Goal: Task Accomplishment & Management: Use online tool/utility

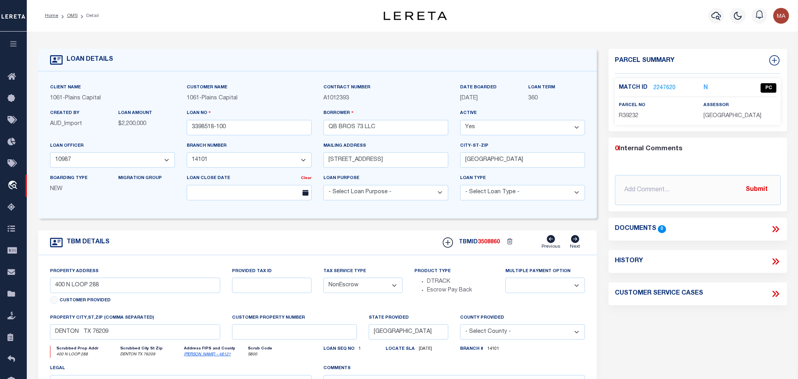
select select "200"
select select "167202"
select select "1417"
select select "NonEscrow"
drag, startPoint x: 71, startPoint y: 14, endPoint x: 81, endPoint y: 134, distance: 120.1
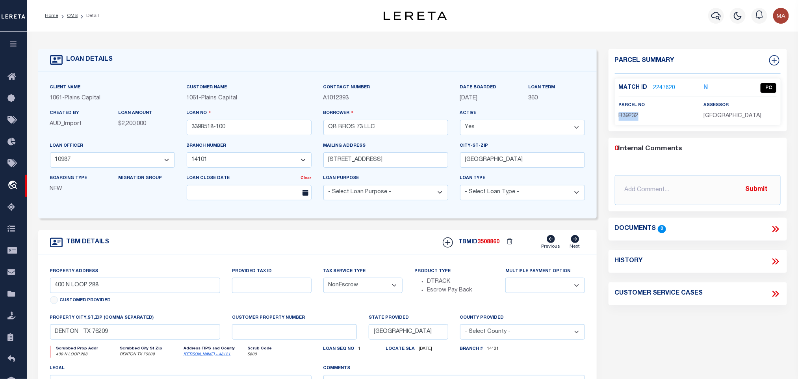
click at [71, 14] on link "OMS" at bounding box center [72, 15] width 11 height 5
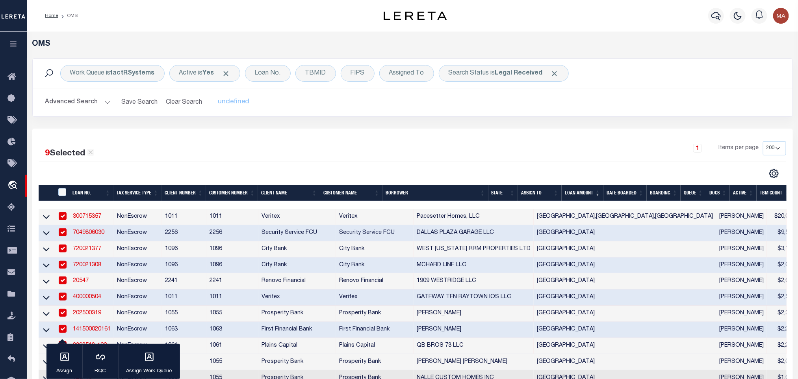
scroll to position [118, 0]
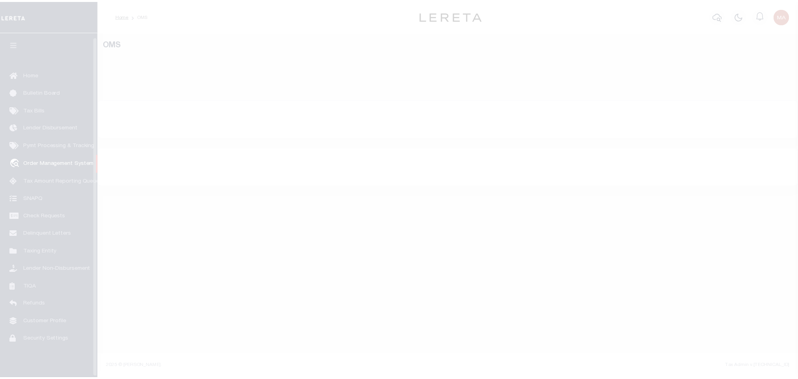
scroll to position [5, 0]
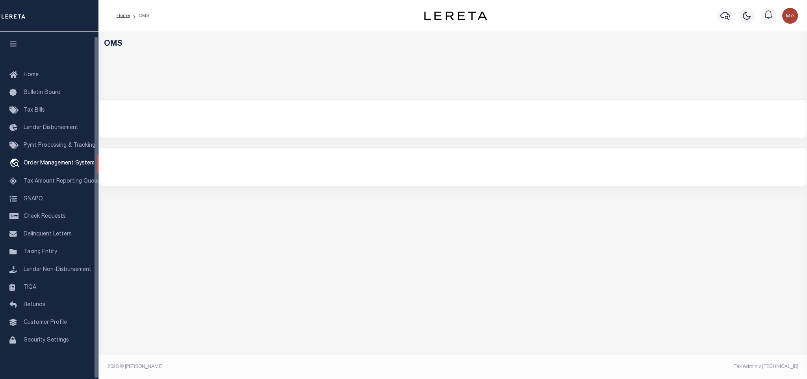
select select "200"
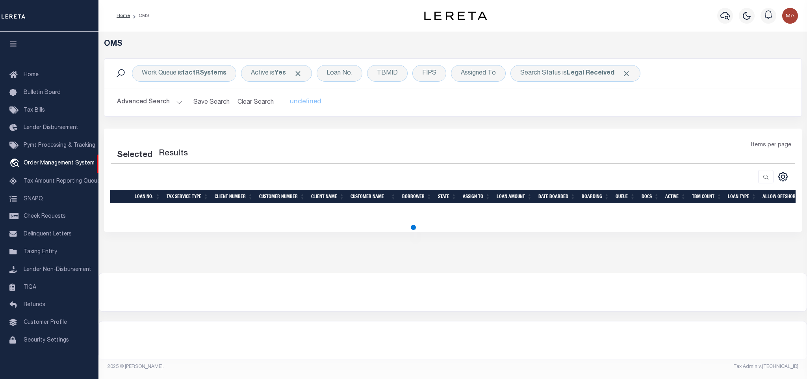
select select "200"
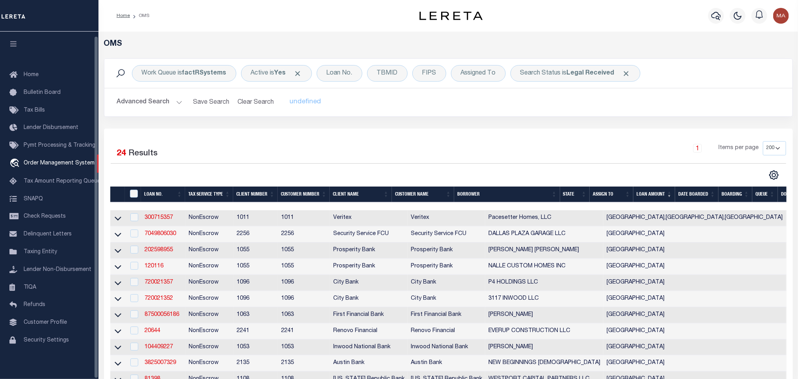
click at [13, 40] on icon "button" at bounding box center [13, 43] width 9 height 7
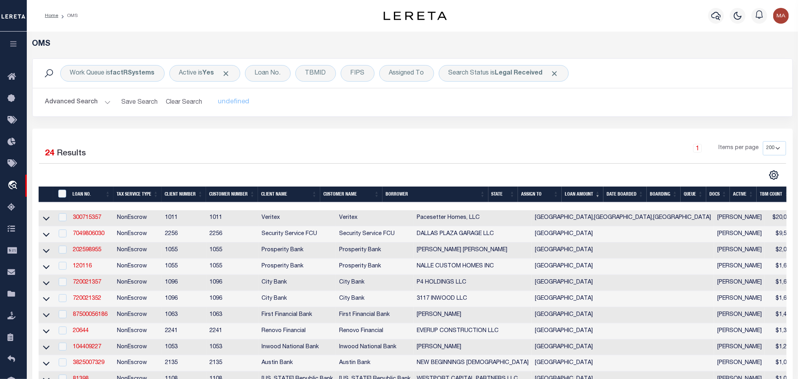
click at [114, 217] on td "NonEscrow" at bounding box center [138, 218] width 48 height 16
checkbox input "true"
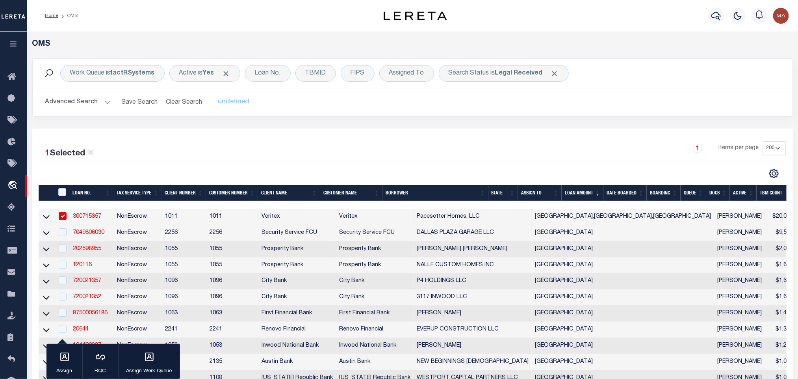
click at [116, 239] on td "NonEscrow" at bounding box center [138, 233] width 48 height 16
checkbox input "true"
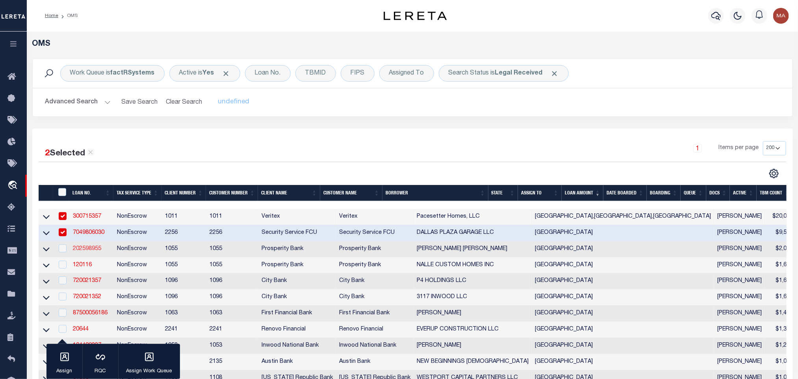
click at [89, 250] on link "202598955" at bounding box center [87, 249] width 28 height 6
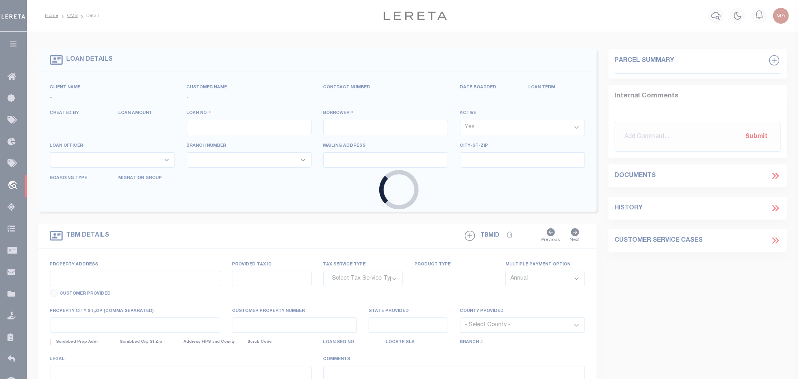
type input "202598955"
type input "CHRISTOPHER SCOTT HOOVER"
select select
type input "55 BLUE HERON"
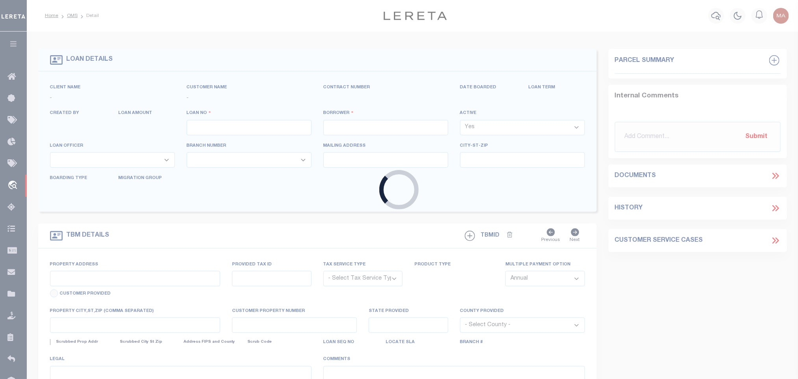
type input "ROCKPORT TX 78382"
select select "800"
select select "NonEscrow"
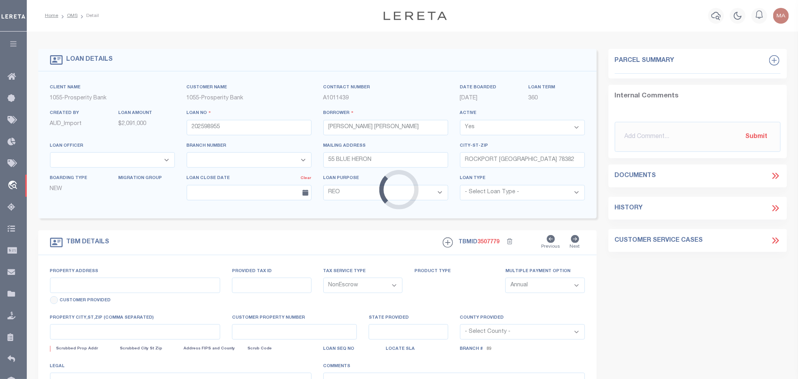
select select "10609"
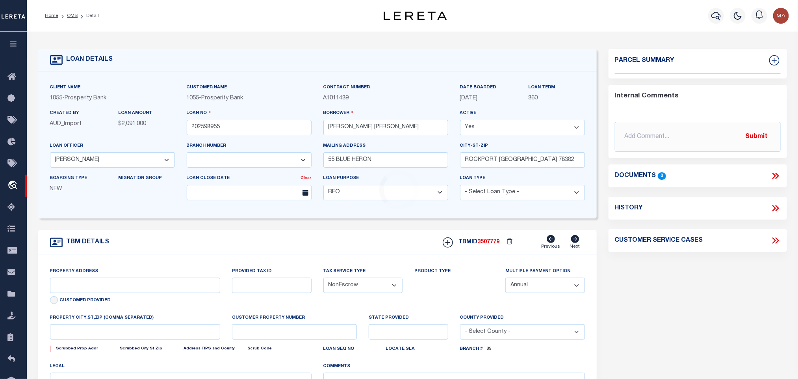
type input "421 SANCTUARY DR"
type input "59239"
select select
type input "ROCKPORT, TX 78382"
type input "[GEOGRAPHIC_DATA]"
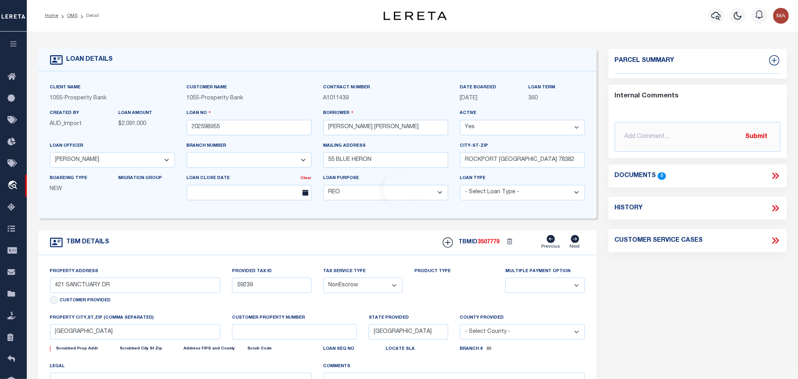
select select
type textarea "LOT 6-RR THE SANCTUARY AT ROCKPORT SUBD"
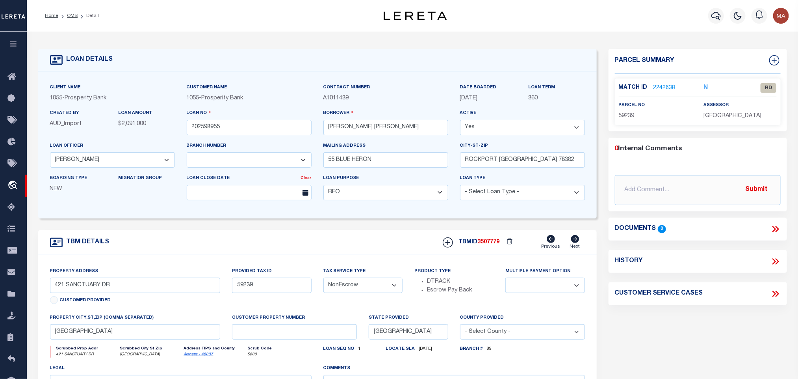
select select "4093"
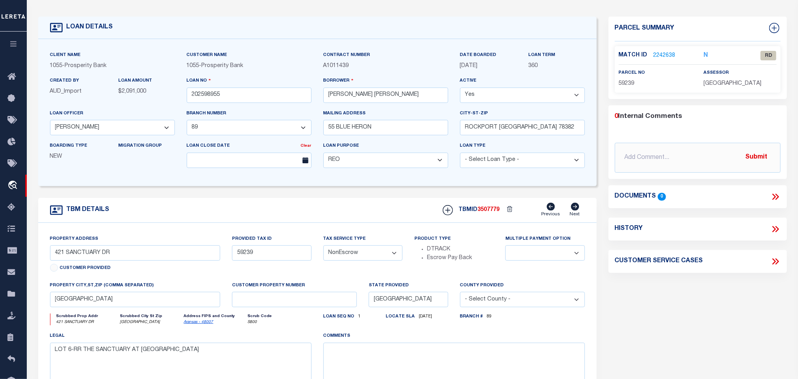
scroll to position [59, 0]
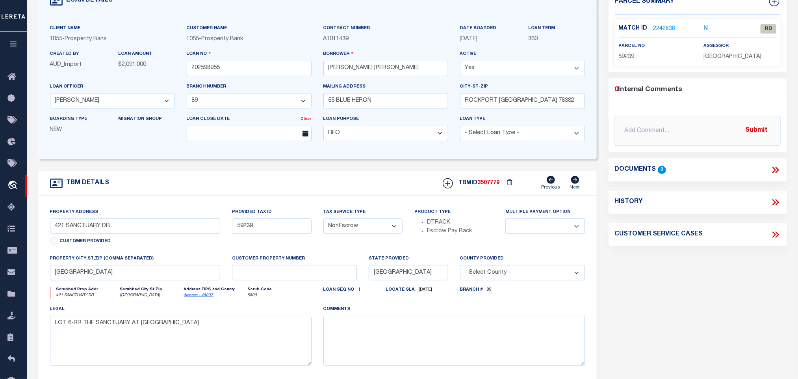
click at [190, 297] on link "Aransas - 48007" at bounding box center [199, 295] width 30 height 4
click at [246, 230] on input "59239" at bounding box center [271, 225] width 79 height 15
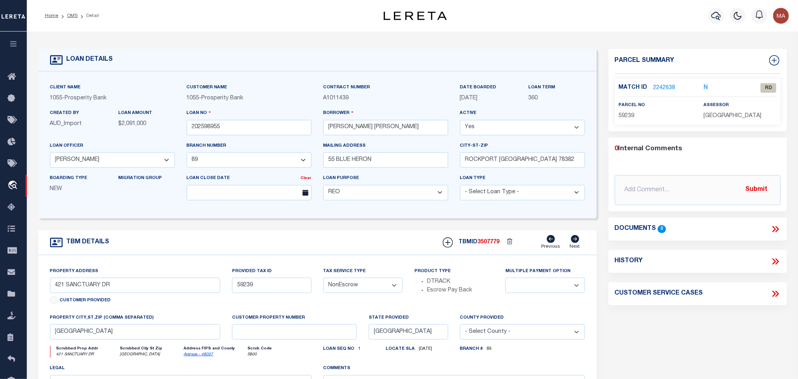
click at [723, 119] on span "ARANSAS COUNTY" at bounding box center [733, 116] width 58 height 6
copy div "ARANSAS COUNTY"
click at [626, 115] on span "59239" at bounding box center [627, 116] width 16 height 6
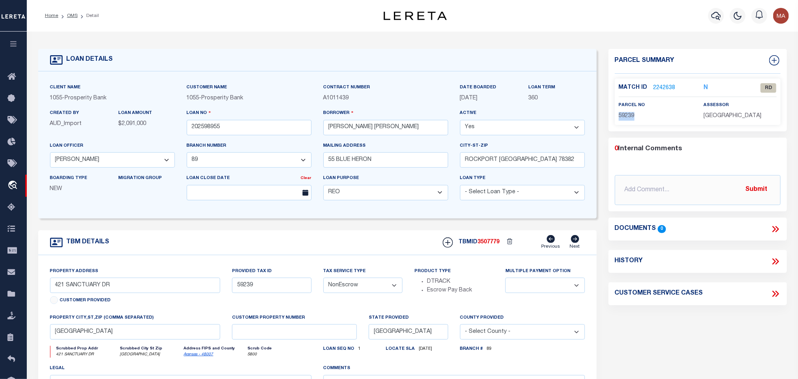
click at [626, 115] on span "59239" at bounding box center [627, 116] width 16 height 6
copy span "59239"
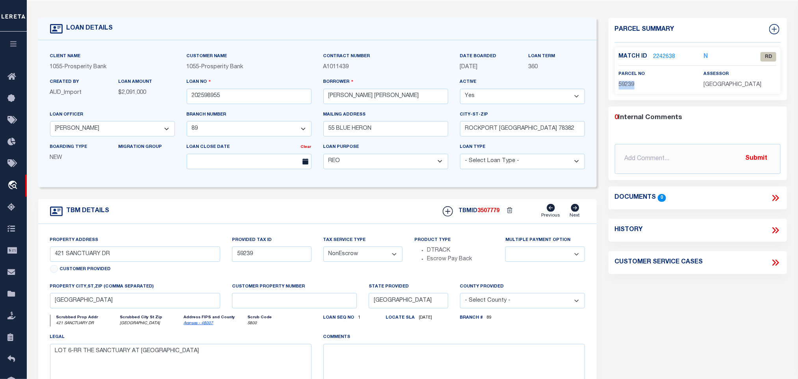
scroll to position [59, 0]
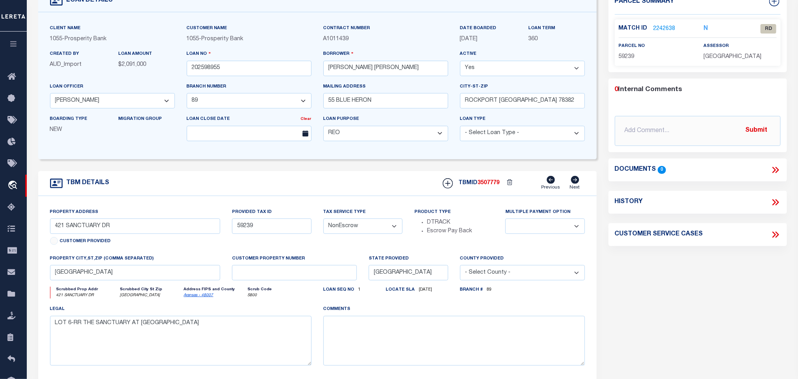
click at [668, 22] on div "Match ID 2242638 N RD parcel no 59239" at bounding box center [698, 42] width 166 height 46
click at [668, 25] on link "2242638" at bounding box center [665, 29] width 22 height 8
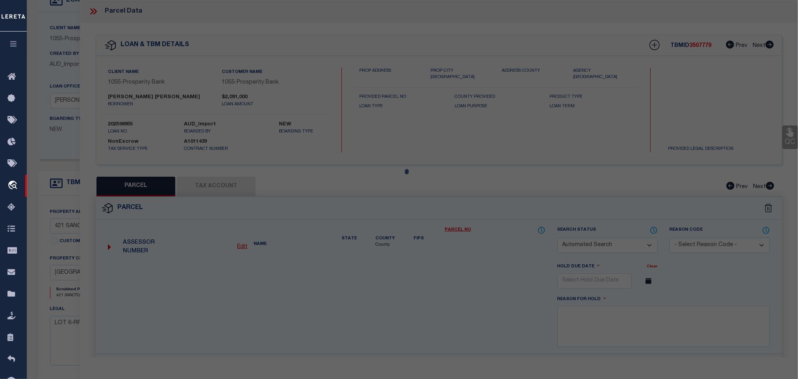
checkbox input "false"
select select "RD"
type input "S,HOOVER CHRISTOPHER & ANN,TIFFANIE"
select select "ATL"
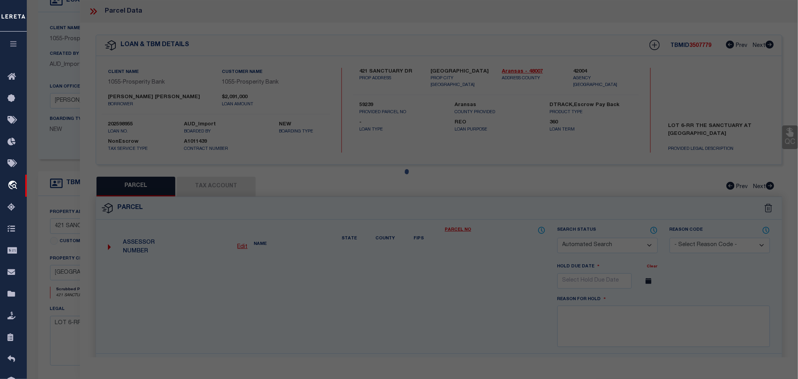
select select "ADD"
type input "421 SANCTUARY DR"
checkbox input "false"
type input "ROCKPORT, TX 78382"
type textarea "S5380 THE SANCTUARY AT ROCKPORT LOT 6-R 5.016 ACRES"
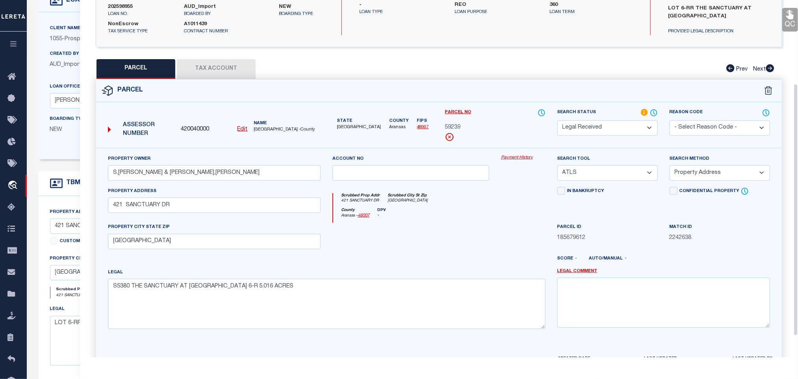
scroll to position [118, 0]
click at [212, 165] on div "Property Owner S,HOOVER CHRISTOPHER & ANN,TIFFANIE" at bounding box center [214, 167] width 213 height 26
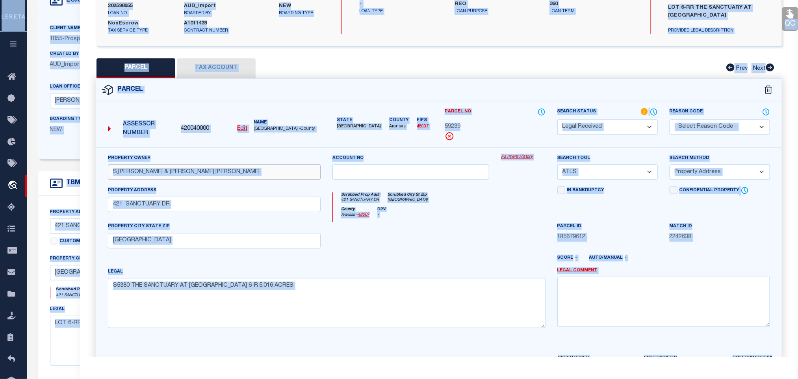
click at [160, 173] on input "S,HOOVER CHRISTOPHER & ANN,TIFFANIE" at bounding box center [214, 171] width 213 height 15
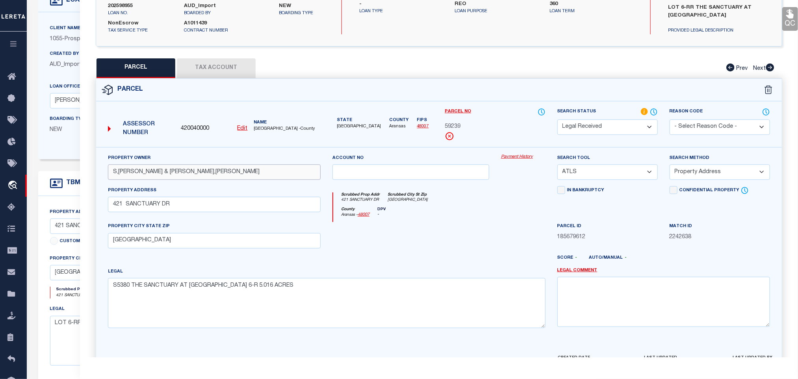
paste input "HOOVER CHRISTOPHER S & TIFFANIE ANN"
type input "HOOVER CHRISTOPHER S & TIFFANIE ANN"
click at [596, 174] on select "-- Select Search Tool -- 3rd Party Website Agency File Agency Website ATLS CNV-…" at bounding box center [608, 171] width 100 height 15
select select "AGW"
click at [558, 167] on select "-- Select Search Tool -- 3rd Party Website Agency File Agency Website ATLS CNV-…" at bounding box center [608, 171] width 100 height 15
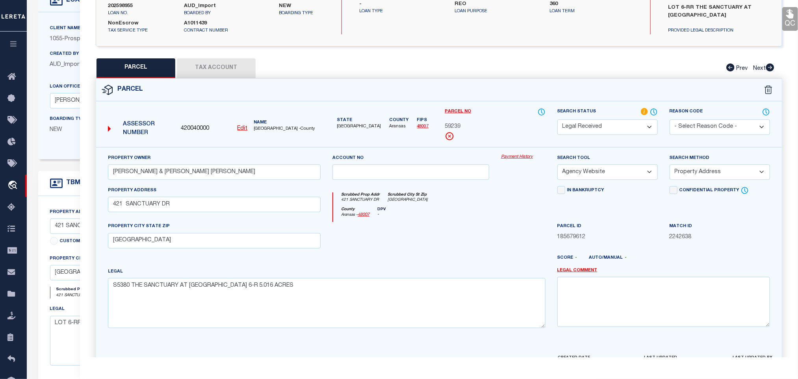
click at [694, 174] on select "-- Select Search Method -- Property Address Legal Liability Info Provided" at bounding box center [720, 171] width 100 height 15
select select "LEG"
click at [670, 167] on select "-- Select Search Method -- Property Address Legal Liability Info Provided" at bounding box center [720, 171] width 100 height 15
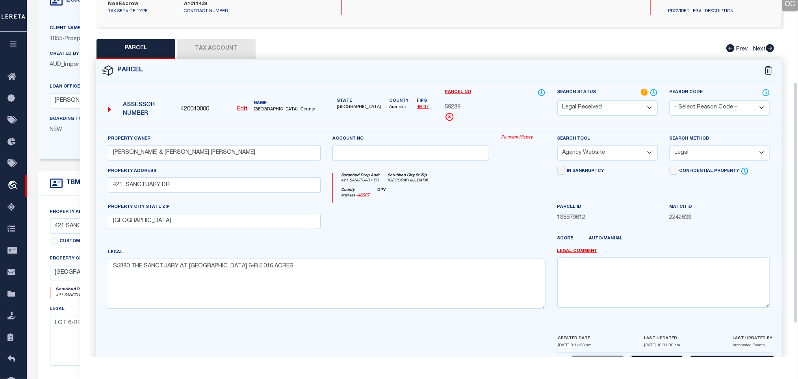
scroll to position [171, 0]
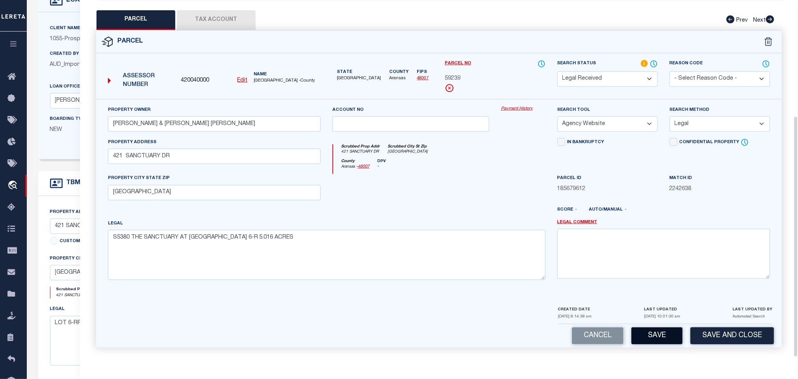
click at [666, 339] on button "Save" at bounding box center [657, 335] width 51 height 17
click at [247, 19] on button "Tax Account" at bounding box center [216, 20] width 79 height 20
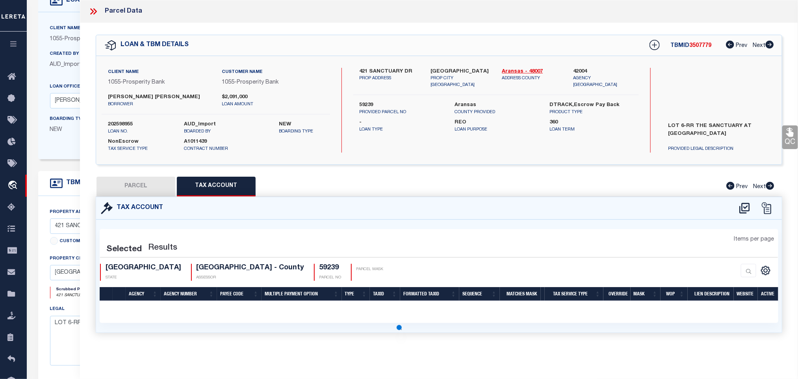
select select "AS"
select select
checkbox input "false"
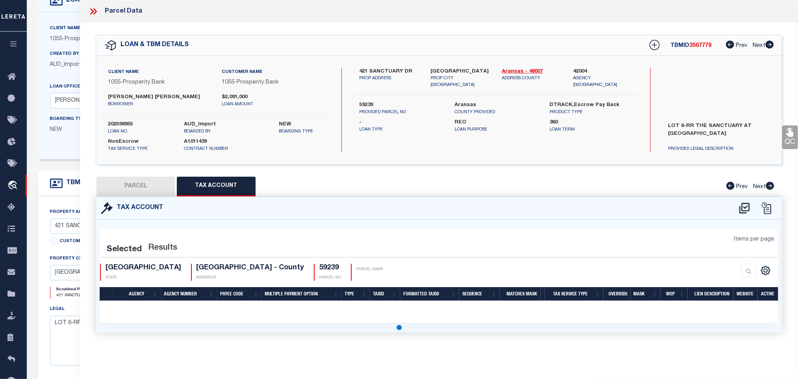
select select "100"
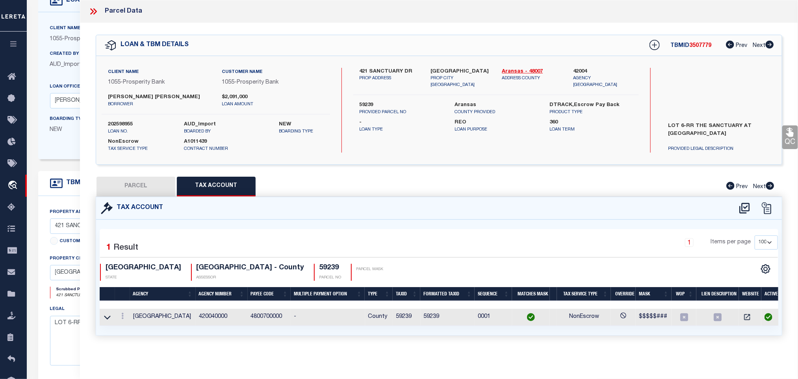
select select "RD"
type input "HOOVER CHRISTOPHER S & TIFFANIE ANN"
select select "AGW"
select select "LEG"
type input "421 SANCTUARY DR"
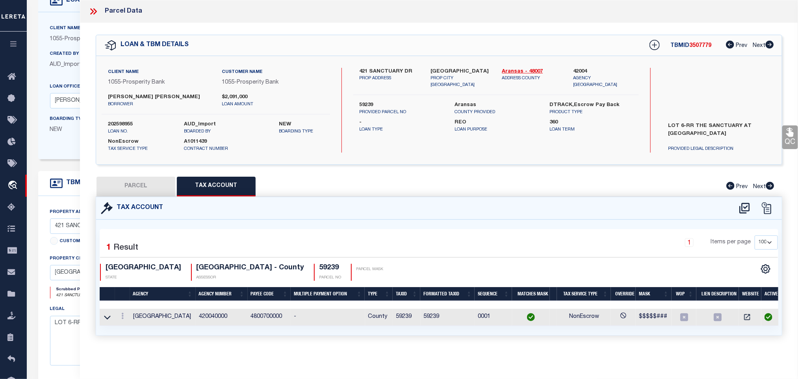
type input "ROCKPORT, TX 78382"
type textarea "S5380 THE SANCTUARY AT ROCKPORT LOT 6-R 5.016 ACRES"
click at [150, 186] on button "PARCEL" at bounding box center [136, 187] width 79 height 20
select select "AS"
select select
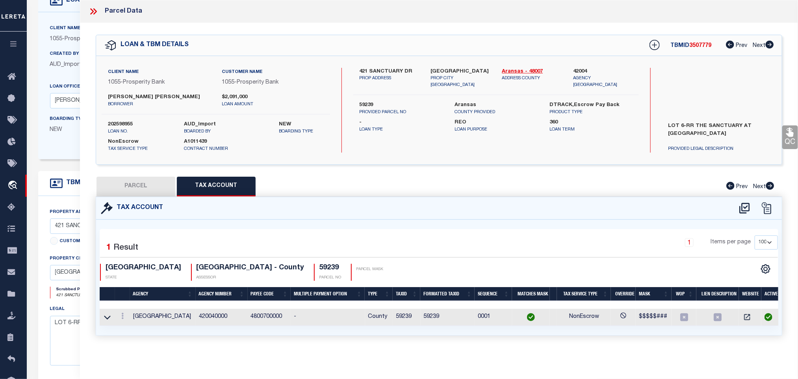
select select
checkbox input "false"
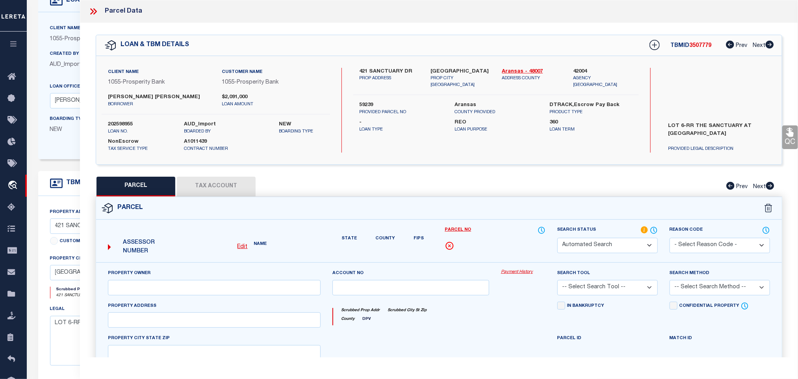
select select "RD"
type input "HOOVER CHRISTOPHER S & TIFFANIE ANN"
select select "AGW"
select select "LEG"
type input "421 SANCTUARY DR"
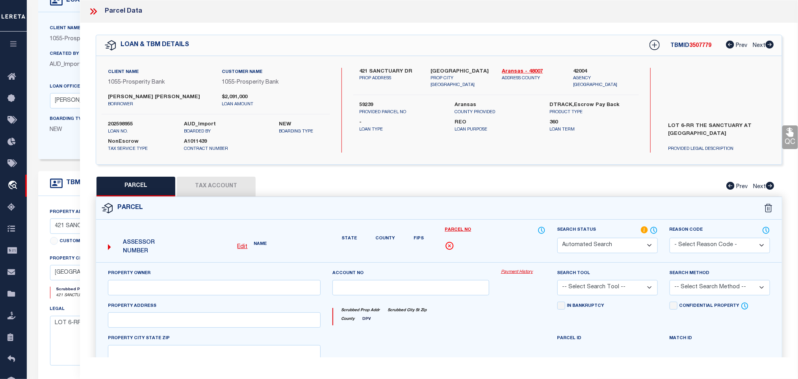
type input "ROCKPORT, TX 78382"
type textarea "S5380 THE SANCTUARY AT ROCKPORT LOT 6-R 5.016 ACRES"
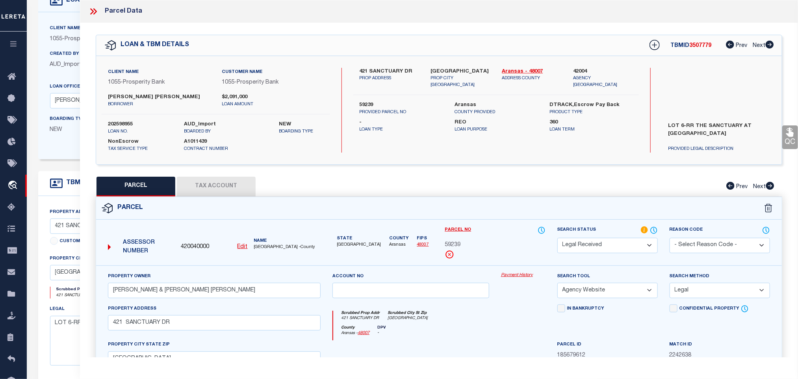
drag, startPoint x: 615, startPoint y: 253, endPoint x: 610, endPoint y: 242, distance: 12.7
click at [615, 253] on select "Automated Search Bad Parcel Complete Duplicate Parcel High Dollar Reporting In …" at bounding box center [608, 245] width 100 height 15
select select "PC"
click at [558, 238] on select "Automated Search Bad Parcel Complete Duplicate Parcel High Dollar Reporting In …" at bounding box center [608, 245] width 100 height 15
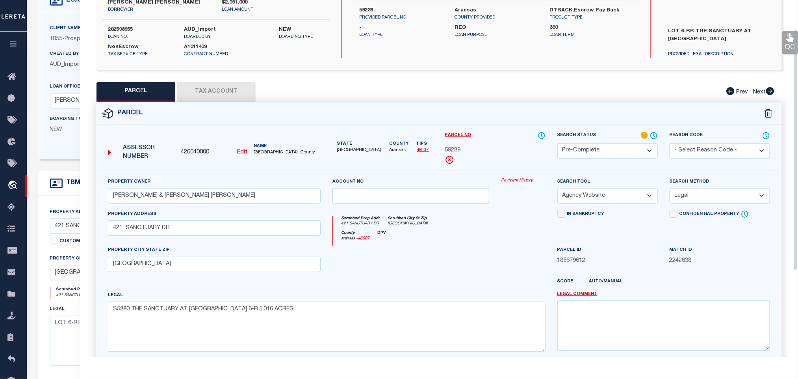
scroll to position [171, 0]
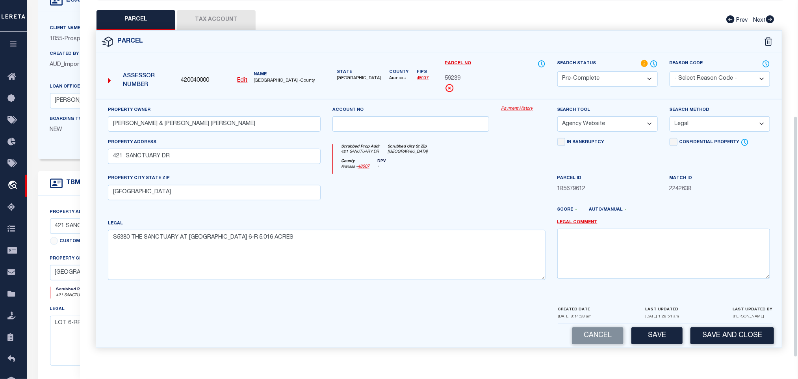
click at [706, 322] on div "CREATED DATE 08/29/2025 8:14:38 am LAST UPDATED 09/03/2025 1:28:51 am LAST UPDA…" at bounding box center [665, 314] width 214 height 19
click at [710, 330] on button "Save and Close" at bounding box center [733, 335] width 84 height 17
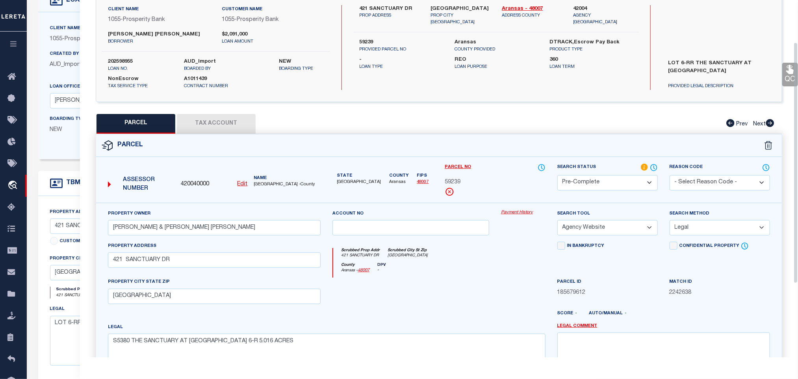
scroll to position [0, 0]
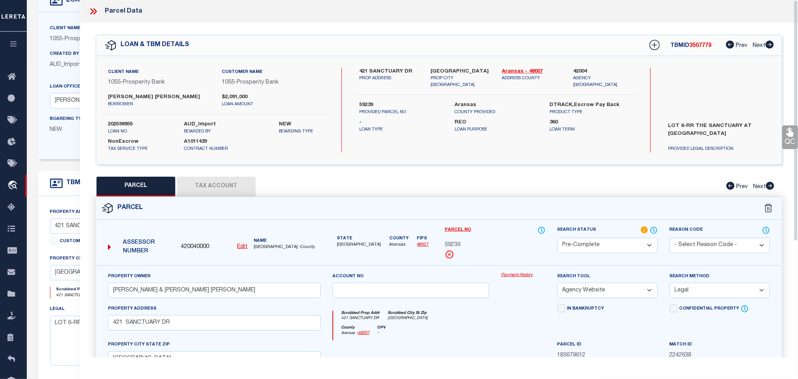
click at [126, 119] on div "Client Name 1055 - Prosperity Bank Customer Name 1055 - Prosperity Bank CHRISTO…" at bounding box center [216, 110] width 229 height 85
copy label "202598955"
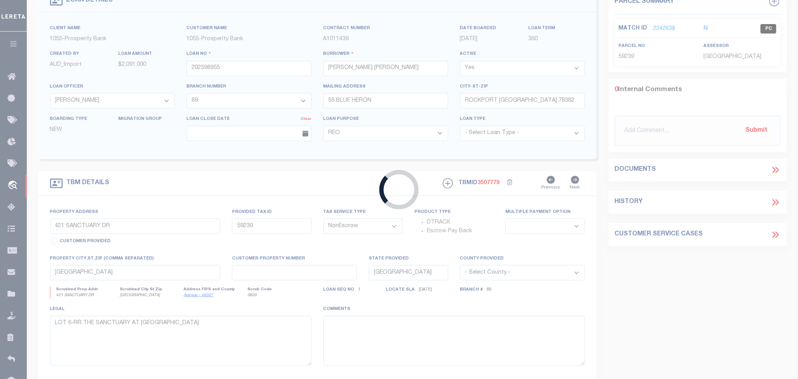
select select
select select "10609"
select select "4093"
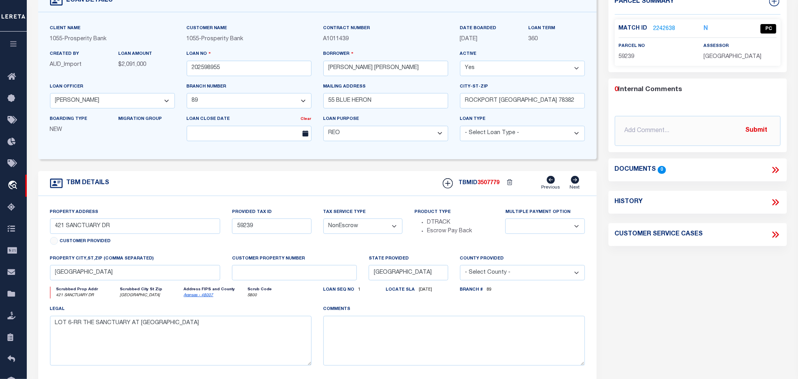
click at [494, 186] on span "3507779" at bounding box center [489, 183] width 22 height 6
copy span "3507779"
click at [743, 58] on span "ARANSAS COUNTY" at bounding box center [733, 57] width 58 height 6
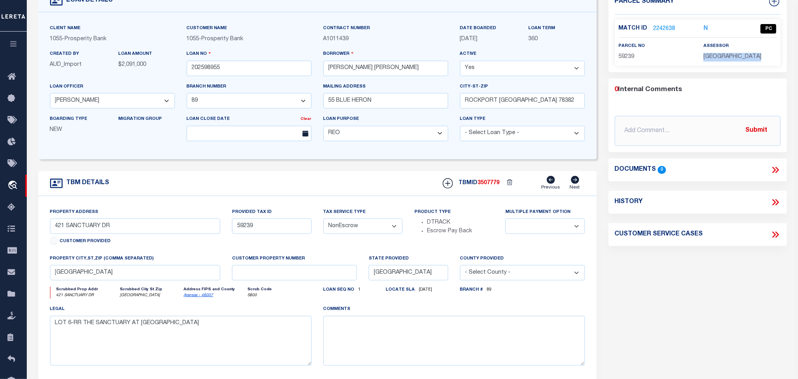
click at [743, 58] on span "ARANSAS COUNTY" at bounding box center [733, 57] width 58 height 6
copy div "ARANSAS COUNTY"
click at [630, 61] on div "Match ID 2242638 N PC parcel no 59239" at bounding box center [698, 42] width 166 height 46
click at [617, 58] on div "parcel no 59239" at bounding box center [655, 51] width 85 height 19
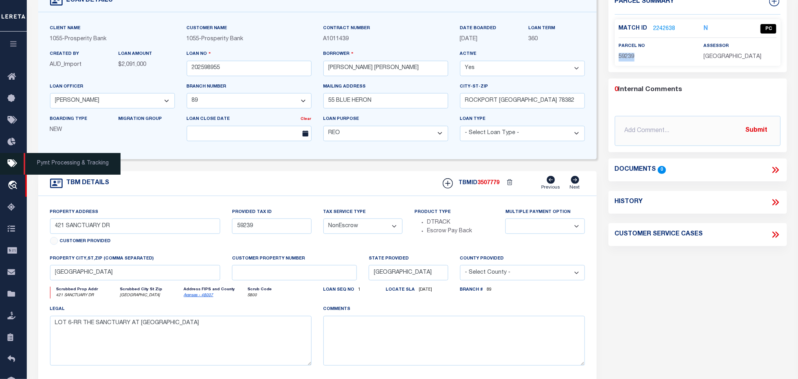
copy span "59239"
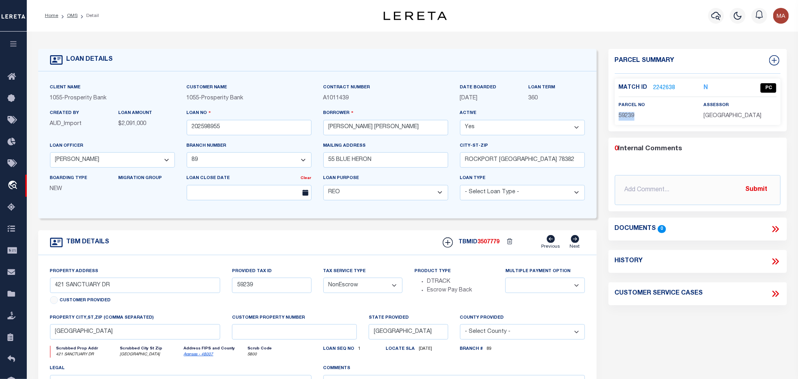
drag, startPoint x: 67, startPoint y: 15, endPoint x: 119, endPoint y: 6, distance: 51.9
click at [67, 15] on link "OMS" at bounding box center [72, 15] width 11 height 5
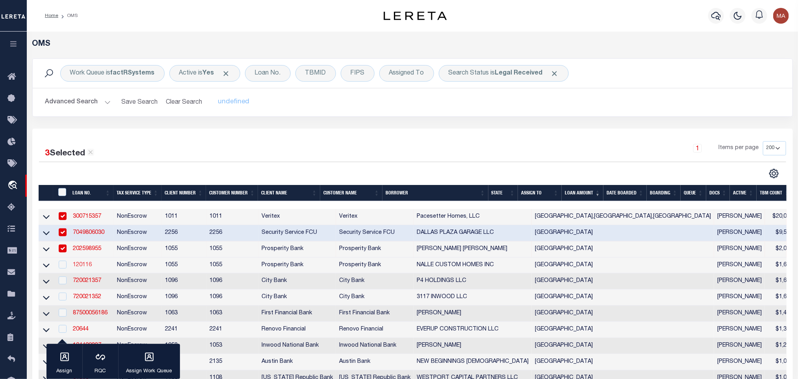
click at [83, 265] on link "120116" at bounding box center [82, 265] width 19 height 6
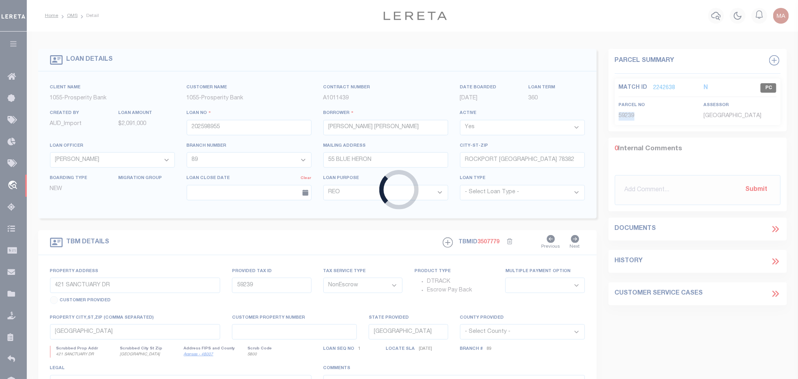
type input "120116"
type input "NALLE CUSTOM HOMES INC"
select select "10635"
select select "3924"
type input "1000 MOPAC CIRCLE - STE 1000"
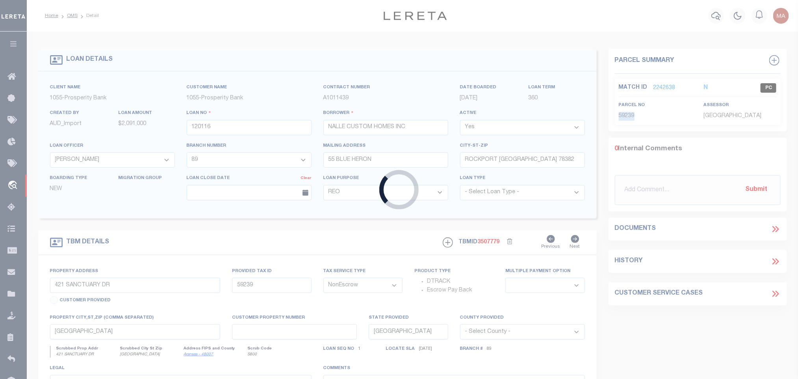
type input "AUSTIN TX 78746"
select select
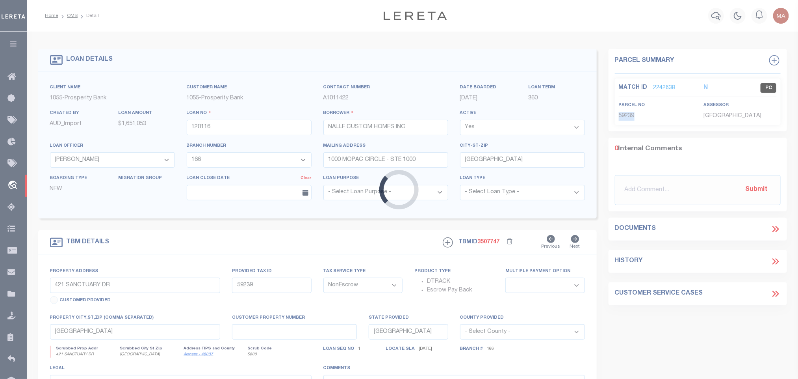
type input "2114 W 11TH ST"
select select
type input "AUSTIN, TX 78703"
select select
type textarea "2114 W 11TH ST AUSTIN TX 78703 0.169 ACRE BEING CALLED 0.1709 ACRES WITHIN CORP…"
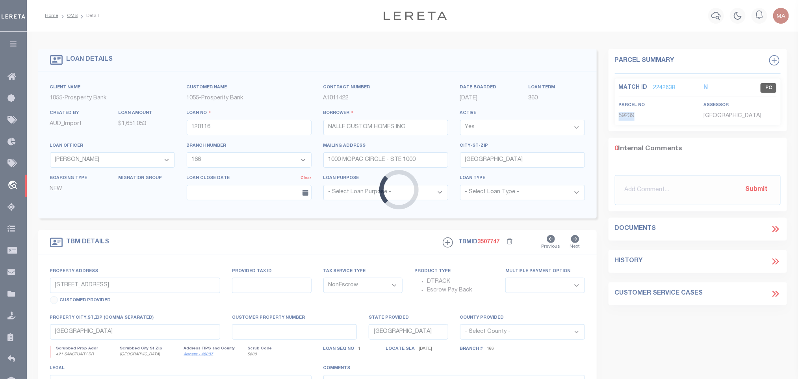
select select "10635"
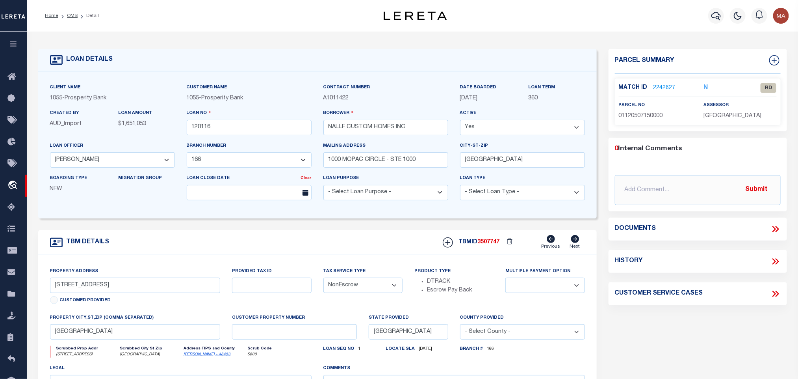
select select "3924"
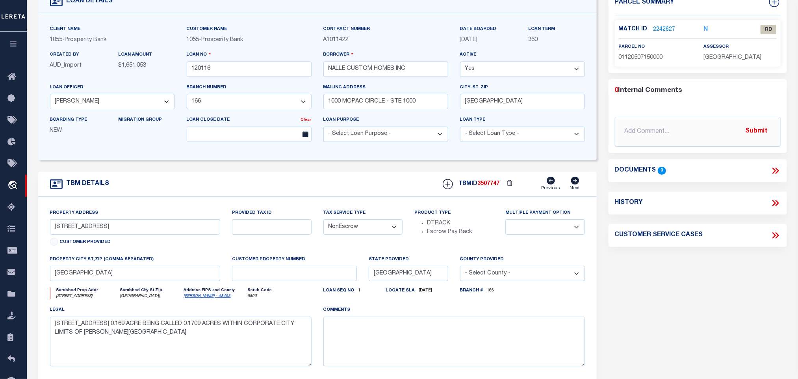
scroll to position [59, 0]
click at [199, 297] on link "Travis - 48453" at bounding box center [207, 295] width 47 height 4
click at [72, 230] on input "2114 W 11TH ST" at bounding box center [135, 225] width 171 height 15
click at [56, 230] on input "2114 W 11TH ST" at bounding box center [135, 225] width 171 height 15
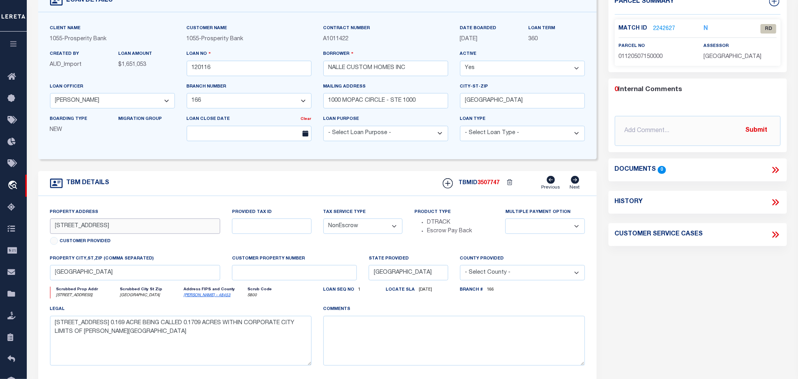
click at [56, 230] on input "2114 W 11TH ST" at bounding box center [135, 225] width 171 height 15
click at [665, 26] on link "2242627" at bounding box center [665, 29] width 22 height 8
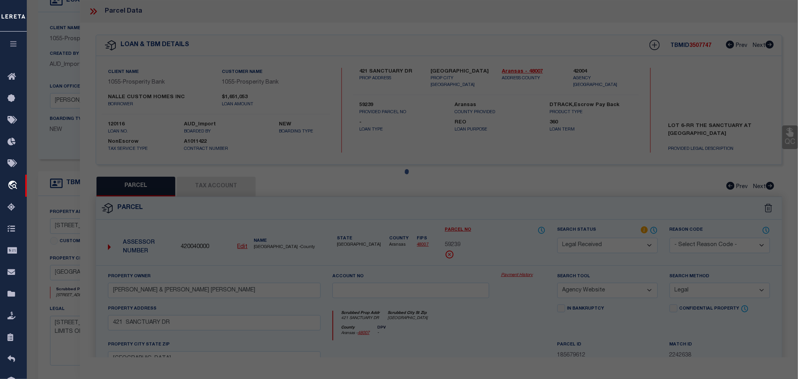
select select "AS"
select select
checkbox input "false"
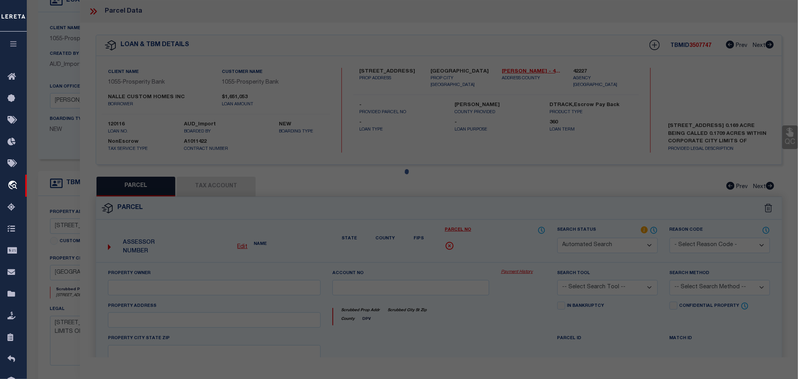
select select "RD"
type input "MOORE,JOHN M"
select select "ATL"
select select "ADD"
type input "2114 W 11TH ST"
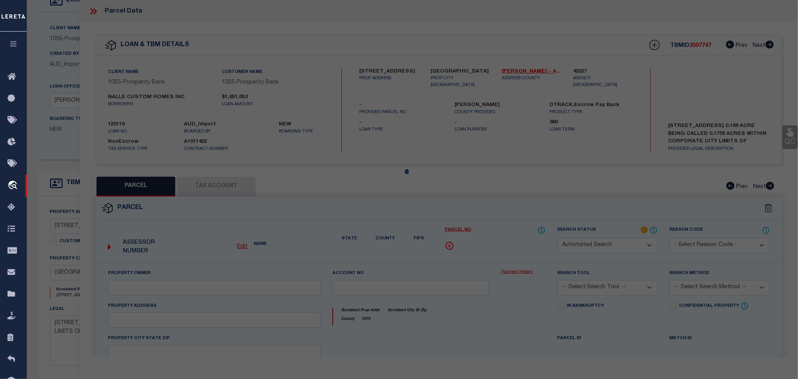
checkbox input "false"
type input "AUSTIN, TX 78703"
type textarea "70X104.82 FT ABS 697 SUR 7 SPEAR G W"
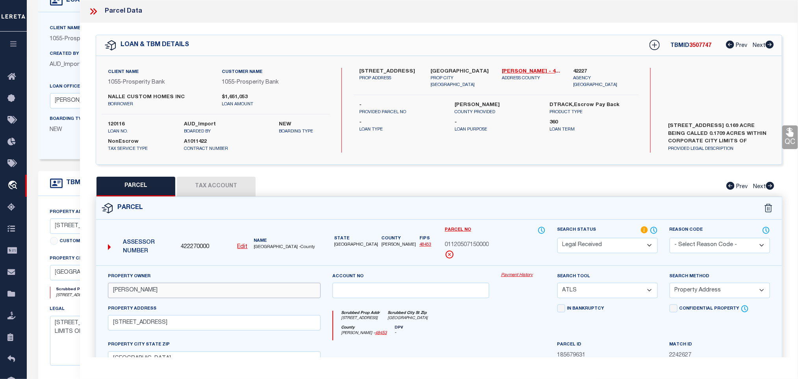
click at [134, 292] on input "MOORE,JOHN M" at bounding box center [214, 289] width 213 height 15
click at [65, 61] on div "Created By AUD_Import" at bounding box center [78, 59] width 57 height 19
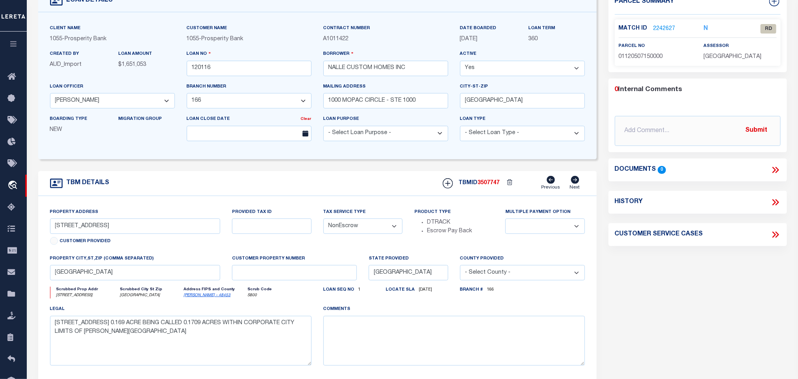
click at [669, 30] on link "2242627" at bounding box center [665, 29] width 22 height 8
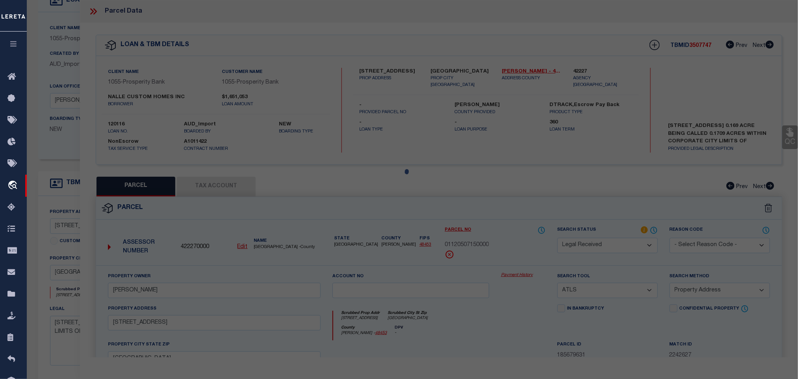
select select "AS"
select select
checkbox input "false"
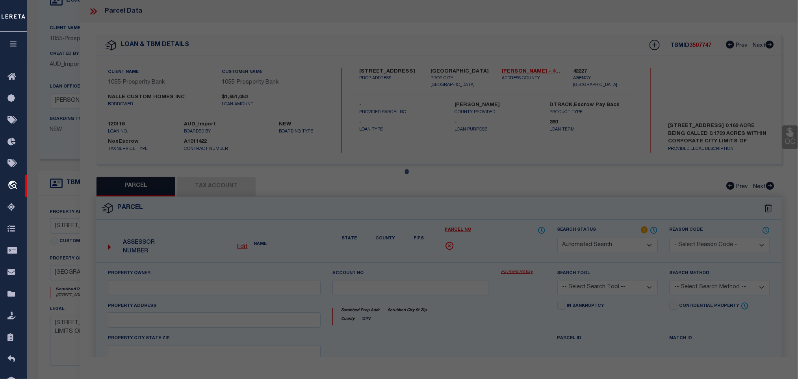
select select "RD"
type input "MOORE,JOHN M"
select select "ATL"
select select "ADD"
type input "2114 W 11TH ST"
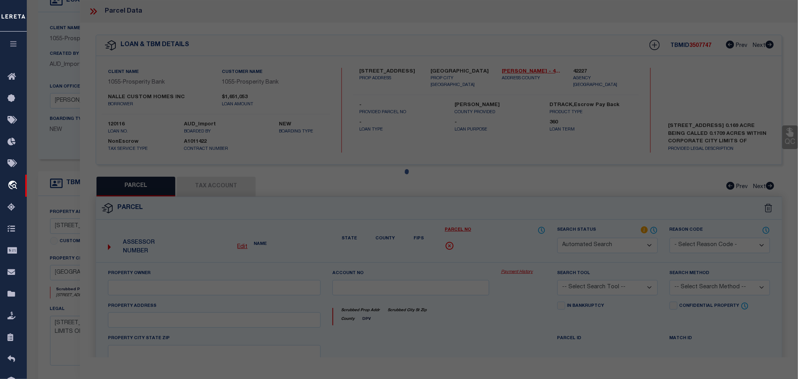
checkbox input "false"
type input "AUSTIN, TX 78703"
type textarea "70X104.82 FT ABS 697 SUR 7 SPEAR G W"
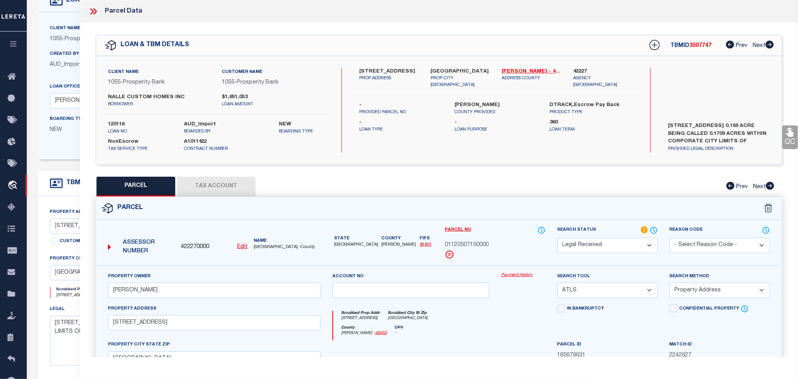
click at [76, 132] on p "NEW" at bounding box center [78, 130] width 57 height 9
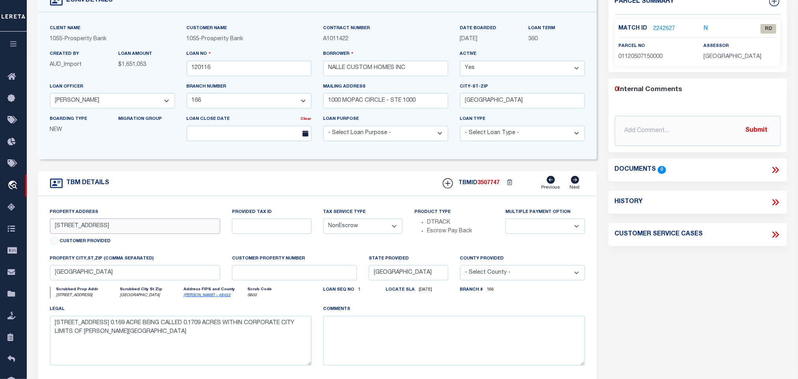
click at [166, 232] on input "2114 W 11TH ST" at bounding box center [135, 225] width 171 height 15
click at [634, 55] on span "01120507150000" at bounding box center [641, 57] width 44 height 6
copy span "01120507150000"
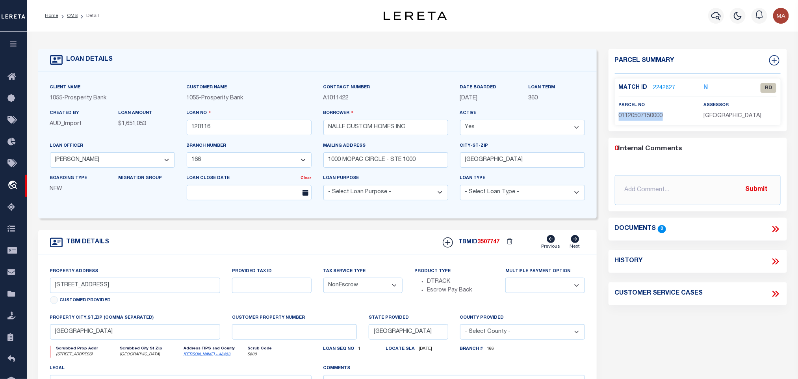
click at [663, 87] on link "2242627" at bounding box center [665, 88] width 22 height 8
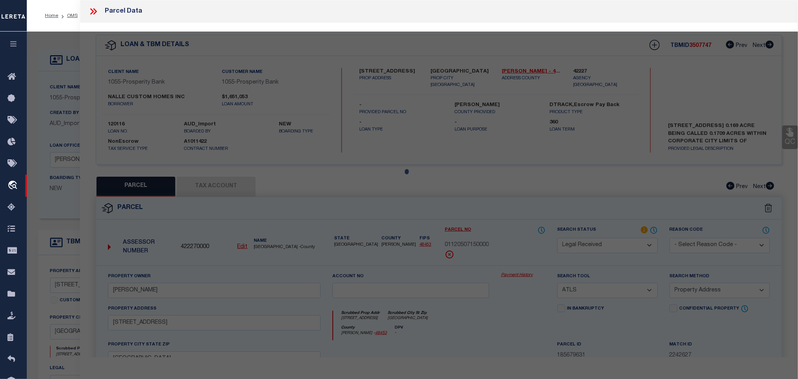
select select "AS"
select select
checkbox input "false"
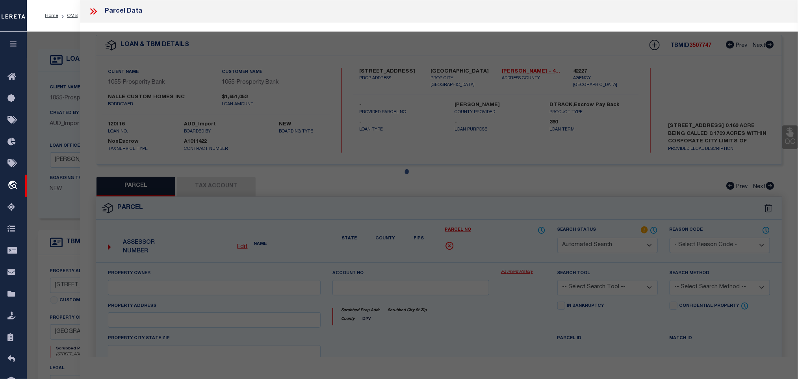
select select "RD"
type input "MOORE,JOHN M"
select select "ATL"
select select "ADD"
type input "2114 W 11TH ST"
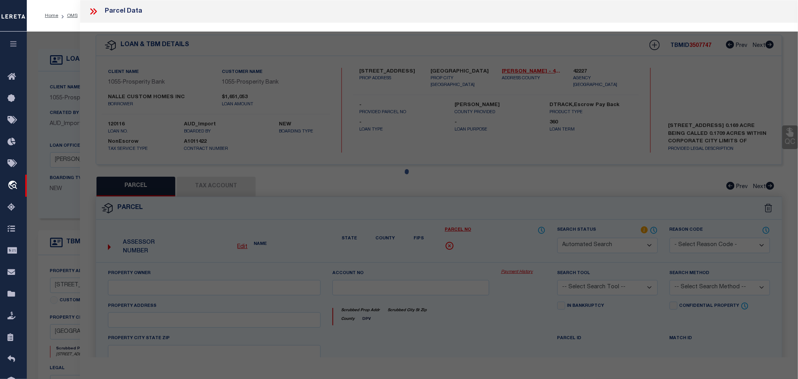
checkbox input "false"
type input "AUSTIN, TX 78703"
type textarea "70X104.82 FT ABS 697 SUR 7 SPEAR G W"
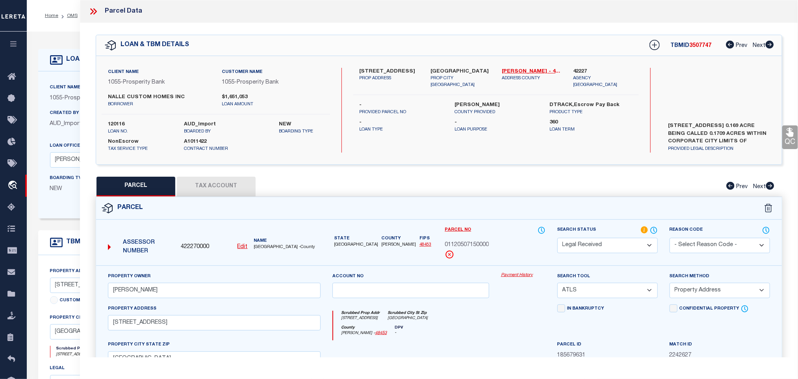
click at [70, 97] on span "Prosperity Bank" at bounding box center [86, 98] width 42 height 6
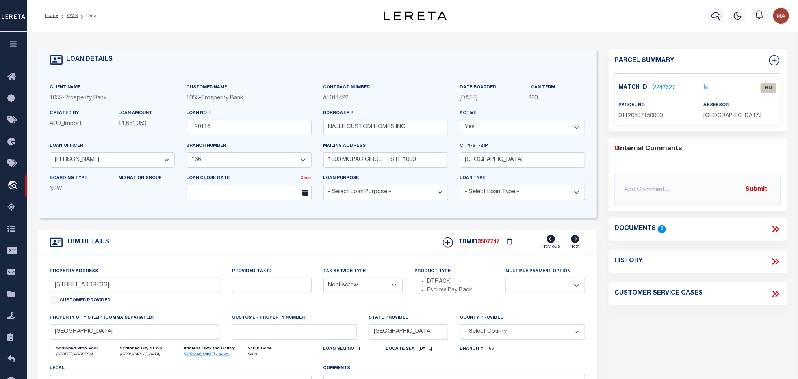
click at [667, 86] on link "2242627" at bounding box center [665, 88] width 22 height 8
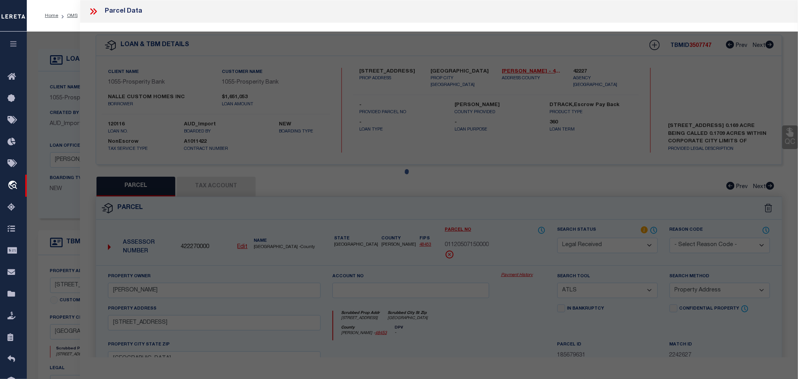
select select "AS"
select select
checkbox input "false"
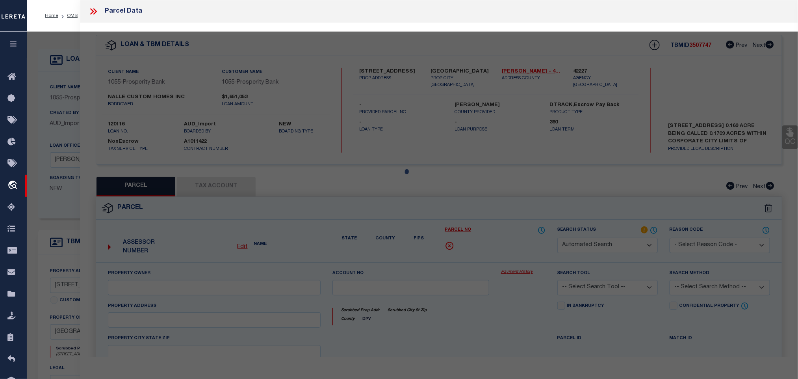
select select "RD"
type input "MOORE,JOHN M"
select select "ATL"
select select "ADD"
type input "2114 W 11TH ST"
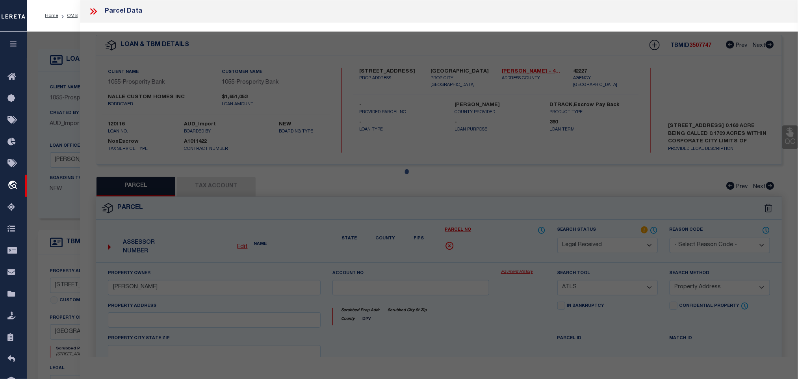
checkbox input "false"
type input "AUSTIN, TX 78703"
type textarea "70X104.82 FT ABS 697 SUR 7 SPEAR G W"
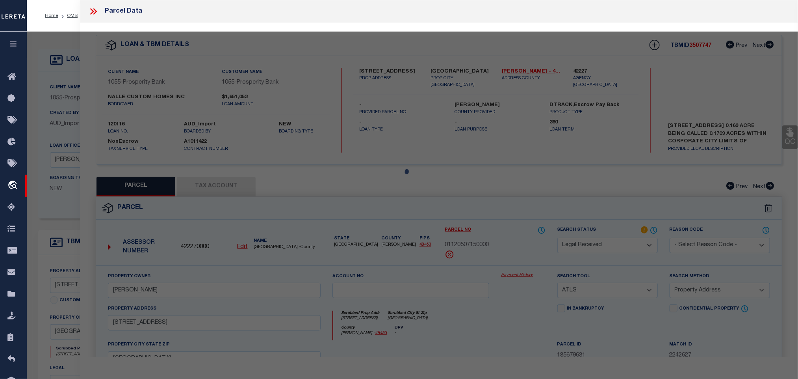
click at [621, 246] on div at bounding box center [412, 311] width 771 height 558
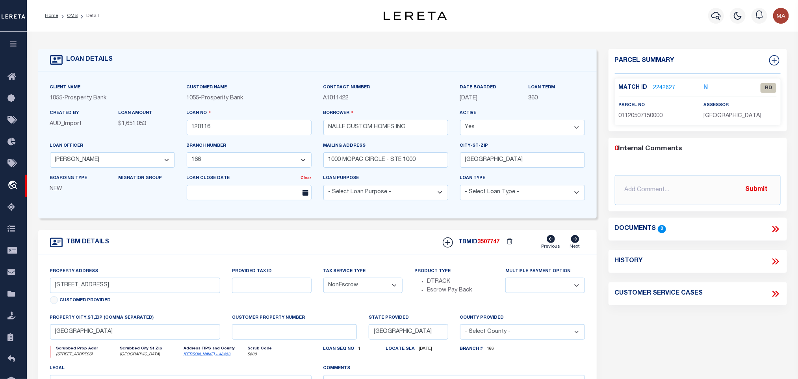
click at [657, 90] on link "2242627" at bounding box center [665, 88] width 22 height 8
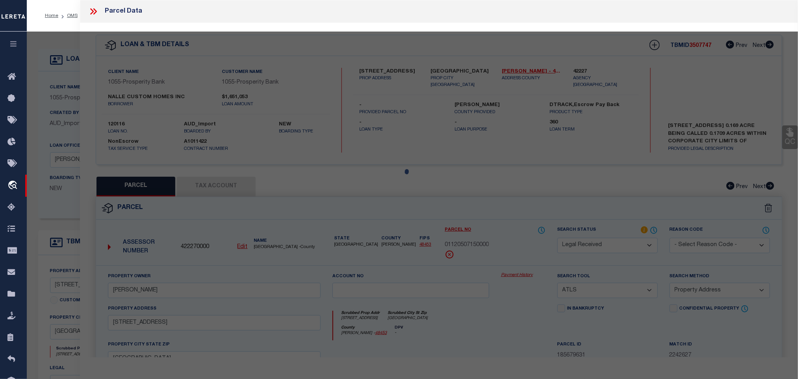
select select "AS"
select select
checkbox input "false"
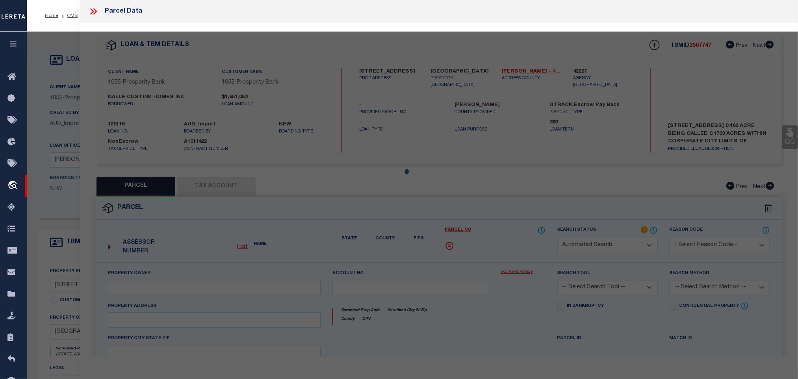
select select "RD"
type input "MOORE,JOHN M"
select select "ATL"
select select "ADD"
type input "2114 W 11TH ST"
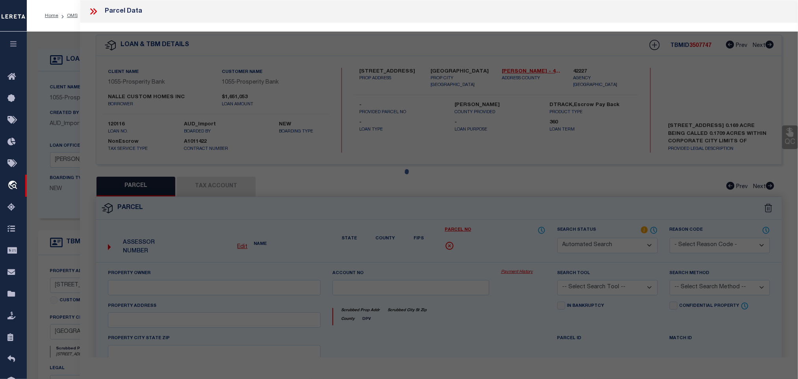
checkbox input "false"
type input "AUSTIN, TX 78703"
type textarea "70X104.82 FT ABS 697 SUR 7 SPEAR G W"
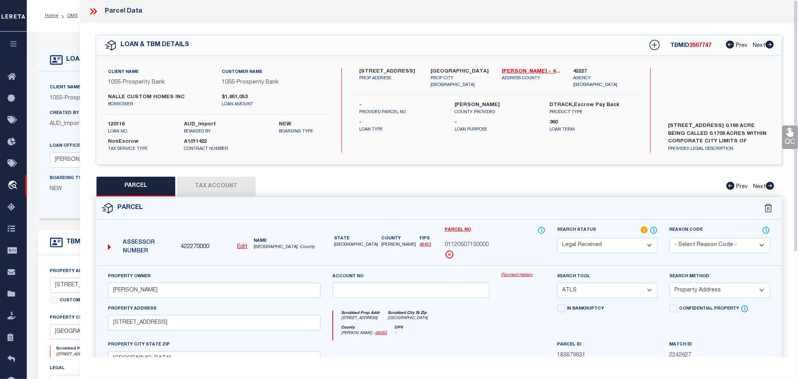
click at [616, 246] on select "Automated Search Bad Parcel Complete Duplicate Parcel High Dollar Reporting In …" at bounding box center [608, 245] width 100 height 15
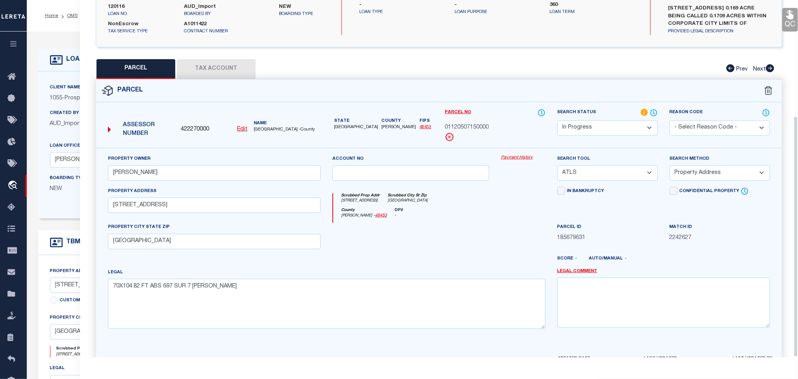
scroll to position [171, 0]
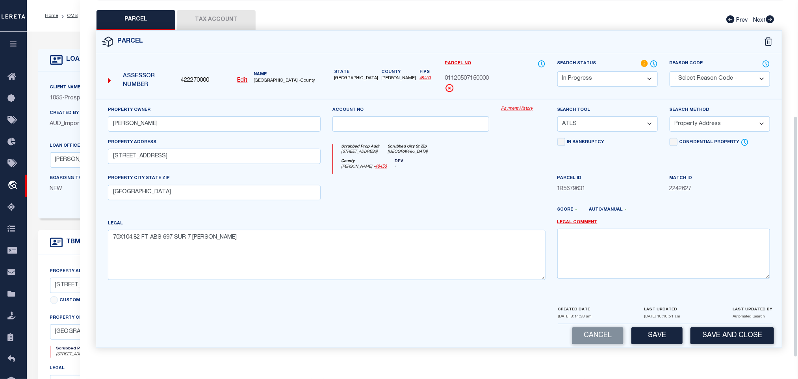
select select "ND"
click at [586, 225] on div "Legal Comment" at bounding box center [664, 248] width 213 height 59
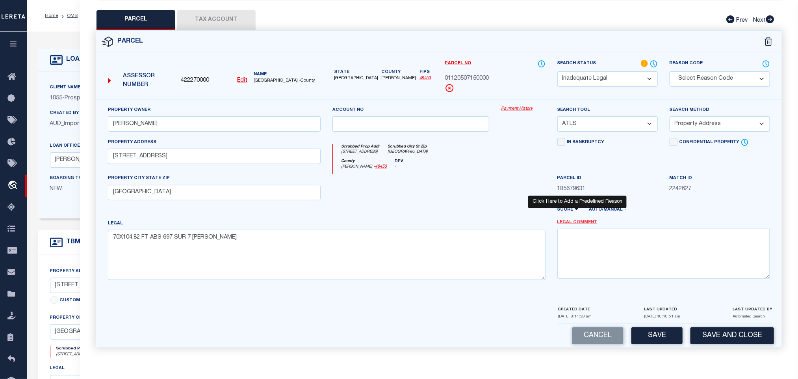
click at [584, 220] on link "Legal Comment" at bounding box center [578, 222] width 40 height 7
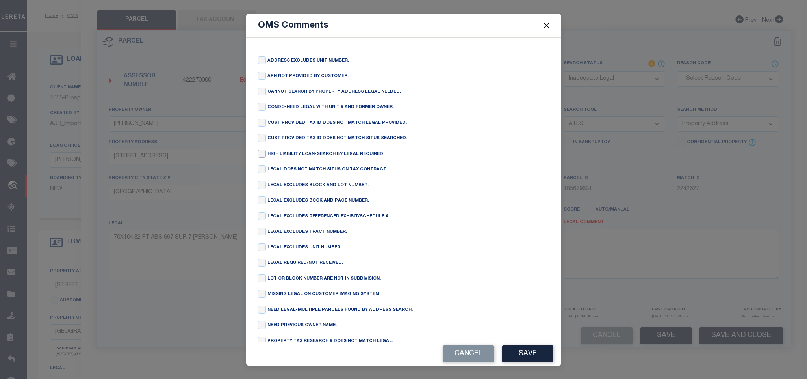
click at [259, 158] on input "checkbox" at bounding box center [262, 154] width 8 height 8
checkbox input "true"
click at [509, 356] on button "Save" at bounding box center [527, 353] width 51 height 17
type textarea "HIGH LIABILITY LOAN-SEARCH BY LEGAL REQUIRED."
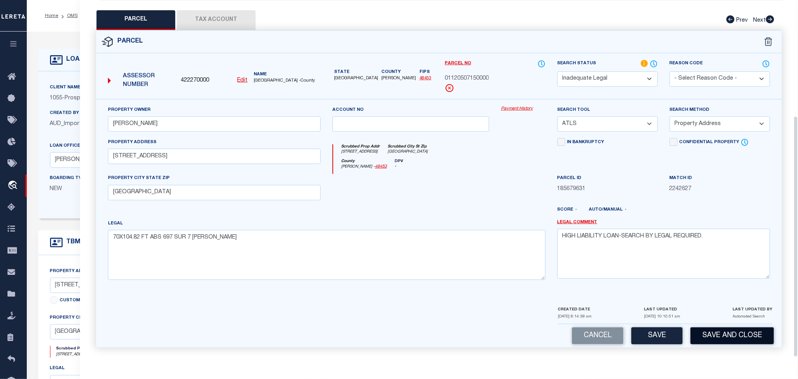
click at [728, 341] on button "Save and Close" at bounding box center [733, 335] width 84 height 17
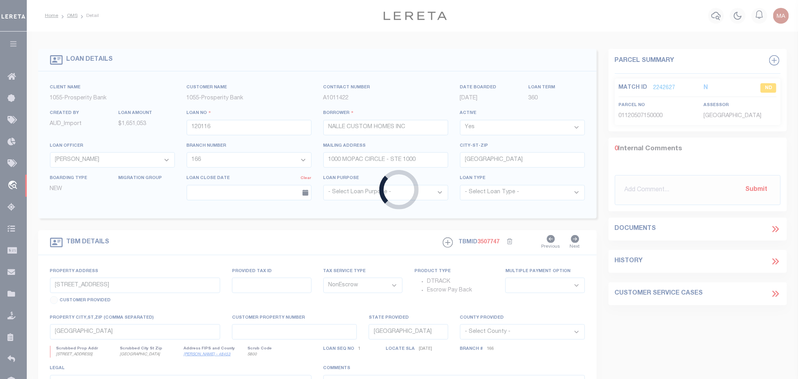
select select
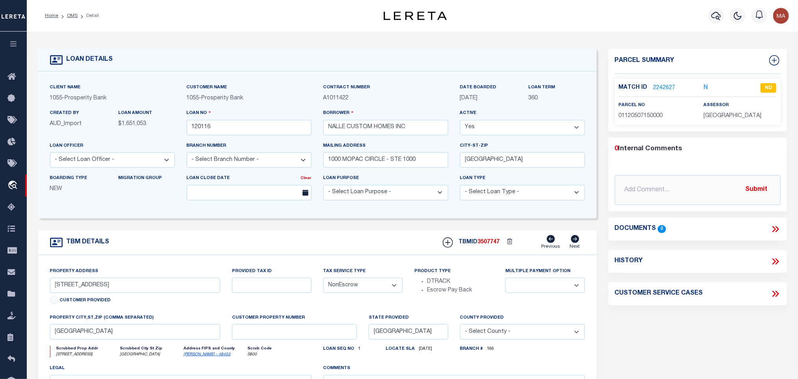
select select "10635"
select select "3924"
select select
click at [70, 15] on link "OMS" at bounding box center [72, 15] width 11 height 5
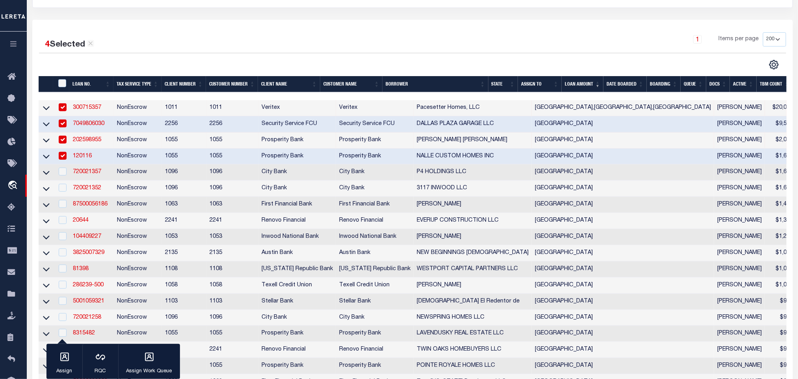
scroll to position [118, 0]
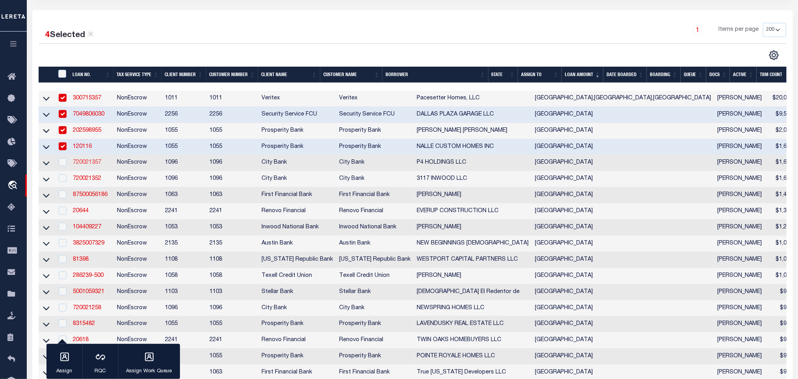
click at [87, 164] on link "720021357" at bounding box center [87, 163] width 28 height 6
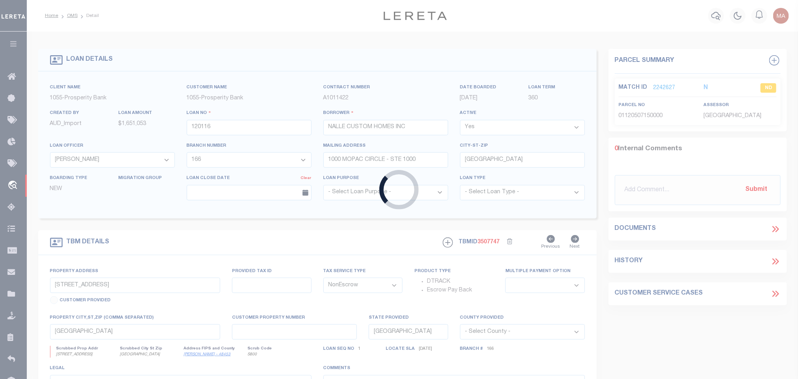
type input "720021357"
type input "P4 HOLDINGS LLC"
select select
select select "100"
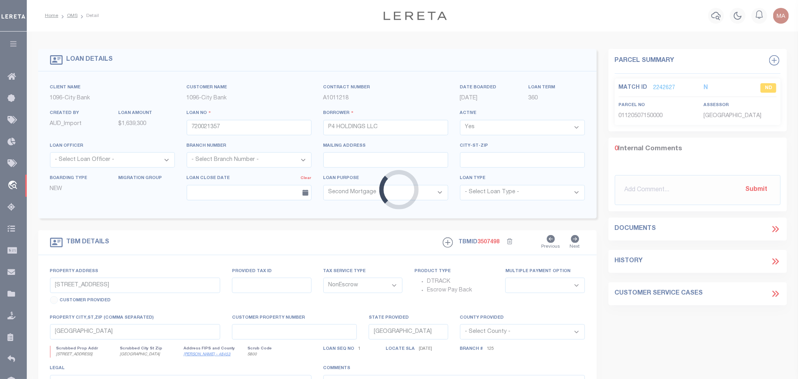
select select "15229"
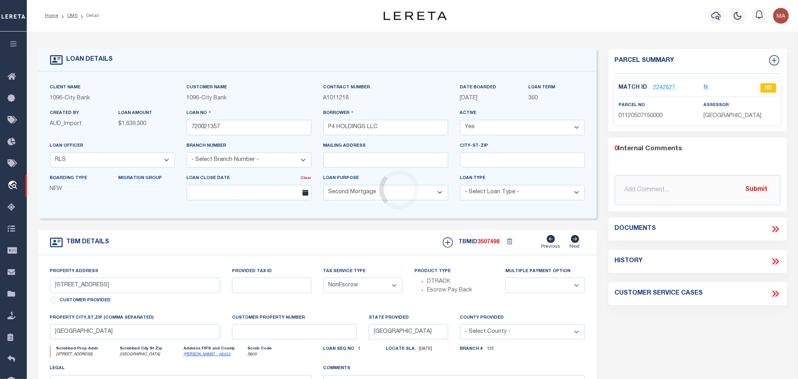
select select "3873"
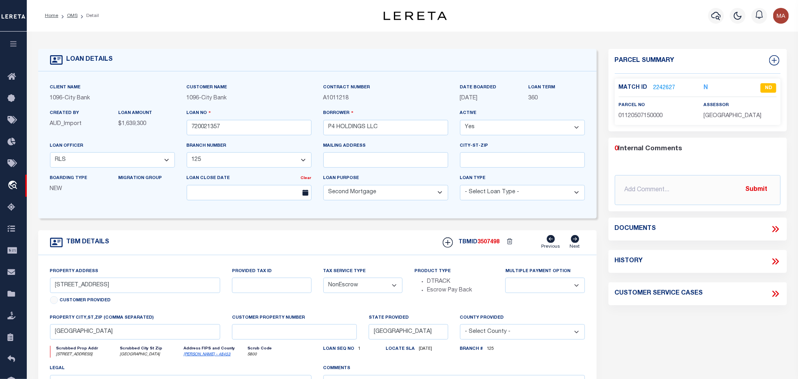
type input "8333 INWOOD RD"
type input "425431000000"
select select
type input "DALLAS, TX 75209"
select select
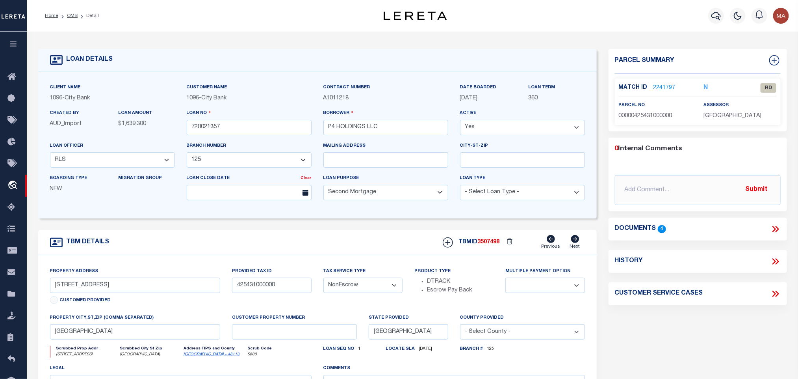
scroll to position [59, 0]
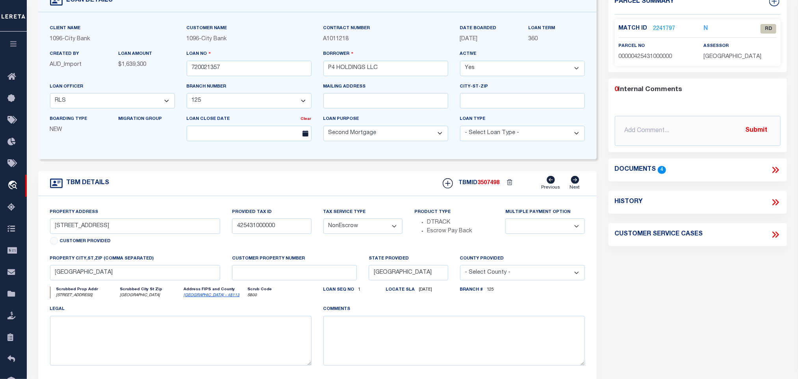
click at [197, 297] on link "Dallas - 48113" at bounding box center [212, 295] width 56 height 4
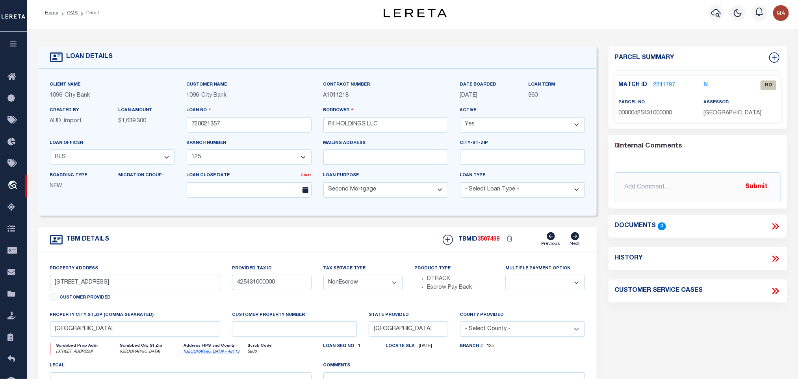
scroll to position [0, 0]
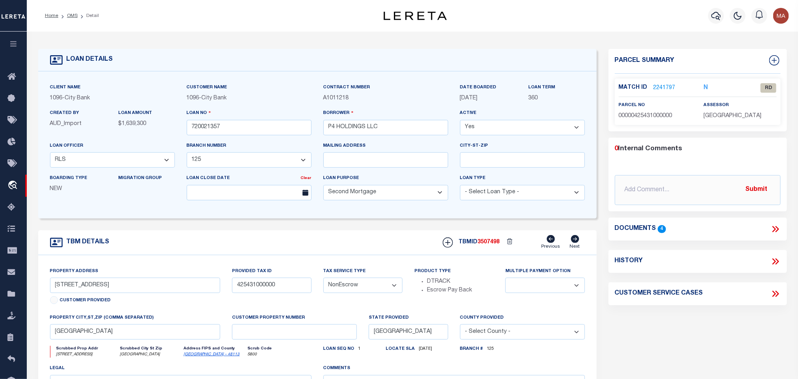
click at [778, 228] on icon at bounding box center [777, 229] width 4 height 6
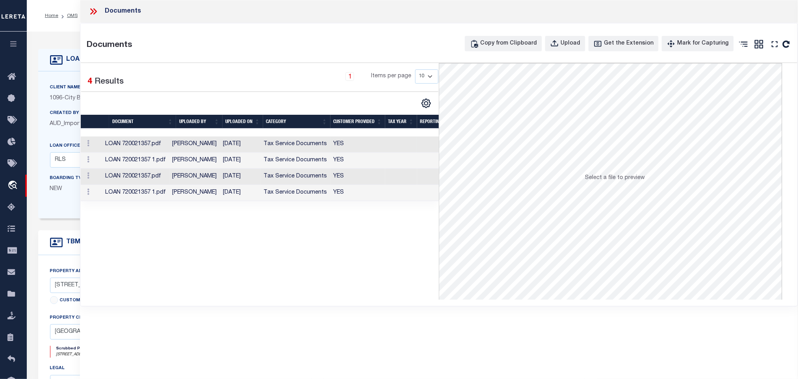
click at [309, 144] on td "Tax Service Documents" at bounding box center [296, 144] width 70 height 16
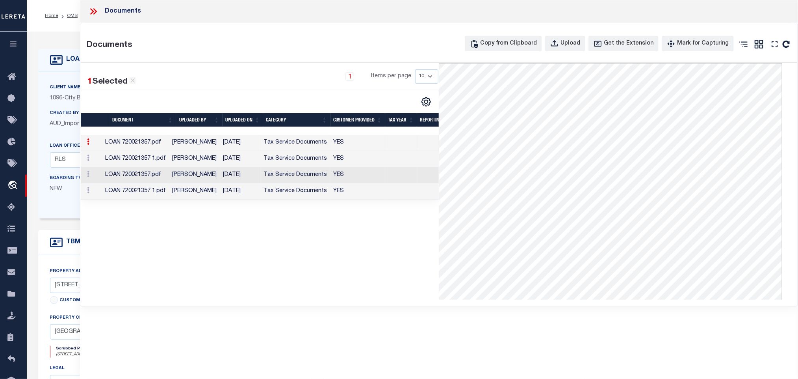
click at [358, 155] on td "YES" at bounding box center [358, 159] width 55 height 16
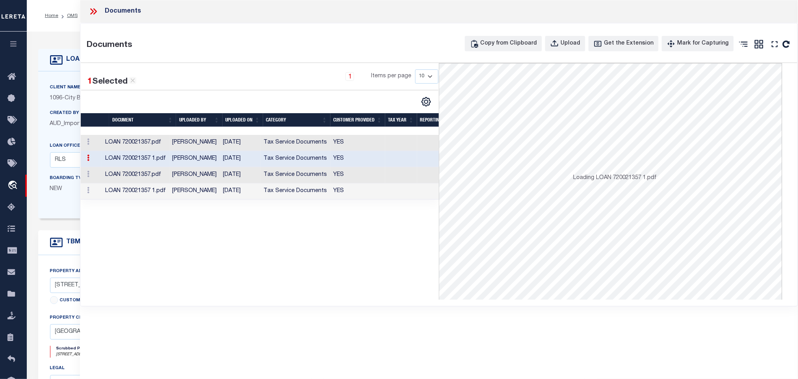
click at [395, 193] on td at bounding box center [401, 191] width 32 height 16
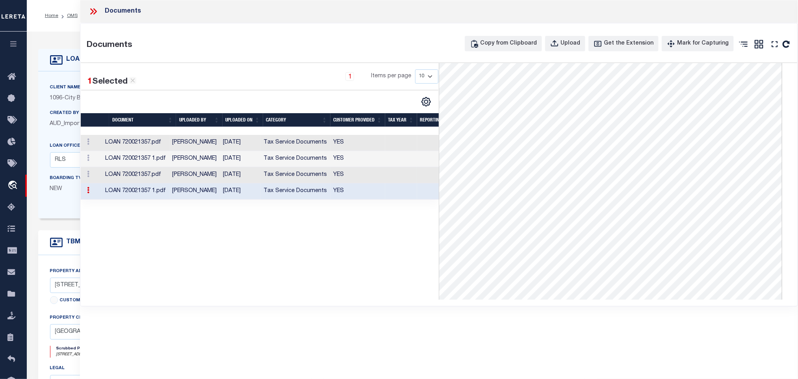
scroll to position [59, 0]
click at [333, 175] on td "YES" at bounding box center [358, 175] width 55 height 16
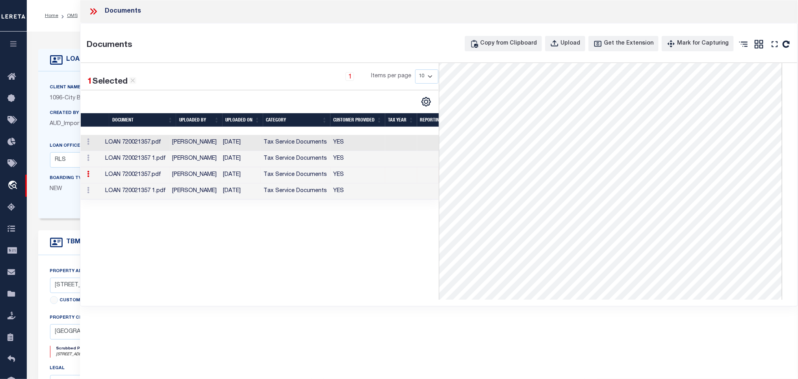
scroll to position [0, 0]
click at [57, 80] on div "Client Name 1096 - City Bank Customer Name 1096 - City Bank Contract Number" at bounding box center [317, 144] width 559 height 147
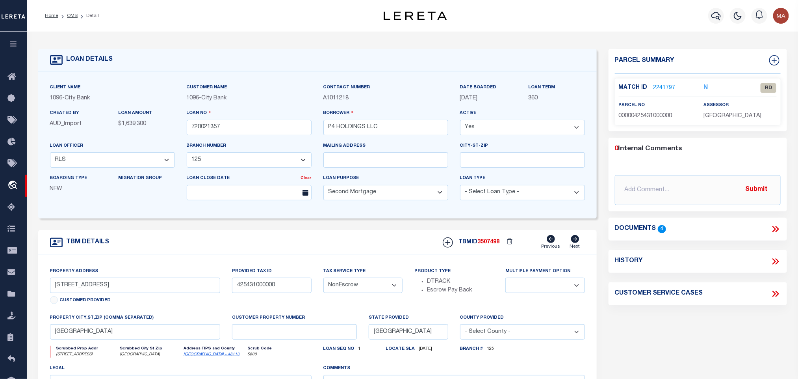
click at [653, 113] on span "00000425431000000" at bounding box center [646, 116] width 54 height 6
copy span "00000425431000000"
click at [777, 229] on icon at bounding box center [776, 229] width 10 height 10
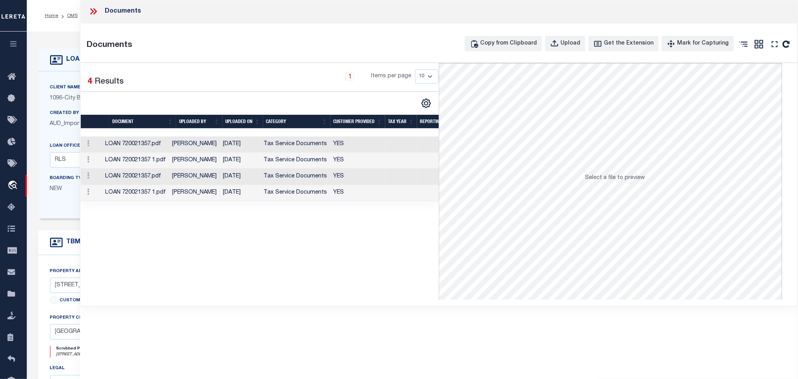
click at [356, 193] on td "YES" at bounding box center [358, 193] width 55 height 16
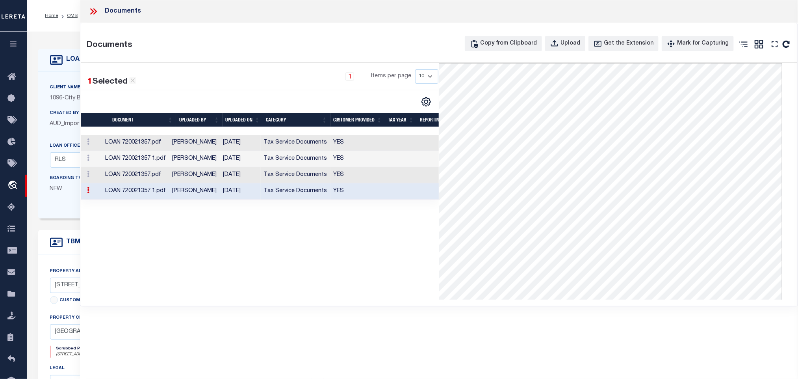
click at [97, 9] on icon at bounding box center [93, 11] width 10 height 10
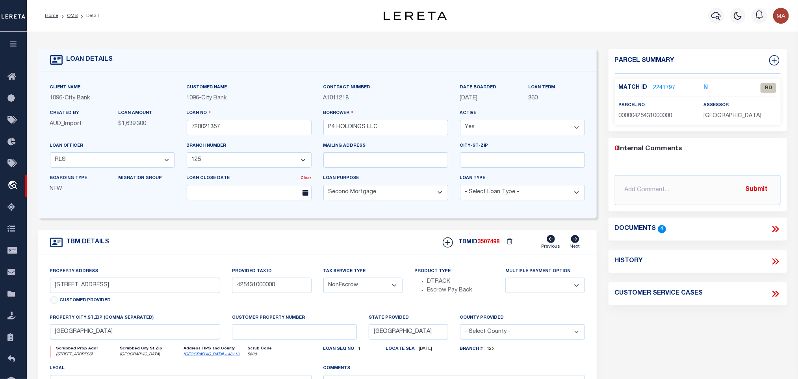
click at [777, 230] on icon at bounding box center [776, 229] width 10 height 10
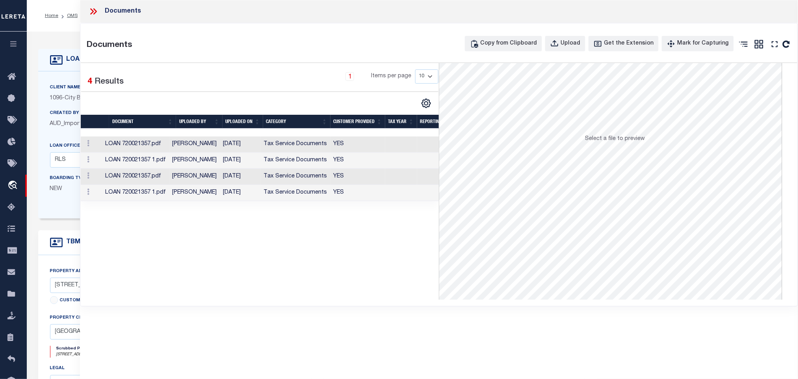
scroll to position [59, 0]
click at [325, 149] on td "Tax Service Documents" at bounding box center [296, 144] width 70 height 16
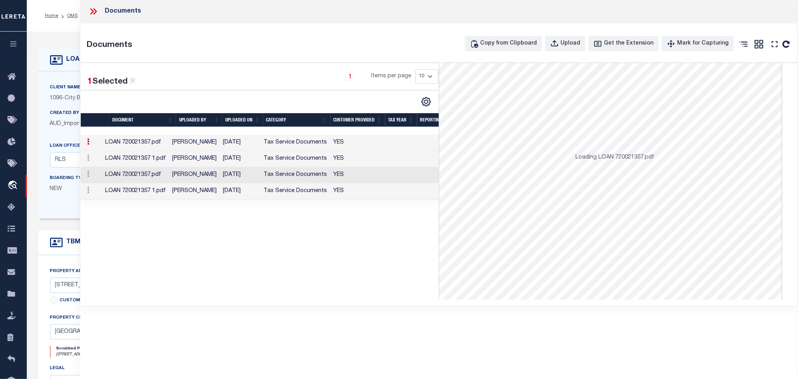
scroll to position [0, 0]
click at [310, 156] on td "Tax Service Documents" at bounding box center [296, 159] width 70 height 16
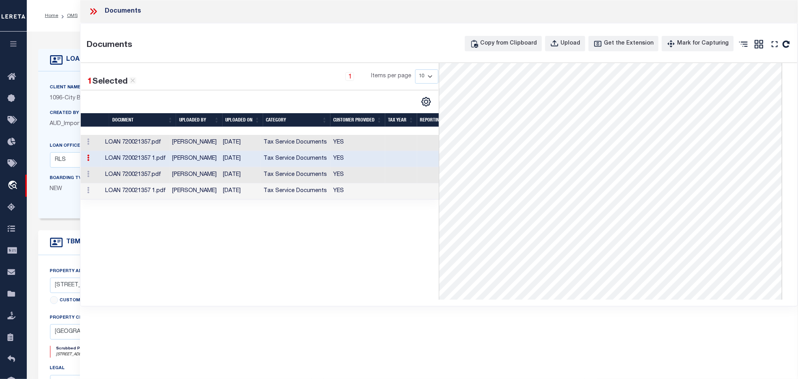
scroll to position [118, 0]
click at [338, 174] on td "YES" at bounding box center [358, 175] width 55 height 16
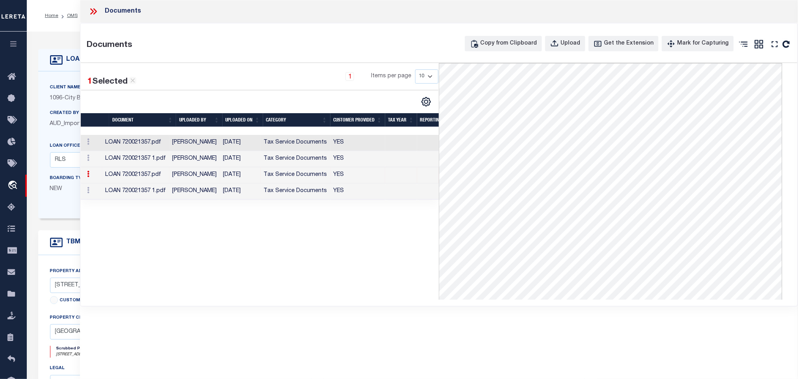
scroll to position [59, 0]
click at [58, 50] on div "LOAN DETAILS" at bounding box center [317, 60] width 559 height 22
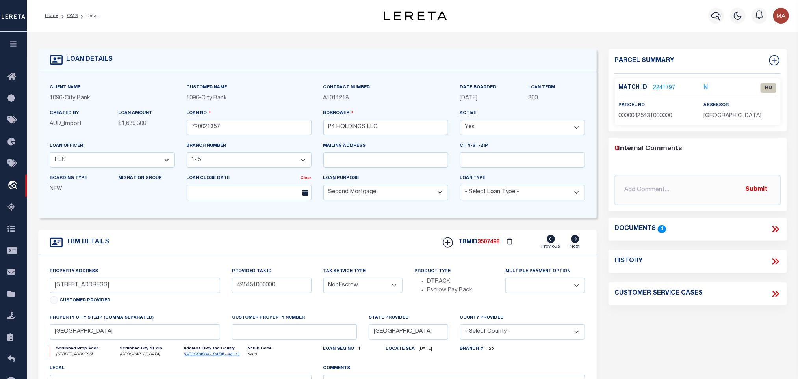
click at [636, 113] on span "00000425431000000" at bounding box center [646, 116] width 54 height 6
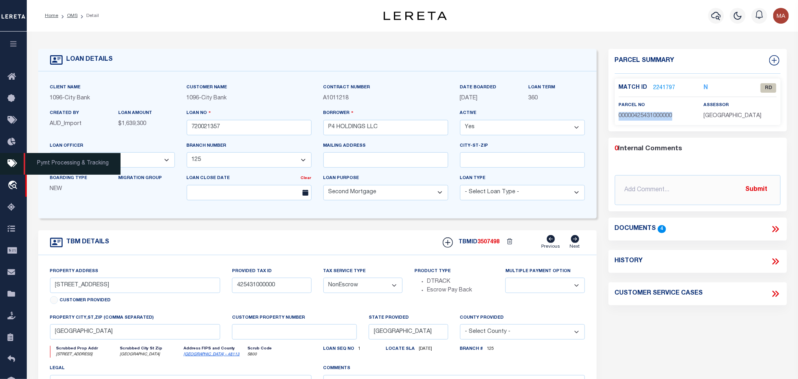
copy span "00000425431000000"
click at [662, 91] on link "2241797" at bounding box center [665, 88] width 22 height 8
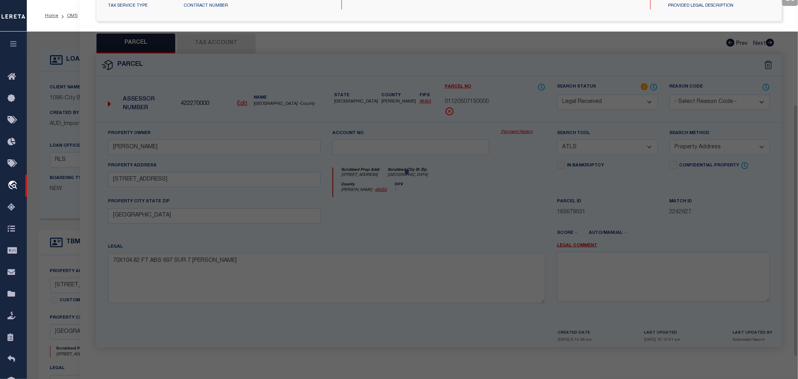
select select "AS"
select select
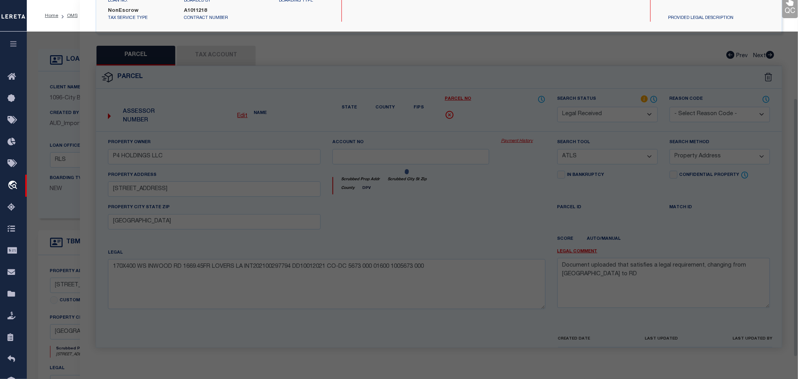
scroll to position [148, 0]
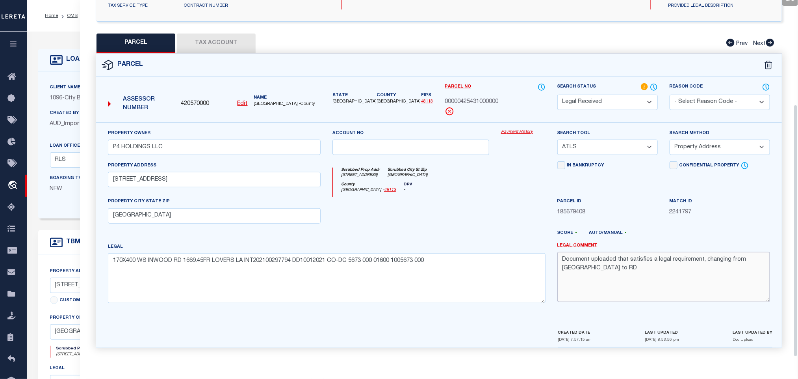
click at [639, 255] on textarea "Document uploaded that satisfies a legal requirement, changing from ND to RD" at bounding box center [664, 277] width 213 height 50
click at [622, 145] on select "-- Select Search Tool -- 3rd Party Website Agency File Agency Website ATLS CNV-…" at bounding box center [608, 146] width 100 height 15
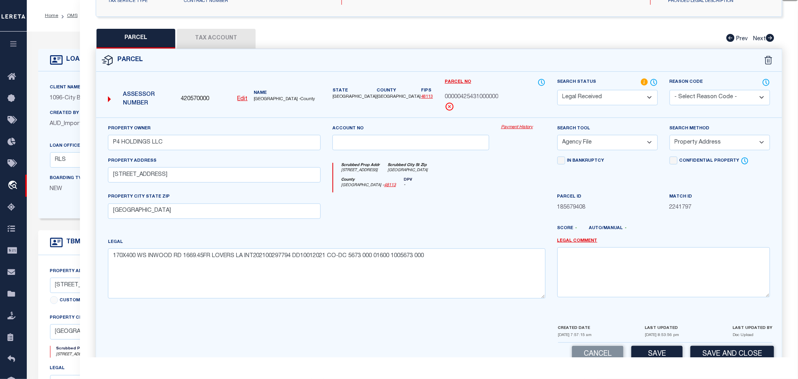
click at [558, 137] on select "-- Select Search Tool -- 3rd Party Website Agency File Agency Website ATLS CNV-…" at bounding box center [608, 142] width 100 height 15
click at [617, 144] on select "-- Select Search Tool -- 3rd Party Website Agency File Agency Website ATLS CNV-…" at bounding box center [608, 142] width 100 height 15
click at [558, 137] on select "-- Select Search Tool -- 3rd Party Website Agency File Agency Website ATLS CNV-…" at bounding box center [608, 142] width 100 height 15
click at [679, 148] on select "-- Select Search Method -- Property Address Legal Liability Info Provided" at bounding box center [720, 142] width 100 height 15
click at [670, 137] on select "-- Select Search Method -- Property Address Legal Liability Info Provided" at bounding box center [720, 142] width 100 height 15
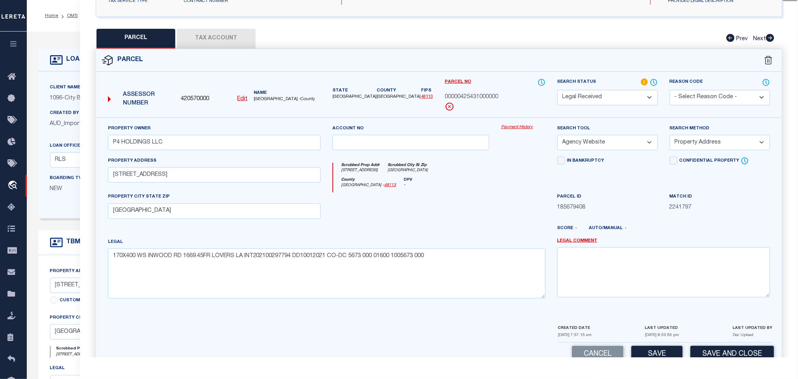
click at [689, 136] on div "Search Method -- Select Search Method -- Property Address Legal Liability Info …" at bounding box center [720, 137] width 100 height 26
click at [694, 150] on select "-- Select Search Method -- Property Address Legal Liability Info Provided" at bounding box center [720, 142] width 100 height 15
click at [670, 137] on select "-- Select Search Method -- Property Address Legal Liability Info Provided" at bounding box center [720, 142] width 100 height 15
click at [651, 355] on button "Save" at bounding box center [657, 354] width 51 height 17
click at [234, 29] on button "Tax Account" at bounding box center [216, 39] width 79 height 20
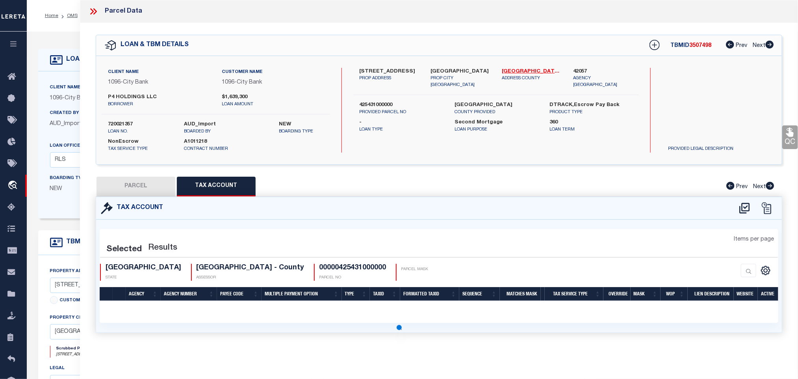
scroll to position [0, 0]
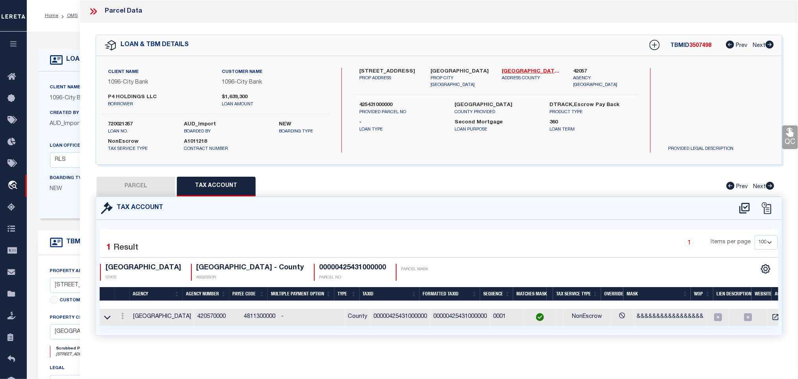
click at [137, 182] on button "PARCEL" at bounding box center [136, 187] width 79 height 20
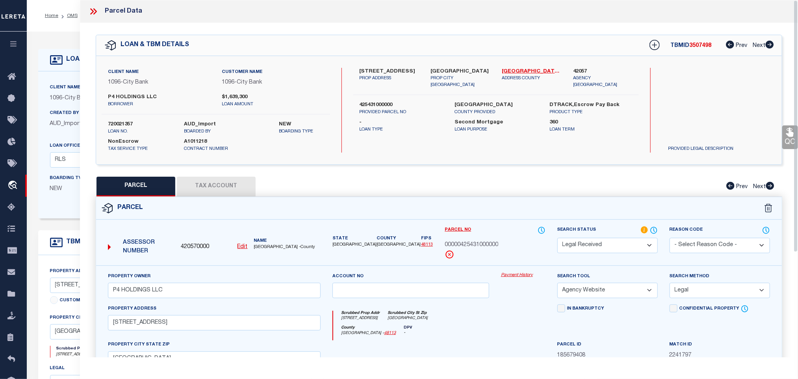
click at [592, 247] on select "Automated Search Bad Parcel Complete Duplicate Parcel High Dollar Reporting In …" at bounding box center [608, 245] width 100 height 15
click at [558, 238] on select "Automated Search Bad Parcel Complete Duplicate Parcel High Dollar Reporting In …" at bounding box center [608, 245] width 100 height 15
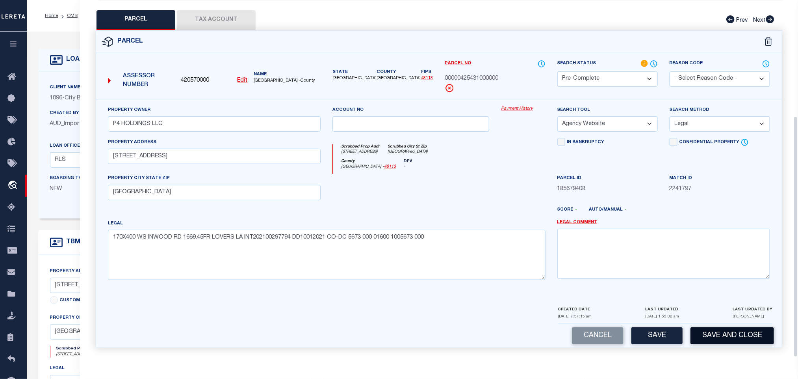
click at [697, 342] on button "Save and Close" at bounding box center [733, 335] width 84 height 17
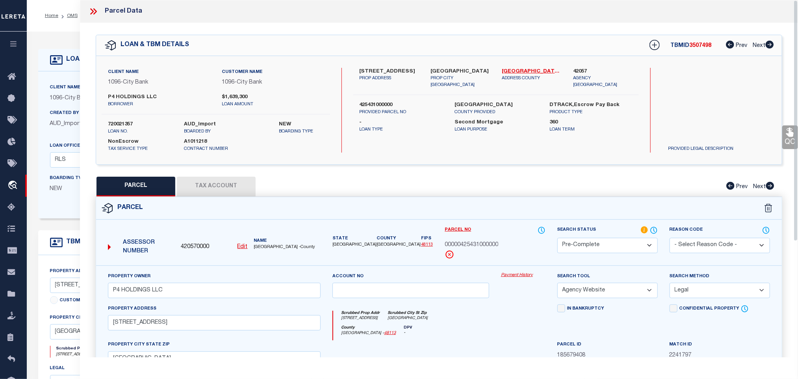
click at [113, 122] on label "720021357" at bounding box center [140, 125] width 64 height 8
copy label "720021357"
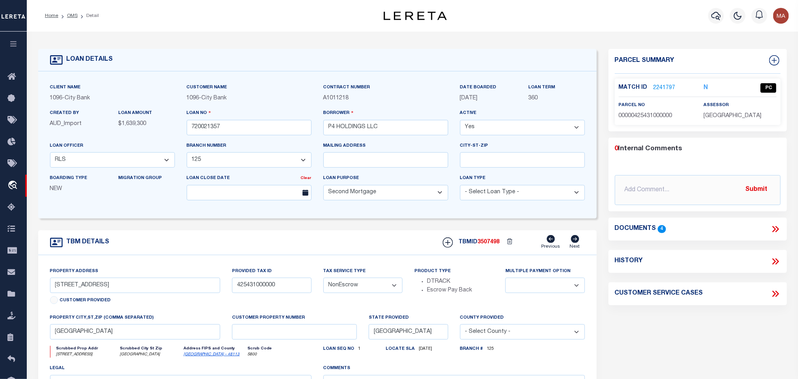
click at [483, 243] on span "3507498" at bounding box center [489, 242] width 22 height 6
click at [725, 113] on span "DALLAS COUNTY" at bounding box center [733, 116] width 58 height 6
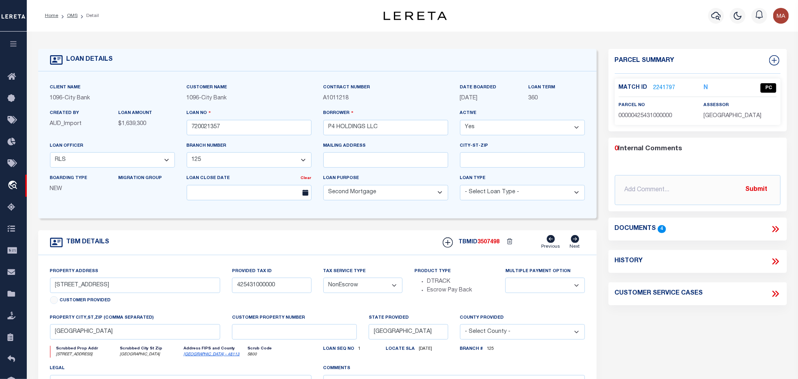
click at [658, 123] on div "Match ID 2241797 N PC parcel no assessor" at bounding box center [698, 101] width 166 height 46
click at [71, 18] on link "OMS" at bounding box center [72, 15] width 11 height 5
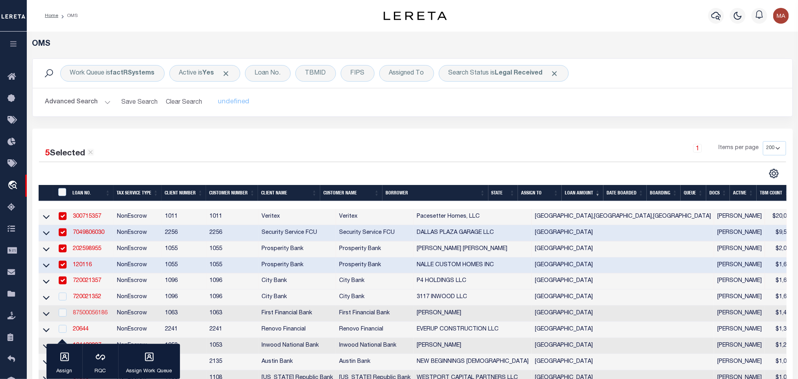
scroll to position [118, 0]
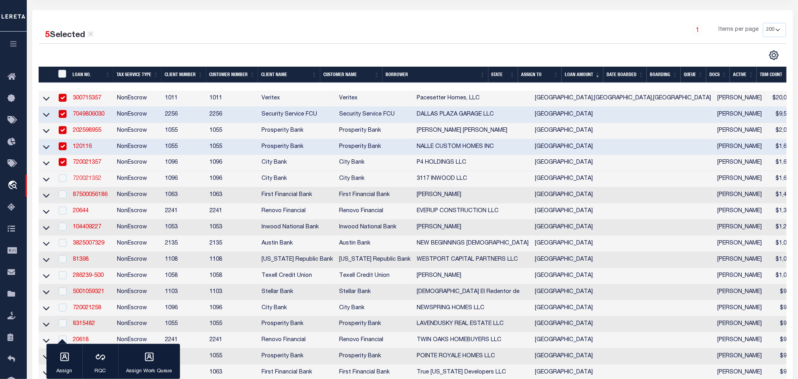
click at [88, 178] on link "720021352" at bounding box center [87, 179] width 28 height 6
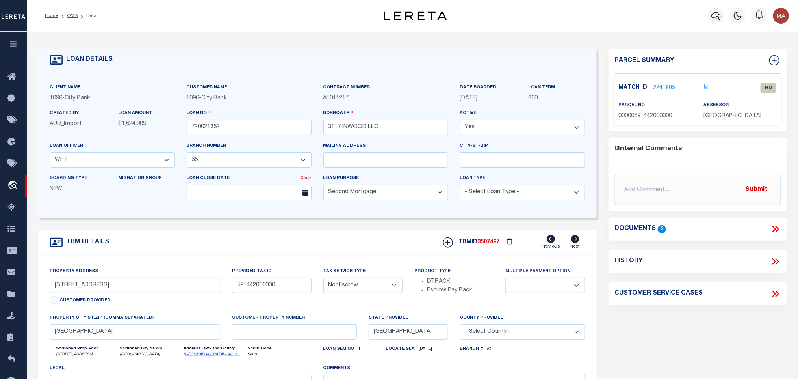
click at [777, 226] on icon at bounding box center [776, 229] width 10 height 10
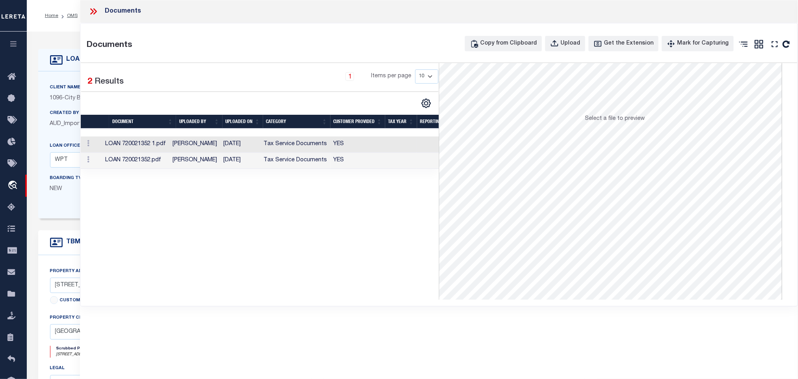
click at [311, 147] on td "Tax Service Documents" at bounding box center [296, 144] width 70 height 16
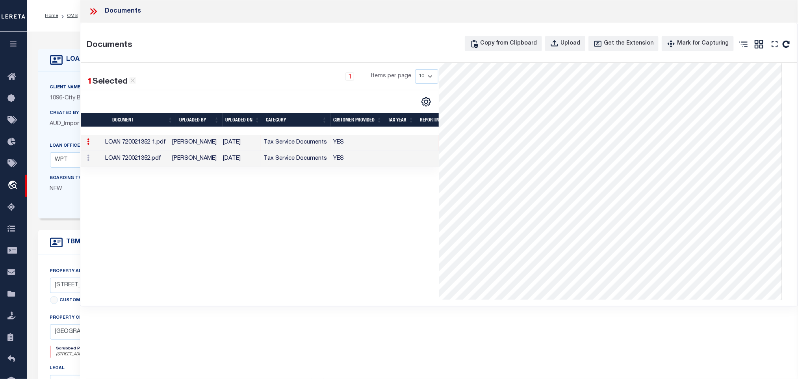
click at [311, 162] on td "Tax Service Documents" at bounding box center [296, 159] width 70 height 16
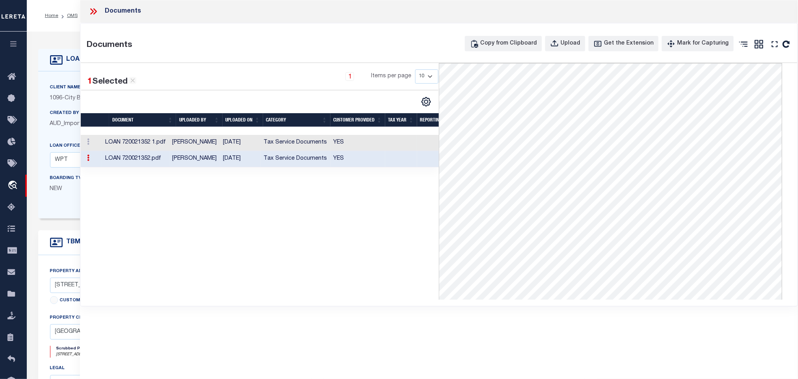
click at [345, 145] on td "YES" at bounding box center [358, 143] width 55 height 16
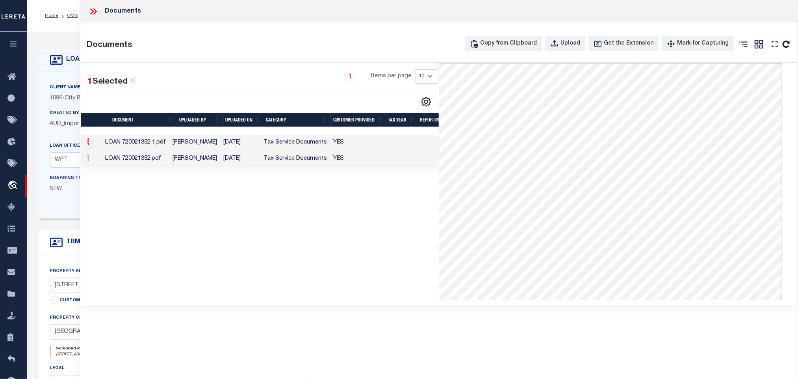
click at [65, 52] on div "LOAN DETAILS" at bounding box center [317, 60] width 559 height 22
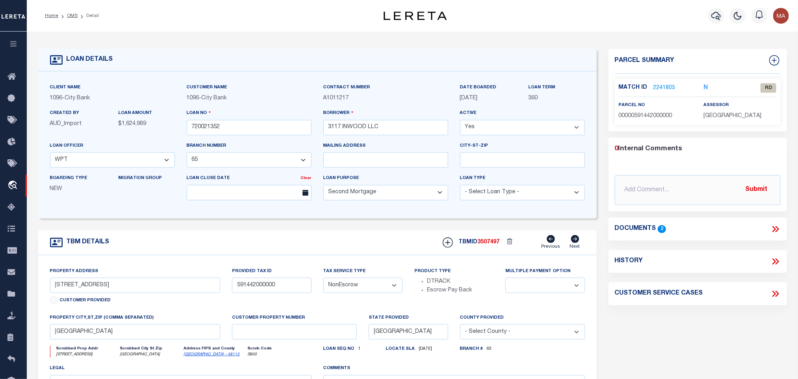
click at [595, 186] on div "Client Name 1096 - City Bank Customer Name 1096 - City Bank Contract Number" at bounding box center [317, 144] width 559 height 147
click at [663, 89] on link "2241805" at bounding box center [665, 88] width 22 height 8
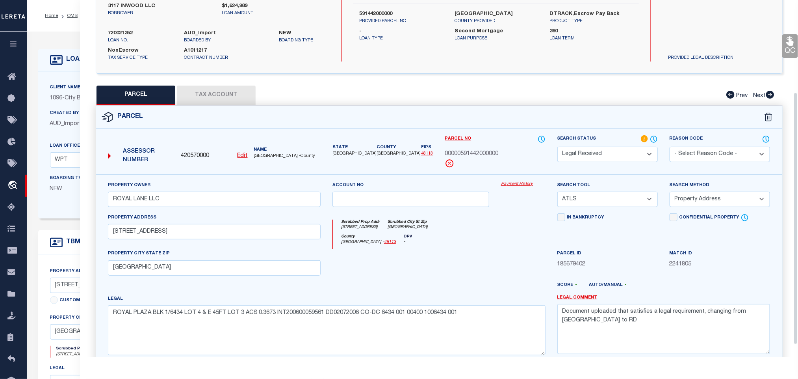
scroll to position [148, 0]
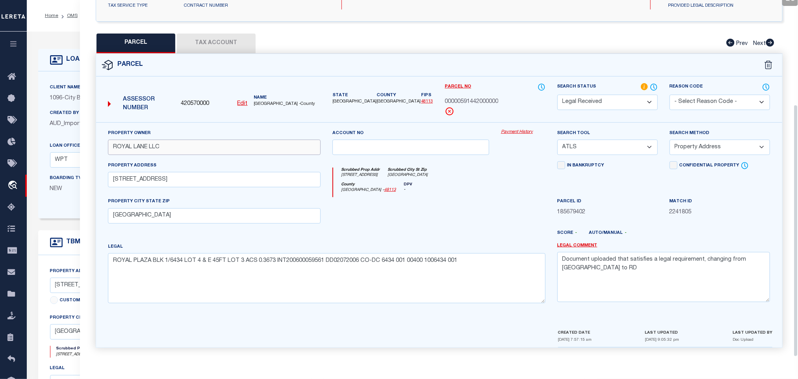
click at [183, 151] on input "ROYAL LANE LLC" at bounding box center [214, 146] width 213 height 15
paste input "JACK IN THE BOX PROPERTIES"
click at [626, 269] on textarea "Document uploaded that satisfies a legal requirement, changing from ND to RD" at bounding box center [664, 277] width 213 height 50
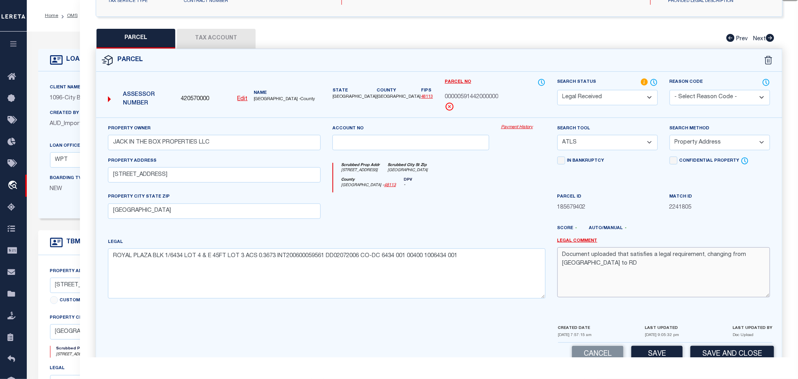
click at [626, 269] on textarea "Document uploaded that satisfies a legal requirement, changing from ND to RD" at bounding box center [664, 272] width 213 height 50
click at [629, 149] on select "-- Select Search Tool -- 3rd Party Website Agency File Agency Website ATLS CNV-…" at bounding box center [608, 142] width 100 height 15
click at [558, 137] on select "-- Select Search Tool -- 3rd Party Website Agency File Agency Website ATLS CNV-…" at bounding box center [608, 142] width 100 height 15
click at [720, 150] on select "-- Select Search Method -- Property Address Legal Liability Info Provided" at bounding box center [720, 142] width 100 height 15
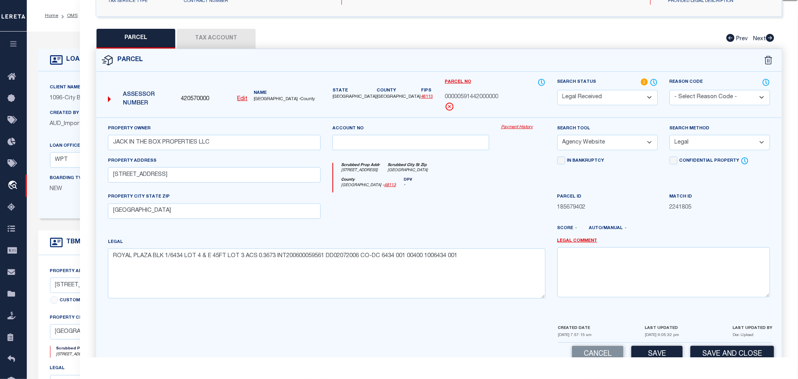
click at [670, 137] on select "-- Select Search Method -- Property Address Legal Liability Info Provided" at bounding box center [720, 142] width 100 height 15
click at [662, 351] on button "Save" at bounding box center [657, 354] width 51 height 17
click at [207, 40] on button "Tax Account" at bounding box center [216, 39] width 79 height 20
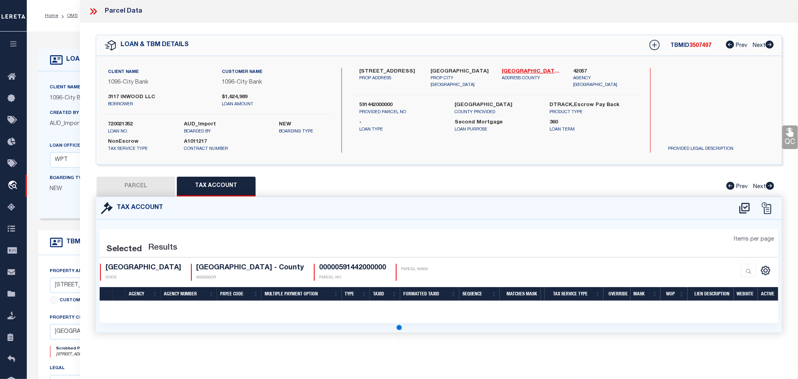
scroll to position [0, 0]
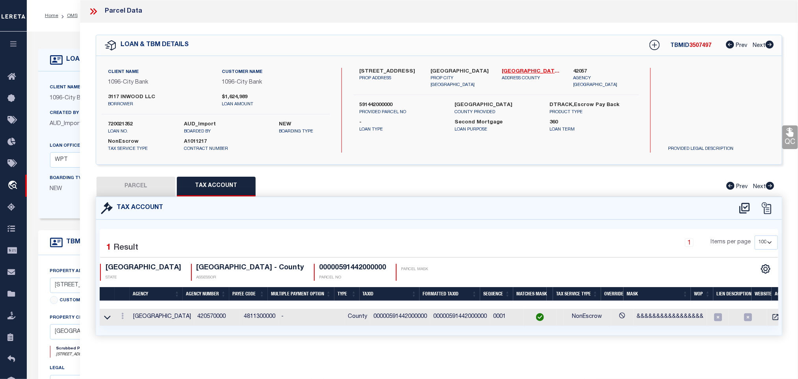
click at [127, 186] on button "PARCEL" at bounding box center [136, 187] width 79 height 20
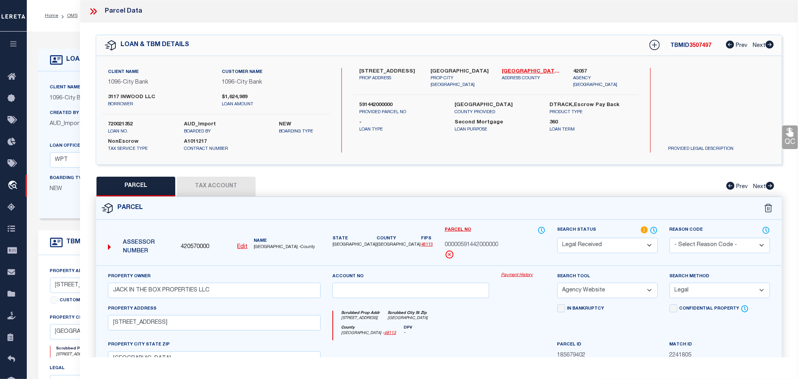
click at [578, 241] on select "Automated Search Bad Parcel Complete Duplicate Parcel High Dollar Reporting In …" at bounding box center [608, 245] width 100 height 15
click at [558, 238] on select "Automated Search Bad Parcel Complete Duplicate Parcel High Dollar Reporting In …" at bounding box center [608, 245] width 100 height 15
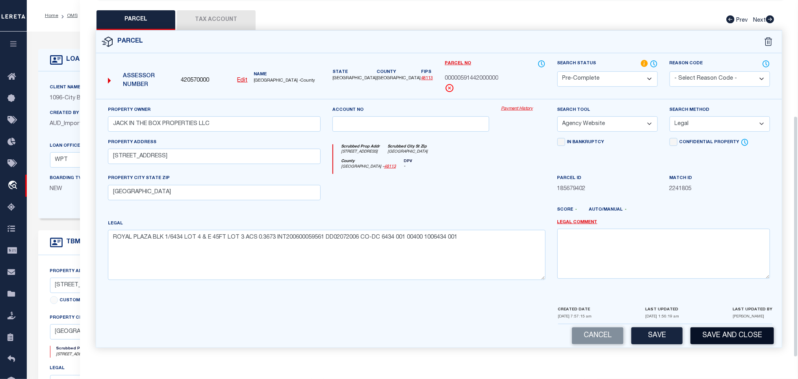
click at [741, 340] on button "Save and Close" at bounding box center [733, 335] width 84 height 17
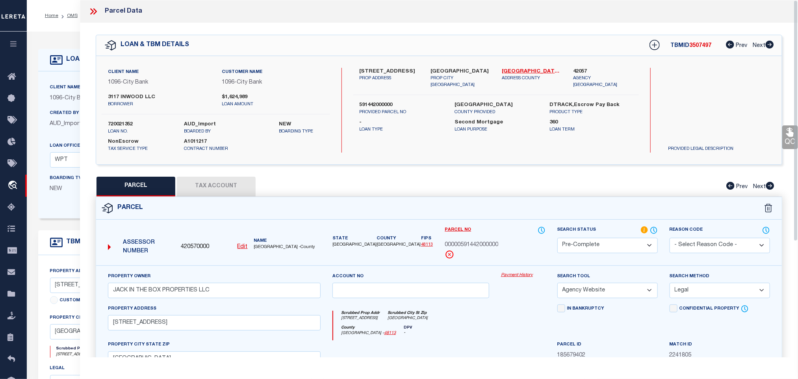
click at [122, 129] on p "loan no." at bounding box center [140, 131] width 64 height 7
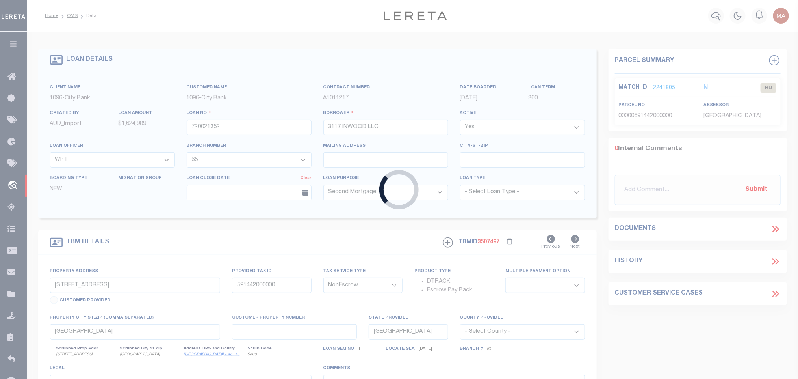
click at [133, 127] on div "Loading..." at bounding box center [399, 189] width 798 height 379
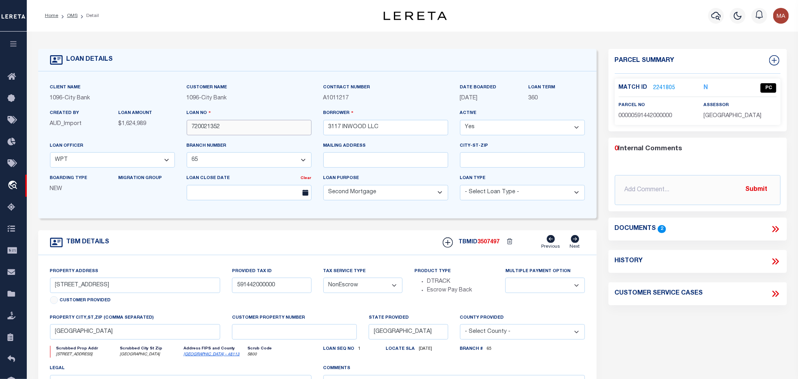
click at [194, 127] on input "720021352" at bounding box center [249, 127] width 125 height 15
click at [493, 245] on span "3507497" at bounding box center [489, 242] width 22 height 6
click at [723, 116] on span "DALLAS COUNTY" at bounding box center [733, 116] width 58 height 6
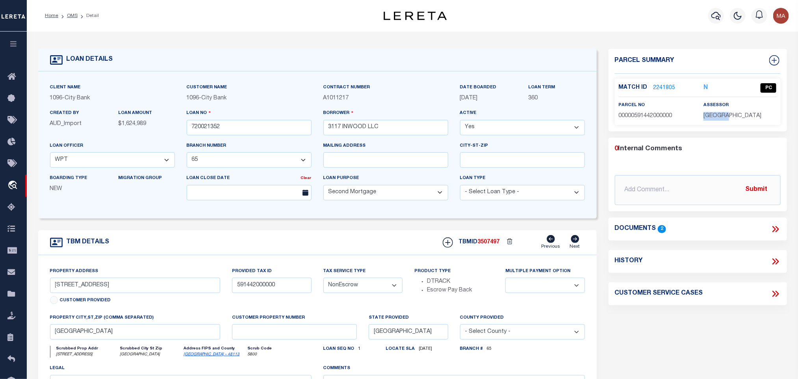
click at [723, 116] on span "DALLAS COUNTY" at bounding box center [733, 116] width 58 height 6
click at [658, 115] on span "00000591442000000" at bounding box center [646, 116] width 54 height 6
click at [67, 15] on link "OMS" at bounding box center [72, 15] width 11 height 5
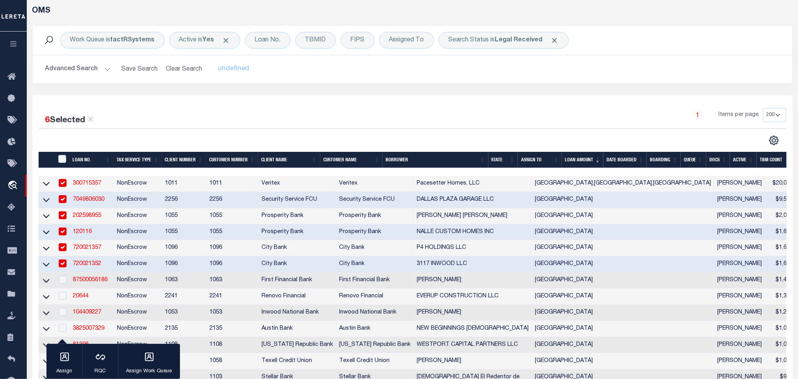
scroll to position [59, 0]
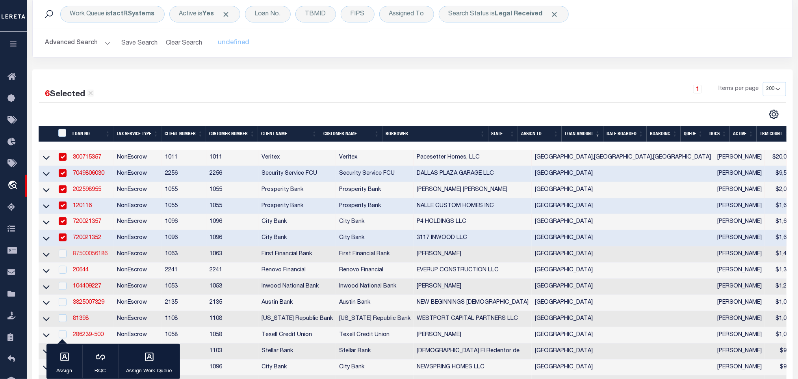
click at [89, 255] on link "87500056186" at bounding box center [90, 254] width 35 height 6
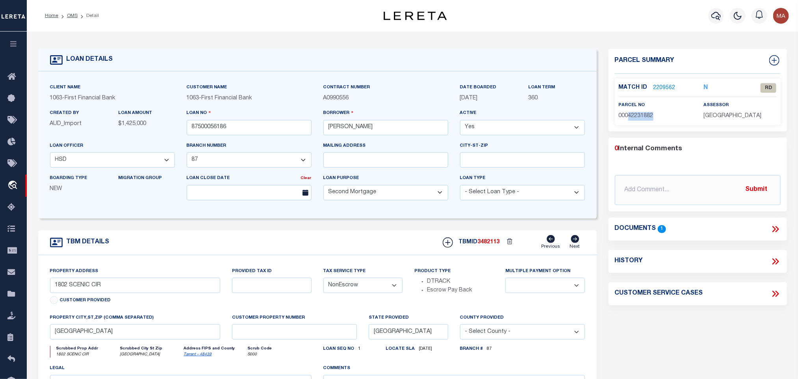
drag, startPoint x: 628, startPoint y: 117, endPoint x: 656, endPoint y: 121, distance: 28.6
click at [656, 121] on div "Match ID 2209562 N RD parcel no 00042231882" at bounding box center [698, 101] width 166 height 46
click at [774, 232] on icon at bounding box center [776, 229] width 10 height 10
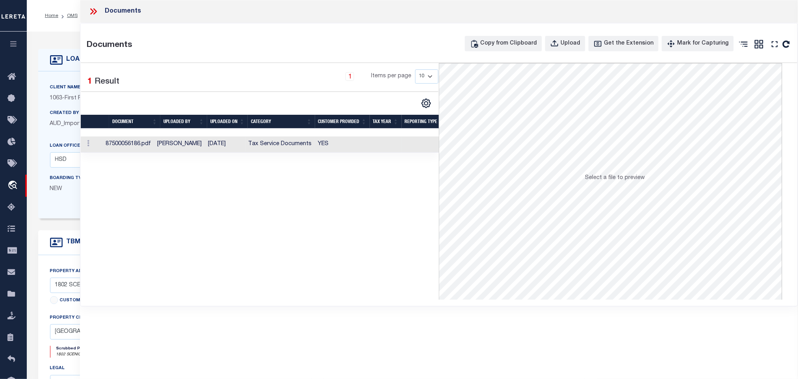
click at [356, 148] on td "YES" at bounding box center [342, 144] width 55 height 16
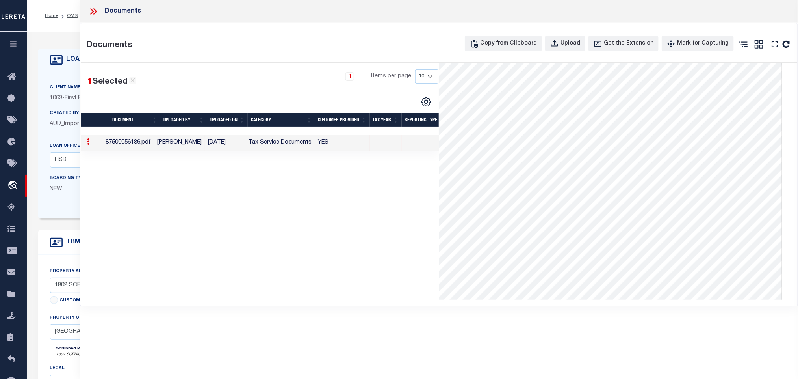
click at [66, 60] on h4 "LOAN DETAILS" at bounding box center [88, 59] width 50 height 7
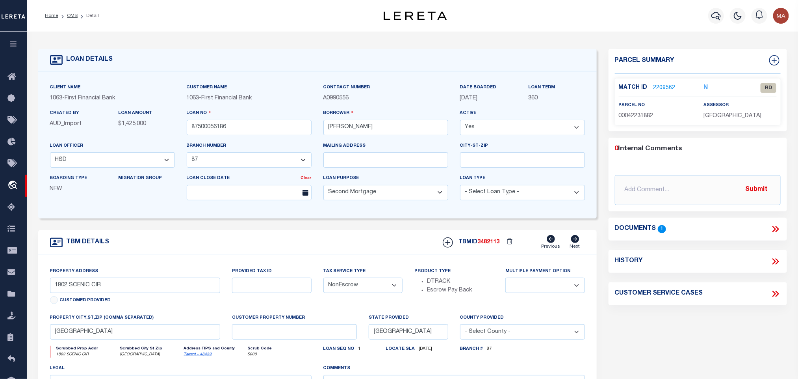
click at [660, 126] on div "Parcel Summary Match ID 2209562 N" at bounding box center [698, 90] width 178 height 82
click at [668, 90] on link "2209562" at bounding box center [665, 88] width 22 height 8
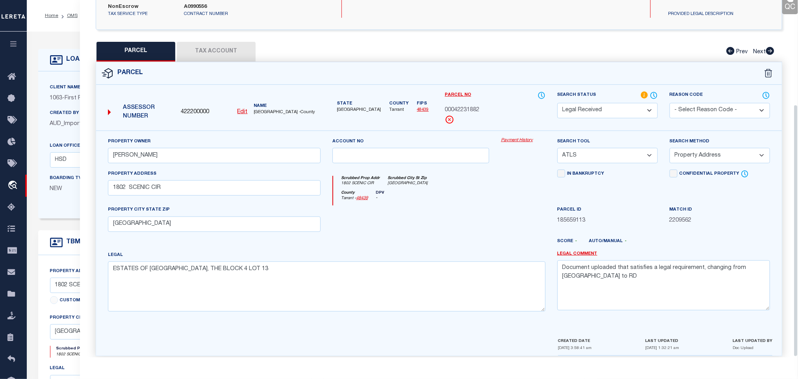
scroll to position [148, 0]
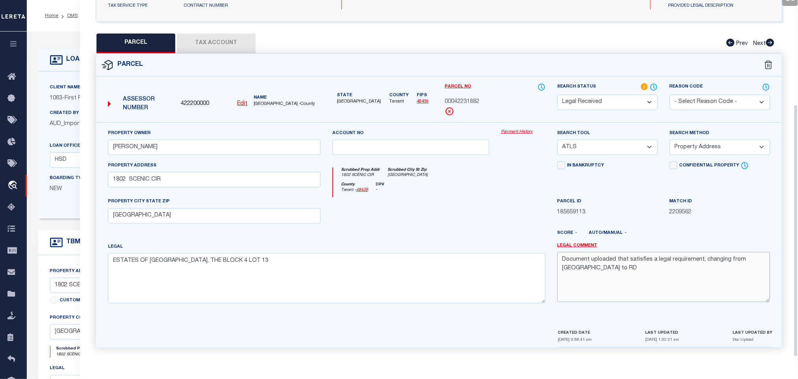
click at [589, 279] on textarea "Document uploaded that satisfies a legal requirement, changing from ND to RD" at bounding box center [664, 277] width 213 height 50
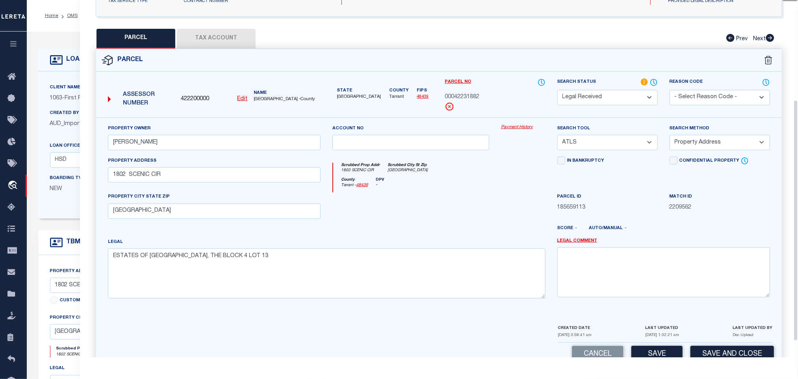
click at [240, 156] on div "Property Owner BODDULURI,KRISHNA" at bounding box center [214, 140] width 225 height 32
click at [242, 153] on div "Property Owner BODDULURI,KRISHNA" at bounding box center [214, 140] width 225 height 32
click at [242, 150] on input "BODDULURI,KRISHNA" at bounding box center [214, 142] width 213 height 15
paste input "REAGAN KELLY"
click at [622, 147] on select "-- Select Search Tool -- 3rd Party Website Agency File Agency Website ATLS CNV-…" at bounding box center [608, 142] width 100 height 15
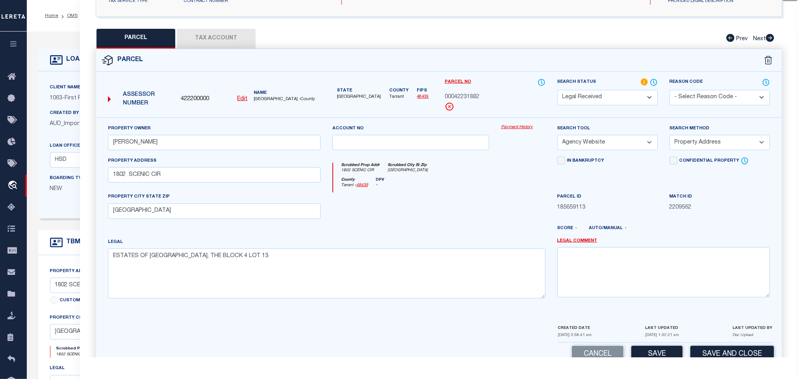
click at [558, 137] on select "-- Select Search Tool -- 3rd Party Website Agency File Agency Website ATLS CNV-…" at bounding box center [608, 142] width 100 height 15
click at [695, 148] on select "-- Select Search Method -- Property Address Legal Liability Info Provided" at bounding box center [720, 142] width 100 height 15
click at [670, 137] on select "-- Select Search Method -- Property Address Legal Liability Info Provided" at bounding box center [720, 142] width 100 height 15
click at [662, 342] on div "LAST UPDATED 08/29/2025 1:32:21 am" at bounding box center [662, 332] width 34 height 19
click at [660, 352] on button "Save" at bounding box center [657, 354] width 51 height 17
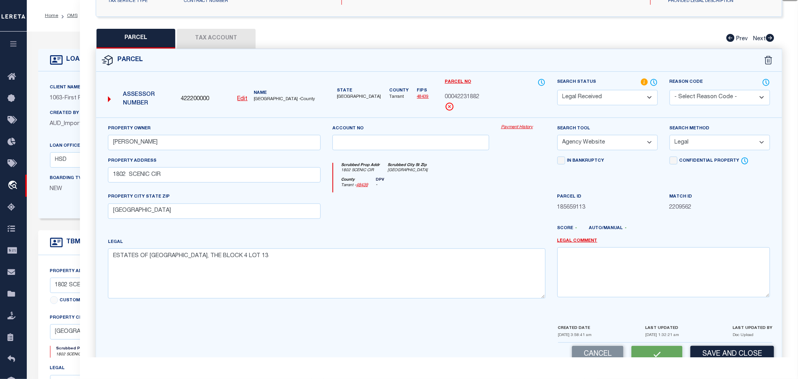
click at [220, 45] on button "Tax Account" at bounding box center [216, 39] width 79 height 20
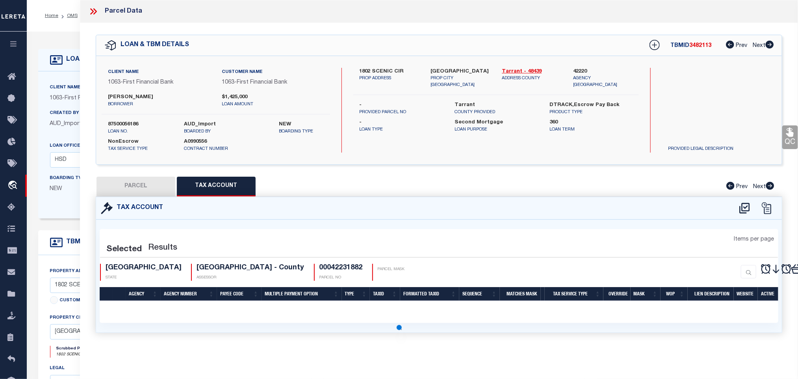
scroll to position [0, 0]
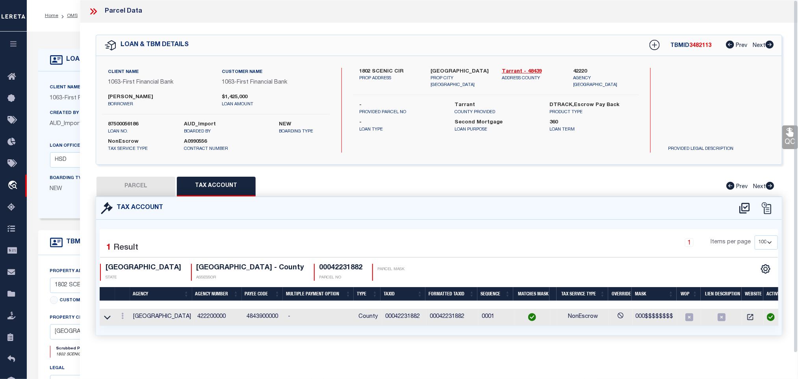
click at [144, 184] on button "PARCEL" at bounding box center [136, 187] width 79 height 20
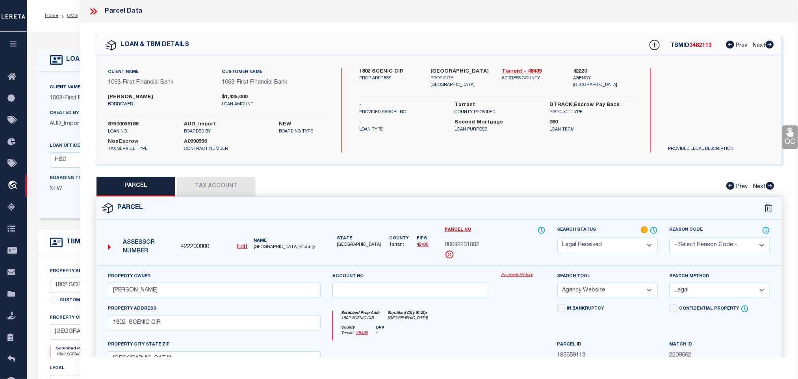
click at [603, 240] on select "Automated Search Bad Parcel Complete Duplicate Parcel High Dollar Reporting In …" at bounding box center [608, 245] width 100 height 15
click at [558, 238] on select "Automated Search Bad Parcel Complete Duplicate Parcel High Dollar Reporting In …" at bounding box center [608, 245] width 100 height 15
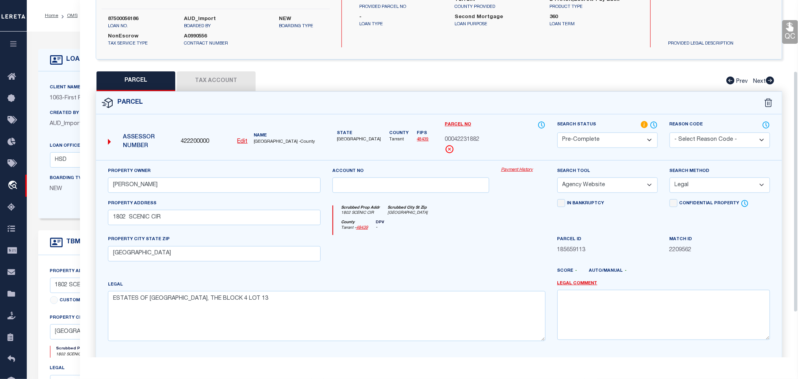
scroll to position [171, 0]
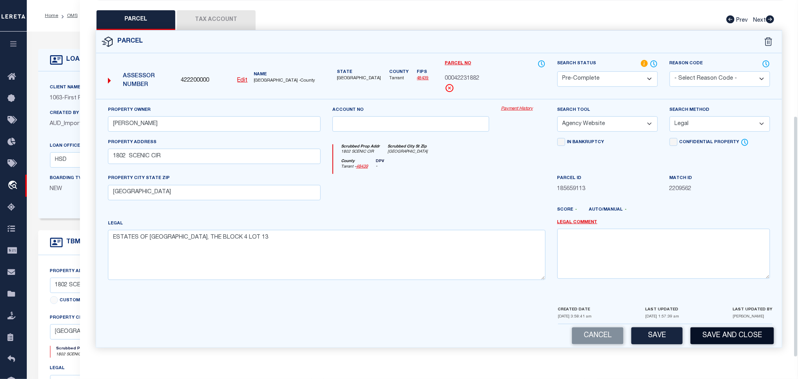
click at [713, 327] on button "Save and Close" at bounding box center [733, 335] width 84 height 17
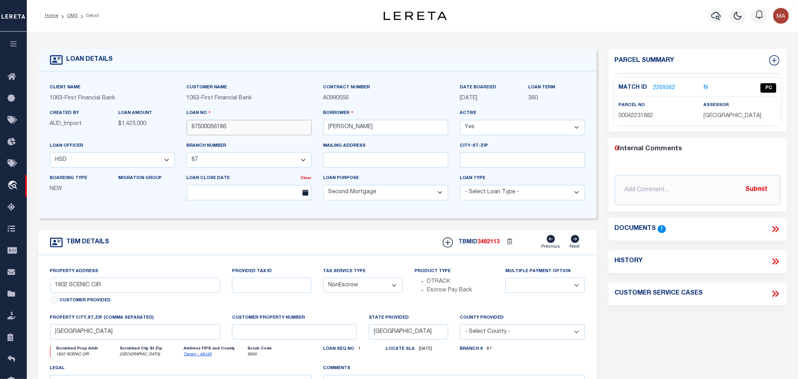
click at [216, 125] on input "87500056186" at bounding box center [249, 127] width 125 height 15
click at [497, 245] on span "3482113" at bounding box center [489, 242] width 22 height 6
click at [740, 109] on div "assessor TARRANT COUNTY" at bounding box center [740, 110] width 73 height 19
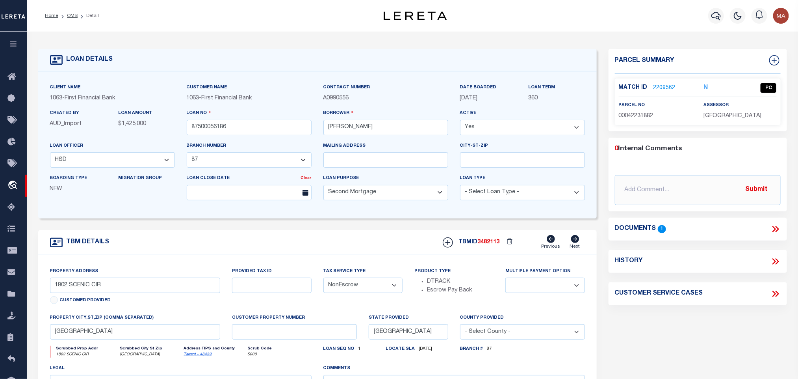
click at [740, 109] on div "assessor TARRANT COUNTY" at bounding box center [740, 110] width 73 height 19
click at [738, 115] on span "TARRANT COUNTY" at bounding box center [733, 116] width 58 height 6
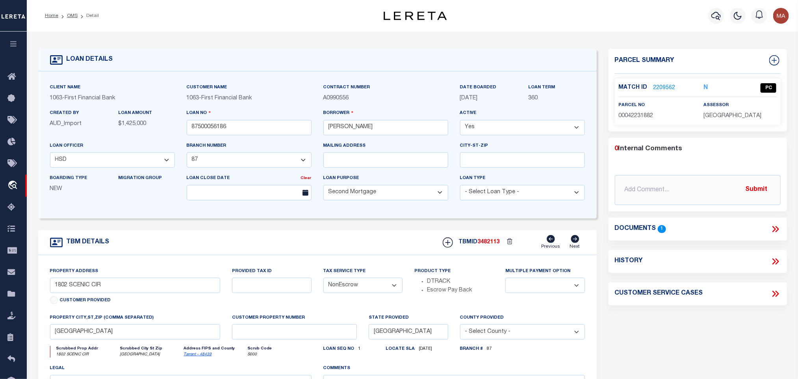
click at [640, 113] on span "00042231882" at bounding box center [636, 116] width 35 height 6
click at [66, 16] on li "OMS" at bounding box center [67, 15] width 19 height 7
click at [70, 16] on link "OMS" at bounding box center [72, 15] width 11 height 5
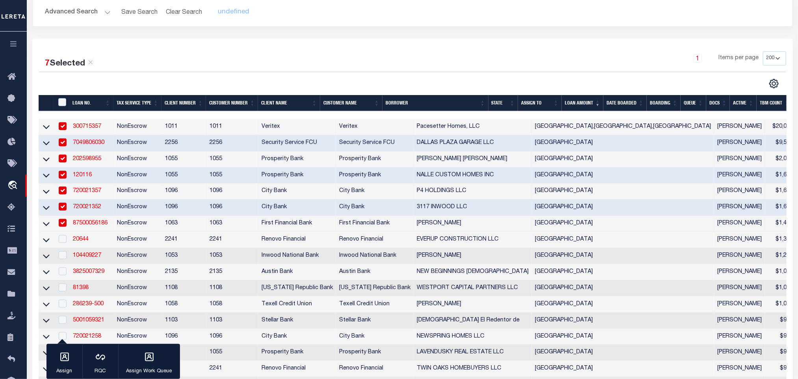
scroll to position [118, 0]
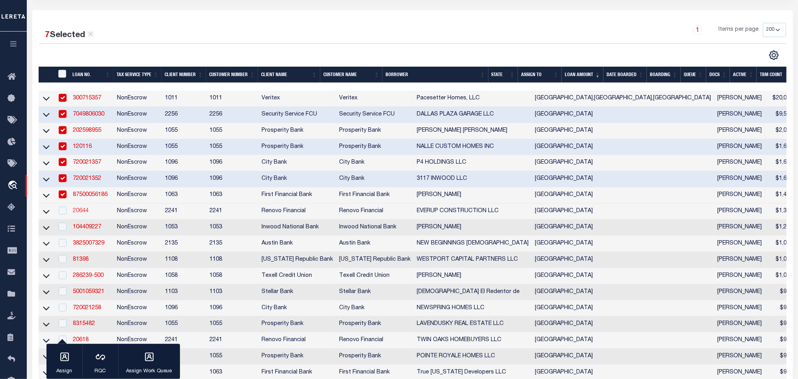
click at [84, 213] on link "20644" at bounding box center [81, 211] width 16 height 6
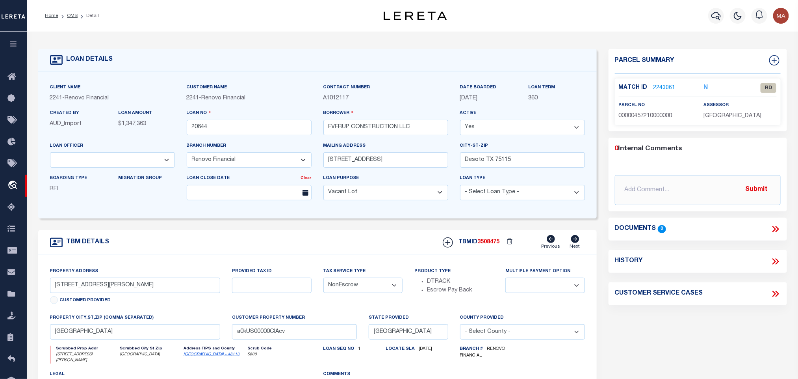
scroll to position [59, 0]
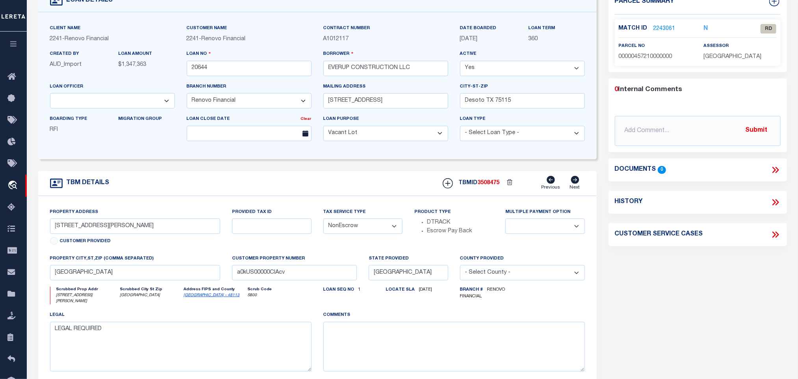
click at [664, 24] on div "Match ID 2243061 N RD" at bounding box center [698, 28] width 170 height 9
click at [663, 26] on link "2243061" at bounding box center [665, 29] width 22 height 8
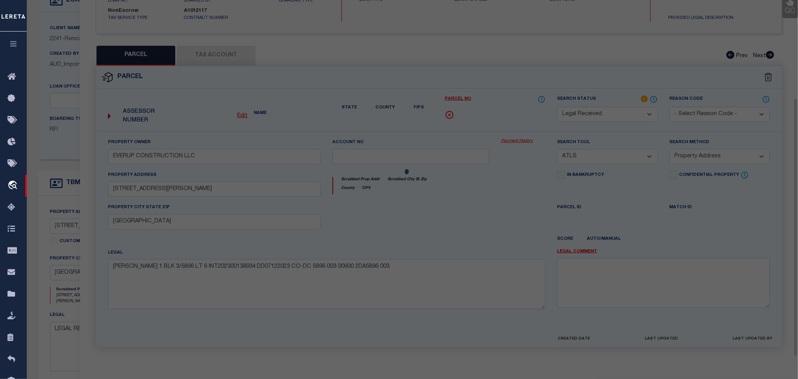
scroll to position [148, 0]
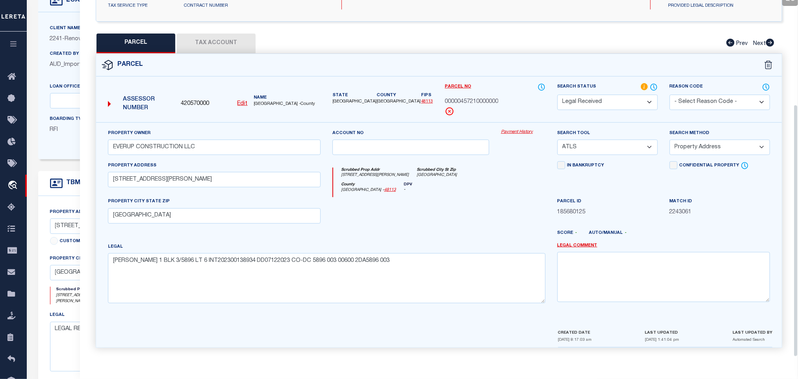
click at [626, 103] on select "Automated Search Bad Parcel Complete Duplicate Parcel High Dollar Reporting In …" at bounding box center [608, 102] width 100 height 15
click at [717, 273] on textarea at bounding box center [664, 277] width 213 height 50
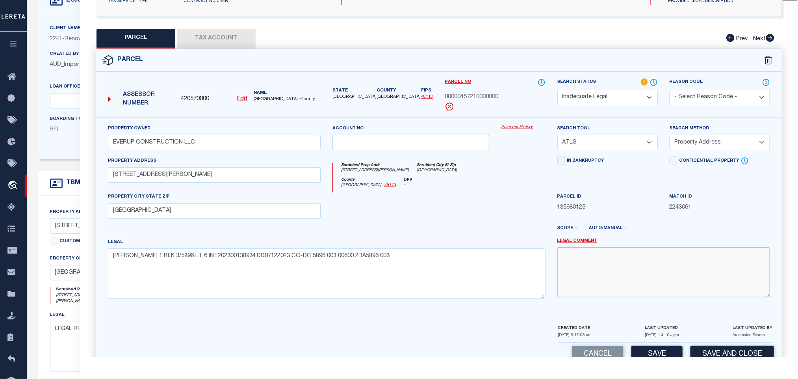
paste textarea "Renovo Financial. Need legal document to proceed."
click at [734, 353] on button "Save and Close" at bounding box center [733, 354] width 84 height 17
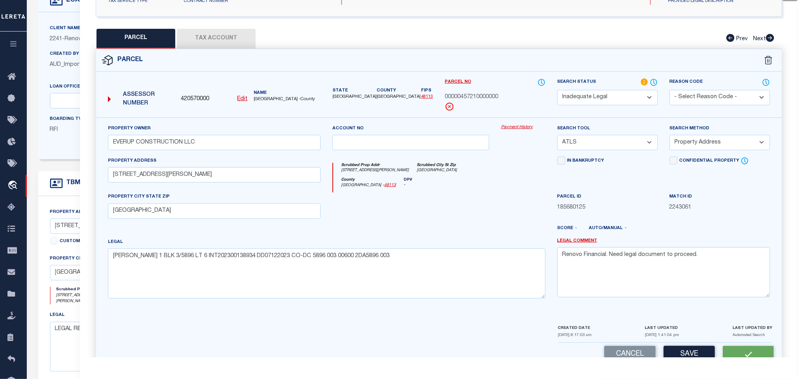
scroll to position [0, 0]
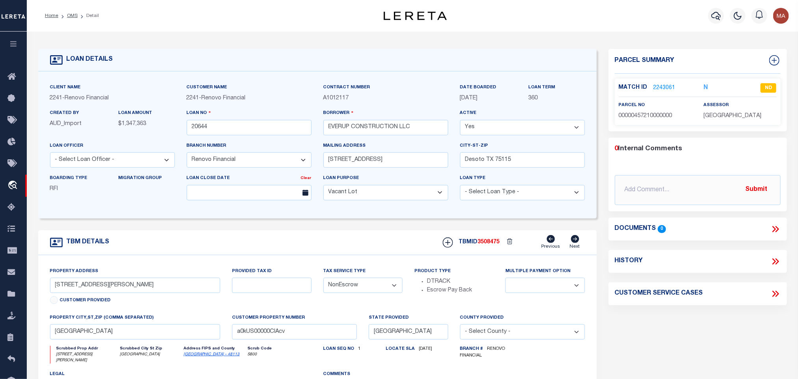
click at [70, 16] on link "OMS" at bounding box center [72, 15] width 11 height 5
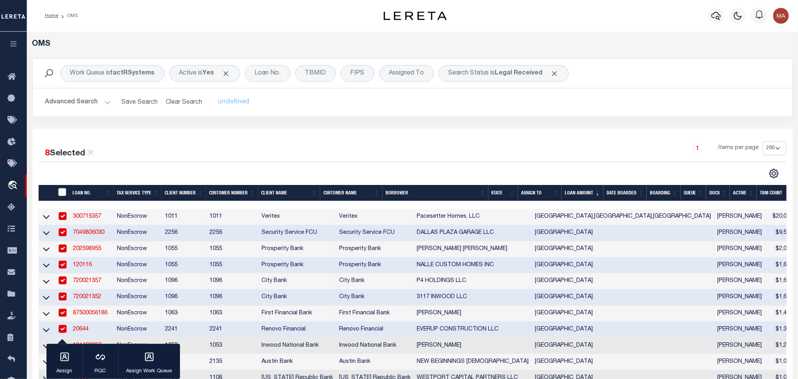
scroll to position [118, 0]
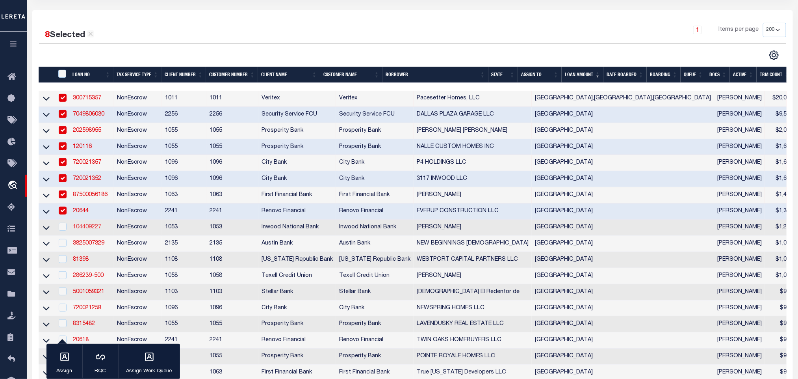
click at [83, 230] on link "104409227" at bounding box center [87, 227] width 28 height 6
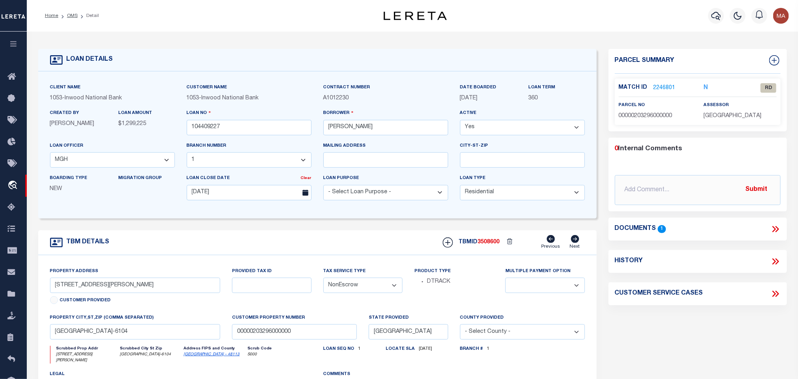
click at [667, 116] on span "00000203296000000" at bounding box center [646, 116] width 54 height 6
click at [777, 230] on icon at bounding box center [777, 229] width 4 height 6
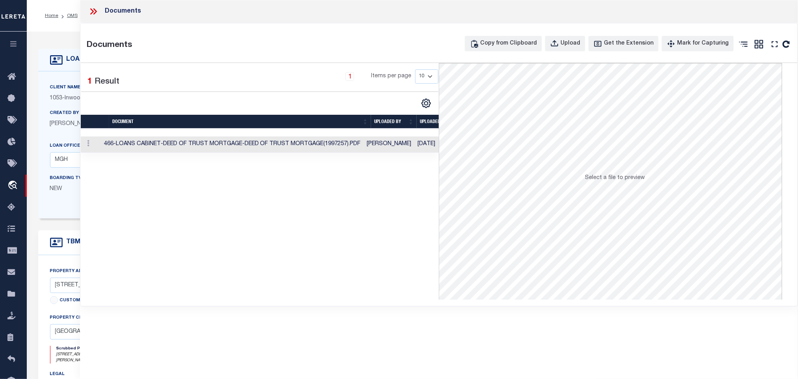
click at [403, 151] on td "Angel Coleman" at bounding box center [389, 144] width 51 height 16
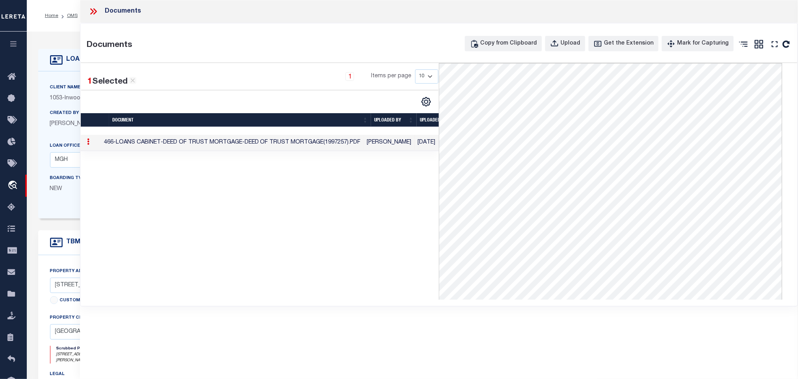
click at [70, 65] on div "LOAN DETAILS" at bounding box center [81, 60] width 63 height 13
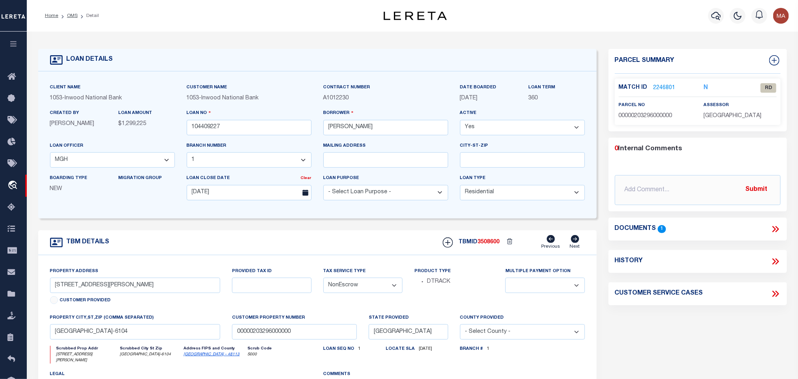
click at [662, 87] on link "2246801" at bounding box center [665, 88] width 22 height 8
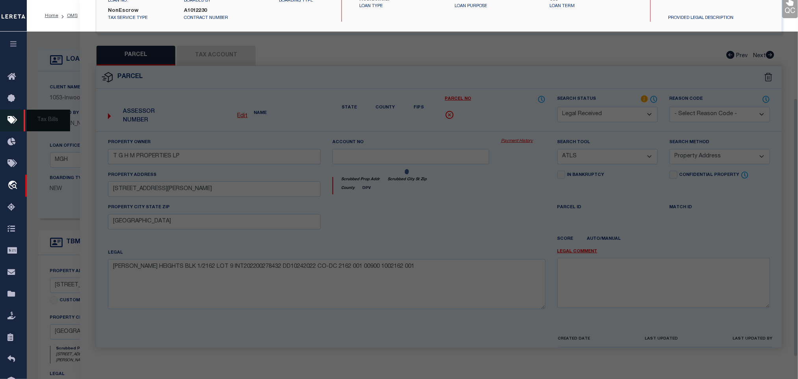
scroll to position [148, 0]
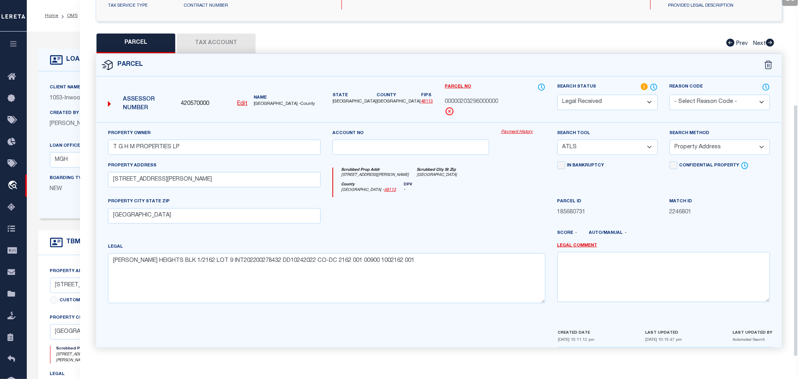
click at [615, 143] on select "-- Select Search Tool -- 3rd Party Website Agency File Agency Website ATLS CNV-…" at bounding box center [608, 146] width 100 height 15
click at [558, 139] on select "-- Select Search Tool -- 3rd Party Website Agency File Agency Website ATLS CNV-…" at bounding box center [608, 146] width 100 height 15
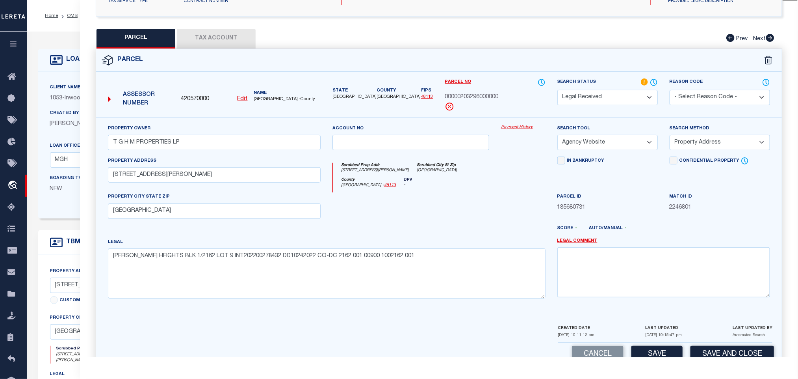
click at [702, 148] on select "-- Select Search Method -- Property Address Legal Liability Info Provided" at bounding box center [720, 142] width 100 height 15
click at [670, 137] on select "-- Select Search Method -- Property Address Legal Liability Info Provided" at bounding box center [720, 142] width 100 height 15
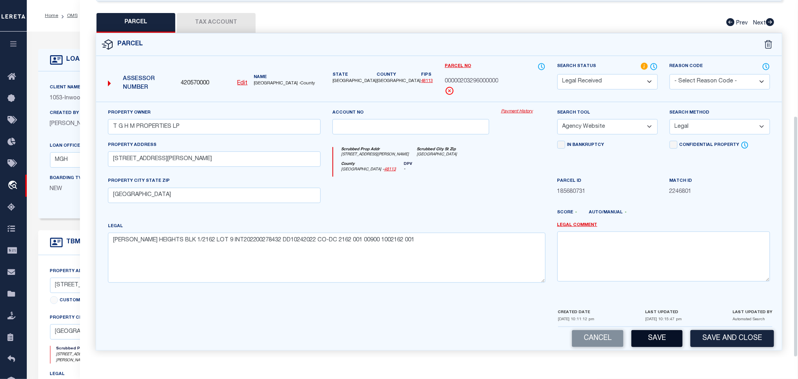
scroll to position [171, 0]
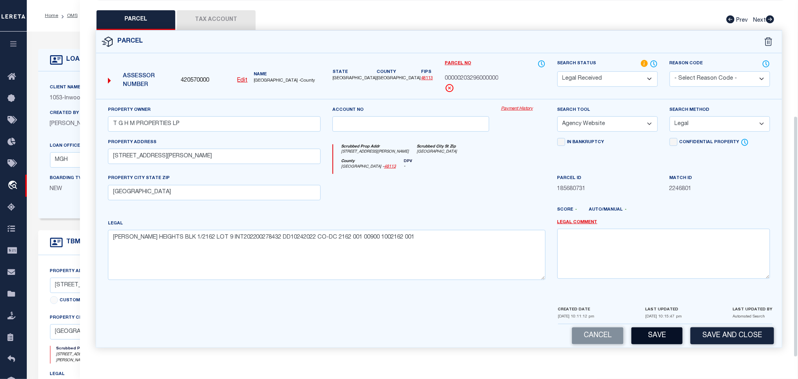
click at [671, 340] on button "Save" at bounding box center [657, 335] width 51 height 17
click at [226, 10] on button "Tax Account" at bounding box center [216, 20] width 79 height 20
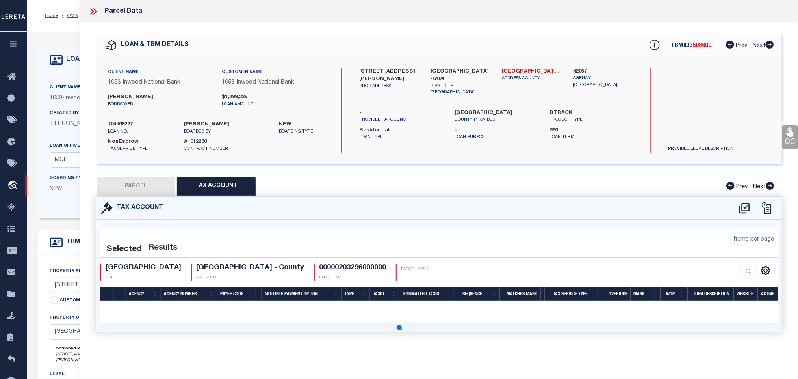
scroll to position [0, 0]
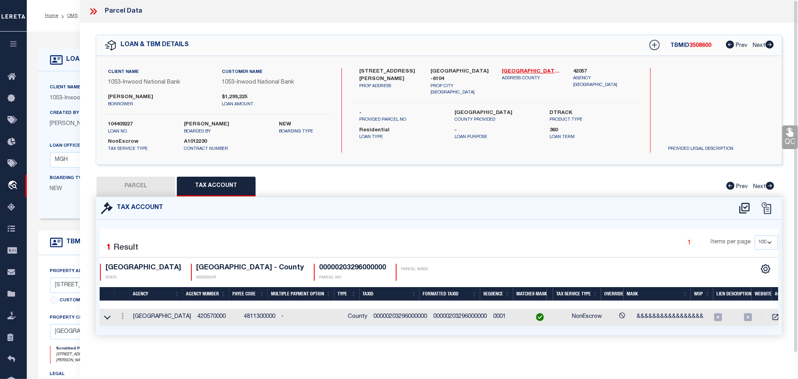
click at [153, 185] on button "PARCEL" at bounding box center [136, 187] width 79 height 20
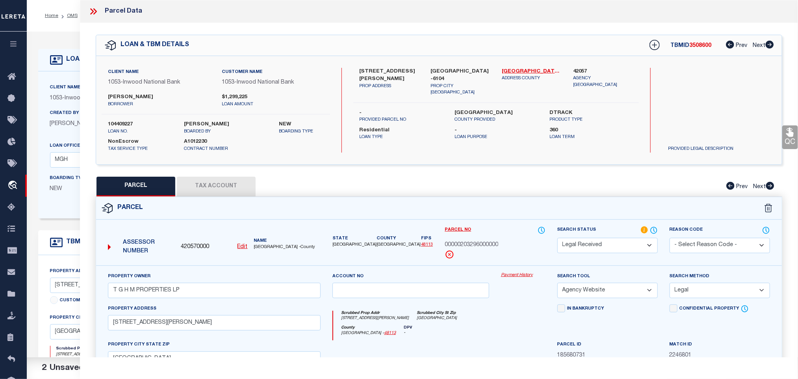
click at [635, 249] on select "Automated Search Bad Parcel Complete Duplicate Parcel High Dollar Reporting In …" at bounding box center [608, 245] width 100 height 15
click at [558, 238] on select "Automated Search Bad Parcel Complete Duplicate Parcel High Dollar Reporting In …" at bounding box center [608, 245] width 100 height 15
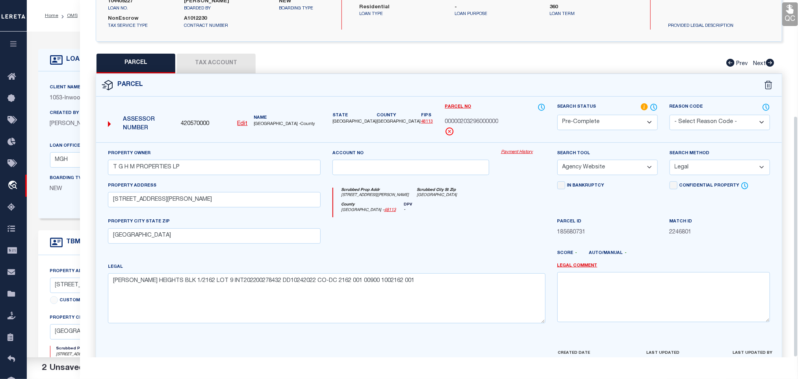
scroll to position [171, 0]
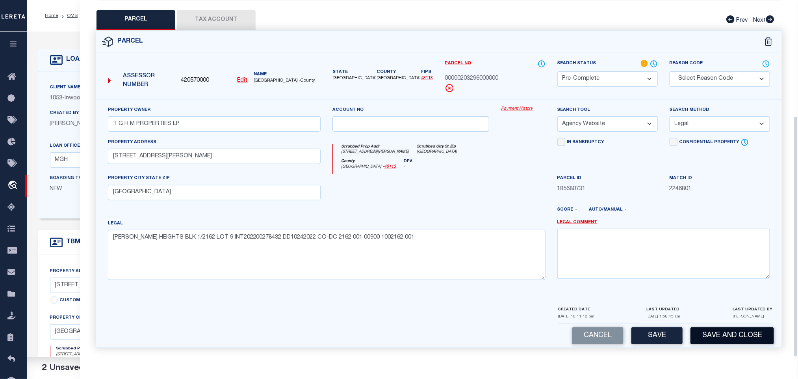
click at [756, 338] on button "Save and Close" at bounding box center [733, 335] width 84 height 17
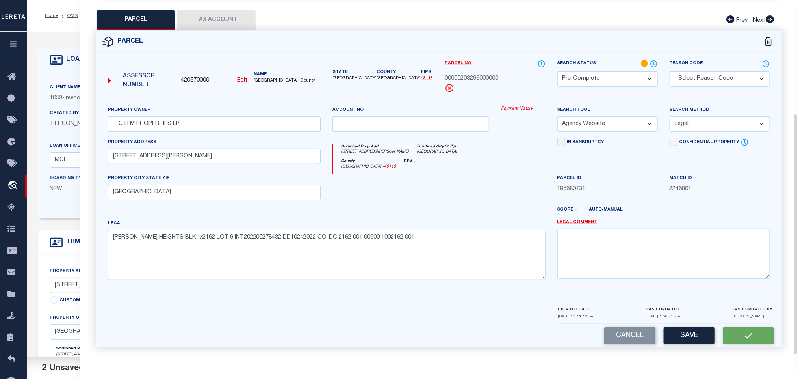
scroll to position [0, 0]
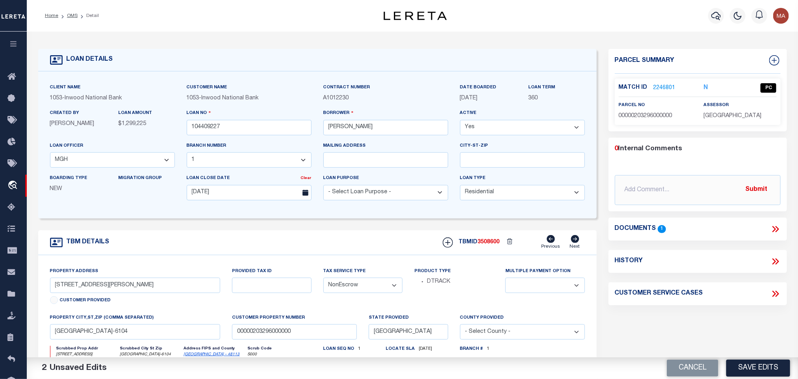
drag, startPoint x: 694, startPoint y: 368, endPoint x: 208, endPoint y: 251, distance: 499.6
click at [694, 368] on button "Cancel" at bounding box center [693, 367] width 52 height 17
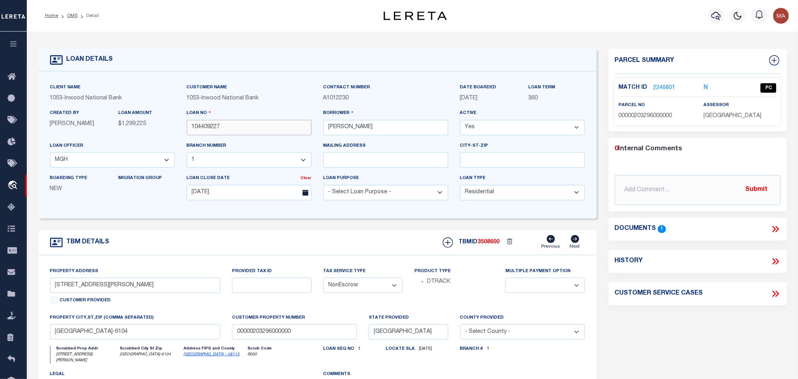
click at [204, 132] on input "104409227" at bounding box center [249, 127] width 125 height 15
click at [487, 243] on span "3508600" at bounding box center [489, 242] width 22 height 6
click at [729, 113] on span "DALLAS COUNTY" at bounding box center [733, 116] width 58 height 6
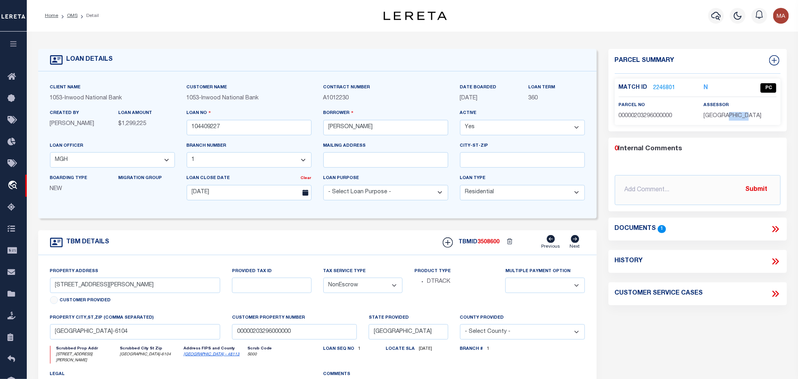
click at [729, 113] on span "DALLAS COUNTY" at bounding box center [733, 116] width 58 height 6
click at [645, 120] on p "00000203296000000" at bounding box center [655, 116] width 73 height 9
click at [73, 16] on link "OMS" at bounding box center [72, 15] width 11 height 5
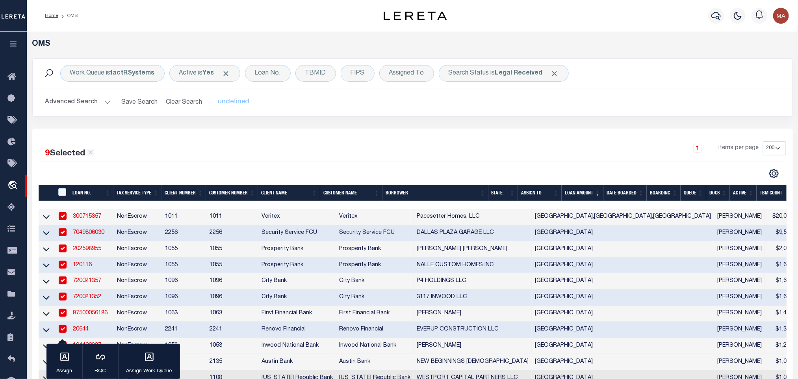
scroll to position [59, 0]
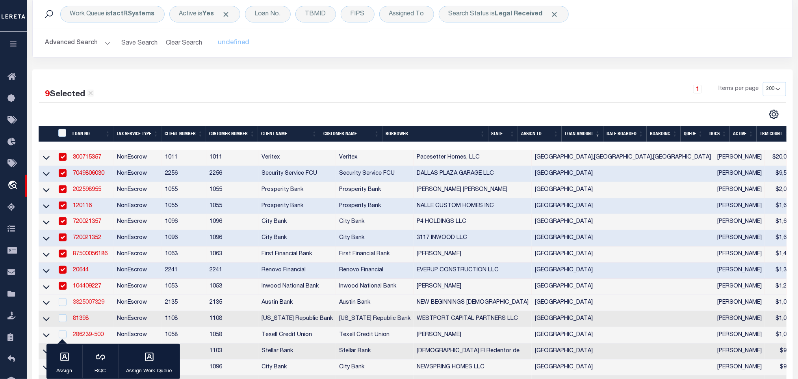
click at [88, 305] on link "3825007329" at bounding box center [89, 302] width 32 height 6
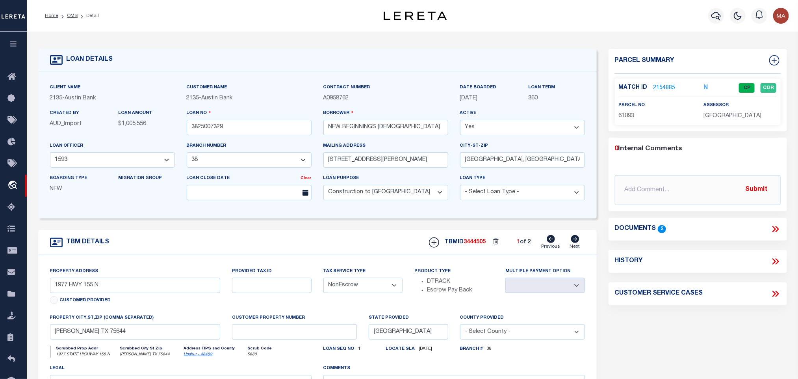
scroll to position [59, 0]
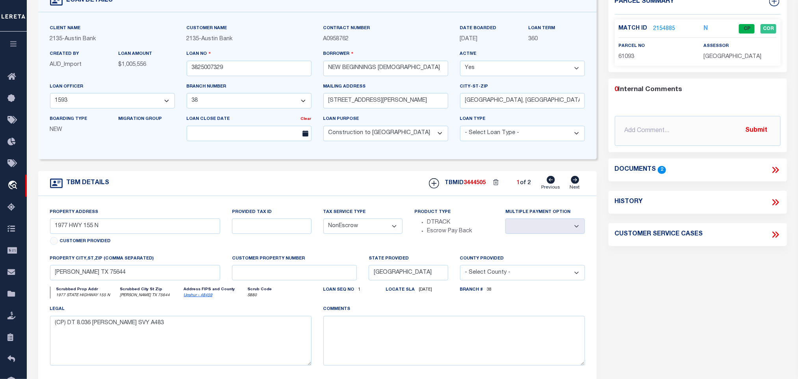
click at [576, 182] on icon at bounding box center [575, 180] width 8 height 8
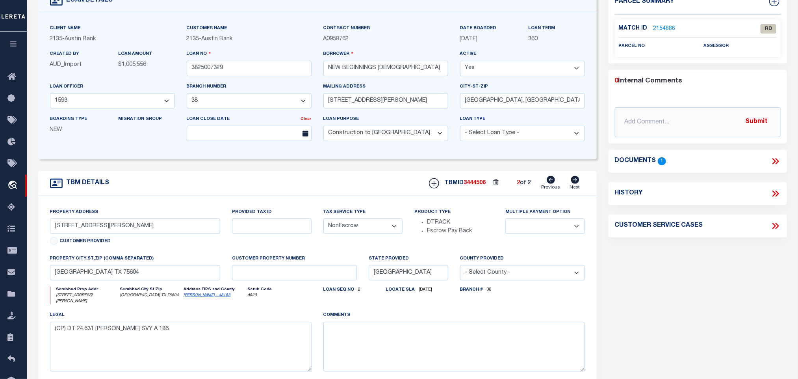
click at [554, 184] on icon at bounding box center [551, 180] width 8 height 8
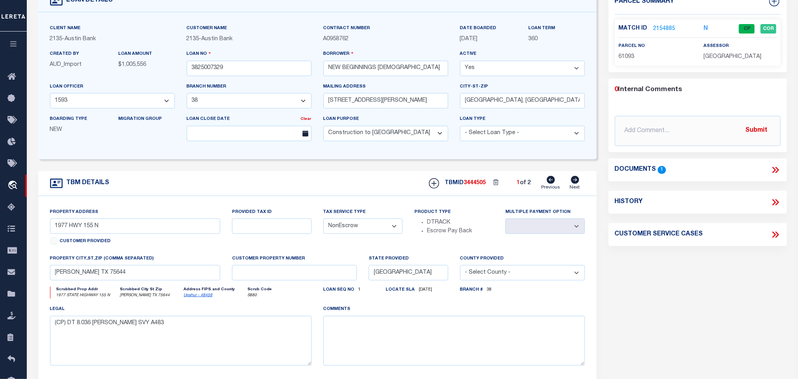
click at [576, 184] on icon at bounding box center [575, 180] width 8 height 8
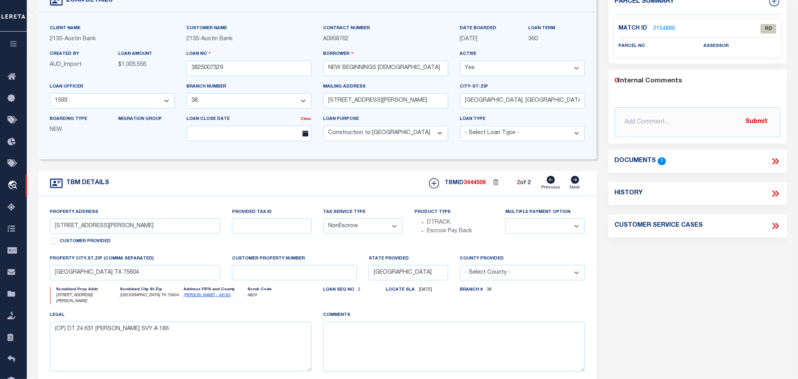
scroll to position [0, 0]
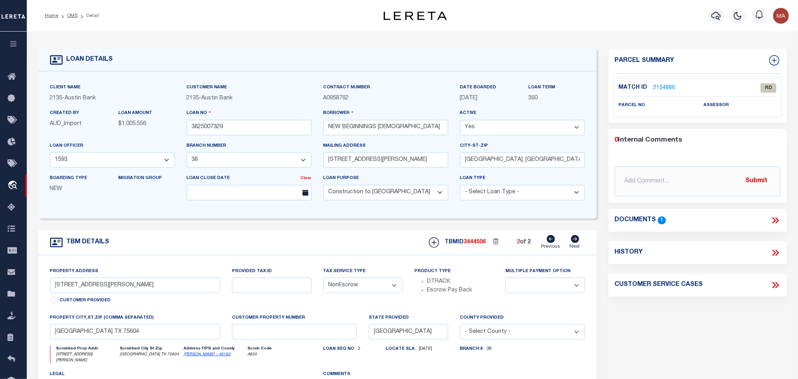
click at [777, 223] on icon at bounding box center [777, 220] width 4 height 6
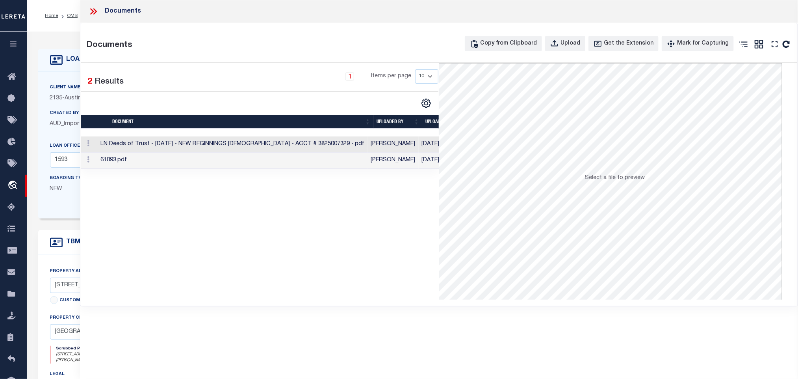
scroll to position [0, 152]
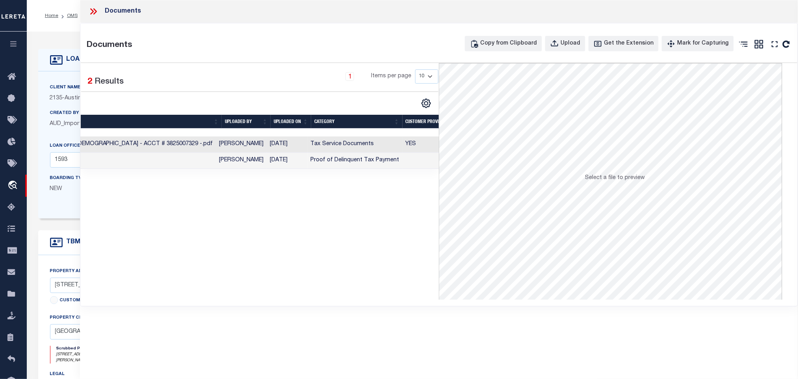
click at [349, 146] on td "Tax Service Documents" at bounding box center [355, 144] width 95 height 16
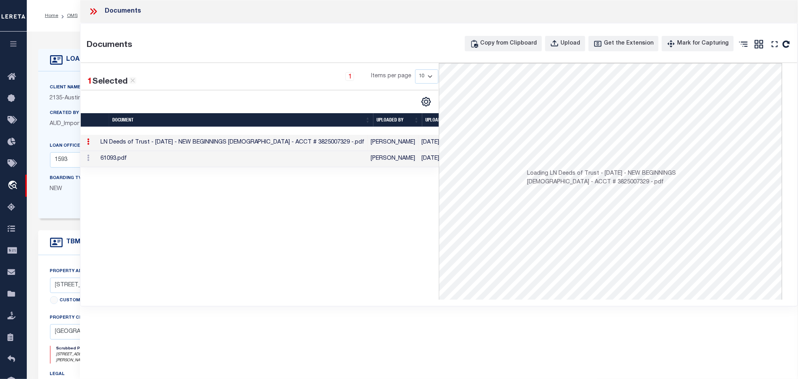
scroll to position [0, 0]
click at [95, 9] on icon at bounding box center [93, 11] width 10 height 10
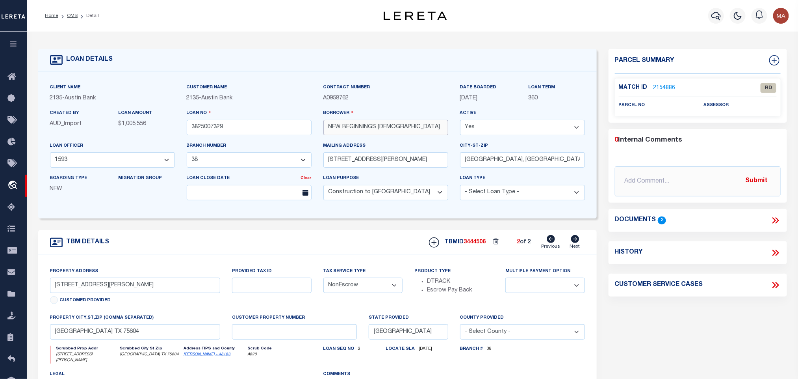
click at [363, 125] on input "NEW BEGINNINGS BAPTIST CHURCH" at bounding box center [385, 127] width 125 height 15
click at [551, 242] on icon at bounding box center [551, 239] width 8 height 8
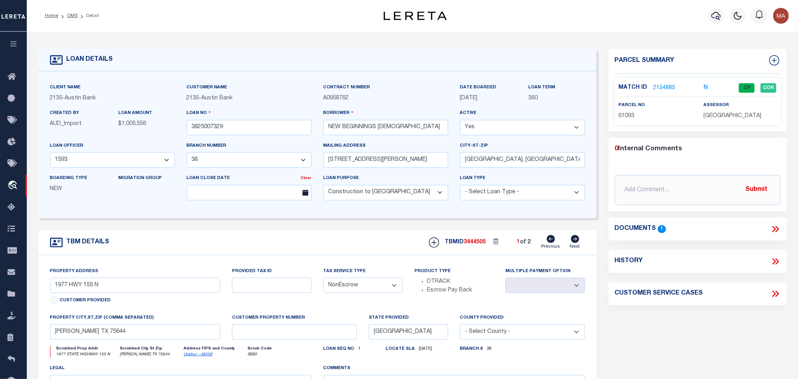
scroll to position [59, 0]
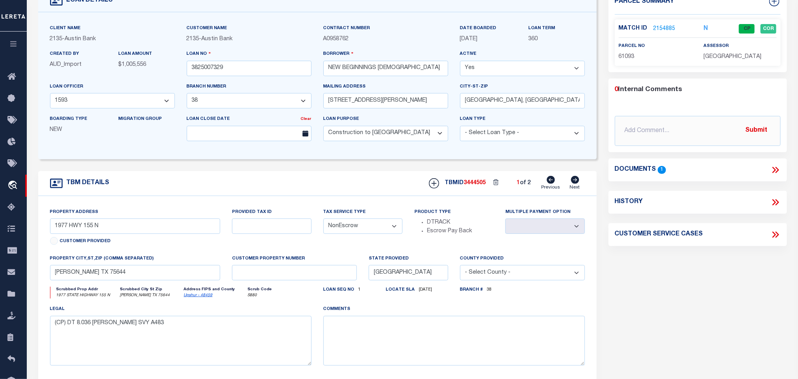
click at [578, 182] on icon at bounding box center [575, 180] width 8 height 8
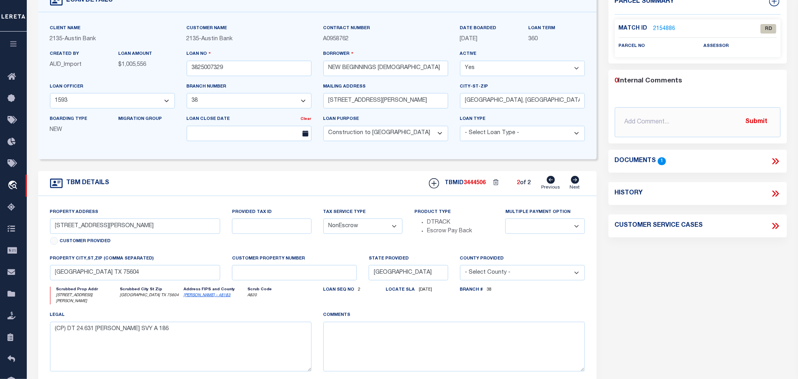
scroll to position [0, 0]
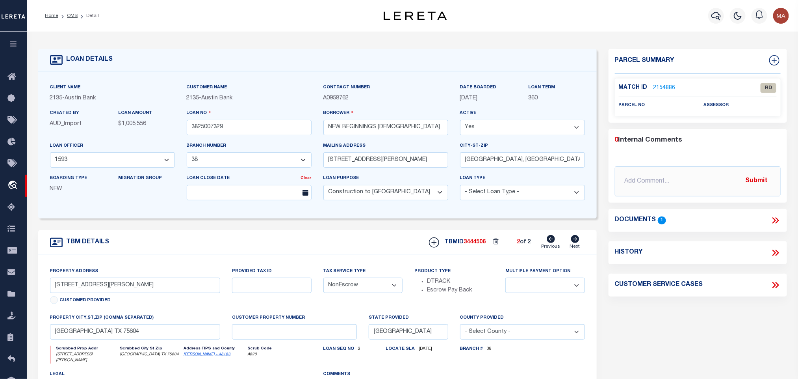
click at [671, 90] on link "2154886" at bounding box center [665, 88] width 22 height 8
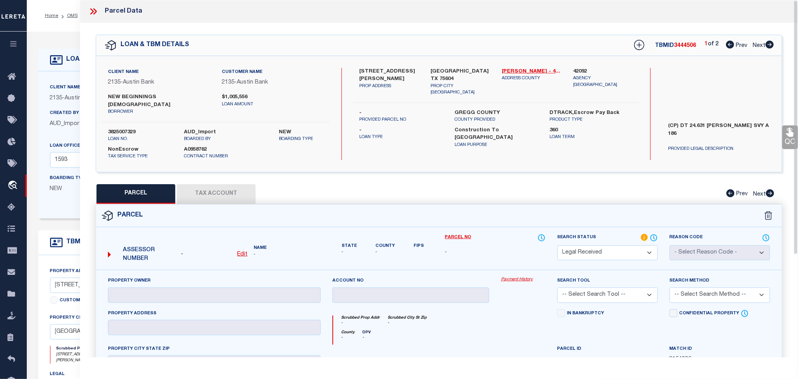
click at [243, 251] on u "Edit" at bounding box center [243, 254] width 10 height 6
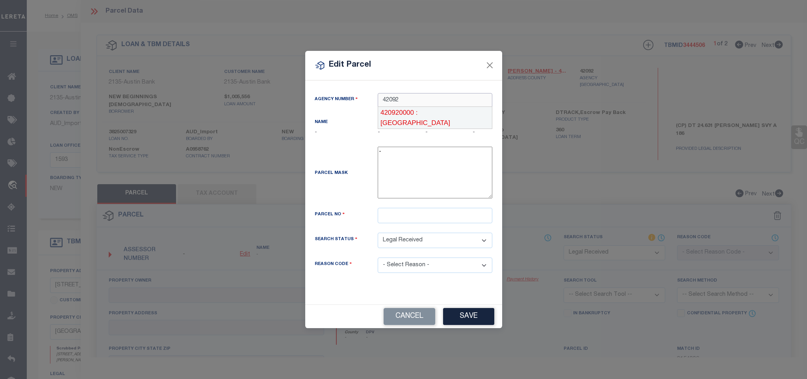
click at [433, 115] on div "420920000 : GREGG COUNTY" at bounding box center [435, 117] width 115 height 22
click at [457, 215] on div "Agency Number 420920000 Name GREGG COUNTY State TX County FIPS 48183" at bounding box center [404, 189] width 190 height 192
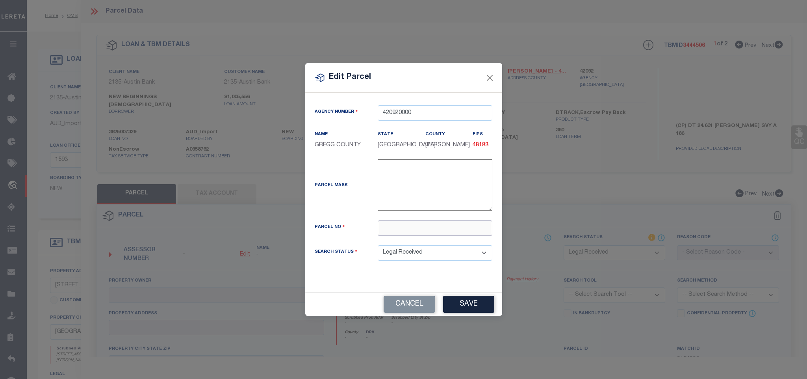
paste input "26639"
click at [461, 311] on button "Save" at bounding box center [468, 303] width 51 height 17
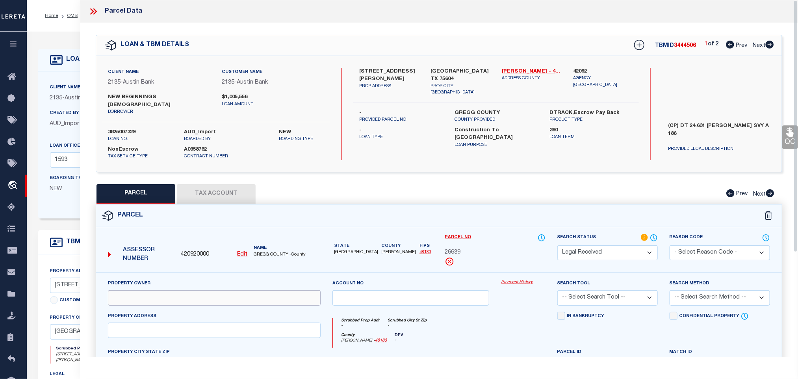
click at [208, 295] on input "text" at bounding box center [214, 297] width 213 height 15
paste input "NEW BEGINNINGS BAPTIST"
click at [461, 67] on div "Client Name 2135 - Austin Bank Customer Name 2135 - Austin Bank NEW BEGINNINGS …" at bounding box center [439, 114] width 686 height 116
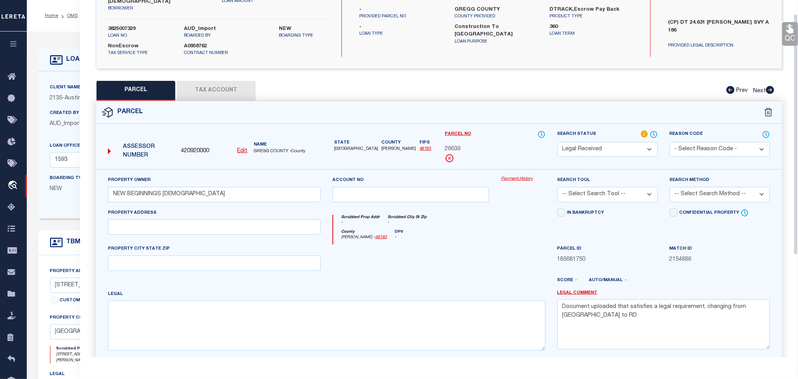
scroll to position [171, 0]
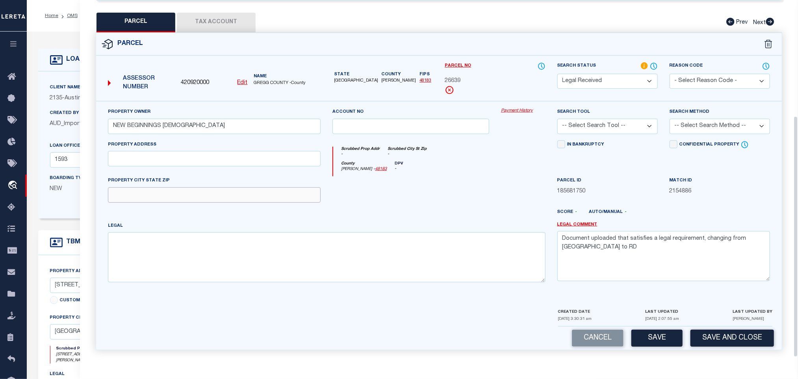
click at [216, 198] on input "text" at bounding box center [214, 194] width 213 height 15
paste input "LONGVIEW TX 75604"
drag, startPoint x: 187, startPoint y: 151, endPoint x: 232, endPoint y: 154, distance: 44.6
click at [187, 151] on input "text" at bounding box center [214, 158] width 213 height 15
paste input "2137 E GEORGE RICHEY RD TX"
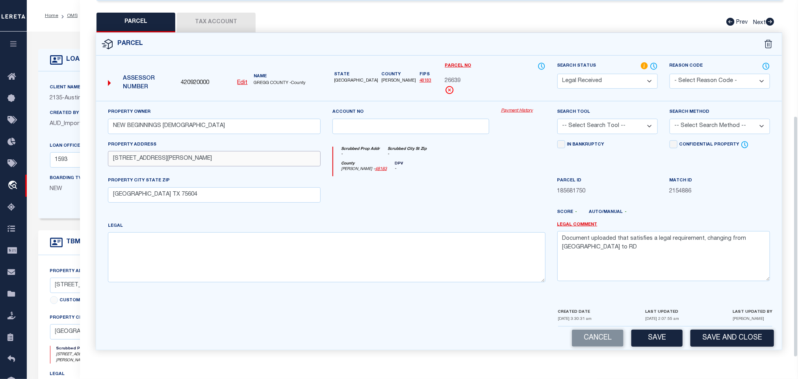
click at [232, 154] on input "2137 E GEORGE RICHEY RD TX" at bounding box center [214, 158] width 213 height 15
click at [657, 253] on textarea "Document uploaded that satisfies a legal requirement, changing from ND to RD" at bounding box center [664, 256] width 213 height 50
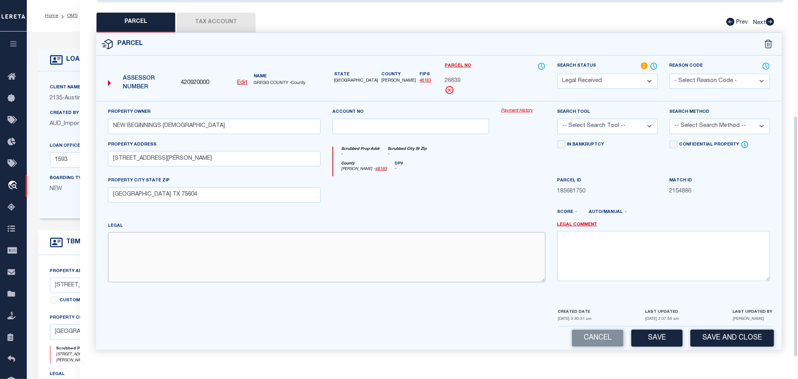
click at [223, 247] on textarea at bounding box center [327, 257] width 438 height 50
paste textarea "AB 186 D SANCHEZ SUR TR 67-01 SEC 4"
drag, startPoint x: 653, startPoint y: 120, endPoint x: 653, endPoint y: 126, distance: 5.9
click at [653, 120] on select "-- Select Search Tool -- 3rd Party Website Agency File Agency Website ATLS CNV-…" at bounding box center [608, 126] width 100 height 15
click at [558, 119] on select "-- Select Search Tool -- 3rd Party Website Agency File Agency Website ATLS CNV-…" at bounding box center [608, 126] width 100 height 15
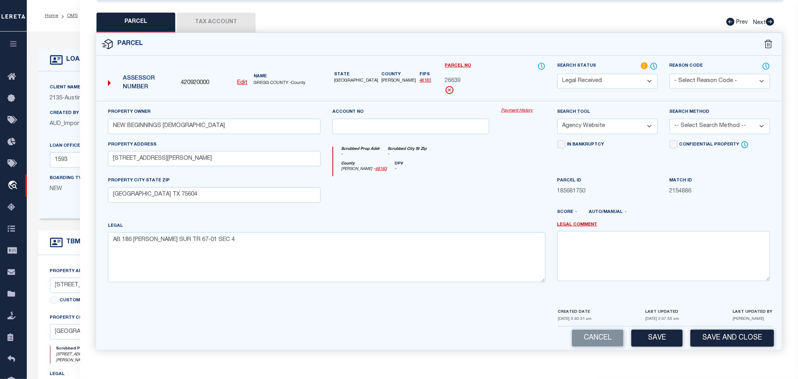
drag, startPoint x: 706, startPoint y: 122, endPoint x: 707, endPoint y: 129, distance: 6.7
click at [706, 122] on select "-- Select Search Method -- Property Address Legal Liability Info Provided" at bounding box center [720, 126] width 100 height 15
click at [670, 119] on select "-- Select Search Method -- Property Address Legal Liability Info Provided" at bounding box center [720, 126] width 100 height 15
click at [657, 333] on button "Save" at bounding box center [657, 337] width 51 height 17
click at [230, 15] on button "Tax Account" at bounding box center [216, 23] width 79 height 20
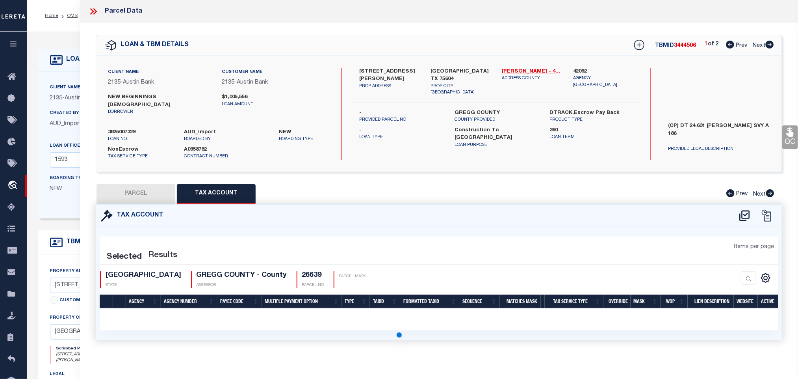
scroll to position [0, 0]
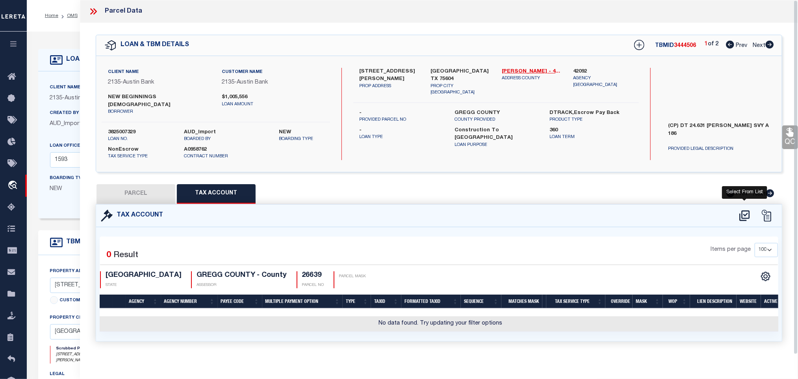
click at [739, 213] on icon at bounding box center [744, 215] width 13 height 13
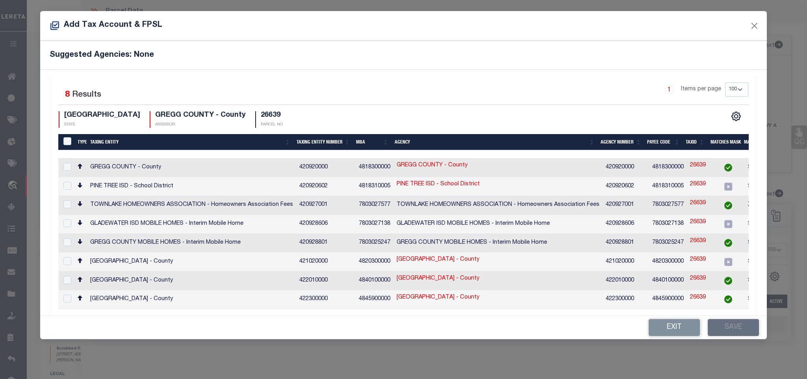
click at [554, 173] on td "GREGG COUNTY - County" at bounding box center [498, 167] width 209 height 19
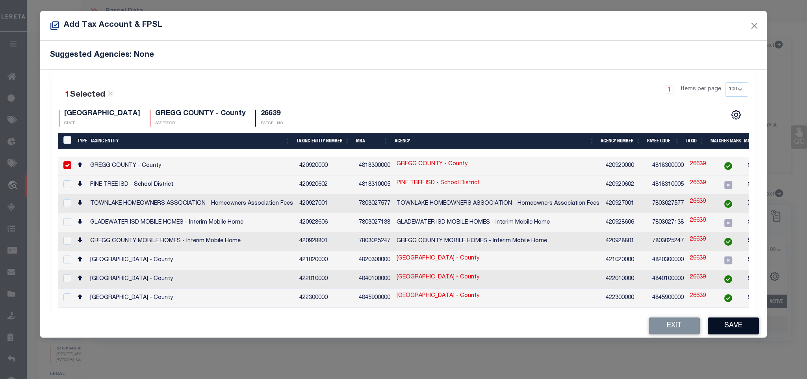
click at [727, 327] on button "Save" at bounding box center [733, 325] width 51 height 17
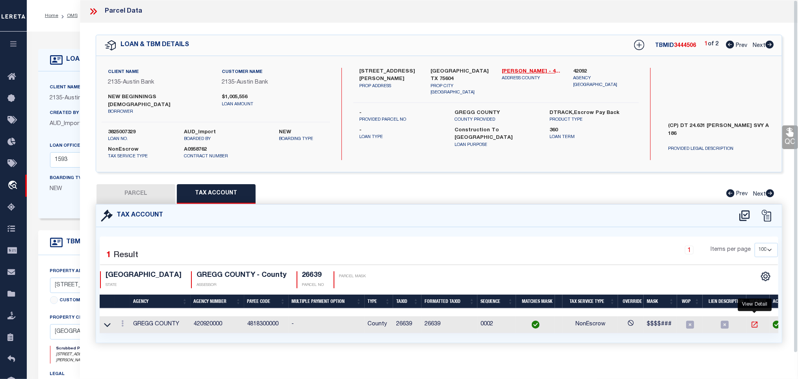
click at [756, 321] on icon "" at bounding box center [755, 324] width 8 height 8
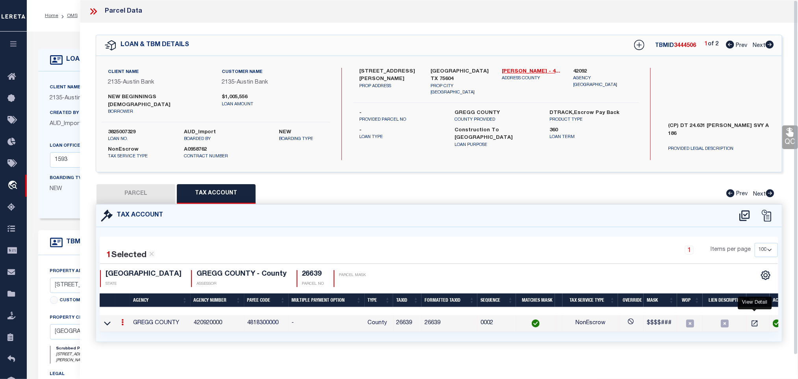
click at [390, 320] on td "County" at bounding box center [379, 323] width 29 height 17
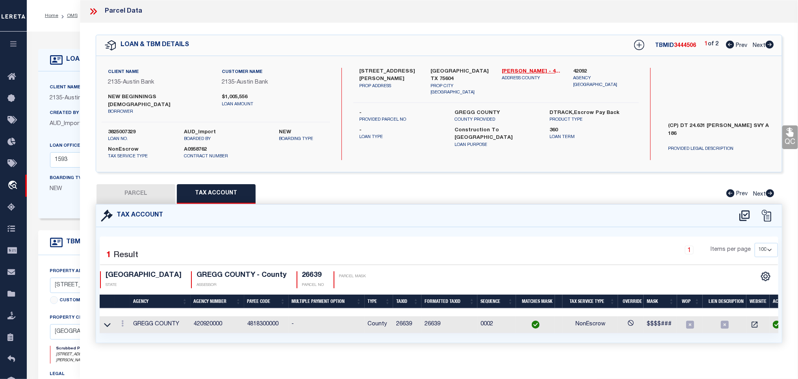
click at [401, 317] on td "26639" at bounding box center [408, 324] width 28 height 17
click at [164, 187] on button "PARCEL" at bounding box center [136, 194] width 79 height 20
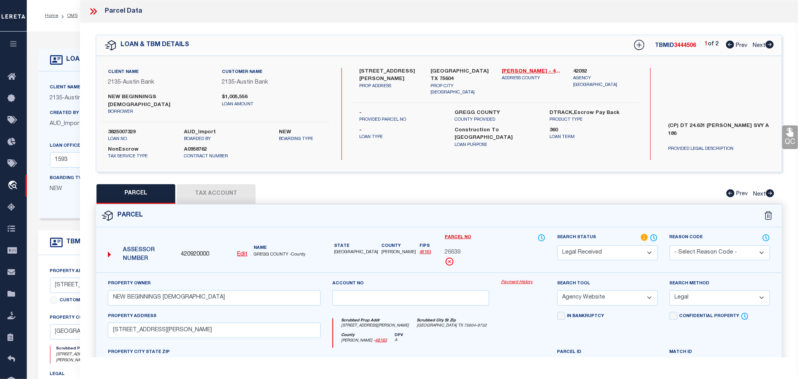
click at [587, 245] on select "Automated Search Bad Parcel Complete Duplicate Parcel High Dollar Reporting In …" at bounding box center [608, 252] width 100 height 15
click at [558, 245] on select "Automated Search Bad Parcel Complete Duplicate Parcel High Dollar Reporting In …" at bounding box center [608, 252] width 100 height 15
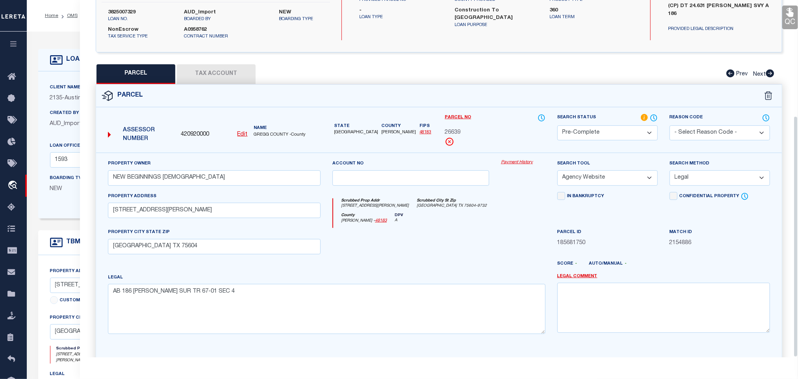
scroll to position [171, 0]
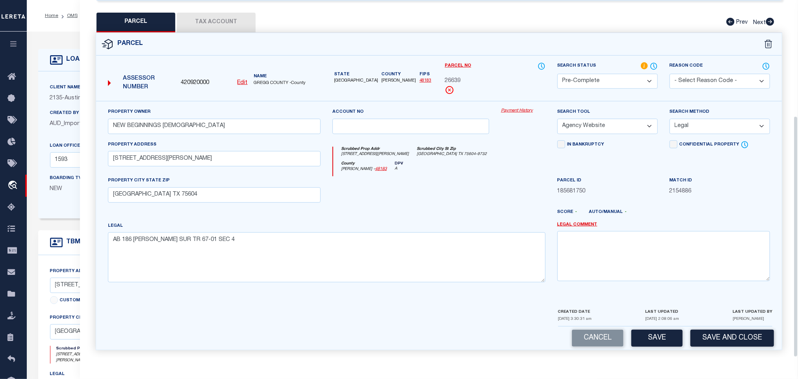
click at [707, 348] on div "Parcel 420920000 Edit" at bounding box center [439, 196] width 699 height 327
click at [710, 335] on button "Save and Close" at bounding box center [733, 337] width 84 height 17
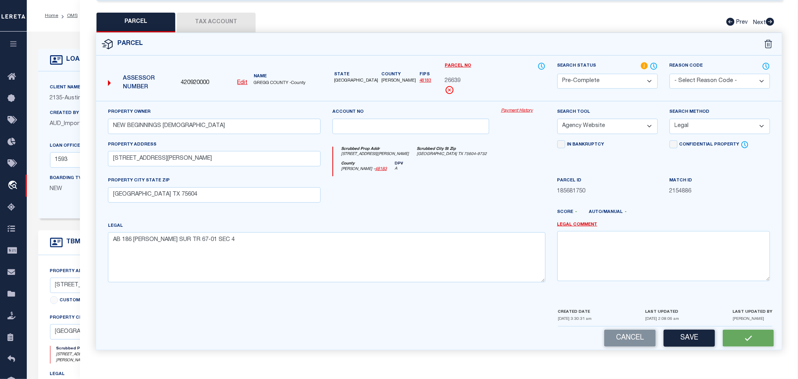
click at [201, 79] on span "420920000" at bounding box center [195, 83] width 28 height 9
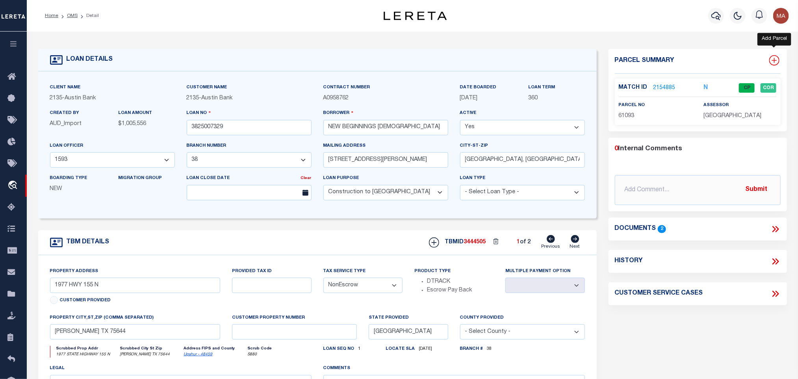
click at [775, 60] on icon at bounding box center [774, 60] width 5 height 5
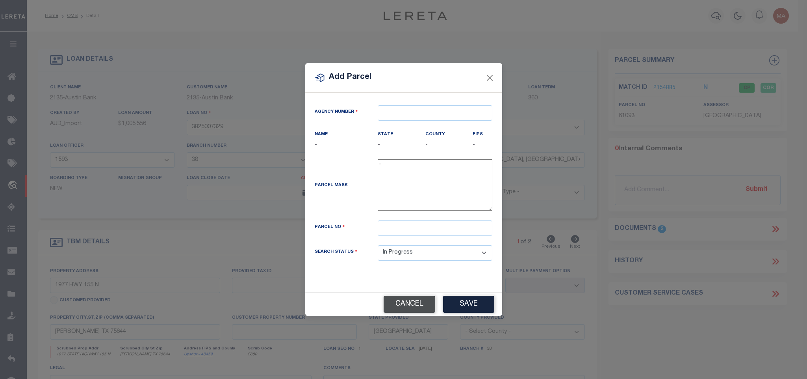
click at [429, 303] on button "Cancel" at bounding box center [410, 303] width 52 height 17
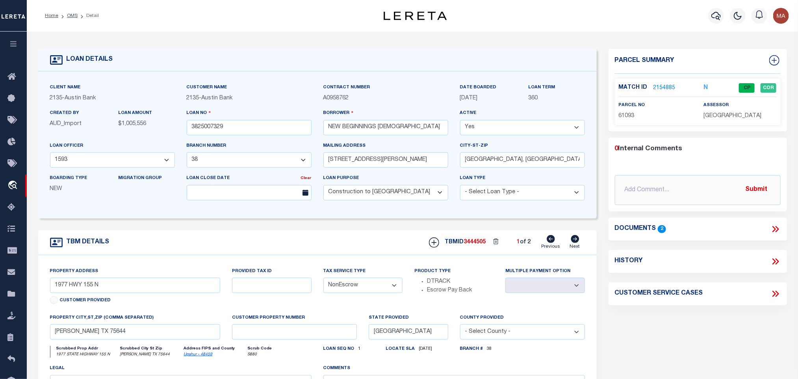
click at [575, 242] on icon at bounding box center [575, 239] width 9 height 8
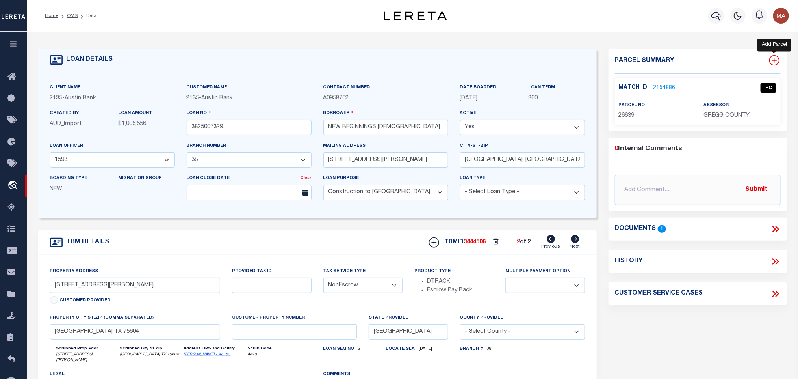
click at [772, 58] on icon at bounding box center [774, 60] width 10 height 10
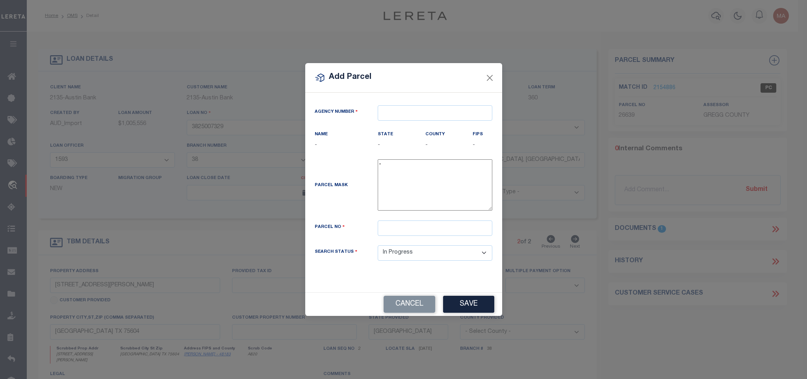
click at [422, 119] on div "Agency Number" at bounding box center [404, 117] width 190 height 25
click at [426, 113] on input "text" at bounding box center [435, 112] width 115 height 15
paste input "420920000"
click at [464, 125] on div "420920000 : GREGG COUNTY" at bounding box center [435, 130] width 115 height 22
click at [431, 230] on input "text" at bounding box center [435, 227] width 115 height 15
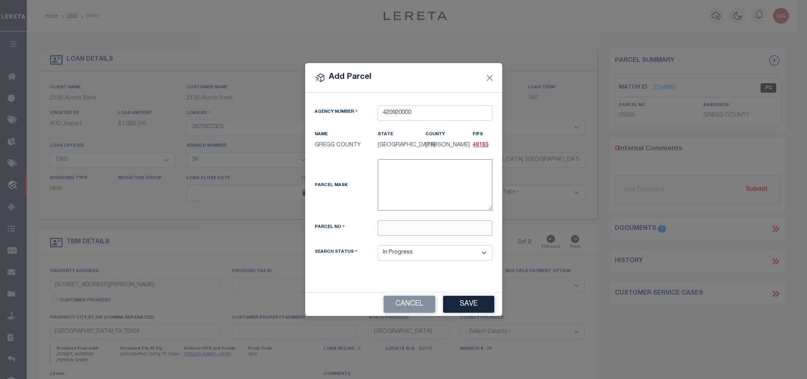
paste input "26641"
click at [470, 292] on div "Agency Number 420920000 Name GREGG COUNTY State" at bounding box center [403, 192] width 197 height 199
click at [470, 306] on button "Save" at bounding box center [468, 303] width 51 height 17
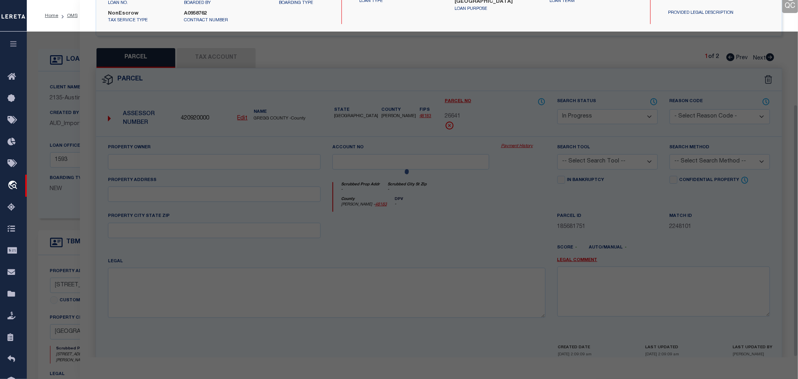
scroll to position [148, 0]
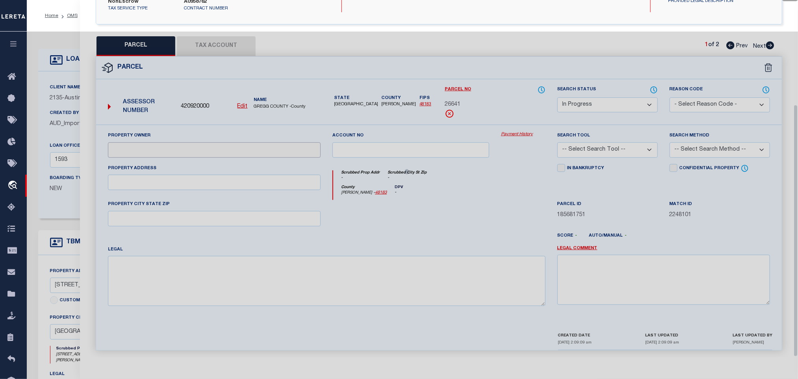
click at [217, 143] on input "text" at bounding box center [214, 149] width 213 height 15
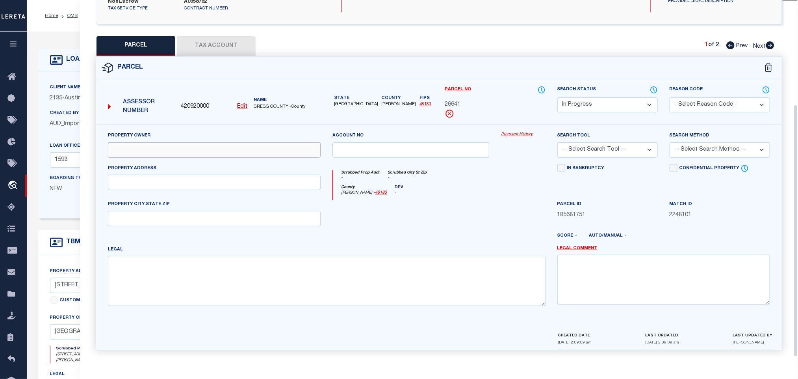
paste input "NEW BEGINNINGS BAPTIST CHURCH"
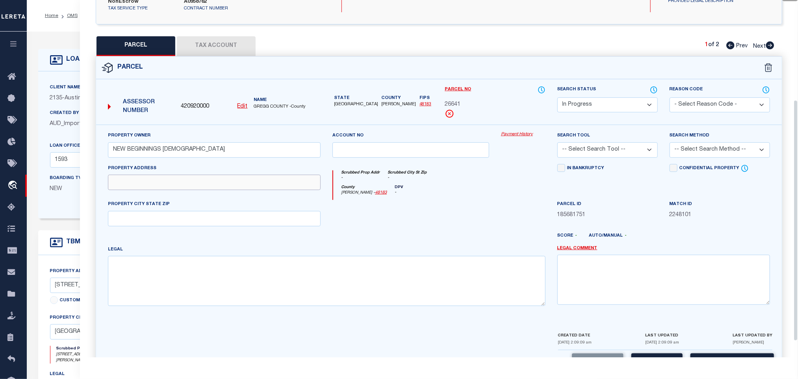
drag, startPoint x: 190, startPoint y: 180, endPoint x: 186, endPoint y: 181, distance: 4.1
click at [190, 180] on input "text" at bounding box center [214, 182] width 213 height 15
paste input "GEORGE RICHEY RD LONGVIEW, TX 75604"
drag, startPoint x: 170, startPoint y: 180, endPoint x: 199, endPoint y: 208, distance: 40.1
click at [269, 178] on input "GEORGE RICHEY RD LONGVIEW, TX 75604" at bounding box center [214, 182] width 213 height 15
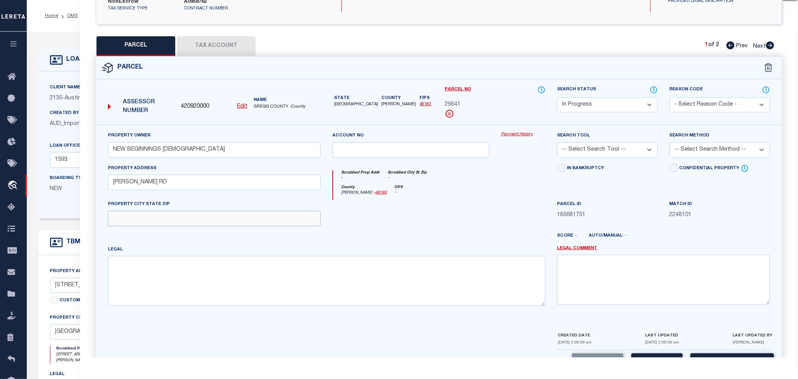
click at [197, 211] on input "text" at bounding box center [214, 218] width 213 height 15
paste input "LONGVIEW, TX 75604"
click at [220, 265] on textarea at bounding box center [327, 281] width 438 height 50
paste textarea "AB 186 D SANCHEZ SUR TR 68 SEC 4"
click at [606, 148] on select "-- Select Search Tool -- 3rd Party Website Agency File Agency Website ATLS CNV-…" at bounding box center [608, 149] width 100 height 15
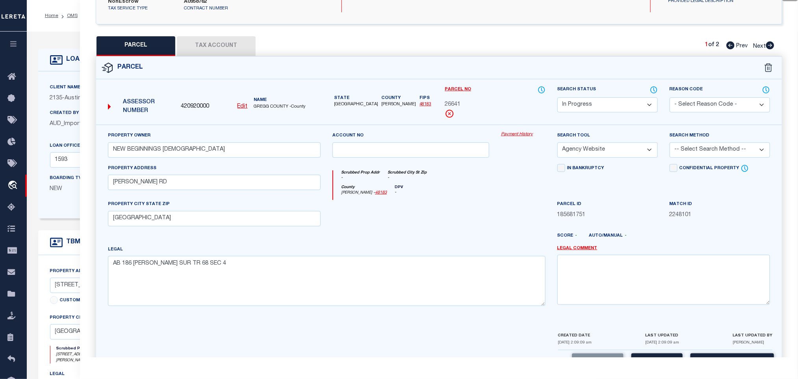
click at [558, 142] on select "-- Select Search Tool -- 3rd Party Website Agency File Agency Website ATLS CNV-…" at bounding box center [608, 149] width 100 height 15
drag, startPoint x: 709, startPoint y: 144, endPoint x: 709, endPoint y: 149, distance: 5.1
click at [709, 144] on select "-- Select Search Method -- Property Address Legal Liability Info Provided" at bounding box center [720, 149] width 100 height 15
click at [670, 142] on select "-- Select Search Method -- Property Address Legal Liability Info Provided" at bounding box center [720, 149] width 100 height 15
click at [648, 357] on button "Save" at bounding box center [657, 361] width 51 height 17
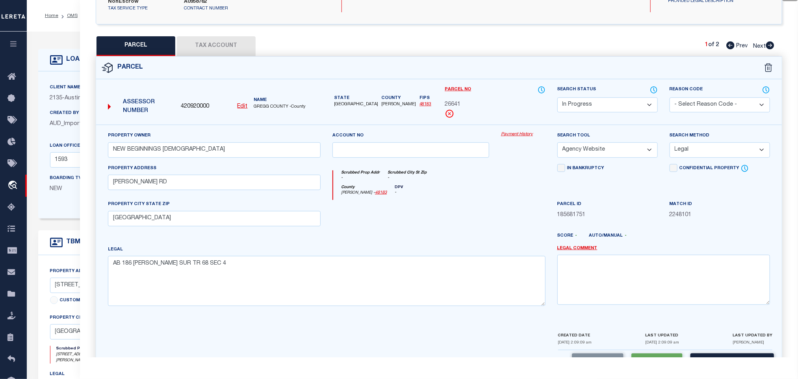
click at [248, 37] on button "Tax Account" at bounding box center [216, 46] width 79 height 20
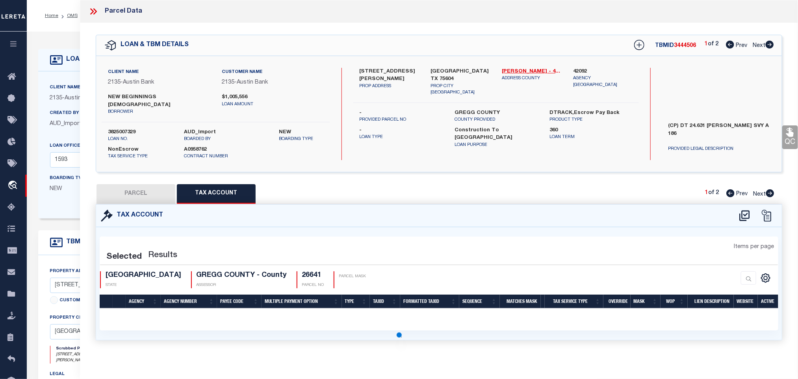
scroll to position [0, 0]
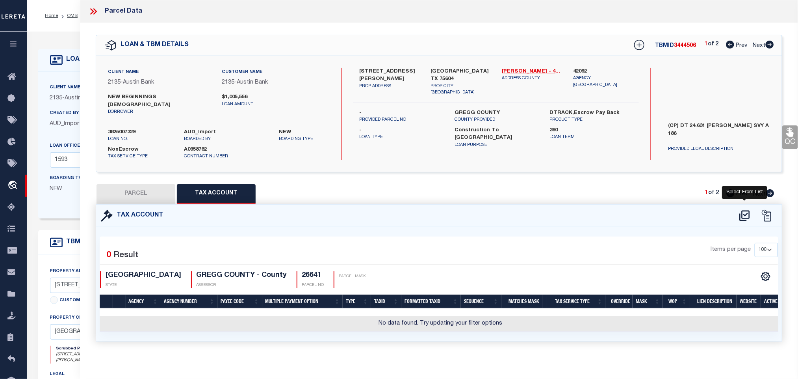
click at [741, 209] on icon at bounding box center [744, 215] width 13 height 13
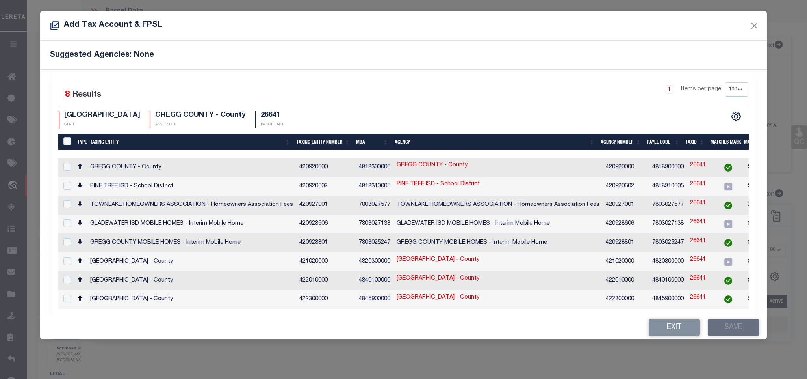
click at [195, 171] on td "GREGG COUNTY - County" at bounding box center [191, 167] width 209 height 19
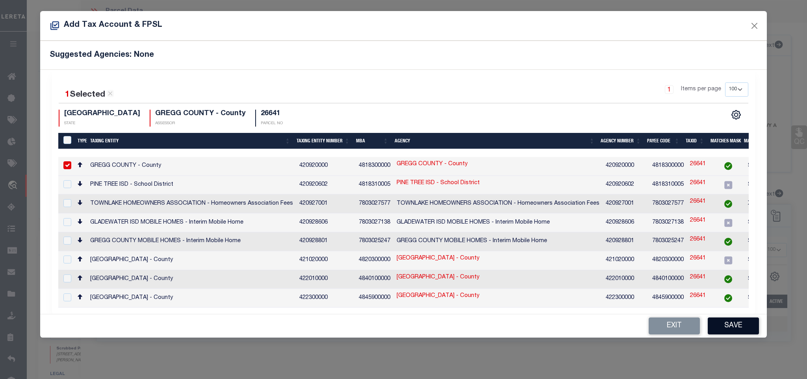
click at [712, 329] on button "Save" at bounding box center [733, 325] width 51 height 17
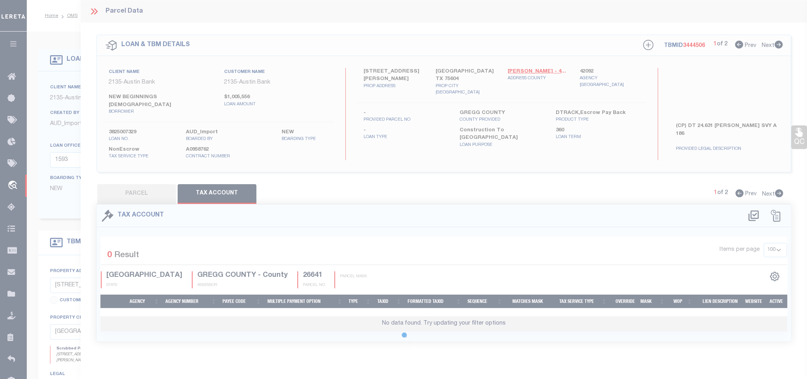
click at [135, 188] on button "PARCEL" at bounding box center [136, 194] width 79 height 20
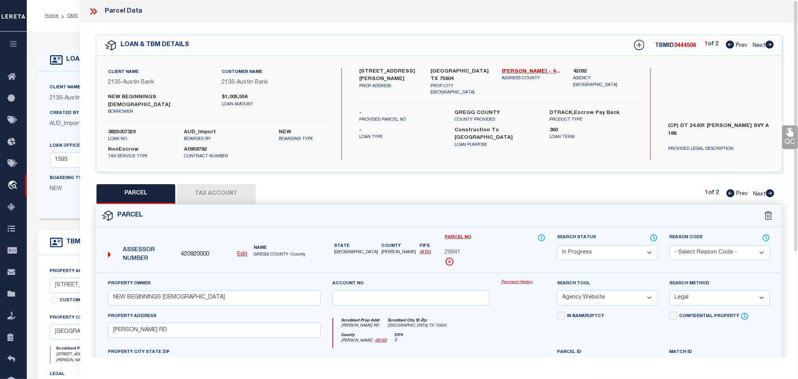
drag, startPoint x: 619, startPoint y: 254, endPoint x: 613, endPoint y: 241, distance: 14.3
click at [619, 254] on select "Automated Search Bad Parcel Complete Duplicate Parcel High Dollar Reporting In …" at bounding box center [608, 252] width 100 height 15
click at [558, 245] on select "Automated Search Bad Parcel Complete Duplicate Parcel High Dollar Reporting In …" at bounding box center [608, 252] width 100 height 15
drag, startPoint x: 606, startPoint y: 249, endPoint x: 602, endPoint y: 239, distance: 11.6
click at [604, 247] on select "Automated Search Bad Parcel Complete Duplicate Parcel High Dollar Reporting In …" at bounding box center [608, 252] width 100 height 15
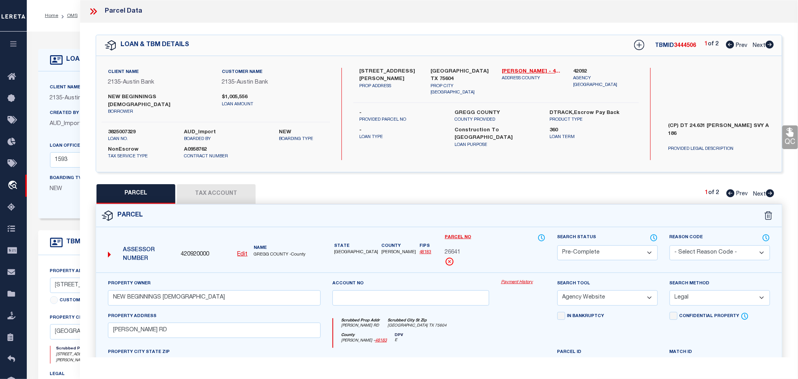
click at [558, 245] on select "Automated Search Bad Parcel Complete Duplicate Parcel High Dollar Reporting In …" at bounding box center [608, 252] width 100 height 15
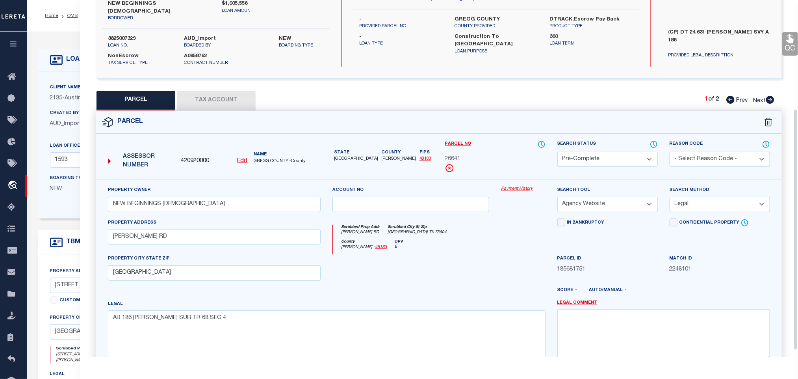
scroll to position [171, 0]
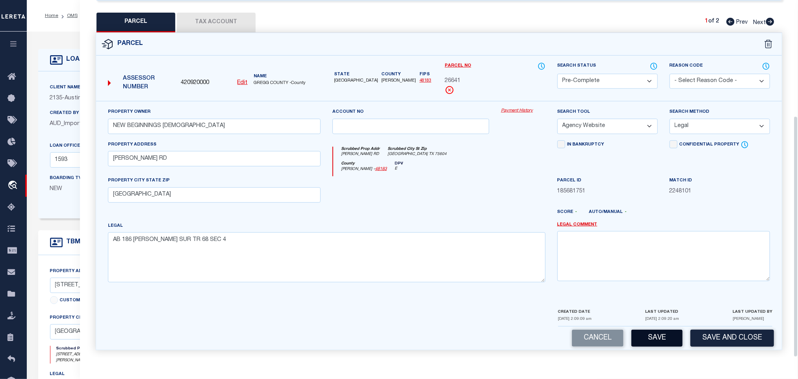
click at [656, 329] on button "Save" at bounding box center [657, 337] width 51 height 17
click at [736, 329] on button "Save and Close" at bounding box center [733, 337] width 84 height 17
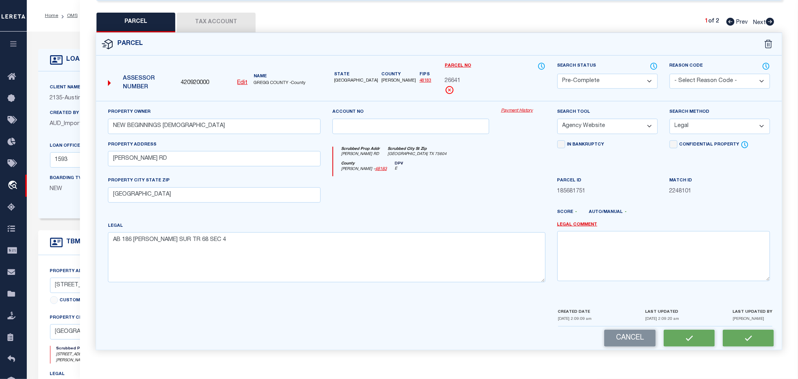
click at [192, 70] on div "Assessor Number 420920000 Edit Name GREGG COUNTY -County" at bounding box center [214, 80] width 219 height 30
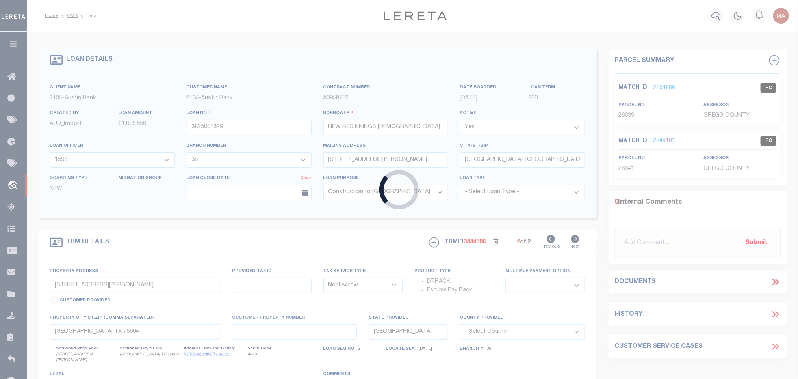
scroll to position [0, 0]
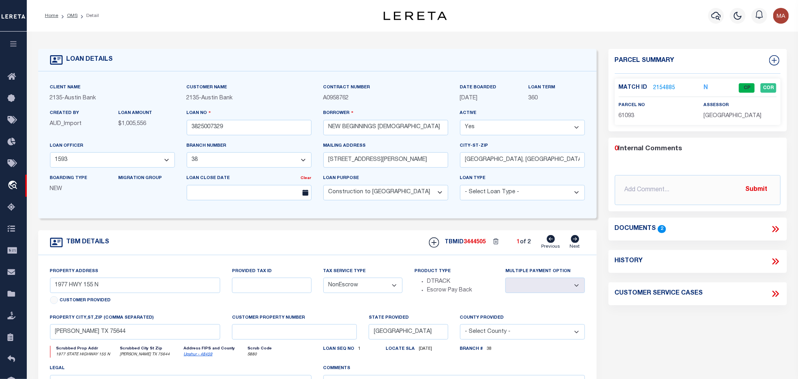
click at [574, 243] on icon at bounding box center [575, 239] width 8 height 8
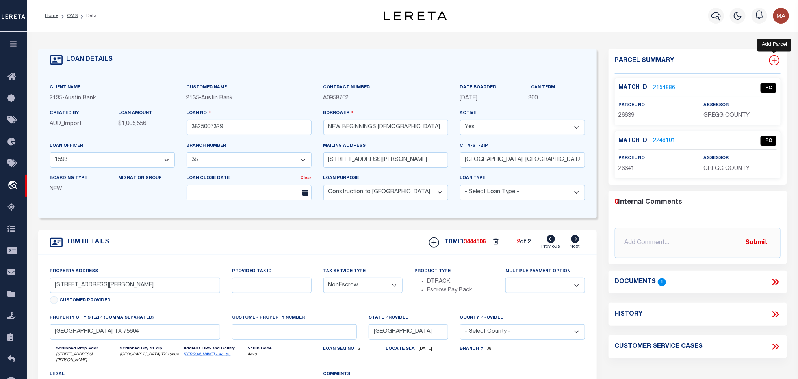
click at [772, 59] on icon at bounding box center [774, 60] width 10 height 10
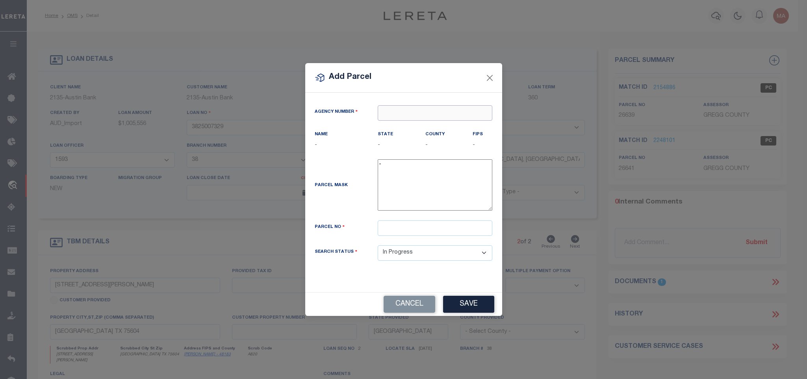
click at [472, 108] on input "text" at bounding box center [435, 112] width 115 height 15
paste input "420920000"
click at [431, 124] on div "420920000 : GREGG COUNTY" at bounding box center [435, 130] width 114 height 22
drag, startPoint x: 431, startPoint y: 233, endPoint x: 447, endPoint y: 253, distance: 25.6
click at [431, 233] on input "text" at bounding box center [435, 227] width 115 height 15
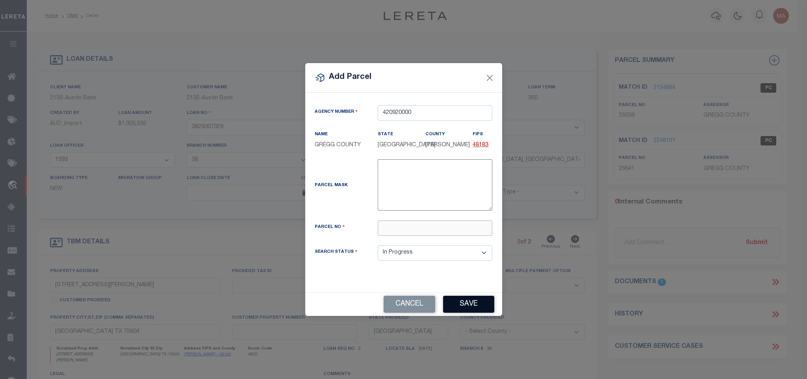
paste input "26642"
click at [473, 301] on button "Save" at bounding box center [468, 303] width 51 height 17
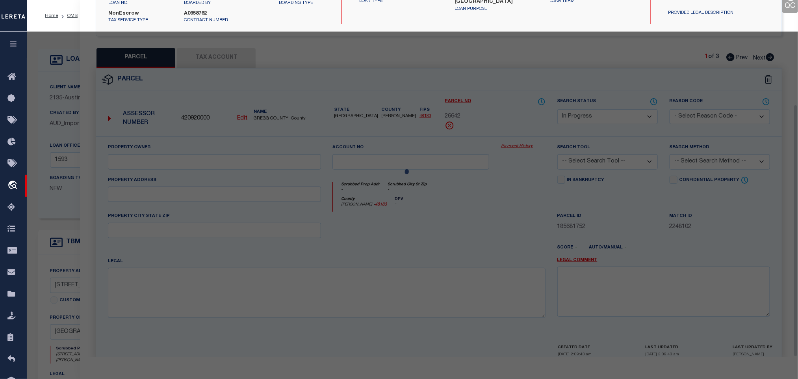
scroll to position [148, 0]
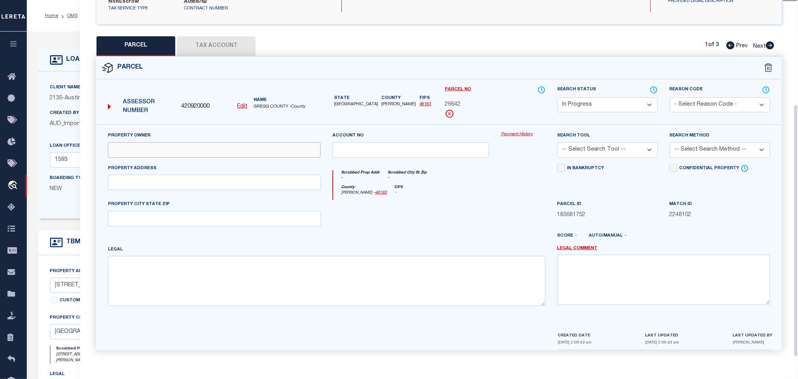
click at [161, 143] on input "text" at bounding box center [214, 149] width 213 height 15
paste input "NEW BEGINNINGS BAPTIST CHURCH"
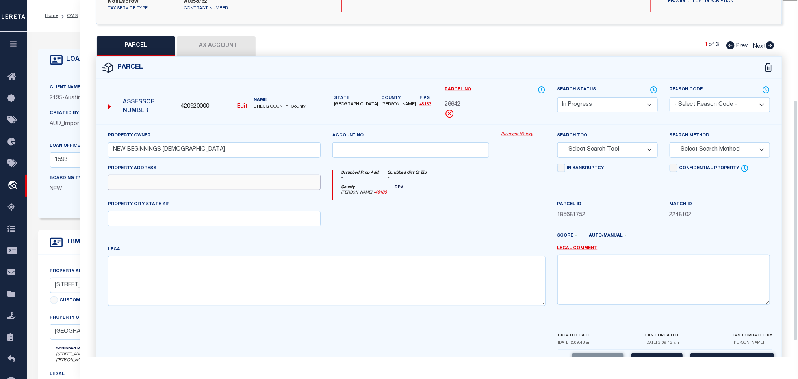
drag, startPoint x: 188, startPoint y: 178, endPoint x: 152, endPoint y: 180, distance: 36.3
click at [188, 178] on input "text" at bounding box center [214, 182] width 213 height 15
paste input "GEORGE RICHEY RD LONGVIEW, TX 75604"
drag, startPoint x: 173, startPoint y: 182, endPoint x: 221, endPoint y: 181, distance: 48.5
click at [221, 181] on input "GEORGE RICHEY RD LONGVIEW, TX 75604" at bounding box center [214, 182] width 213 height 15
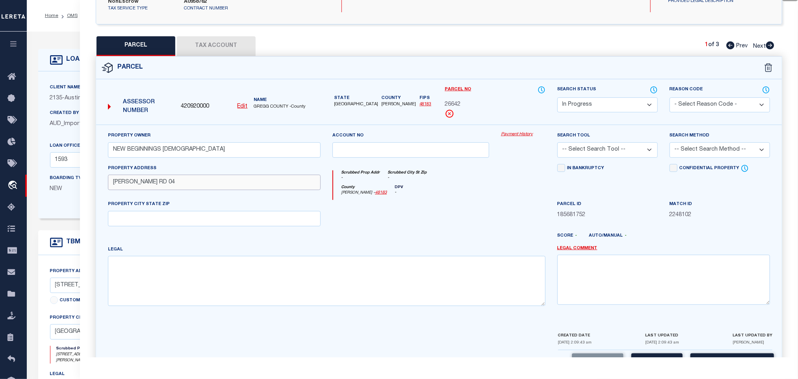
click at [191, 179] on input "GEORGE RICHEY RD 04" at bounding box center [214, 182] width 213 height 15
click at [174, 181] on input "GEORGE RICHEY RD LONGVIEW, TX 75604" at bounding box center [214, 182] width 213 height 15
drag, startPoint x: 173, startPoint y: 180, endPoint x: 262, endPoint y: 176, distance: 88.7
click at [262, 176] on input "GEORGE RICHEY RD LONGVIEW, TX 75604" at bounding box center [214, 182] width 213 height 15
click at [274, 182] on input "GEORGE RICHEY RD LONGVIEW, TX 75604" at bounding box center [214, 182] width 213 height 15
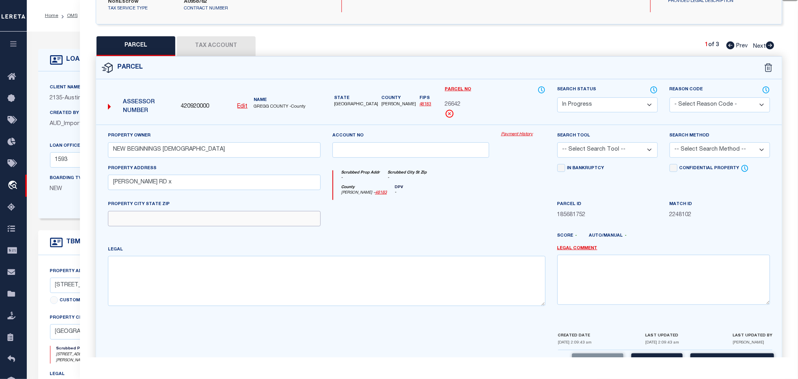
click at [221, 211] on input "text" at bounding box center [214, 218] width 213 height 15
click at [195, 181] on input "GEORGE RICHEY RD x" at bounding box center [214, 182] width 213 height 15
click at [206, 214] on input "text" at bounding box center [214, 218] width 213 height 15
paste input "LONGVIEW, TX 75604"
click at [247, 245] on div "Legal" at bounding box center [327, 275] width 438 height 61
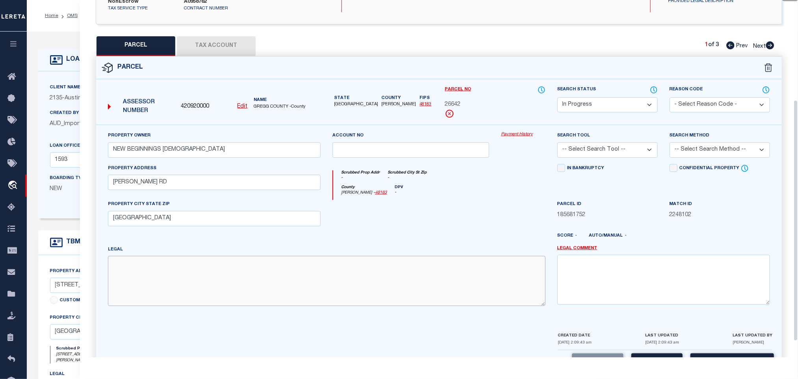
click at [249, 262] on textarea at bounding box center [327, 281] width 438 height 50
paste textarea "AB 186 D SANCHEZ SUR TR 69 SEC 4"
click at [602, 145] on select "-- Select Search Tool -- 3rd Party Website Agency File Agency Website ATLS CNV-…" at bounding box center [608, 149] width 100 height 15
click at [558, 142] on select "-- Select Search Tool -- 3rd Party Website Agency File Agency Website ATLS CNV-…" at bounding box center [608, 149] width 100 height 15
click at [647, 147] on select "-- Select Search Tool -- 3rd Party Website Agency File Agency Website ATLS CNV-…" at bounding box center [608, 149] width 100 height 15
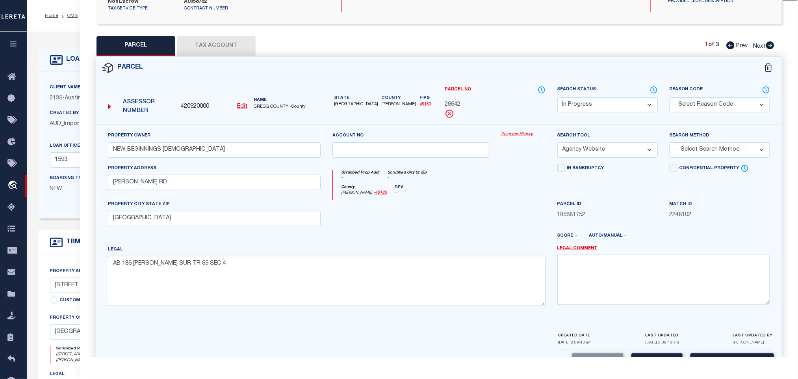
click at [558, 142] on select "-- Select Search Tool -- 3rd Party Website Agency File Agency Website ATLS CNV-…" at bounding box center [608, 149] width 100 height 15
drag, startPoint x: 704, startPoint y: 145, endPoint x: 704, endPoint y: 152, distance: 7.1
click at [704, 145] on select "-- Select Search Method -- Property Address Legal Liability Info Provided" at bounding box center [720, 149] width 100 height 15
click at [670, 142] on select "-- Select Search Method -- Property Address Legal Liability Info Provided" at bounding box center [720, 149] width 100 height 15
click at [700, 136] on div "Search Method -- Select Search Method -- Property Address Legal Liability Info …" at bounding box center [720, 144] width 100 height 26
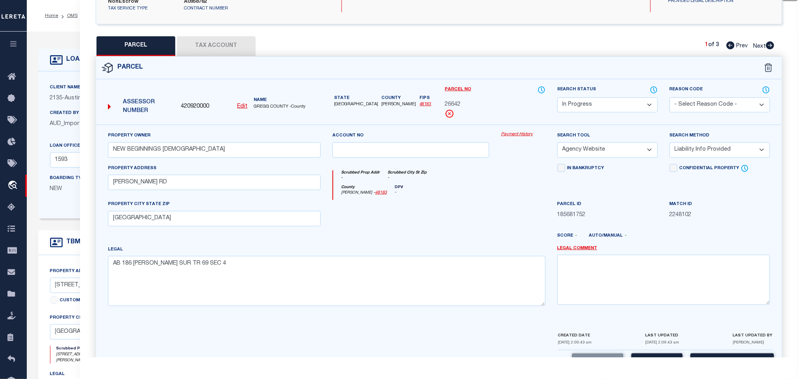
drag, startPoint x: 700, startPoint y: 145, endPoint x: 700, endPoint y: 151, distance: 5.9
click at [700, 145] on select "-- Select Search Method -- Property Address Legal Liability Info Provided" at bounding box center [720, 149] width 100 height 15
click at [670, 142] on select "-- Select Search Method -- Property Address Legal Liability Info Provided" at bounding box center [720, 149] width 100 height 15
click at [648, 353] on button "Save" at bounding box center [657, 361] width 51 height 17
click at [239, 41] on button "Tax Account" at bounding box center [216, 46] width 79 height 20
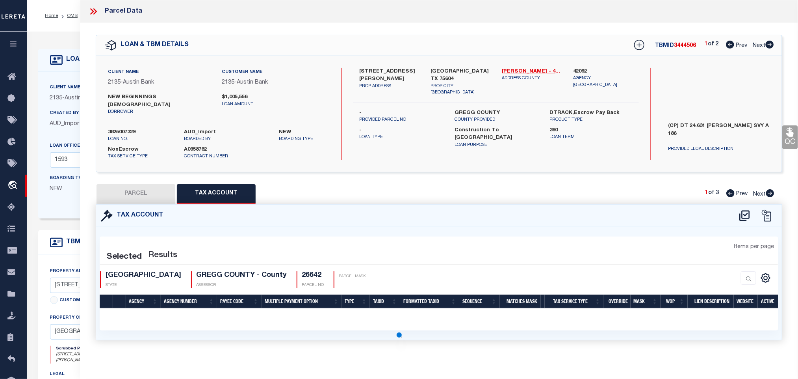
scroll to position [0, 0]
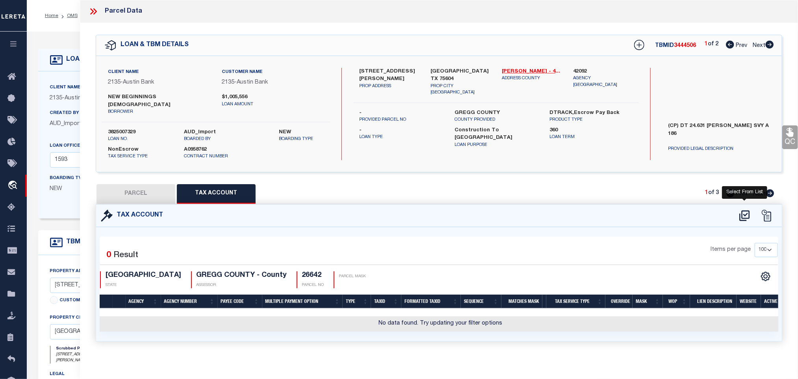
click at [746, 209] on icon at bounding box center [744, 215] width 13 height 13
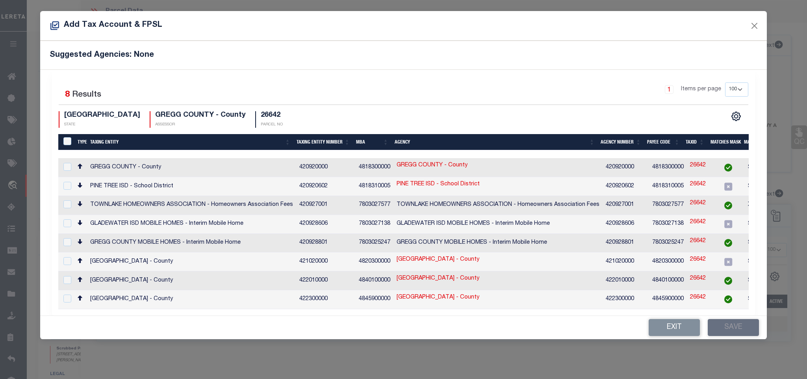
click at [745, 169] on td "$$$$###" at bounding box center [814, 167] width 139 height 19
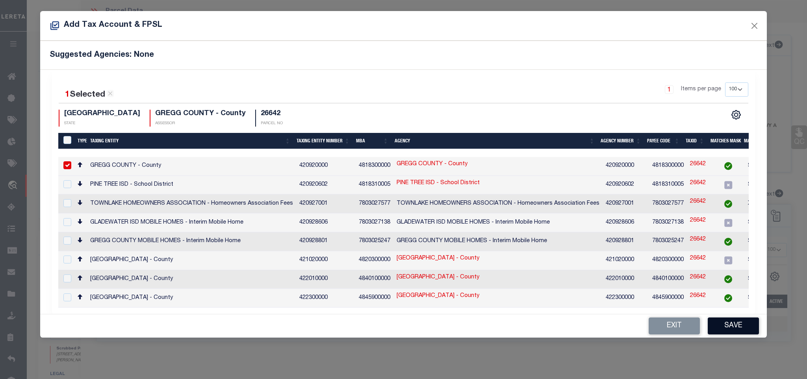
click at [744, 321] on button "Save" at bounding box center [733, 325] width 51 height 17
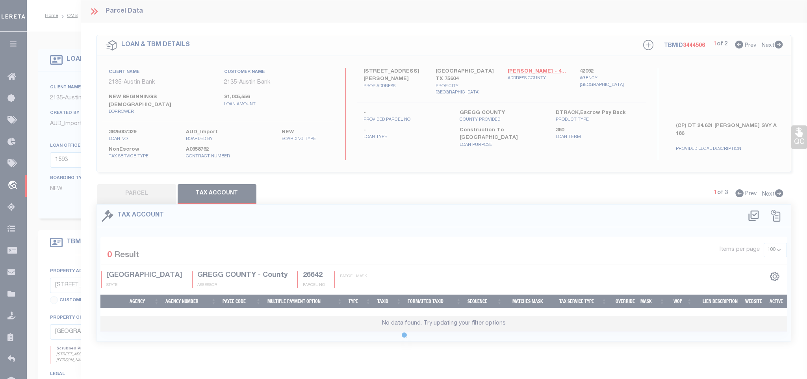
click at [147, 188] on button "PARCEL" at bounding box center [136, 194] width 79 height 20
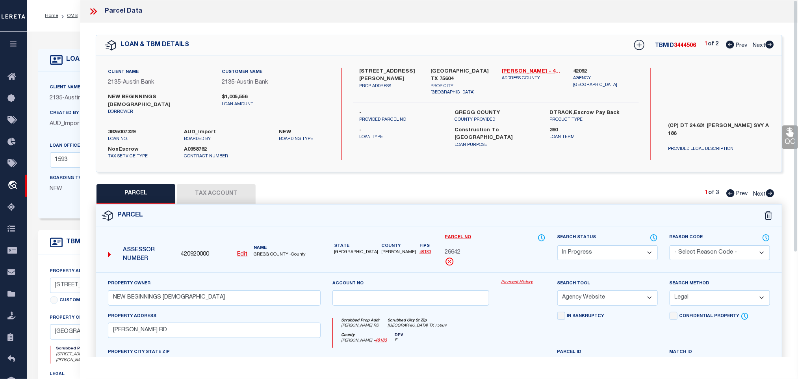
click at [580, 252] on select "Automated Search Bad Parcel Complete Duplicate Parcel High Dollar Reporting In …" at bounding box center [608, 252] width 100 height 15
click at [558, 245] on select "Automated Search Bad Parcel Complete Duplicate Parcel High Dollar Reporting In …" at bounding box center [608, 252] width 100 height 15
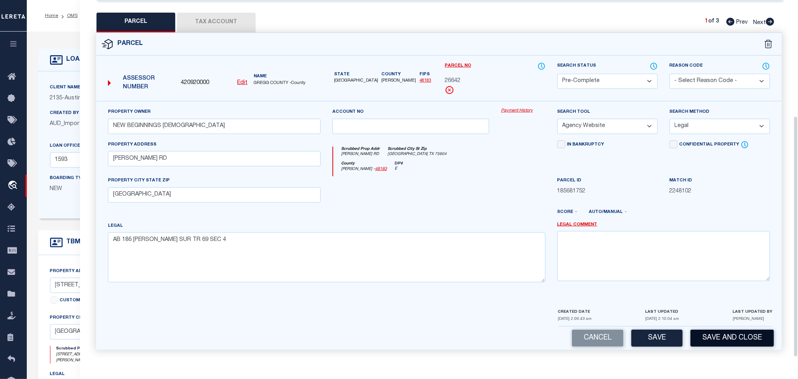
click at [732, 336] on button "Save and Close" at bounding box center [733, 337] width 84 height 17
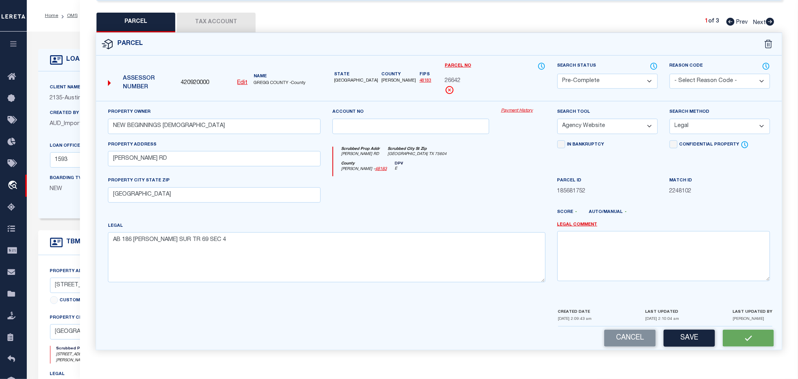
click at [204, 79] on span "420920000" at bounding box center [195, 83] width 28 height 9
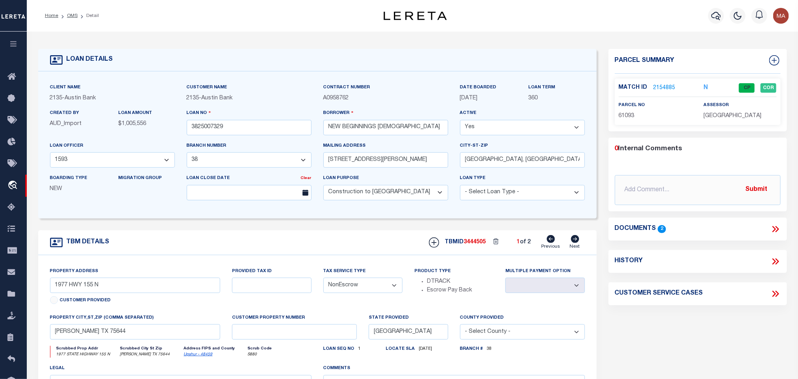
drag, startPoint x: 574, startPoint y: 240, endPoint x: 691, endPoint y: 158, distance: 143.5
click at [574, 240] on icon at bounding box center [575, 239] width 8 height 8
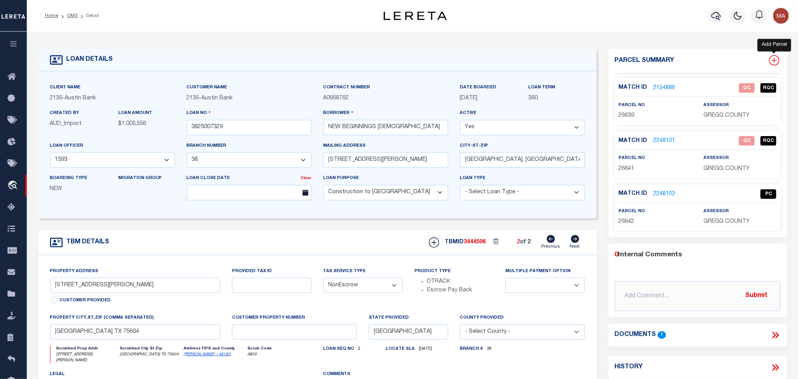
click at [777, 62] on icon at bounding box center [774, 60] width 10 height 10
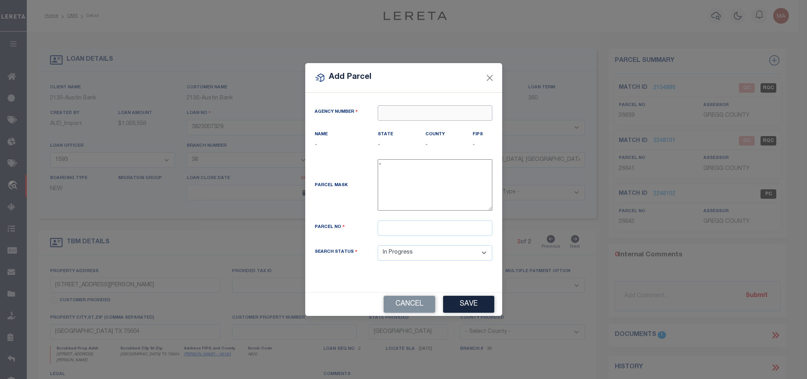
click at [421, 112] on input "text" at bounding box center [435, 112] width 115 height 15
paste input "420920000"
click at [414, 118] on input "420920000" at bounding box center [435, 112] width 115 height 15
click at [418, 125] on div "420920000 : GREGG COUNTY" at bounding box center [435, 130] width 114 height 22
click at [446, 233] on input "text" at bounding box center [435, 227] width 115 height 15
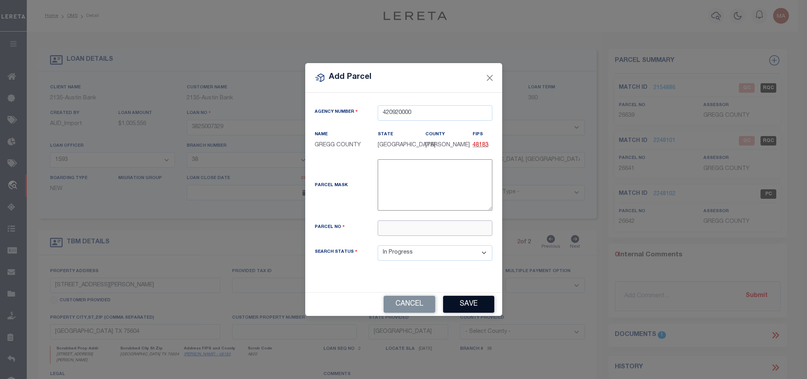
paste input "26643"
click at [466, 298] on button "Save" at bounding box center [468, 303] width 51 height 17
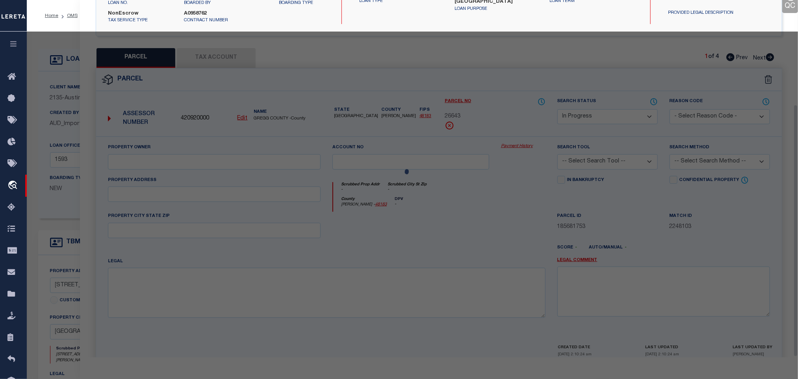
scroll to position [148, 0]
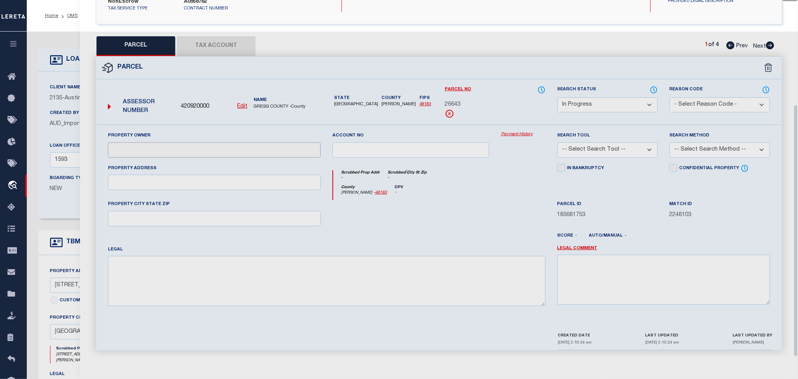
click at [252, 144] on input "text" at bounding box center [214, 149] width 213 height 15
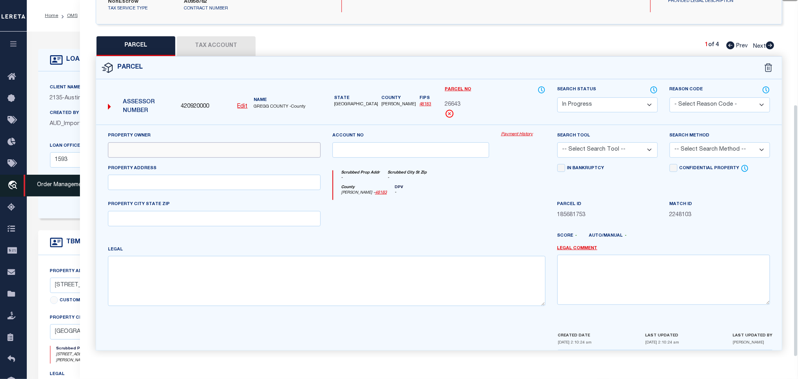
paste input "NEW BEGINNINGS BAPTIST CHURCH"
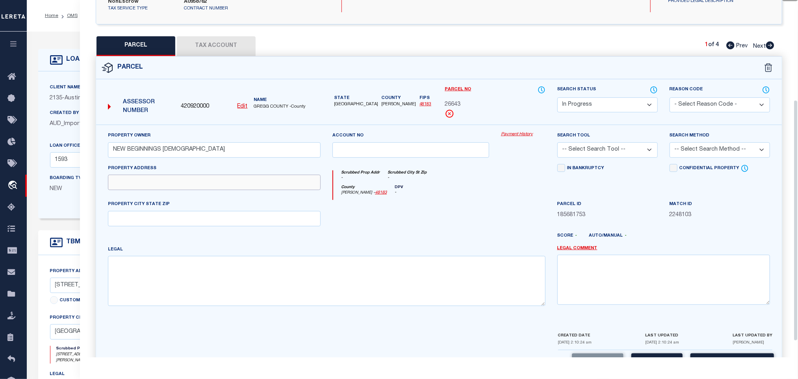
click at [145, 183] on input "text" at bounding box center [214, 182] width 213 height 15
paste input "2129 E GEORGE RICHEY RD LONGVIEW, TX 75604"
drag, startPoint x: 191, startPoint y: 180, endPoint x: 272, endPoint y: 214, distance: 87.7
click at [348, 194] on div "Property Owner NEW BEGINNINGS BAPTIST CHURCH Account no Payment History Search …" at bounding box center [439, 221] width 674 height 180
drag, startPoint x: 272, startPoint y: 215, endPoint x: 220, endPoint y: 217, distance: 52.5
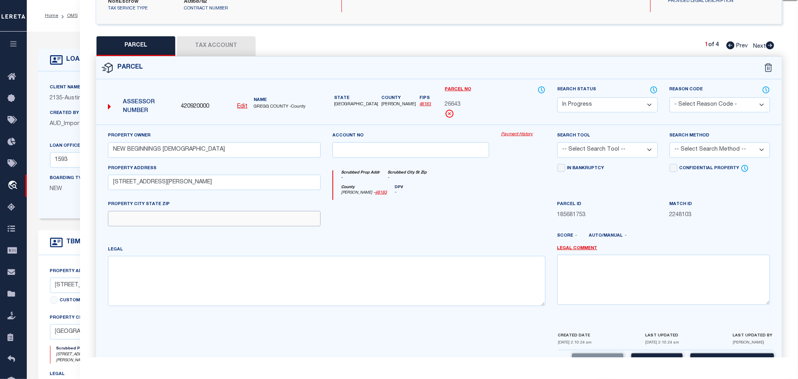
click at [272, 215] on input "text" at bounding box center [214, 218] width 213 height 15
paste input "LONGVIEW, TX 75604"
click at [229, 257] on textarea at bounding box center [327, 281] width 438 height 50
paste textarea "AB 186 D SANCHEZ SUR TR 70 SEC 4"
click at [639, 145] on select "-- Select Search Tool -- 3rd Party Website Agency File Agency Website ATLS CNV-…" at bounding box center [608, 149] width 100 height 15
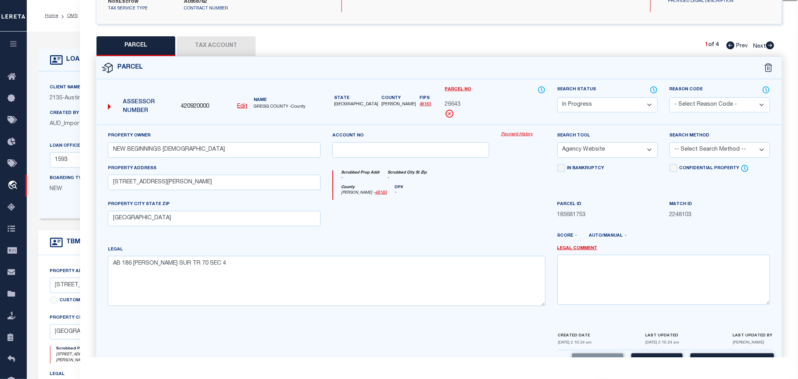
click at [558, 142] on select "-- Select Search Tool -- 3rd Party Website Agency File Agency Website ATLS CNV-…" at bounding box center [608, 149] width 100 height 15
click at [717, 148] on select "-- Select Search Method -- Property Address Legal Liability Info Provided" at bounding box center [720, 149] width 100 height 15
click at [670, 142] on select "-- Select Search Method -- Property Address Legal Liability Info Provided" at bounding box center [720, 149] width 100 height 15
click at [647, 350] on div "Cancel Save Save and Close" at bounding box center [439, 361] width 686 height 23
click at [647, 353] on button "Save" at bounding box center [657, 361] width 51 height 17
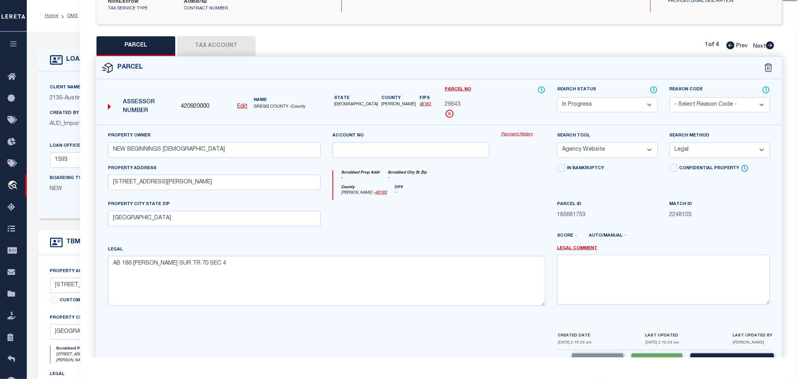
click at [224, 44] on button "Tax Account" at bounding box center [216, 46] width 79 height 20
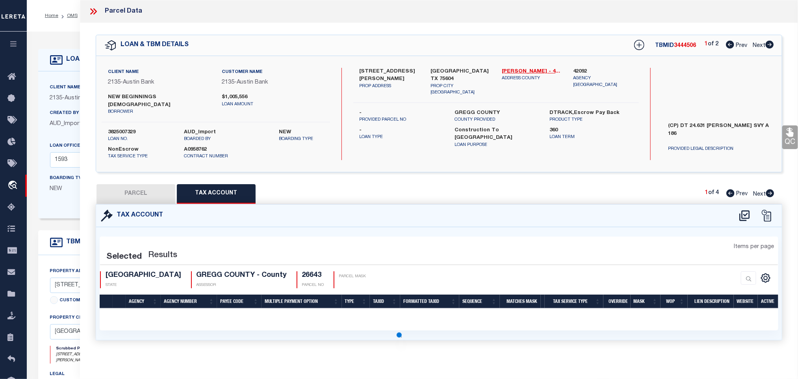
scroll to position [0, 0]
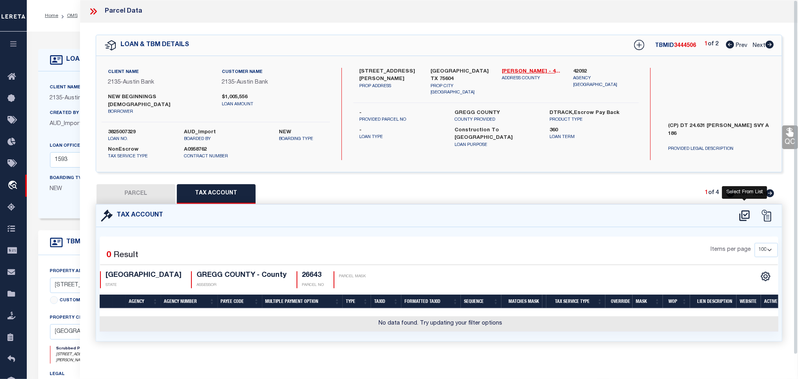
click at [744, 210] on icon at bounding box center [745, 215] width 10 height 11
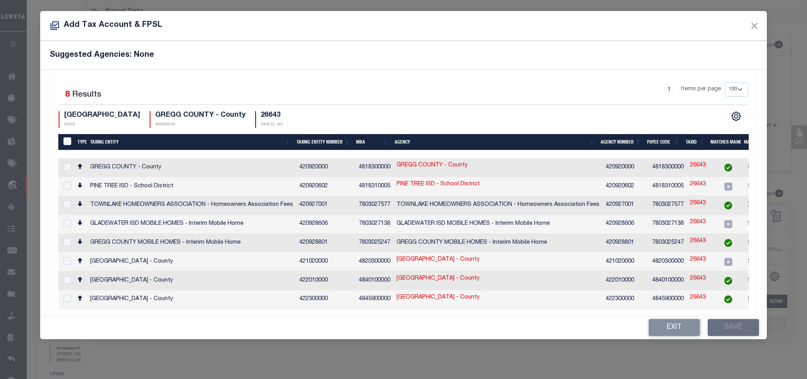
click at [745, 164] on td "$$$$###" at bounding box center [814, 167] width 139 height 19
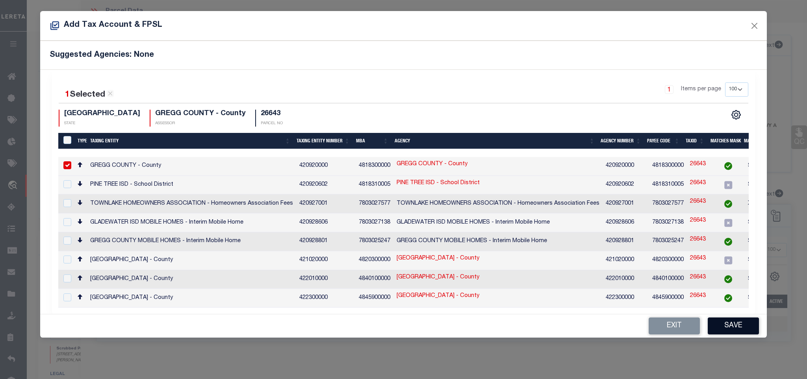
click at [732, 320] on button "Save" at bounding box center [733, 325] width 51 height 17
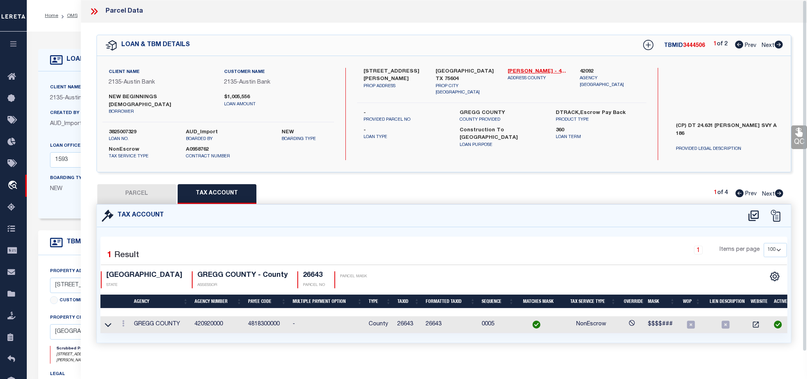
click at [132, 190] on button "PARCEL" at bounding box center [136, 194] width 79 height 20
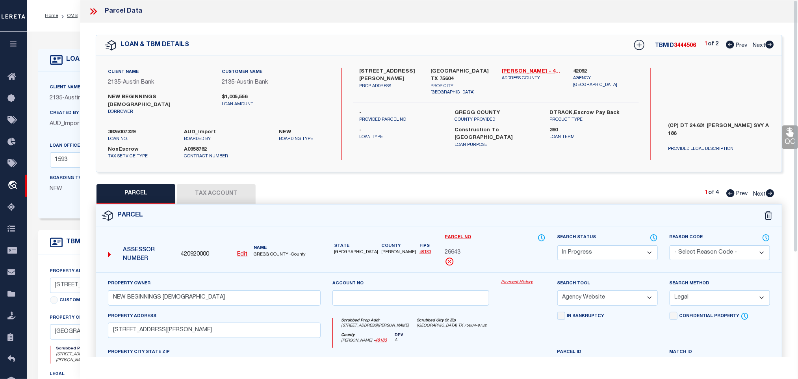
drag, startPoint x: 596, startPoint y: 245, endPoint x: 596, endPoint y: 239, distance: 5.9
click at [596, 245] on select "Automated Search Bad Parcel Complete Duplicate Parcel High Dollar Reporting In …" at bounding box center [608, 252] width 100 height 15
click at [558, 245] on select "Automated Search Bad Parcel Complete Duplicate Parcel High Dollar Reporting In …" at bounding box center [608, 252] width 100 height 15
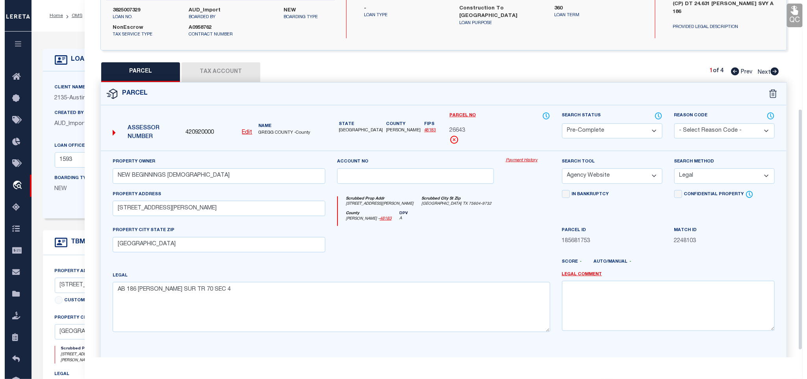
scroll to position [171, 0]
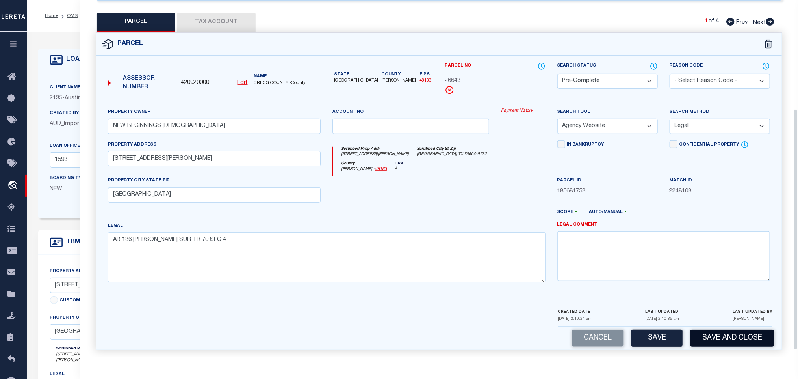
click at [725, 337] on button "Save and Close" at bounding box center [733, 337] width 84 height 17
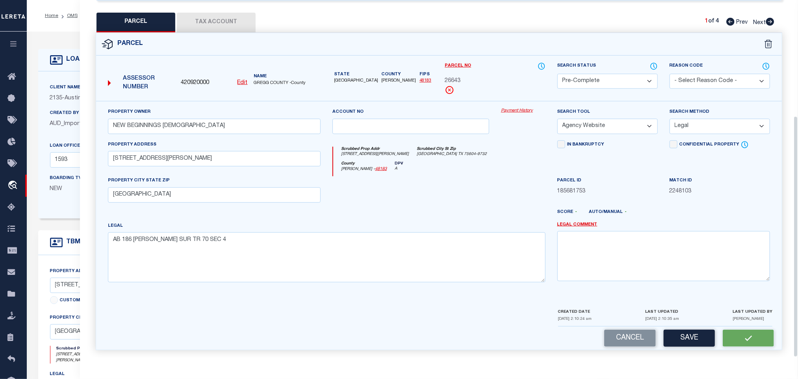
click at [197, 70] on div "Assessor Number 420920000 Edit Name GREGG COUNTY -County" at bounding box center [214, 80] width 219 height 30
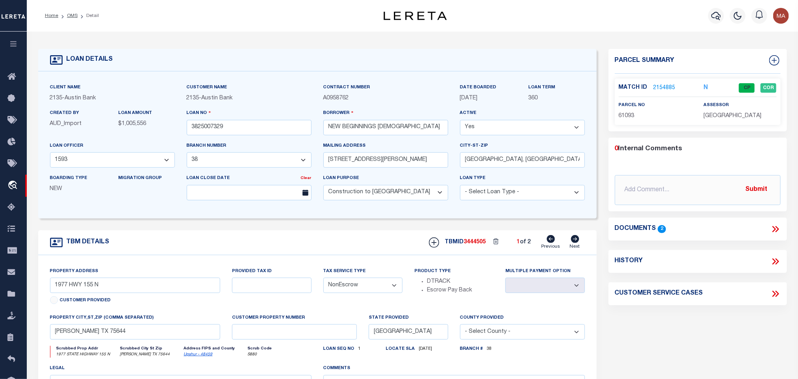
click at [575, 240] on icon at bounding box center [575, 239] width 8 height 8
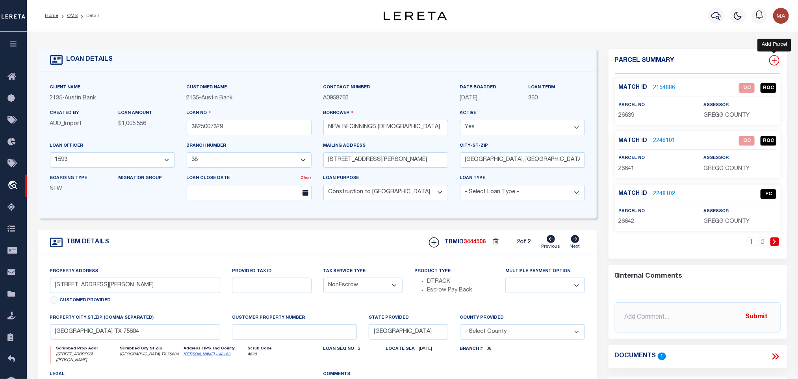
click at [779, 59] on icon at bounding box center [774, 60] width 10 height 10
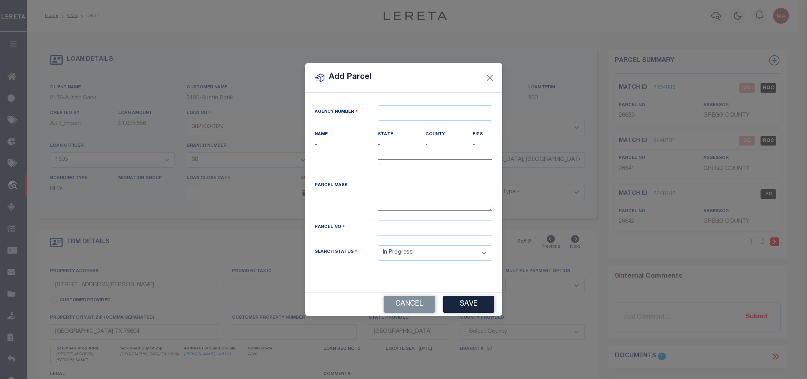
click at [439, 119] on div "Agency Number" at bounding box center [404, 117] width 190 height 25
click at [440, 110] on input "text" at bounding box center [435, 112] width 115 height 15
paste input "420920000"
click at [439, 122] on div "420920000 : GREGG COUNTY" at bounding box center [435, 130] width 115 height 22
click at [453, 232] on input "text" at bounding box center [435, 227] width 115 height 15
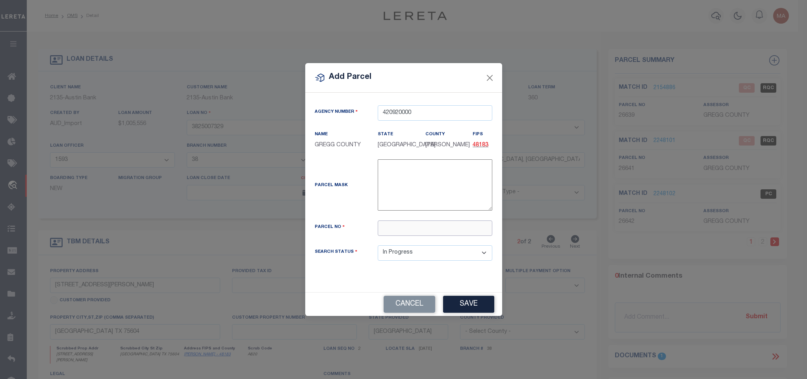
paste input "26644"
click at [467, 295] on div "Cancel Save" at bounding box center [403, 303] width 197 height 23
click at [466, 316] on div "Cancel Save" at bounding box center [403, 303] width 197 height 23
click at [473, 305] on button "Save" at bounding box center [468, 303] width 51 height 17
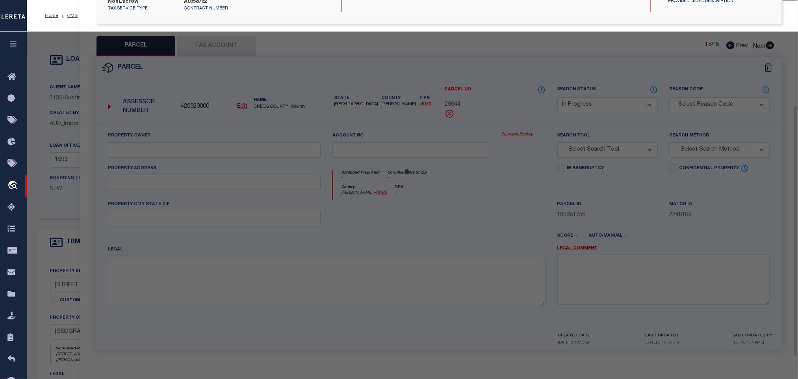
scroll to position [148, 0]
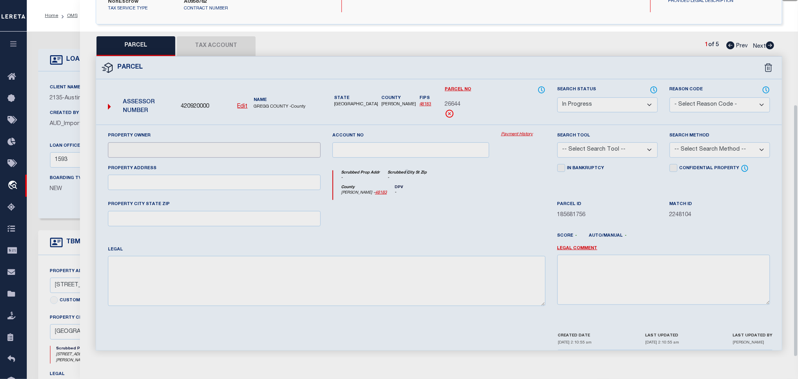
click at [212, 142] on input "text" at bounding box center [214, 149] width 213 height 15
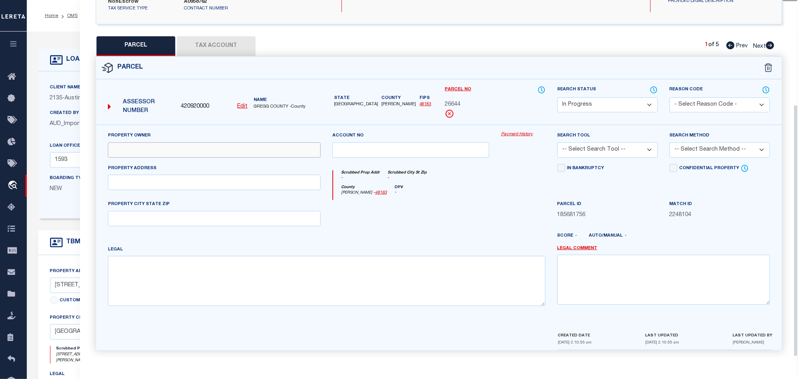
paste input "NEW BEGINNINGS BAPTIST CHURCH"
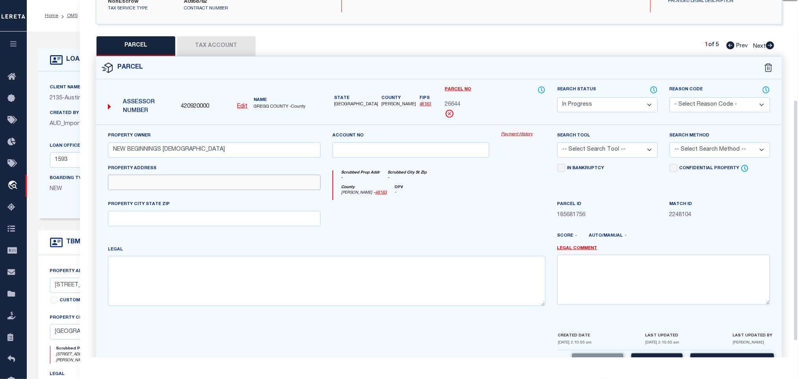
drag, startPoint x: 249, startPoint y: 181, endPoint x: 259, endPoint y: 180, distance: 9.6
click at [249, 181] on input "text" at bounding box center [214, 182] width 213 height 15
paste input "2123 E GEORGE RICHEY RD TX"
click at [269, 180] on input "2123 E GEORGE RICHEY RD TX" at bounding box center [214, 182] width 213 height 15
drag, startPoint x: 269, startPoint y: 180, endPoint x: 294, endPoint y: 173, distance: 25.8
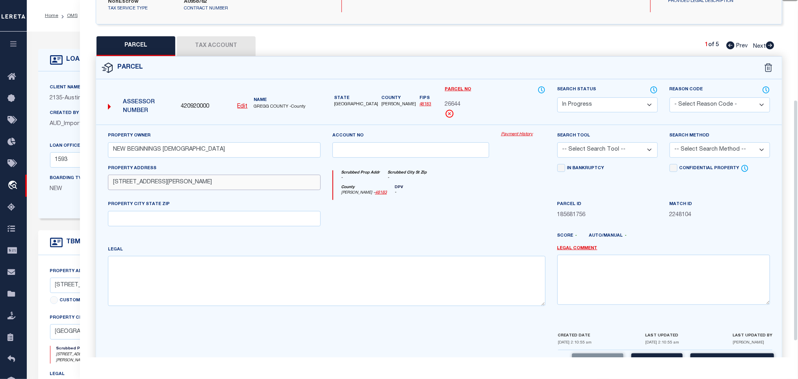
click at [269, 180] on input "2123 E GEORGE RICHEY RD TX" at bounding box center [214, 182] width 213 height 15
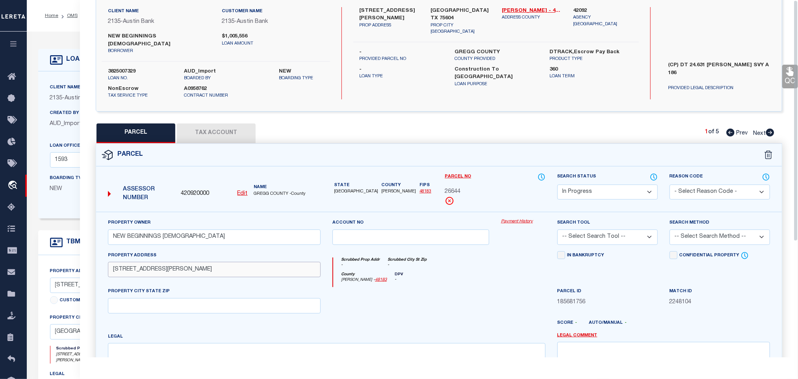
scroll to position [0, 0]
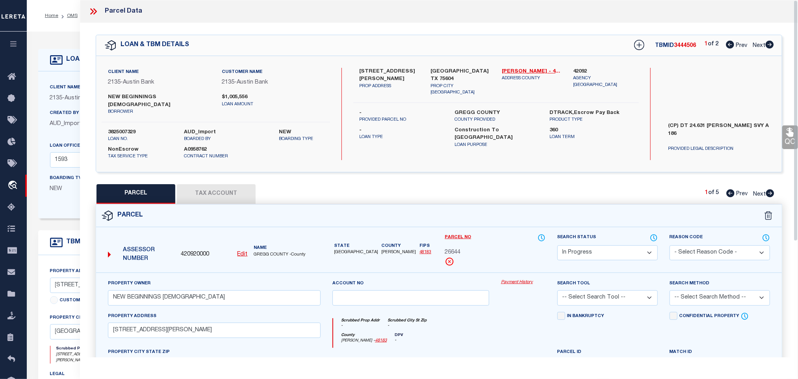
click at [446, 69] on label "LONGVIEW TX 75604" at bounding box center [460, 75] width 59 height 15
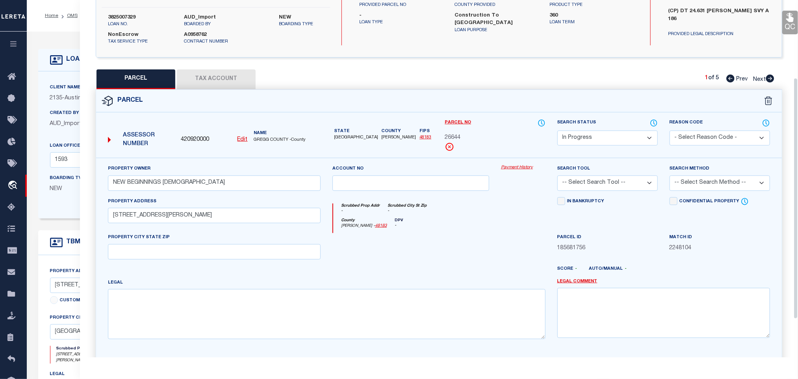
scroll to position [171, 0]
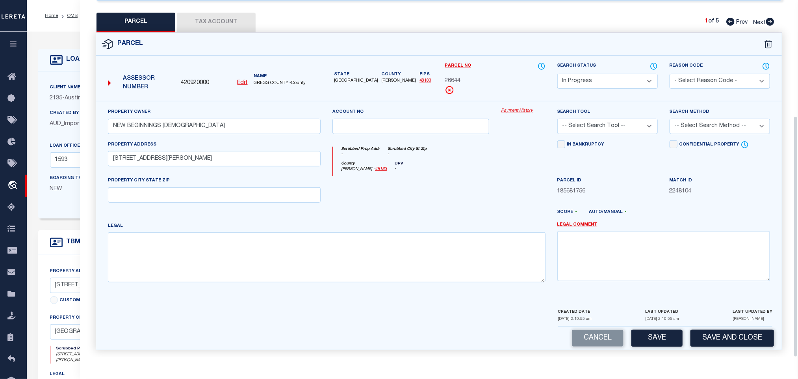
click at [265, 180] on div "PROPERTY CITY STATE ZIP" at bounding box center [214, 189] width 213 height 26
drag, startPoint x: 267, startPoint y: 187, endPoint x: 231, endPoint y: 196, distance: 37.4
click at [267, 187] on input "text" at bounding box center [214, 194] width 213 height 15
paste input "LONGVIEW TX 75604"
click at [207, 263] on textarea at bounding box center [327, 257] width 438 height 50
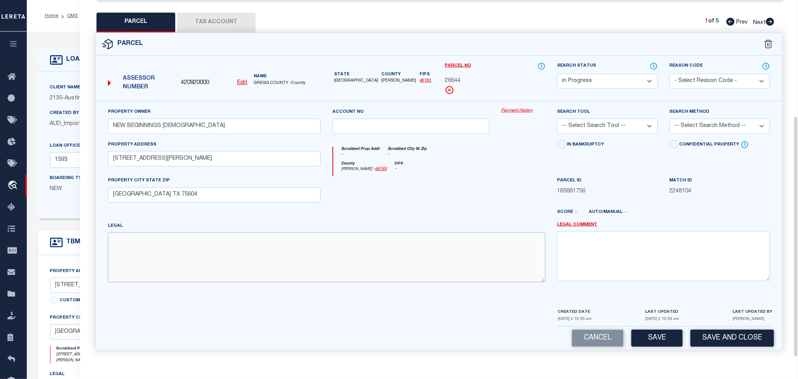
paste textarea "AB 186 D SANCHEZ SUR TR 71 SEC 4"
click at [636, 119] on select "-- Select Search Tool -- 3rd Party Website Agency File Agency Website ATLS CNV-…" at bounding box center [608, 126] width 100 height 15
click at [558, 119] on select "-- Select Search Tool -- 3rd Party Website Agency File Agency Website ATLS CNV-…" at bounding box center [608, 126] width 100 height 15
click at [686, 141] on label "Confidential Property" at bounding box center [710, 144] width 60 height 7
click at [678, 140] on input "Confidential Property" at bounding box center [674, 144] width 8 height 8
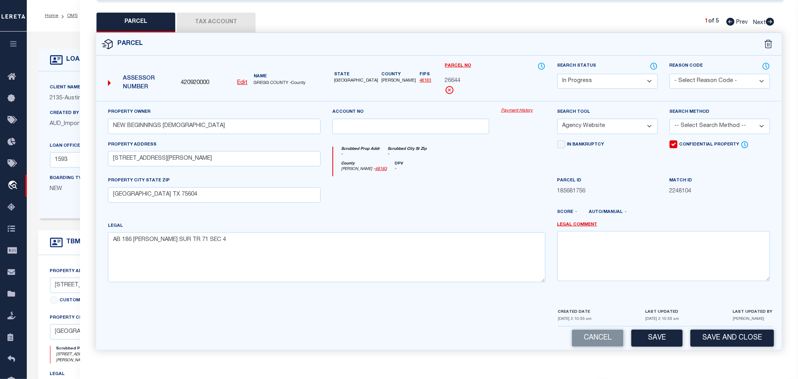
drag, startPoint x: 698, startPoint y: 122, endPoint x: 696, endPoint y: 128, distance: 5.7
click at [698, 122] on select "-- Select Search Method -- Property Address Legal Liability Info Provided" at bounding box center [720, 126] width 100 height 15
click at [670, 119] on select "-- Select Search Method -- Property Address Legal Liability Info Provided" at bounding box center [720, 126] width 100 height 15
click at [676, 140] on input "Confidential Property" at bounding box center [674, 144] width 8 height 8
click at [653, 318] on p "09/03/2025 2:10:55 am" at bounding box center [662, 319] width 34 height 6
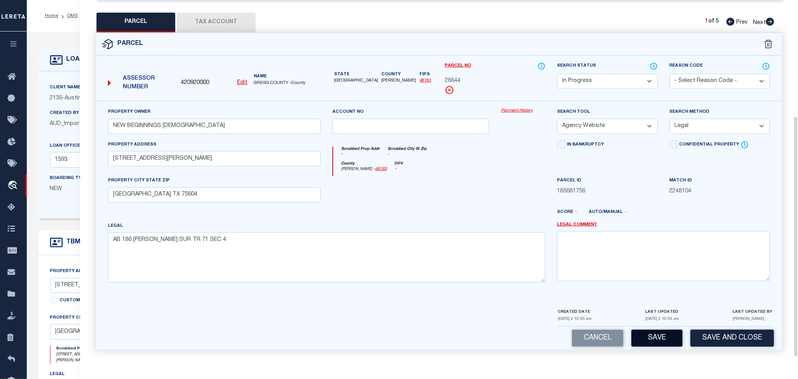
click at [653, 331] on button "Save" at bounding box center [657, 337] width 51 height 17
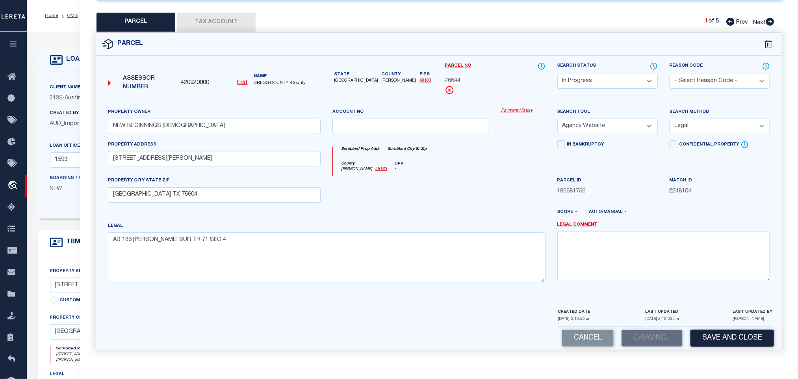
click at [238, 18] on button "Tax Account" at bounding box center [216, 23] width 79 height 20
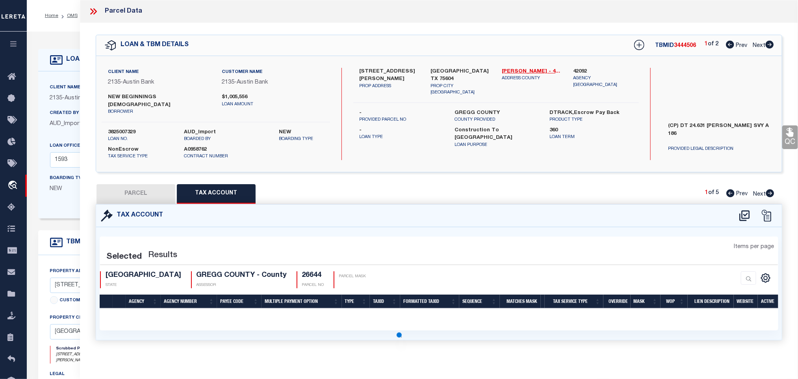
scroll to position [0, 0]
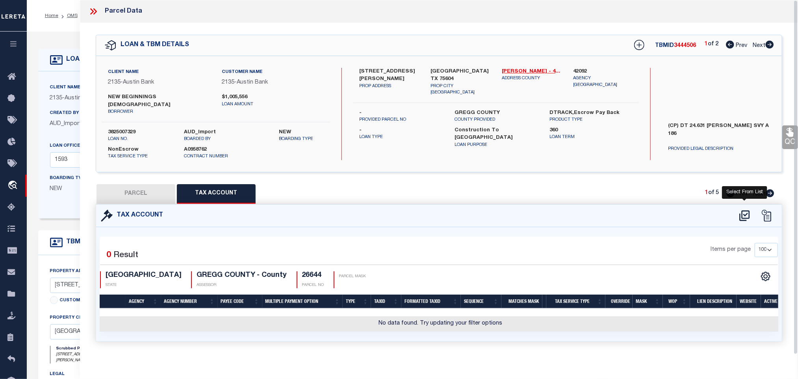
click at [747, 209] on icon at bounding box center [744, 215] width 13 height 13
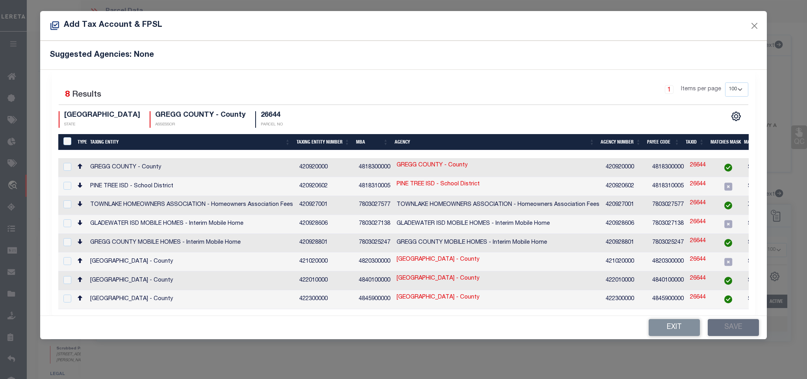
click at [739, 169] on td at bounding box center [728, 167] width 33 height 19
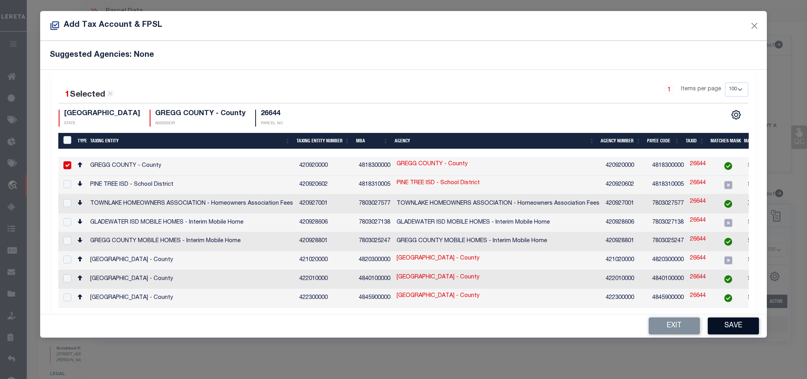
click at [723, 328] on button "Save" at bounding box center [733, 325] width 51 height 17
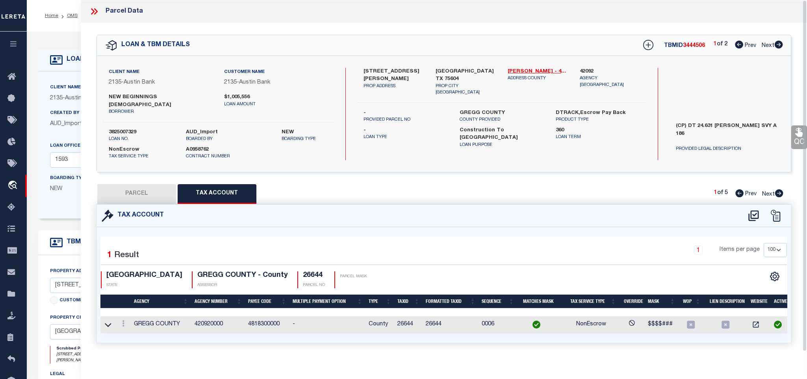
click at [143, 186] on button "PARCEL" at bounding box center [136, 194] width 79 height 20
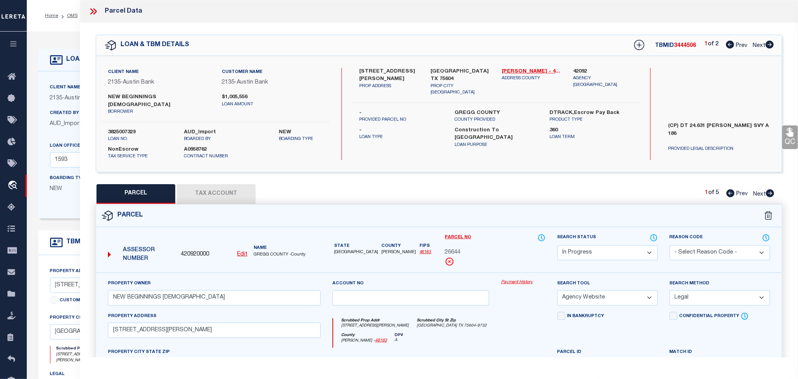
drag, startPoint x: 593, startPoint y: 250, endPoint x: 591, endPoint y: 239, distance: 11.1
click at [593, 250] on select "Automated Search Bad Parcel Complete Duplicate Parcel High Dollar Reporting In …" at bounding box center [608, 252] width 100 height 15
click at [558, 245] on select "Automated Search Bad Parcel Complete Duplicate Parcel High Dollar Reporting In …" at bounding box center [608, 252] width 100 height 15
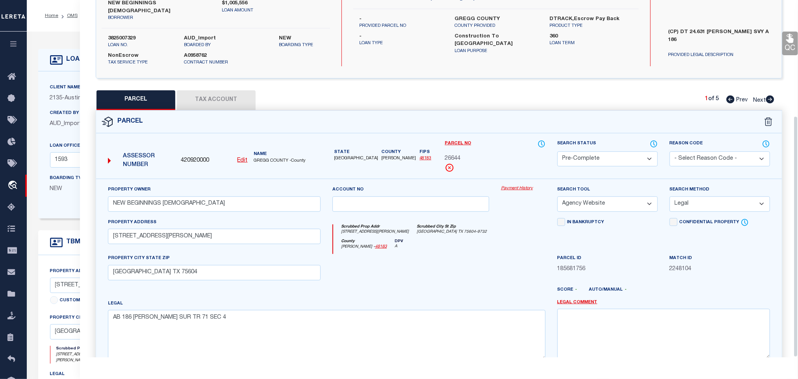
scroll to position [171, 0]
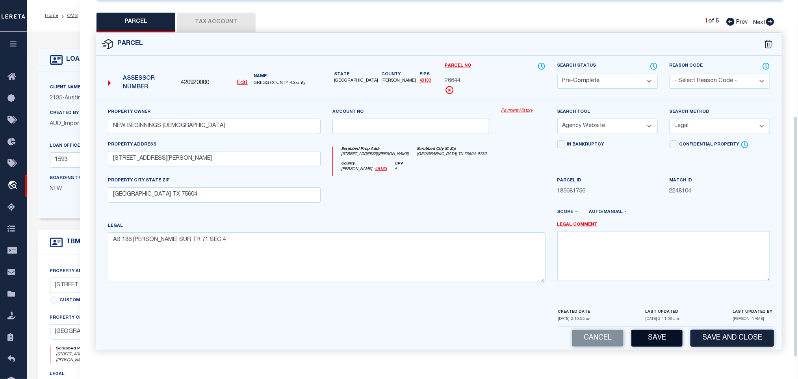
click at [671, 342] on button "Save" at bounding box center [657, 337] width 51 height 17
click at [188, 79] on span "420920000" at bounding box center [195, 83] width 28 height 9
click at [65, 56] on h4 "LOAN DETAILS" at bounding box center [88, 59] width 50 height 7
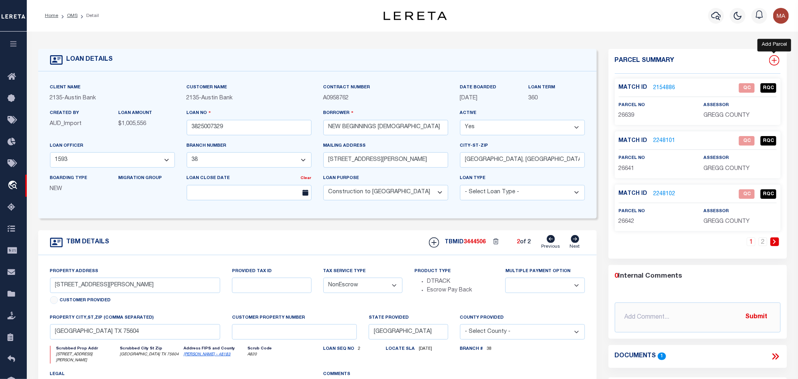
click at [773, 59] on icon at bounding box center [774, 60] width 10 height 10
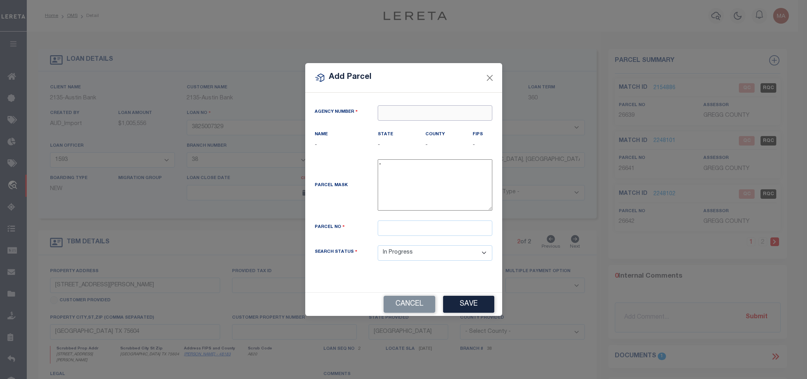
click at [426, 109] on input "text" at bounding box center [435, 112] width 115 height 15
paste input "420920000"
click at [434, 124] on div "420920000 : GREGG COUNTY" at bounding box center [435, 130] width 114 height 22
click at [454, 230] on input "text" at bounding box center [435, 227] width 115 height 15
paste input "89794"
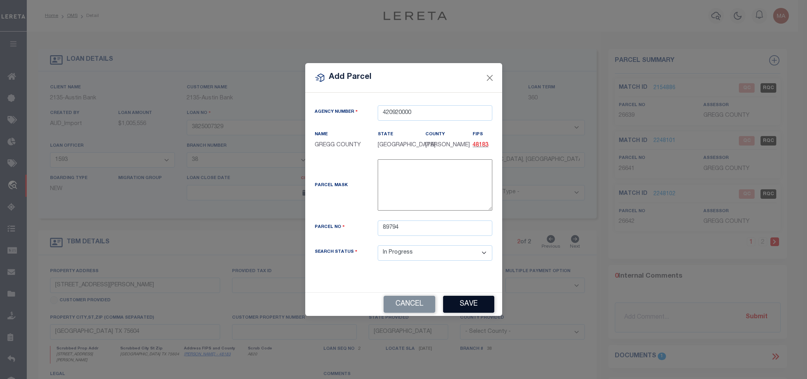
click at [482, 306] on button "Save" at bounding box center [468, 303] width 51 height 17
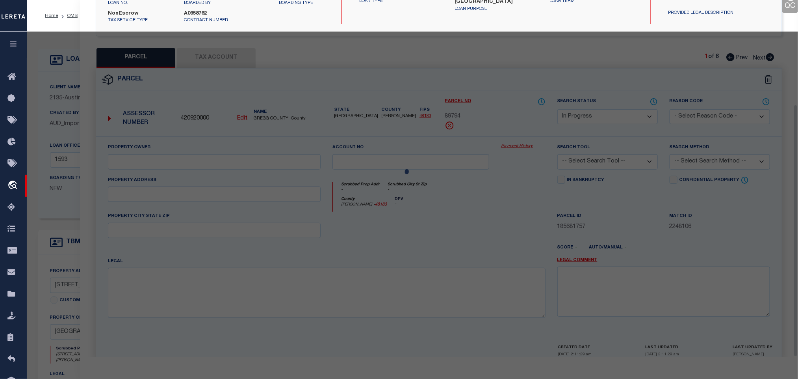
scroll to position [148, 0]
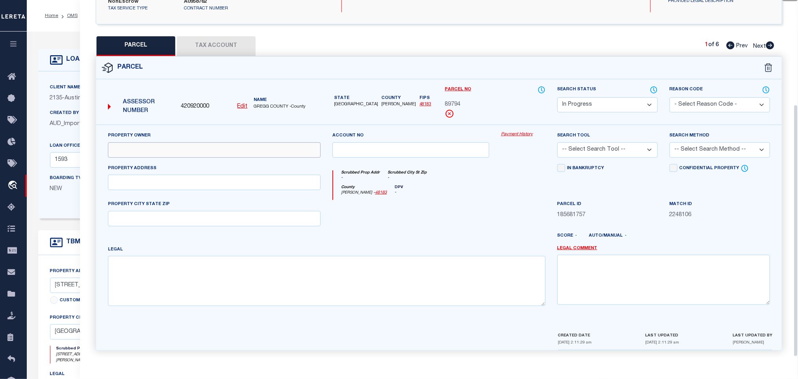
click at [228, 145] on input "text" at bounding box center [214, 149] width 213 height 15
paste input "NEW BEGINNINGS BAPTIST CHURCH"
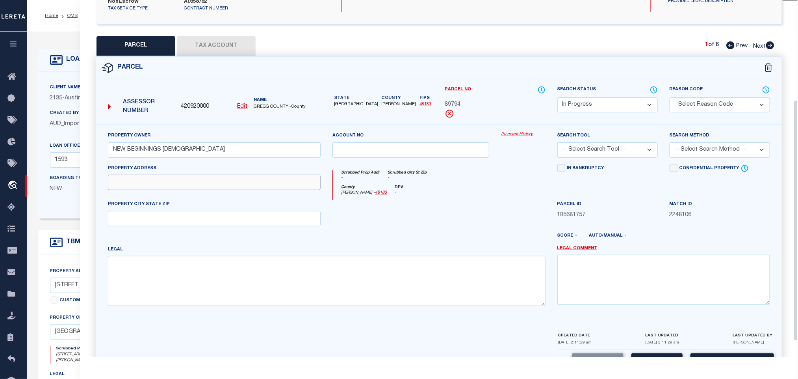
drag, startPoint x: 192, startPoint y: 180, endPoint x: 167, endPoint y: 185, distance: 25.7
click at [192, 180] on input "text" at bounding box center [214, 182] width 213 height 15
paste input "GEORGE RICHEY RD LONGVIEW, TX 75604"
drag, startPoint x: 169, startPoint y: 181, endPoint x: 266, endPoint y: 190, distance: 97.3
click at [269, 185] on input "GEORGE RICHEY RD LONGVIEW, TX 75604" at bounding box center [214, 182] width 213 height 15
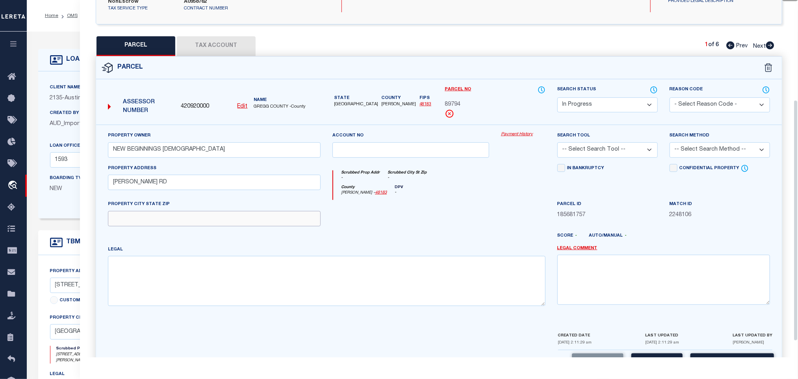
drag, startPoint x: 123, startPoint y: 222, endPoint x: 28, endPoint y: 232, distance: 95.0
click at [123, 222] on input "text" at bounding box center [214, 218] width 213 height 15
paste input "LONGVIEW, TX 75604"
click at [214, 279] on textarea at bounding box center [327, 281] width 438 height 50
paste textarea "AB 186 D SANCHEZ SUR TR 67-04 SEC 4"
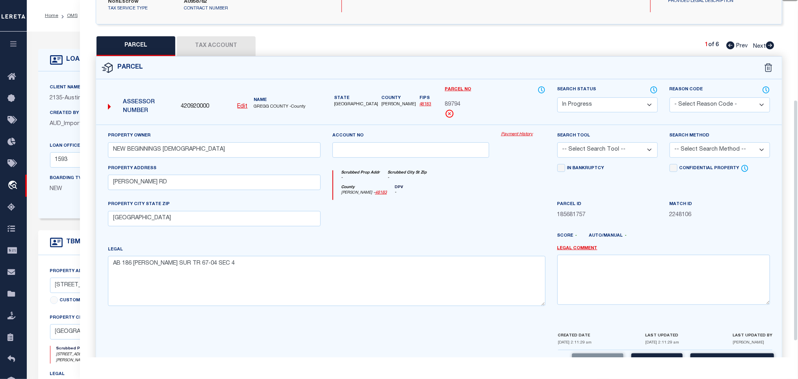
drag, startPoint x: 607, startPoint y: 141, endPoint x: 608, endPoint y: 150, distance: 9.1
click at [607, 142] on select "-- Select Search Tool -- 3rd Party Website Agency File Agency Website ATLS CNV-…" at bounding box center [608, 149] width 100 height 15
click at [558, 142] on select "-- Select Search Tool -- 3rd Party Website Agency File Agency Website ATLS CNV-…" at bounding box center [608, 149] width 100 height 15
drag, startPoint x: 698, startPoint y: 145, endPoint x: 699, endPoint y: 152, distance: 7.2
click at [698, 145] on select "-- Select Search Method -- Property Address Legal Liability Info Provided" at bounding box center [720, 149] width 100 height 15
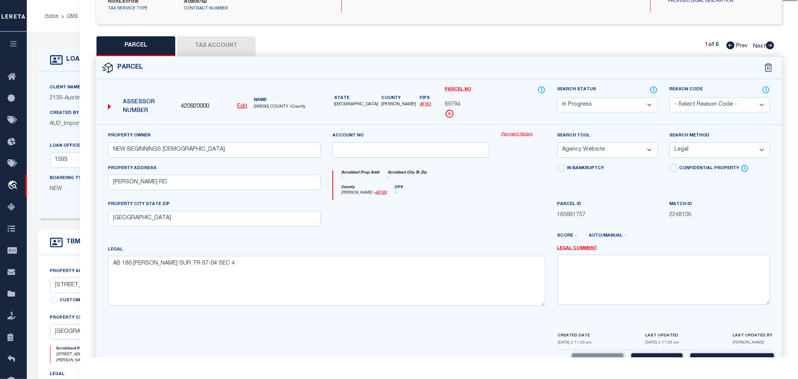
click at [670, 142] on select "-- Select Search Method -- Property Address Legal Liability Info Provided" at bounding box center [720, 149] width 100 height 15
click at [660, 350] on div "Cancel Save Save and Close" at bounding box center [439, 361] width 686 height 23
click at [660, 353] on button "Save" at bounding box center [657, 361] width 51 height 17
click at [232, 45] on button "Tax Account" at bounding box center [216, 46] width 79 height 20
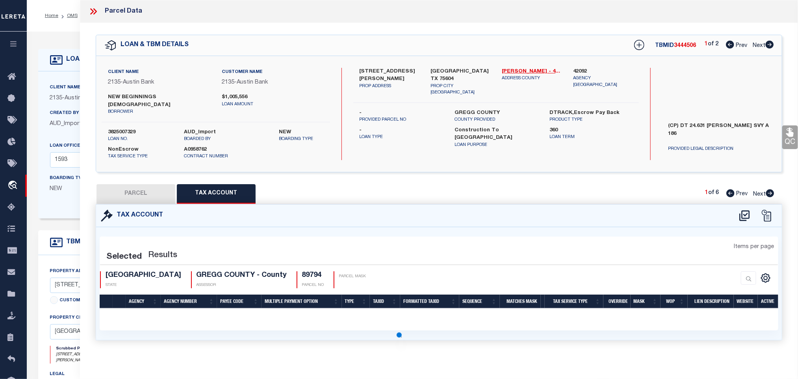
scroll to position [0, 0]
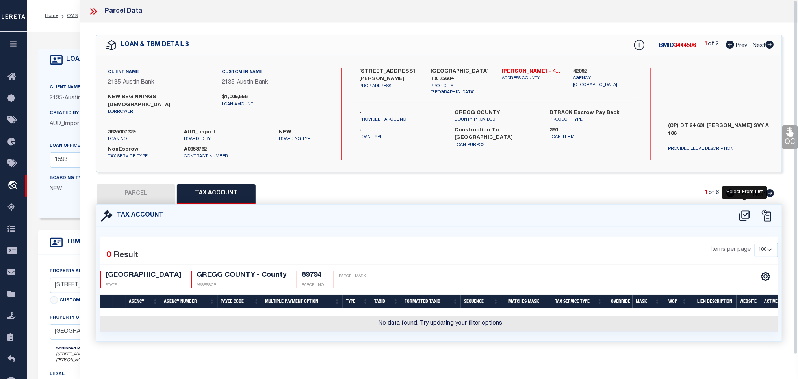
click at [743, 210] on icon at bounding box center [744, 215] width 13 height 13
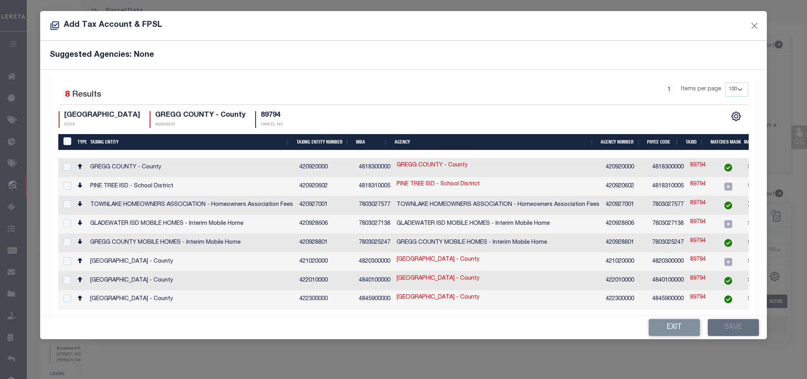
click at [745, 168] on td "$$$$###" at bounding box center [814, 167] width 139 height 19
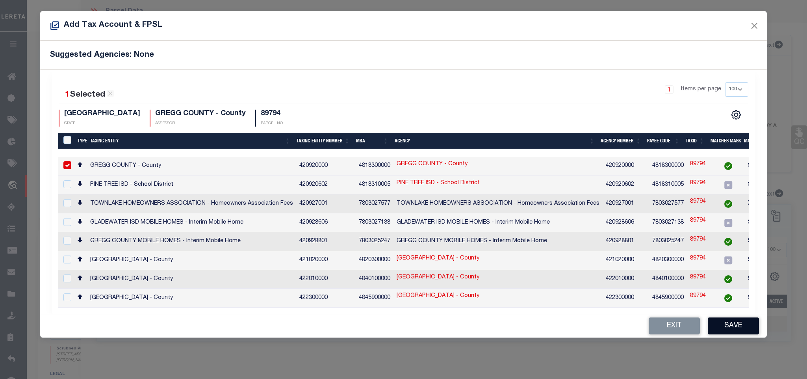
click at [732, 330] on button "Save" at bounding box center [733, 325] width 51 height 17
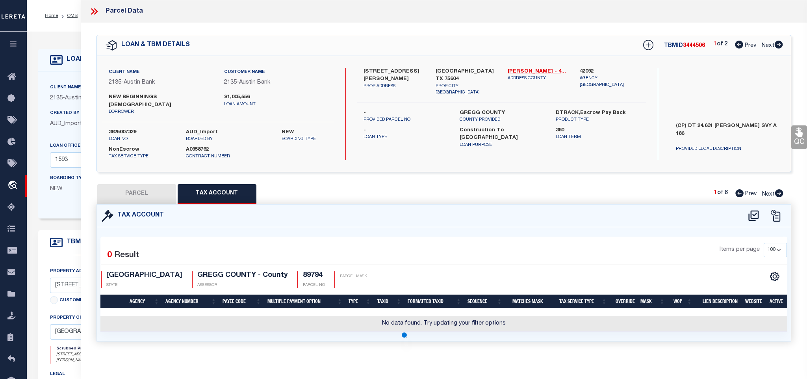
click at [145, 188] on button "PARCEL" at bounding box center [136, 194] width 79 height 20
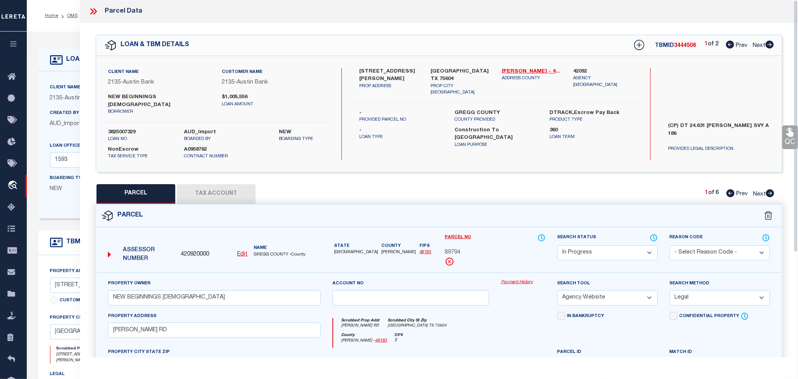
click at [601, 237] on div "Search Status Automated Search Bad Parcel Complete Duplicate Parcel High Dollar…" at bounding box center [608, 246] width 100 height 27
click at [611, 251] on select "Automated Search Bad Parcel Complete Duplicate Parcel High Dollar Reporting In …" at bounding box center [608, 252] width 100 height 15
click at [558, 245] on select "Automated Search Bad Parcel Complete Duplicate Parcel High Dollar Reporting In …" at bounding box center [608, 252] width 100 height 15
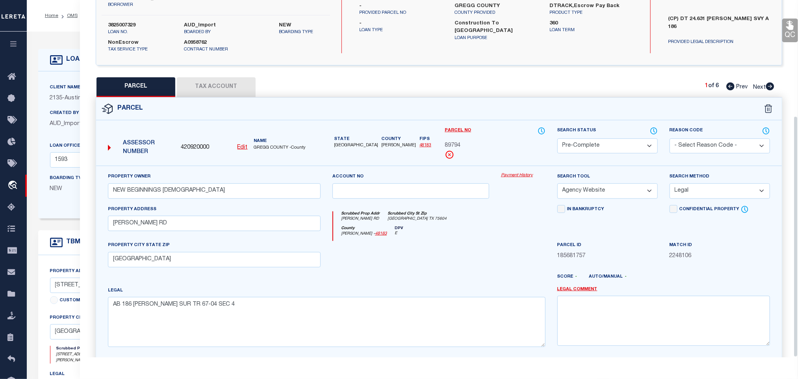
scroll to position [171, 0]
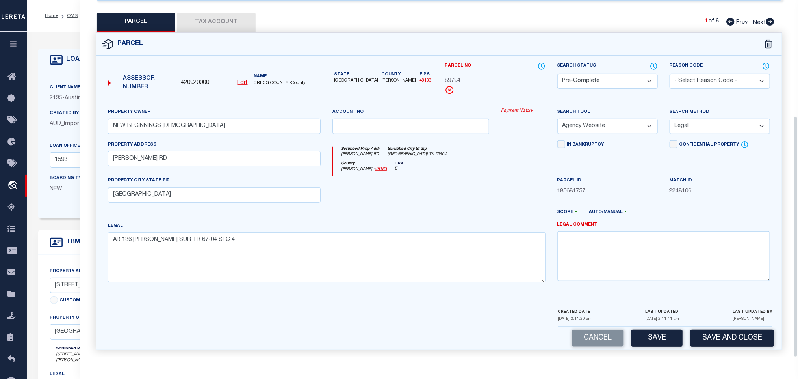
click at [746, 349] on div "Parcel 420920000 Edit" at bounding box center [439, 196] width 699 height 327
click at [746, 334] on button "Save and Close" at bounding box center [733, 337] width 84 height 17
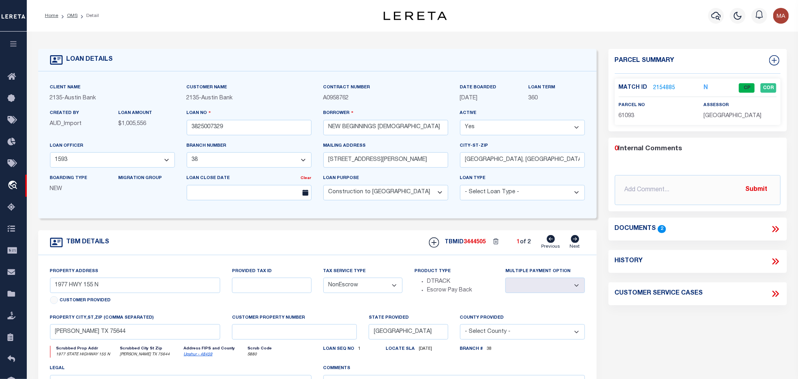
drag, startPoint x: 574, startPoint y: 242, endPoint x: 263, endPoint y: 152, distance: 324.3
click at [574, 242] on icon at bounding box center [575, 239] width 9 height 8
click at [226, 129] on input "3825007329" at bounding box center [249, 127] width 125 height 15
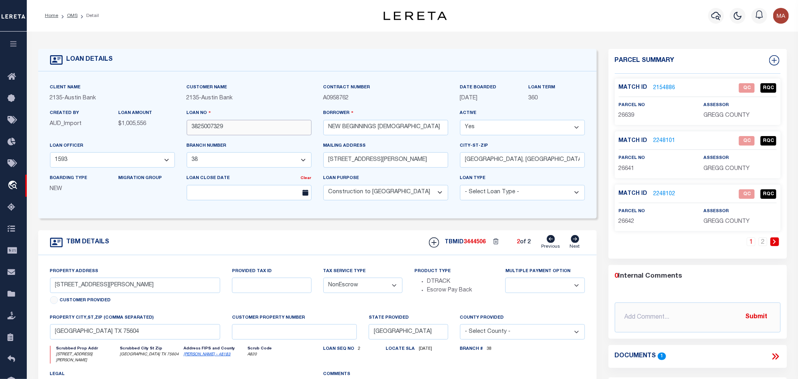
click at [226, 129] on input "3825007329" at bounding box center [249, 127] width 125 height 15
click at [480, 243] on span "3444506" at bounding box center [475, 242] width 22 height 6
click at [715, 116] on span "GREGG COUNTY" at bounding box center [727, 116] width 46 height 6
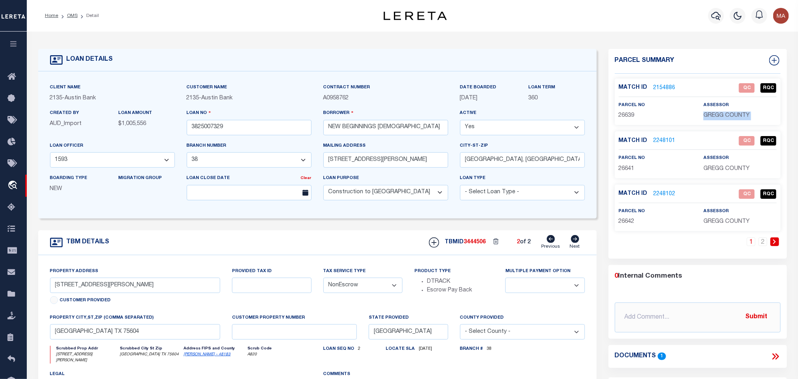
click at [715, 116] on span "GREGG COUNTY" at bounding box center [727, 116] width 46 height 6
click at [627, 113] on span "26639" at bounding box center [627, 116] width 16 height 6
click at [193, 125] on input "3825007329" at bounding box center [249, 127] width 125 height 15
click at [197, 125] on input "3825007329" at bounding box center [249, 127] width 125 height 15
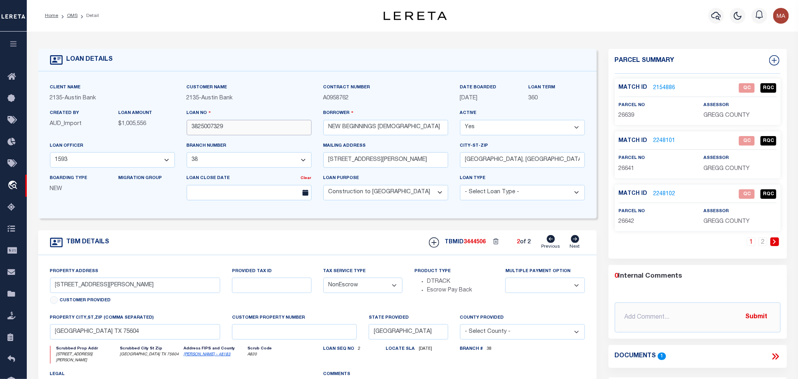
click at [197, 125] on input "3825007329" at bounding box center [249, 127] width 125 height 15
click at [482, 243] on span "3444506" at bounding box center [475, 242] width 22 height 6
click at [723, 174] on div "Match ID 2248101 QC RQC parcel no 26641 assessor" at bounding box center [698, 154] width 166 height 46
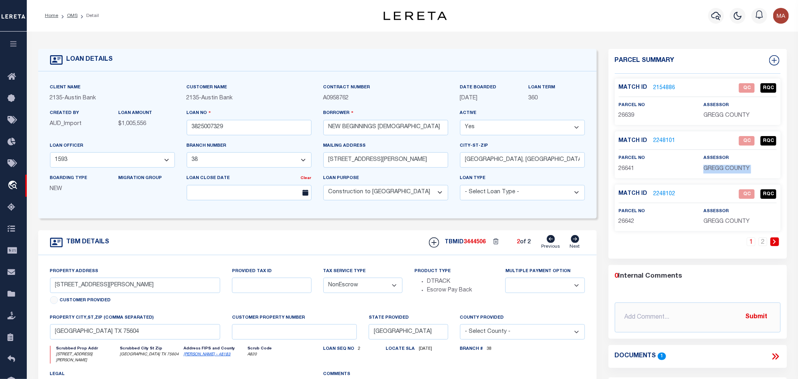
click at [723, 174] on div "Match ID 2248101 QC RQC parcel no 26641 assessor" at bounding box center [698, 154] width 166 height 46
click at [629, 171] on span "26641" at bounding box center [627, 169] width 16 height 6
click at [624, 168] on span "26641" at bounding box center [627, 169] width 16 height 6
click at [220, 130] on input "3825007329" at bounding box center [249, 127] width 125 height 15
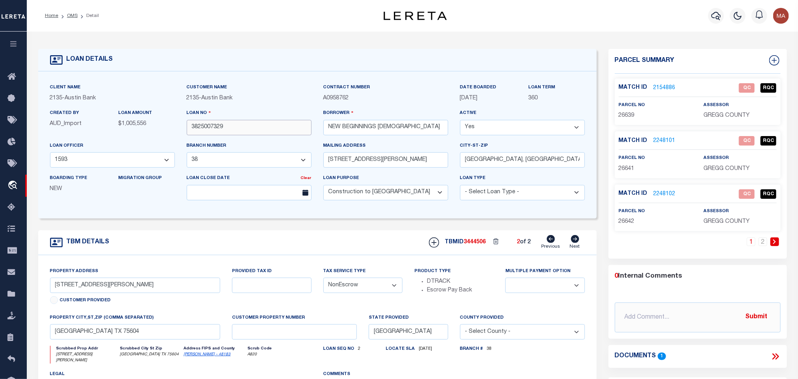
click at [220, 130] on input "3825007329" at bounding box center [249, 127] width 125 height 15
click at [480, 240] on div "TBMID 3444506 2 of 2 Previous Next" at bounding box center [504, 242] width 162 height 15
drag, startPoint x: 739, startPoint y: 215, endPoint x: 735, endPoint y: 223, distance: 9.0
click at [739, 215] on div "assessor GREGG COUNTY" at bounding box center [740, 216] width 73 height 19
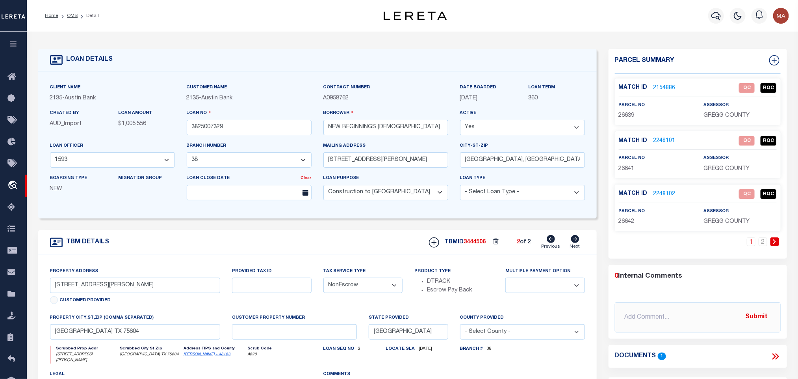
click at [732, 226] on p "GREGG COUNTY" at bounding box center [740, 221] width 73 height 9
click at [626, 223] on span "26642" at bounding box center [627, 222] width 16 height 6
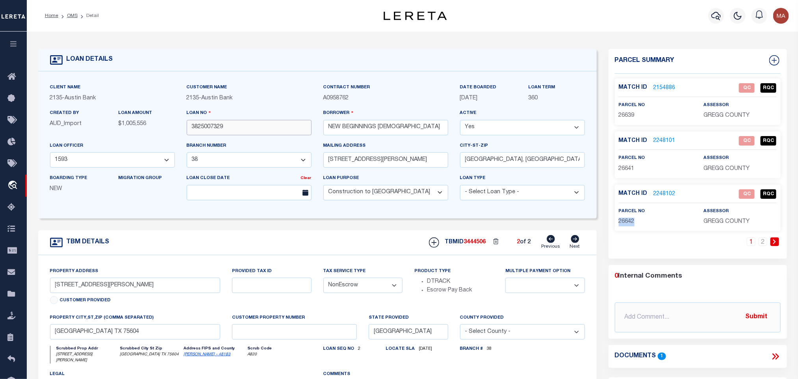
click at [212, 135] on input "3825007329" at bounding box center [249, 127] width 125 height 15
click at [212, 134] on input "3825007329" at bounding box center [249, 127] width 125 height 15
click at [762, 242] on link "2" at bounding box center [763, 241] width 9 height 9
click at [467, 245] on span "3444506" at bounding box center [475, 242] width 22 height 6
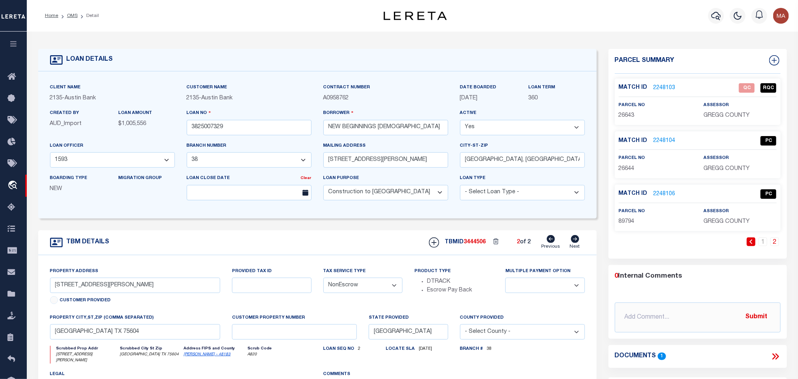
click at [722, 116] on span "GREGG COUNTY" at bounding box center [727, 116] width 46 height 6
click at [630, 113] on span "26643" at bounding box center [627, 116] width 16 height 6
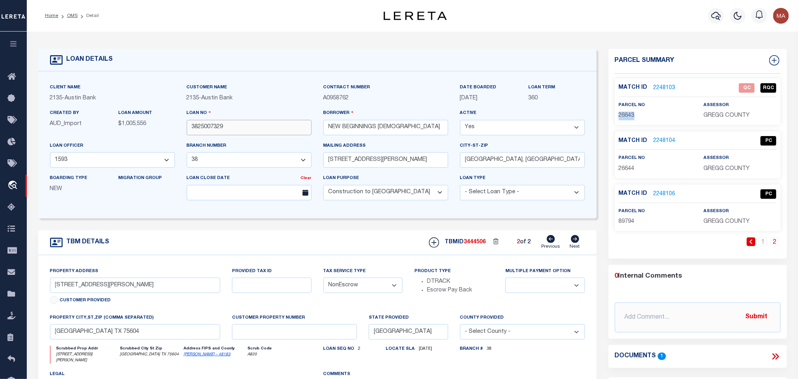
click at [206, 126] on input "3825007329" at bounding box center [249, 127] width 125 height 15
click at [483, 244] on span "3444506" at bounding box center [475, 242] width 22 height 6
click at [739, 166] on span "GREGG COUNTY" at bounding box center [727, 169] width 46 height 6
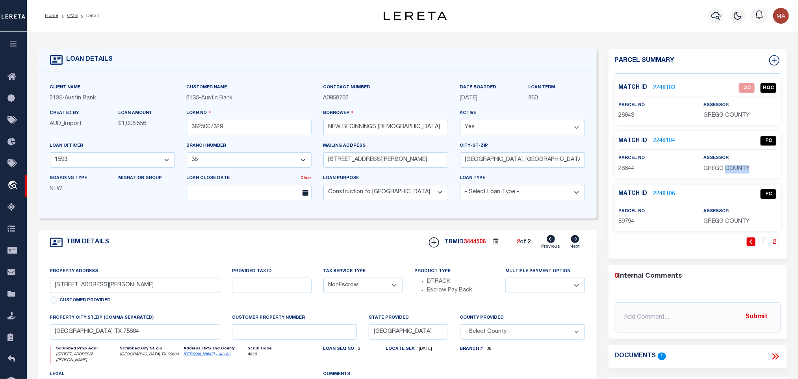
click at [739, 166] on span "GREGG COUNTY" at bounding box center [727, 169] width 46 height 6
click at [624, 168] on span "26644" at bounding box center [627, 169] width 16 height 6
click at [210, 126] on input "3825007329" at bounding box center [249, 127] width 125 height 15
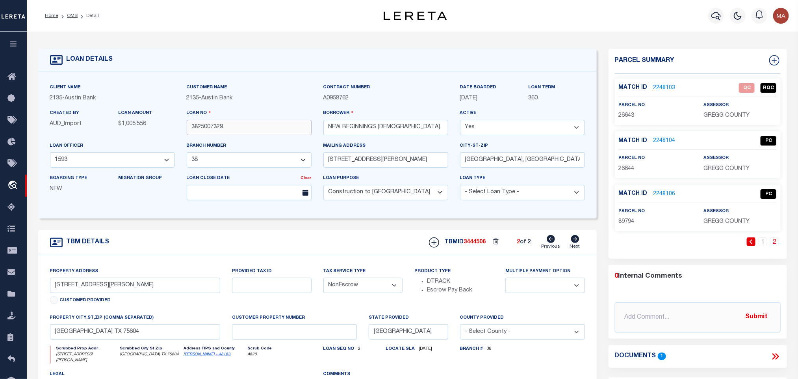
click at [210, 126] on input "3825007329" at bounding box center [249, 127] width 125 height 15
click at [475, 244] on span "3444506" at bounding box center [475, 242] width 22 height 6
click at [720, 224] on span "GREGG COUNTY" at bounding box center [727, 222] width 46 height 6
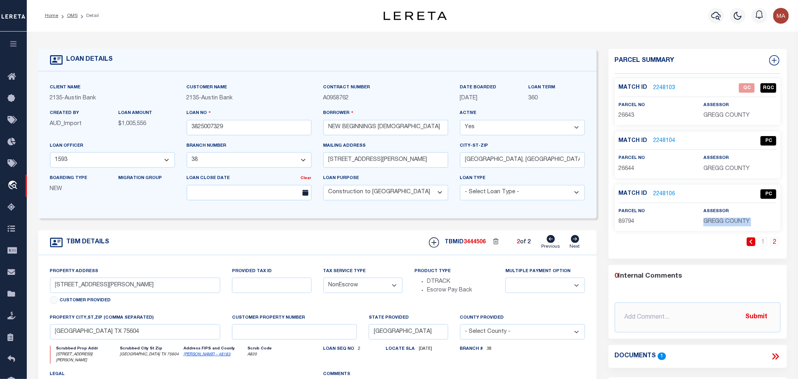
click at [720, 224] on span "GREGG COUNTY" at bounding box center [727, 222] width 46 height 6
click at [624, 220] on span "89794" at bounding box center [627, 222] width 16 height 6
click at [71, 16] on link "OMS" at bounding box center [72, 15] width 11 height 5
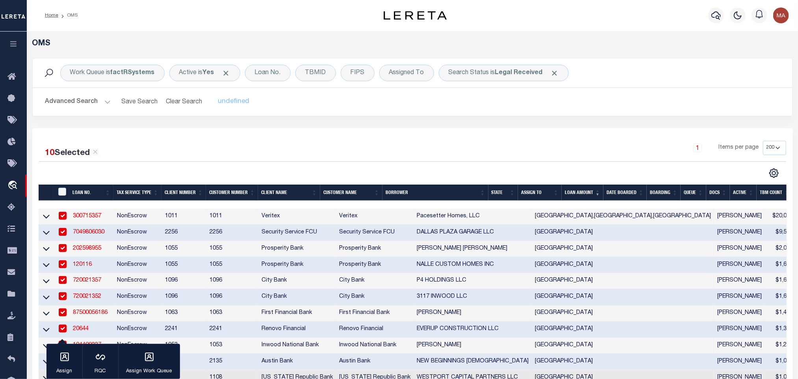
scroll to position [118, 0]
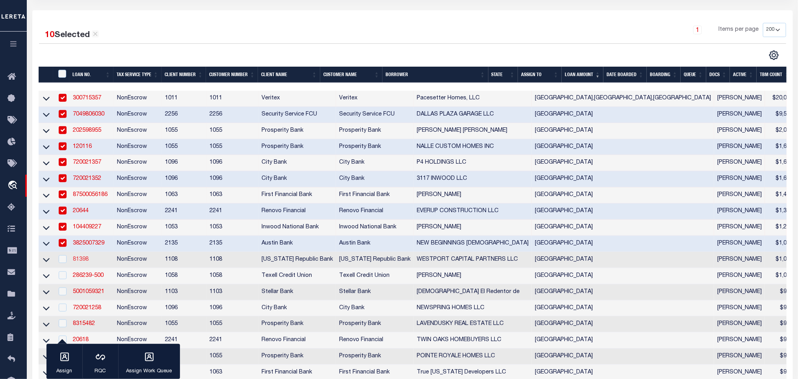
click at [79, 260] on link "81398" at bounding box center [81, 259] width 16 height 6
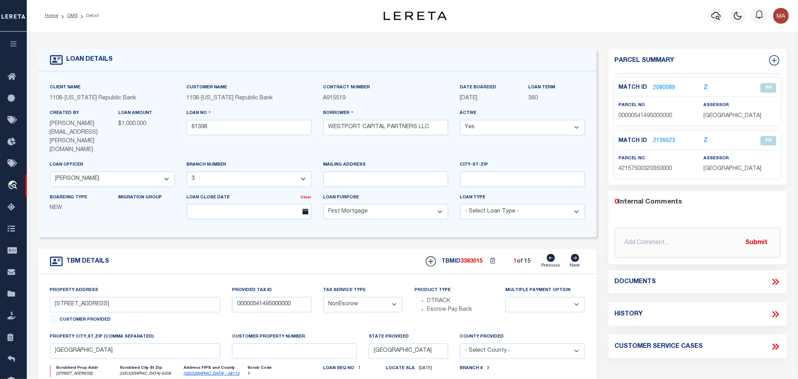
click at [574, 254] on icon at bounding box center [575, 258] width 8 height 8
click at [576, 254] on icon at bounding box center [575, 258] width 9 height 8
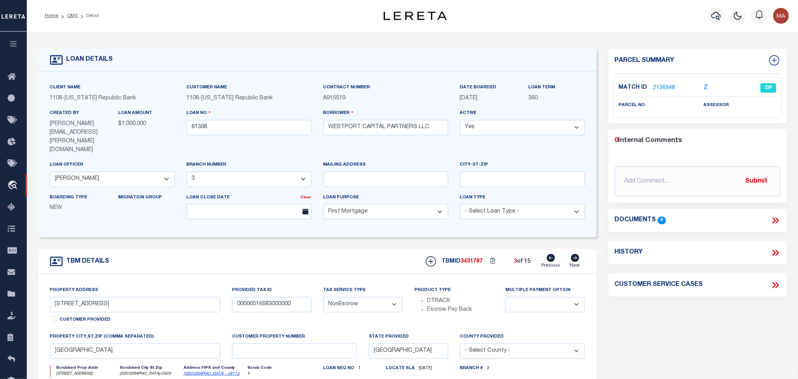
click at [576, 254] on icon at bounding box center [575, 258] width 9 height 8
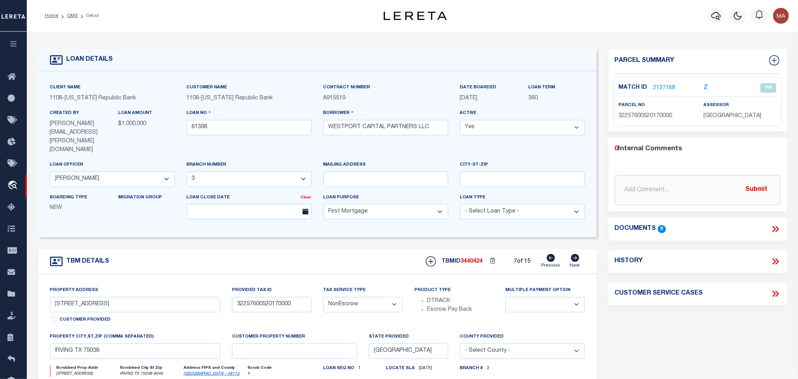
click at [576, 254] on icon at bounding box center [575, 258] width 9 height 8
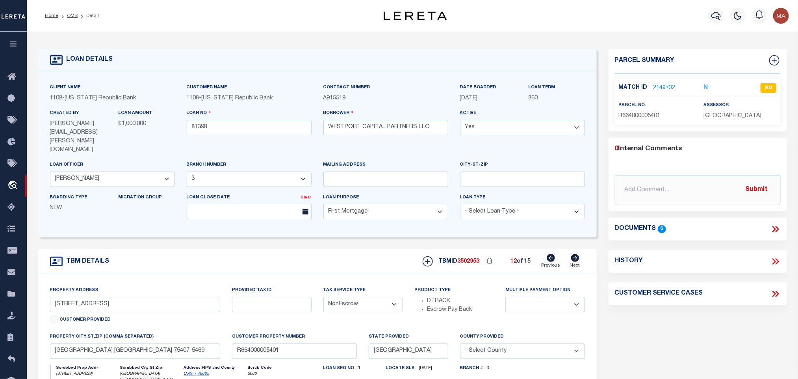
click at [576, 254] on icon at bounding box center [575, 258] width 9 height 8
click at [76, 13] on link "OMS" at bounding box center [72, 15] width 11 height 5
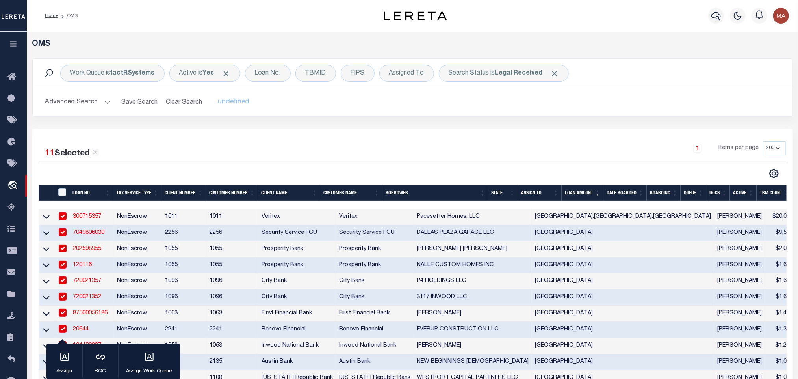
scroll to position [236, 0]
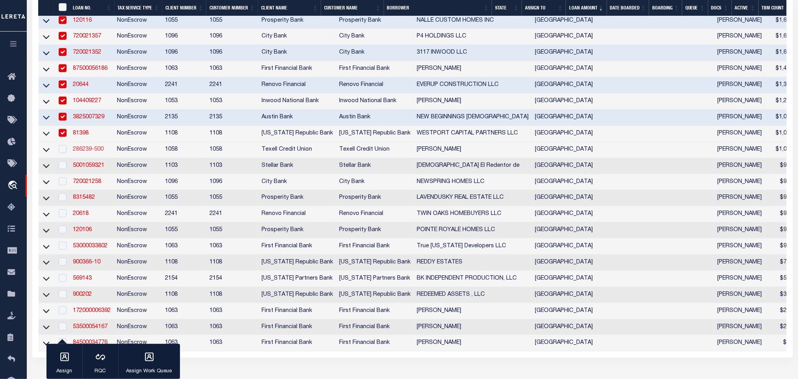
click at [95, 151] on link "286239-500" at bounding box center [88, 150] width 31 height 6
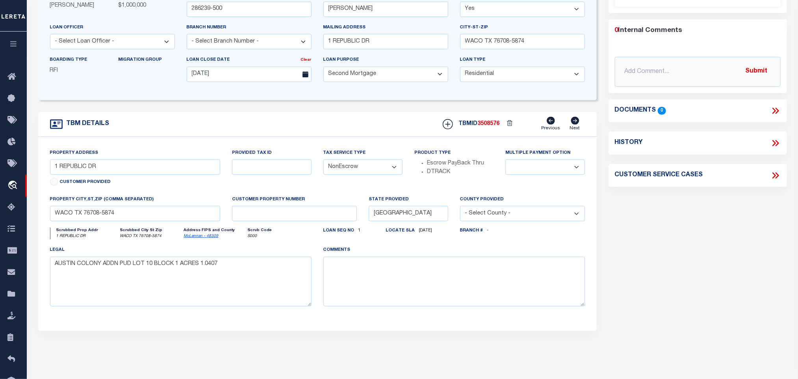
scroll to position [59, 0]
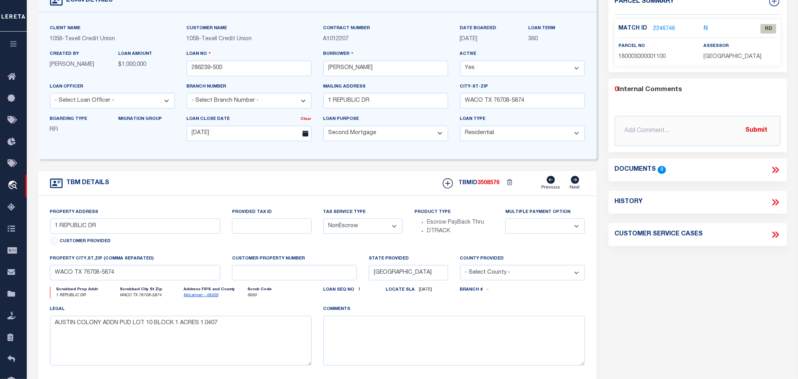
click at [198, 297] on link "McLennan - 48309" at bounding box center [201, 295] width 35 height 4
click at [77, 227] on input "1 REPUBLIC DR" at bounding box center [135, 225] width 171 height 15
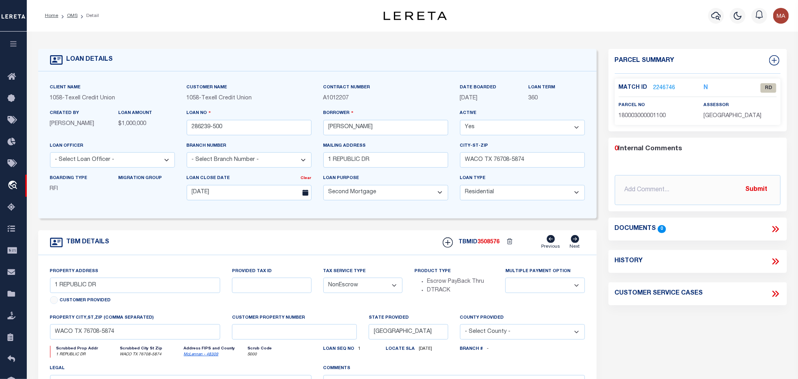
click at [450, 202] on div "Loan Purpose - Select Loan Purpose - Church Exempt Construction to Perm Consume…" at bounding box center [386, 190] width 137 height 32
click at [663, 86] on link "2246746" at bounding box center [665, 88] width 22 height 8
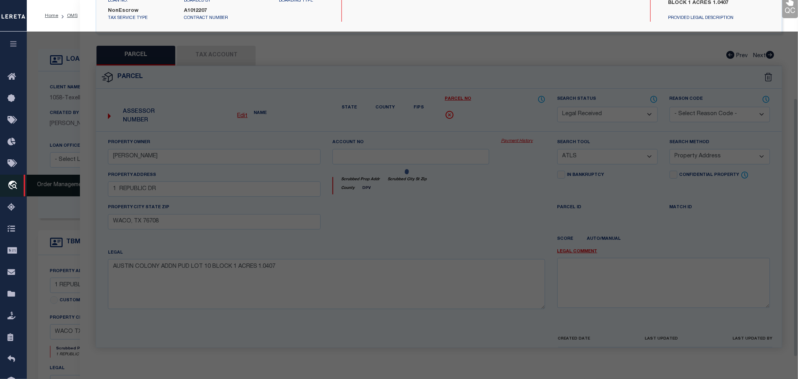
scroll to position [148, 0]
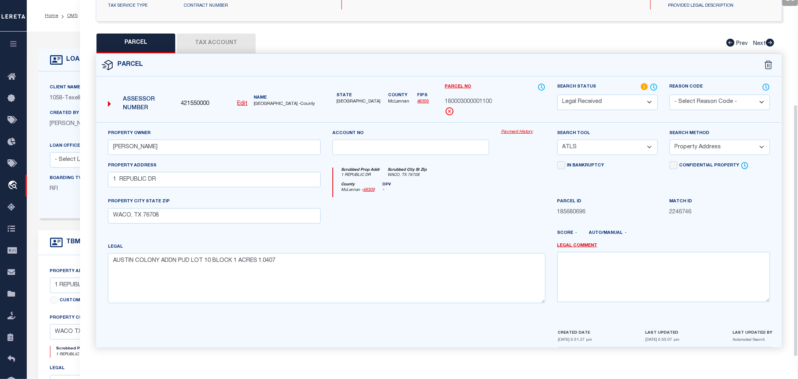
click at [141, 132] on label "Property Owner" at bounding box center [129, 133] width 43 height 7
click at [148, 139] on input "ARNETT,ANDREA M" at bounding box center [214, 146] width 213 height 15
paste input "DAMS AMBER LEA & JOSEPH CARL KENNON"
click at [606, 143] on select "-- Select Search Tool -- 3rd Party Website Agency File Agency Website ATLS CNV-…" at bounding box center [608, 146] width 100 height 15
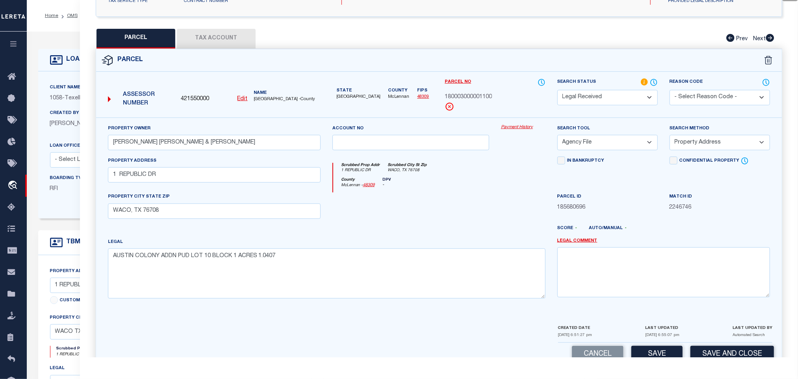
click at [558, 137] on select "-- Select Search Tool -- 3rd Party Website Agency File Agency Website ATLS CNV-…" at bounding box center [608, 142] width 100 height 15
click at [601, 142] on select "-- Select Search Tool -- 3rd Party Website Agency File Agency Website ATLS CNV-…" at bounding box center [608, 142] width 100 height 15
click at [558, 137] on select "-- Select Search Tool -- 3rd Party Website Agency File Agency Website ATLS CNV-…" at bounding box center [608, 142] width 100 height 15
click at [741, 133] on div "Search Method -- Select Search Method -- Property Address Legal Liability Info …" at bounding box center [720, 137] width 100 height 26
drag, startPoint x: 713, startPoint y: 142, endPoint x: 713, endPoint y: 148, distance: 5.5
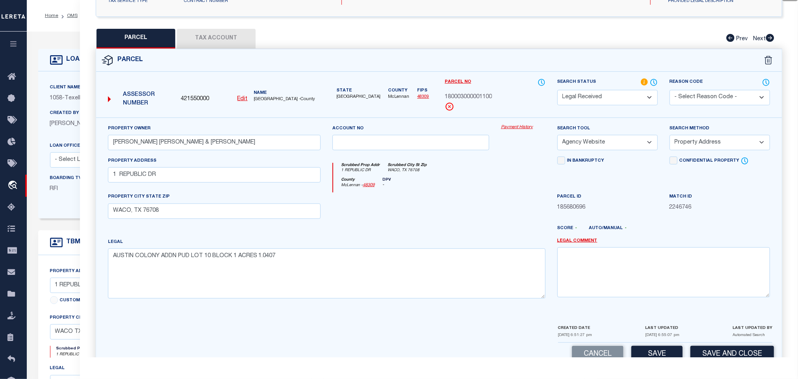
click at [713, 142] on select "-- Select Search Method -- Property Address Legal Liability Info Provided" at bounding box center [720, 142] width 100 height 15
click at [670, 137] on select "-- Select Search Method -- Property Address Legal Liability Info Provided" at bounding box center [720, 142] width 100 height 15
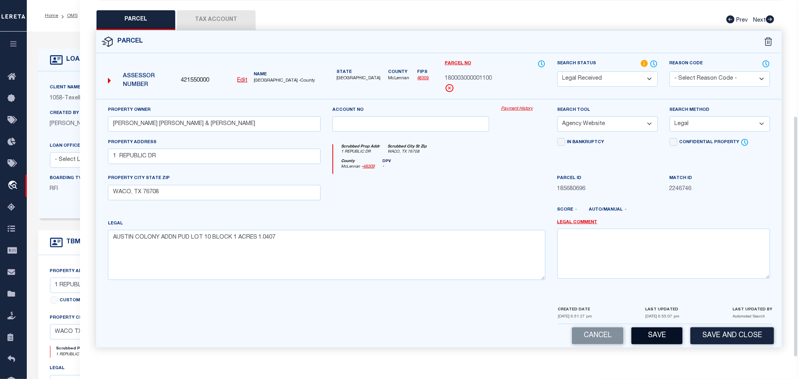
click at [654, 329] on button "Save" at bounding box center [657, 335] width 51 height 17
click at [212, 4] on div "QC QC QC" at bounding box center [439, 107] width 718 height 500
click at [225, 23] on button "Tax Account" at bounding box center [216, 20] width 79 height 20
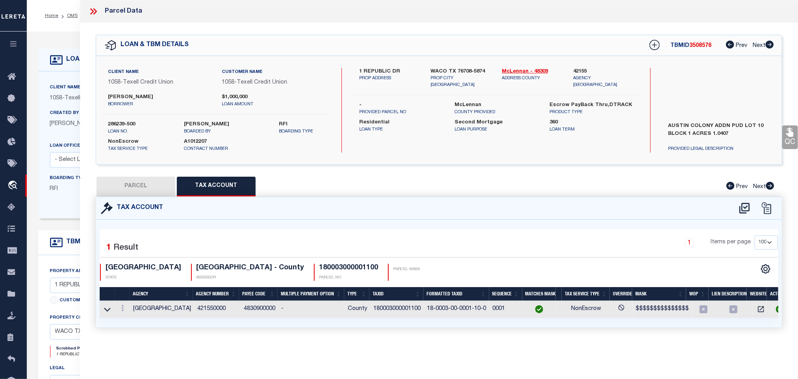
scroll to position [0, 0]
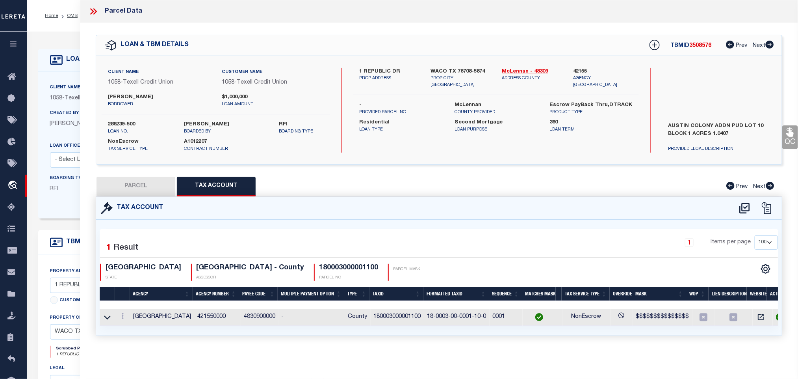
click at [129, 186] on button "PARCEL" at bounding box center [136, 187] width 79 height 20
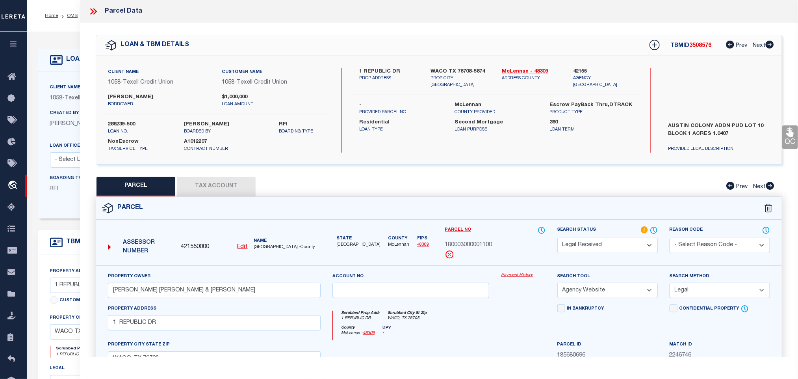
drag, startPoint x: 614, startPoint y: 253, endPoint x: 613, endPoint y: 241, distance: 12.3
click at [614, 253] on select "Automated Search Bad Parcel Complete Duplicate Parcel High Dollar Reporting In …" at bounding box center [608, 245] width 100 height 15
click at [558, 238] on select "Automated Search Bad Parcel Complete Duplicate Parcel High Dollar Reporting In …" at bounding box center [608, 245] width 100 height 15
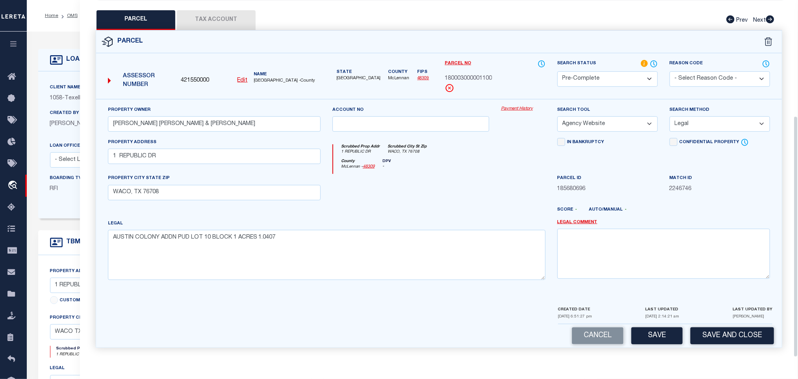
click at [720, 323] on div "CREATED DATE 08/29/2025 6:51:27 pm LAST UPDATED 09/03/2025 2:14:21 am LAST UPDA…" at bounding box center [665, 314] width 214 height 19
click at [721, 332] on button "Save and Close" at bounding box center [733, 335] width 84 height 17
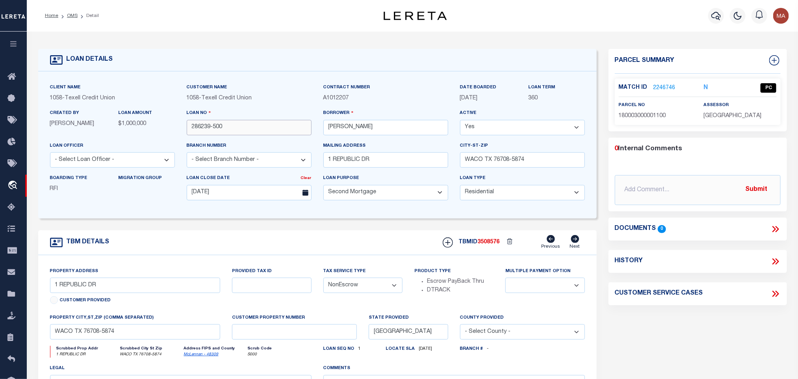
drag, startPoint x: 234, startPoint y: 130, endPoint x: 193, endPoint y: 143, distance: 43.0
click at [234, 130] on input "286239-500" at bounding box center [249, 127] width 125 height 15
click at [492, 245] on span "3508576" at bounding box center [489, 242] width 22 height 6
click at [747, 117] on span "MCLENNAN COUNTY" at bounding box center [733, 116] width 58 height 6
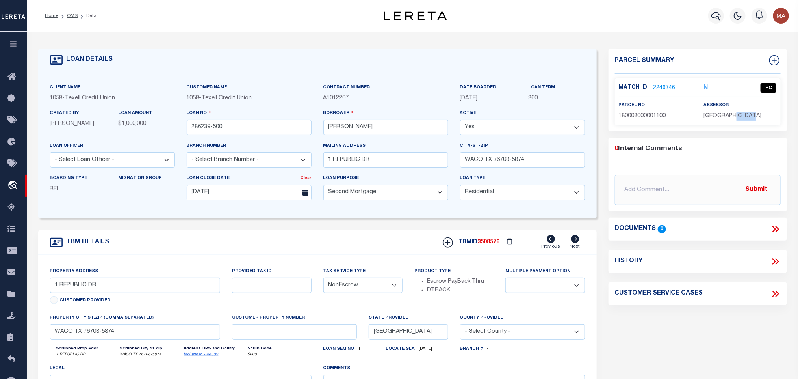
click at [747, 117] on span "MCLENNAN COUNTY" at bounding box center [733, 116] width 58 height 6
click at [659, 121] on div "Match ID 2246746 N PC parcel no assessor" at bounding box center [698, 101] width 166 height 46
drag, startPoint x: 71, startPoint y: 14, endPoint x: 52, endPoint y: 76, distance: 64.3
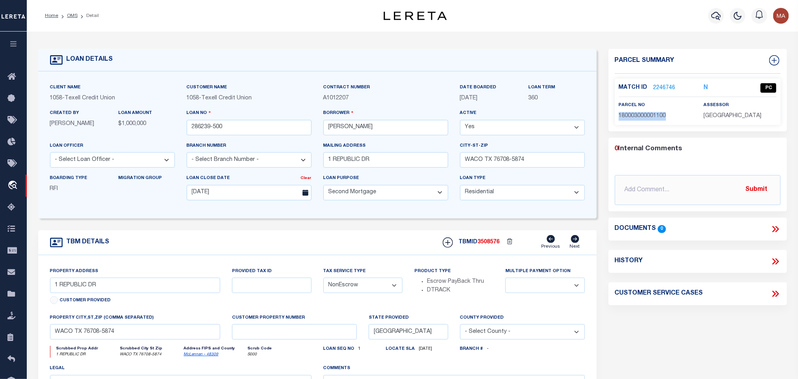
click at [71, 14] on link "OMS" at bounding box center [72, 15] width 11 height 5
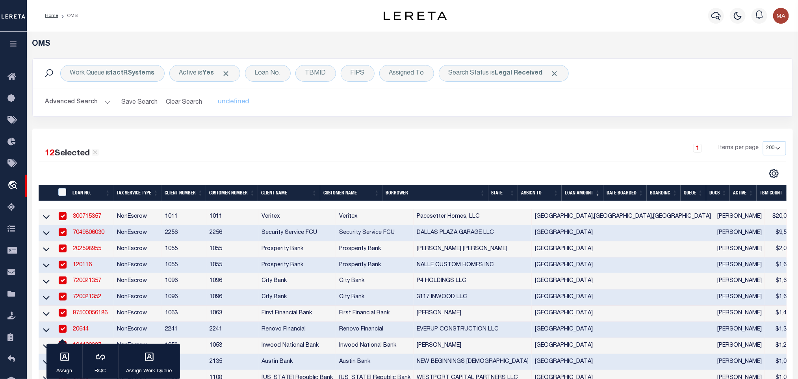
scroll to position [177, 0]
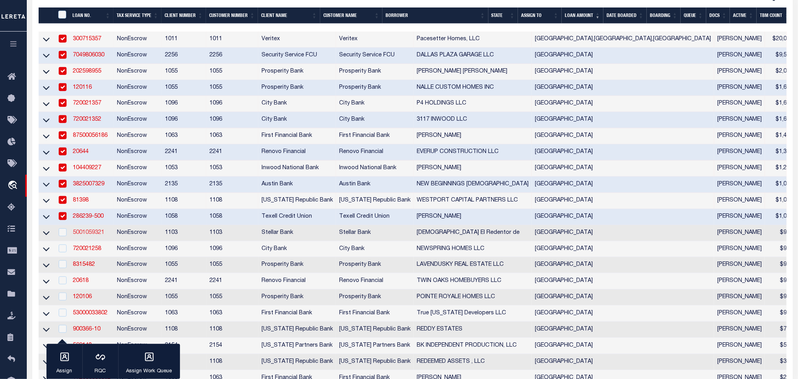
click at [98, 235] on link "5001059321" at bounding box center [89, 233] width 32 height 6
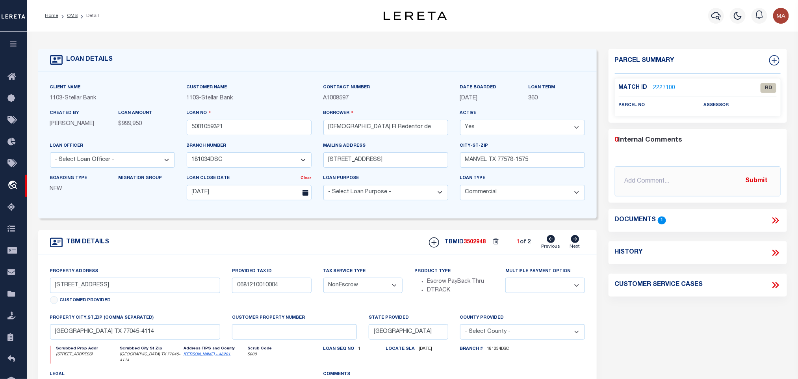
scroll to position [59, 0]
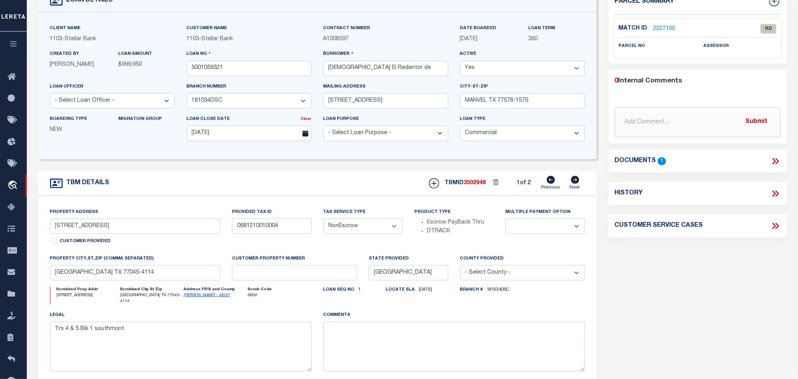
click at [190, 297] on link "Harris - 48201" at bounding box center [207, 295] width 47 height 4
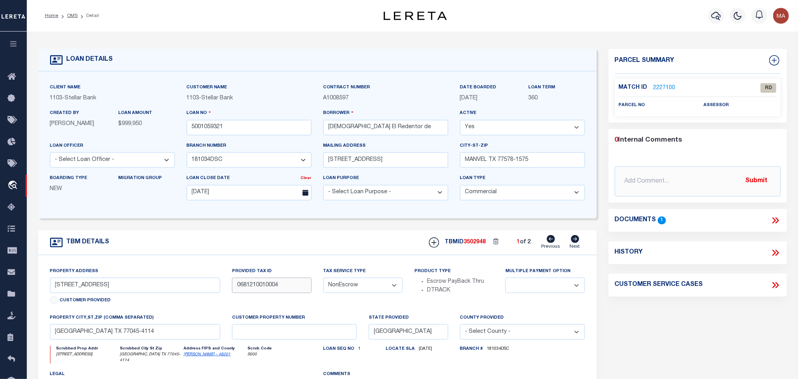
click at [262, 291] on input "0681210010004" at bounding box center [271, 284] width 79 height 15
click at [777, 220] on icon at bounding box center [776, 220] width 10 height 10
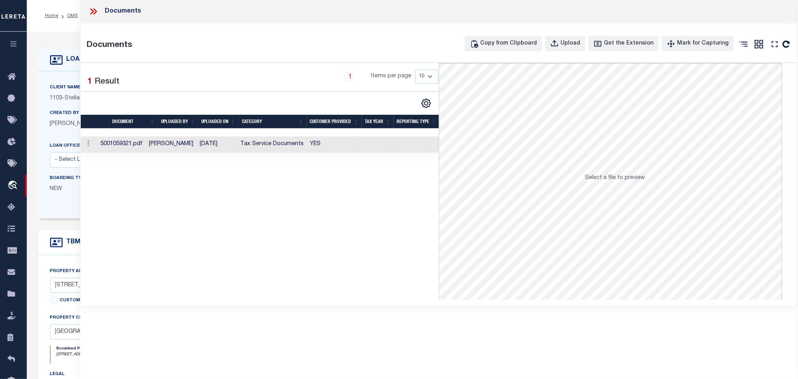
click at [349, 138] on td "YES" at bounding box center [334, 144] width 55 height 16
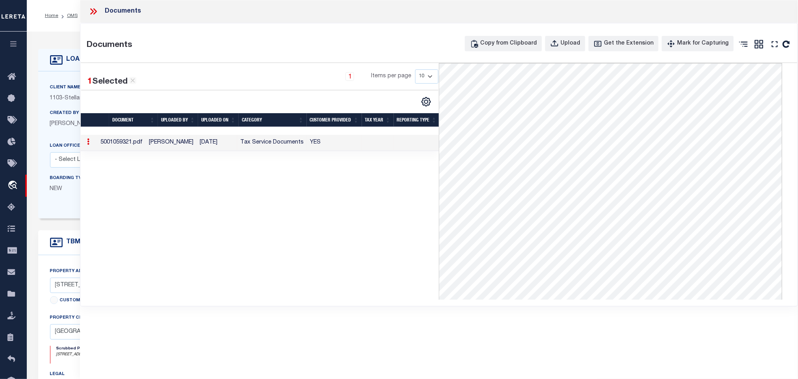
click at [60, 269] on div "Property Address 4910 W OREM DR Customer Provided Provided Tax ID 0681210010004…" at bounding box center [317, 355] width 559 height 200
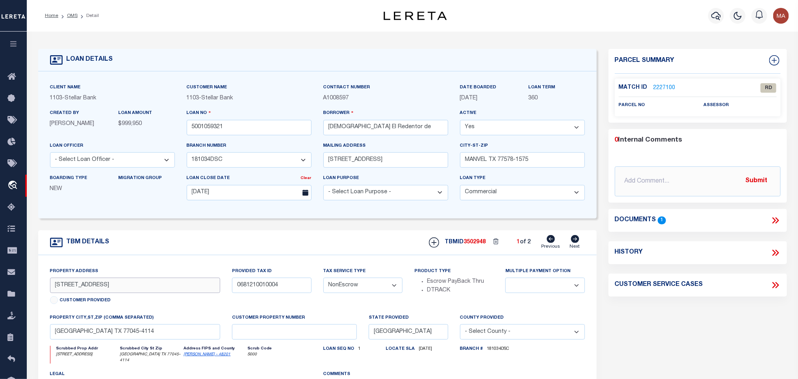
click at [90, 293] on input "4910 W OREM DR" at bounding box center [135, 284] width 171 height 15
click at [121, 335] on input "HOUSTON TX 77045-4114" at bounding box center [135, 331] width 171 height 15
click at [252, 88] on div "Customer Name 1103 - Stellar Bank" at bounding box center [249, 92] width 125 height 19
click at [71, 15] on link "OMS" at bounding box center [72, 15] width 11 height 5
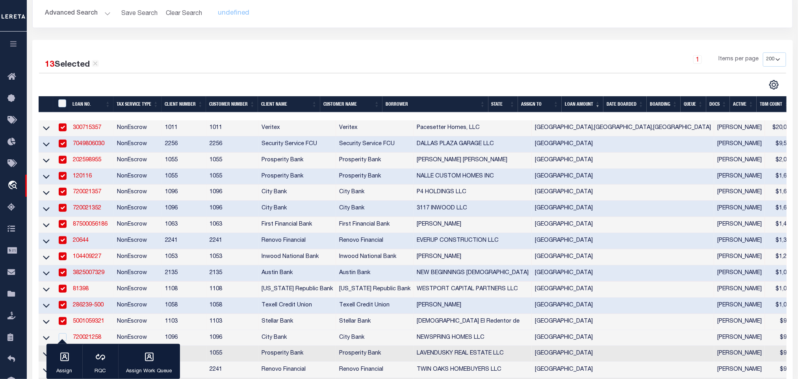
scroll to position [177, 0]
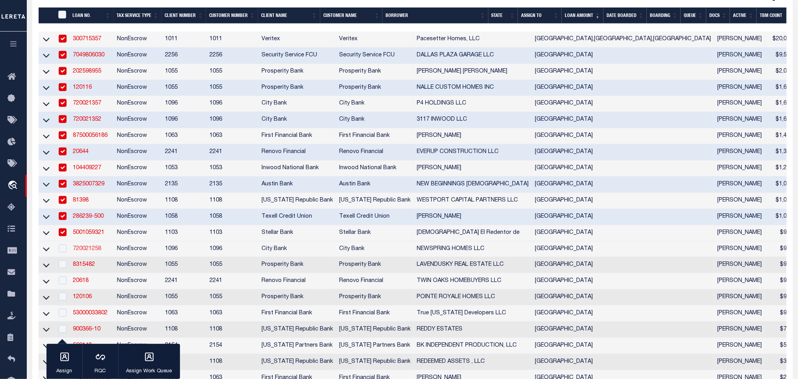
click at [89, 250] on link "720021258" at bounding box center [87, 249] width 28 height 6
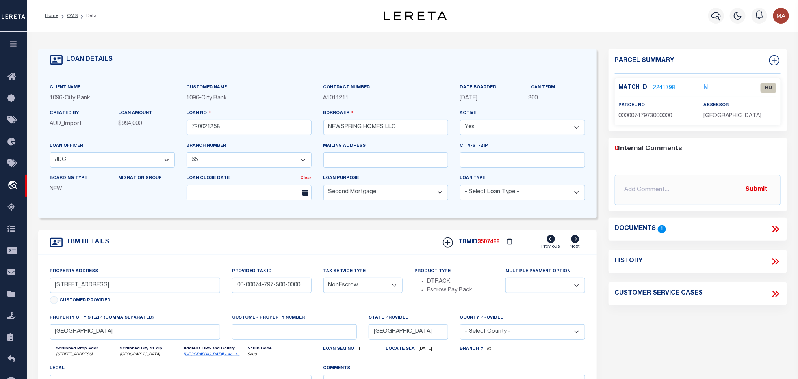
click at [194, 356] on link "Dallas - 48113" at bounding box center [212, 354] width 56 height 4
click at [774, 228] on icon at bounding box center [775, 229] width 4 height 6
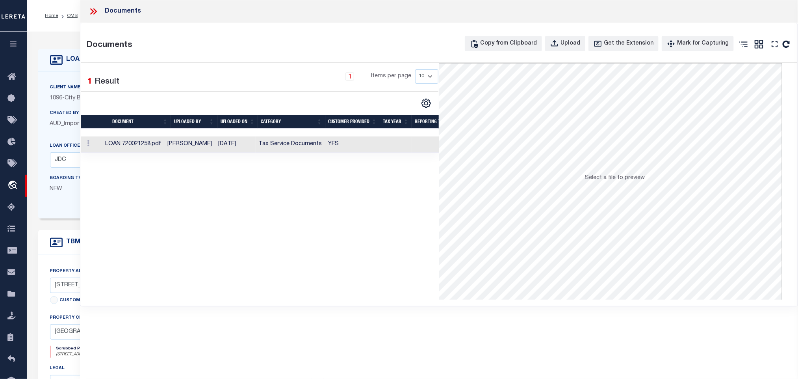
click at [64, 84] on label "Client Name" at bounding box center [65, 87] width 31 height 7
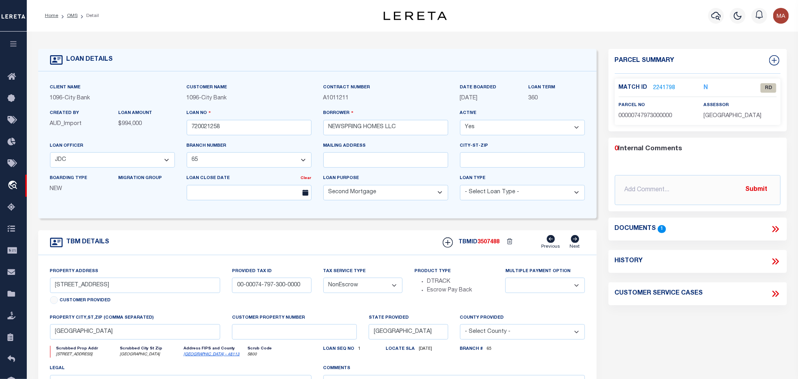
click at [647, 110] on div "parcel no 00000747973000000" at bounding box center [655, 110] width 73 height 19
click at [649, 116] on span "00000747973000000" at bounding box center [646, 116] width 54 height 6
click at [775, 232] on icon at bounding box center [776, 229] width 10 height 10
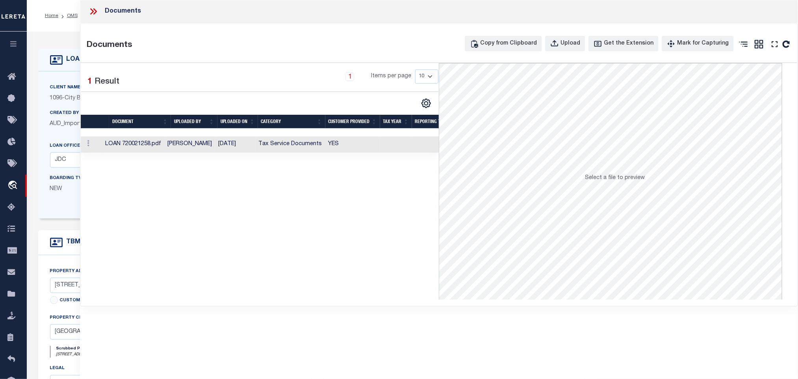
click at [276, 148] on td "Tax Service Documents" at bounding box center [291, 144] width 70 height 16
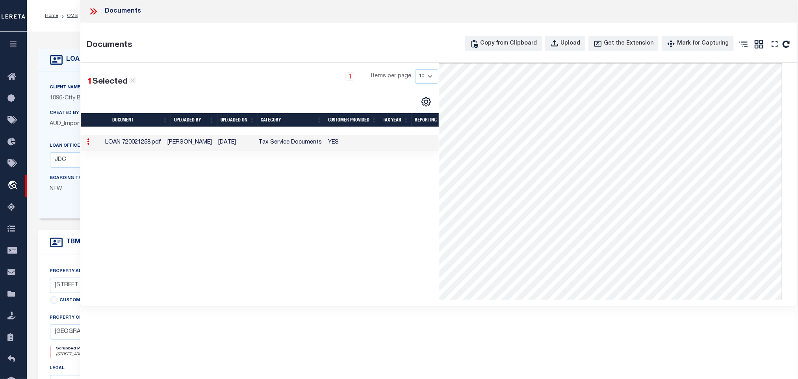
click at [72, 97] on span "City Bank" at bounding box center [77, 98] width 25 height 6
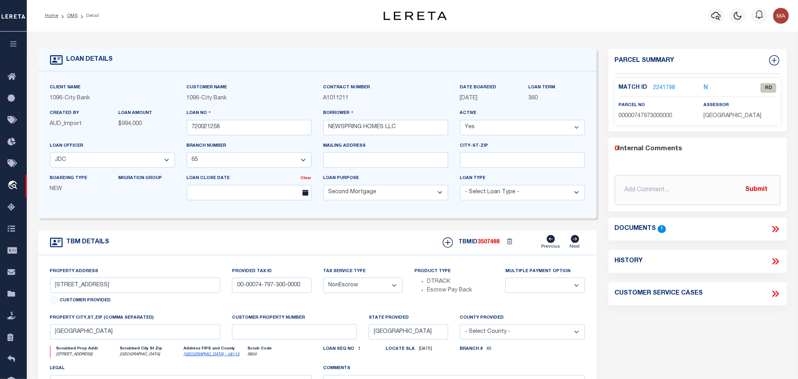
click at [663, 85] on link "2241798" at bounding box center [665, 88] width 22 height 8
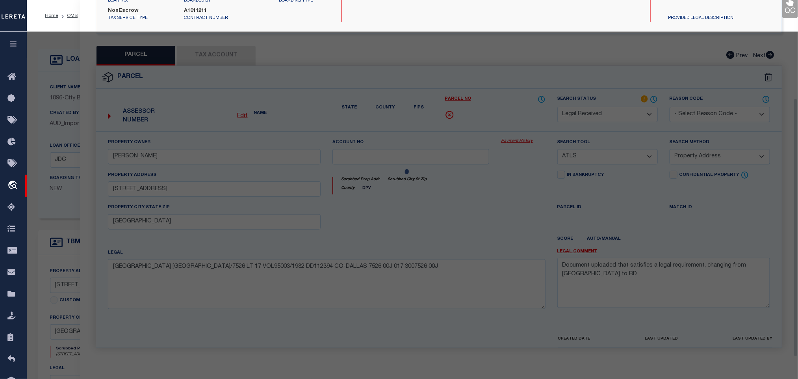
scroll to position [148, 0]
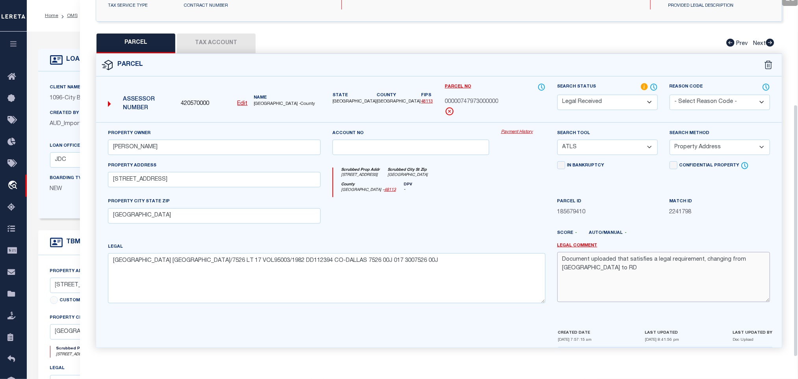
click at [616, 268] on textarea "Document uploaded that satisfies a legal requirement, changing from ND to RD" at bounding box center [664, 277] width 213 height 50
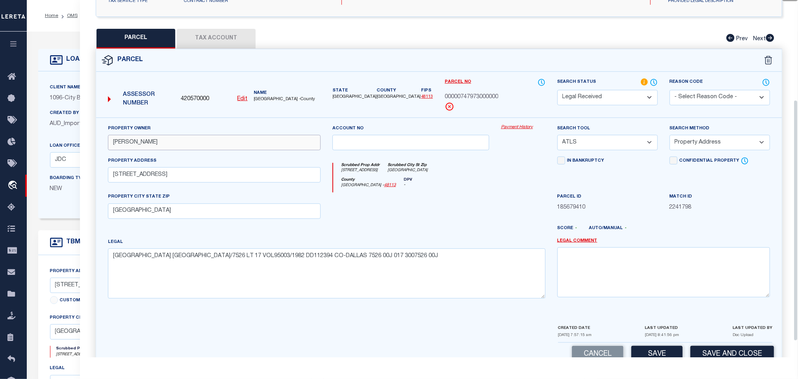
click at [165, 139] on input "WILSON,ALICE NELL" at bounding box center [214, 142] width 213 height 15
paste input "NEWSPRING HOMES LLC"
click at [628, 147] on select "-- Select Search Tool -- 3rd Party Website Agency File Agency Website ATLS CNV-…" at bounding box center [608, 142] width 100 height 15
click at [558, 137] on select "-- Select Search Tool -- 3rd Party Website Agency File Agency Website ATLS CNV-…" at bounding box center [608, 142] width 100 height 15
click at [720, 136] on div "Search Method -- Select Search Method -- Property Address Legal Liability Info …" at bounding box center [720, 137] width 100 height 26
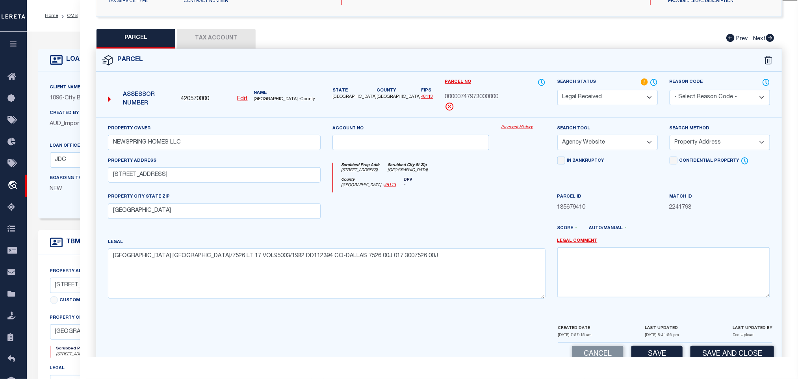
click at [707, 146] on select "-- Select Search Method -- Property Address Legal Liability Info Provided" at bounding box center [720, 142] width 100 height 15
click at [670, 137] on select "-- Select Search Method -- Property Address Legal Liability Info Provided" at bounding box center [720, 142] width 100 height 15
click at [660, 356] on button "Save" at bounding box center [657, 354] width 51 height 17
click at [229, 38] on button "Tax Account" at bounding box center [216, 39] width 79 height 20
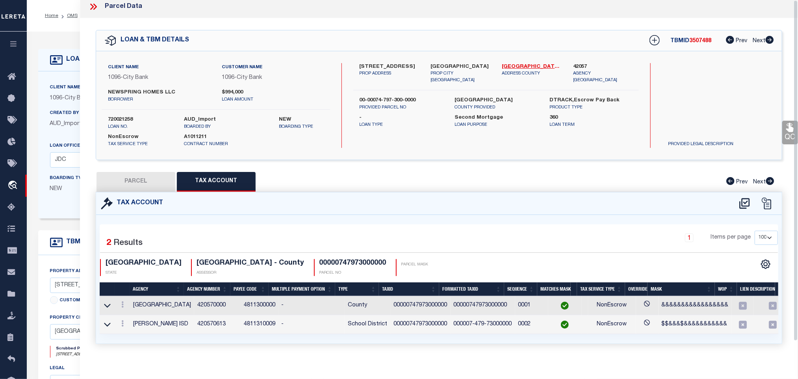
scroll to position [0, 0]
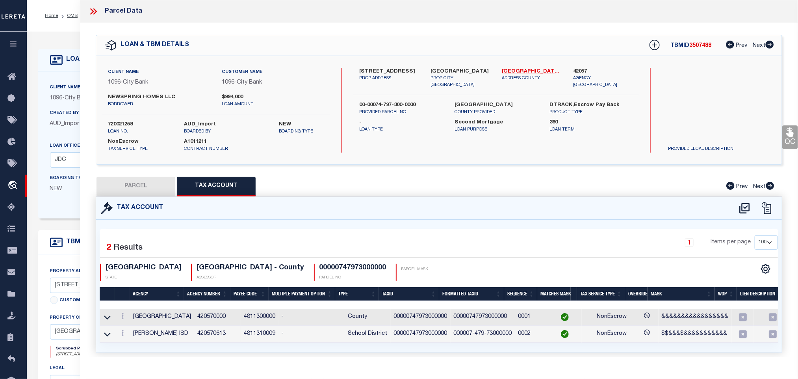
click at [145, 186] on button "PARCEL" at bounding box center [136, 187] width 79 height 20
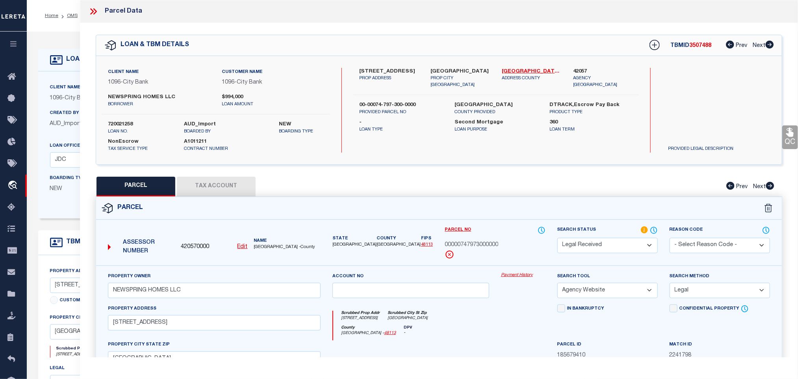
drag, startPoint x: 615, startPoint y: 249, endPoint x: 615, endPoint y: 239, distance: 10.6
click at [615, 249] on select "Automated Search Bad Parcel Complete Duplicate Parcel High Dollar Reporting In …" at bounding box center [608, 245] width 100 height 15
click at [558, 238] on select "Automated Search Bad Parcel Complete Duplicate Parcel High Dollar Reporting In …" at bounding box center [608, 245] width 100 height 15
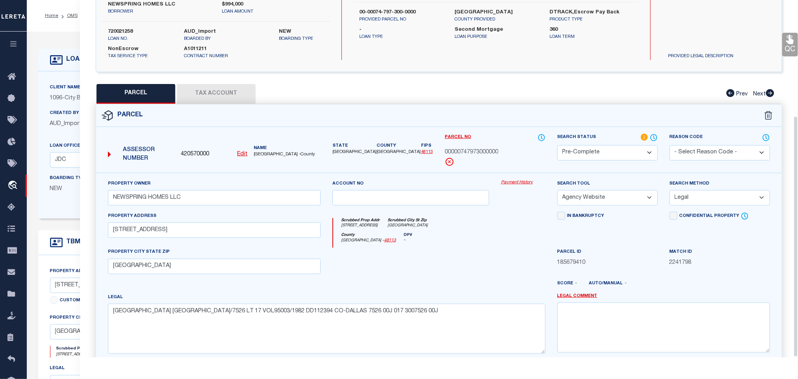
scroll to position [171, 0]
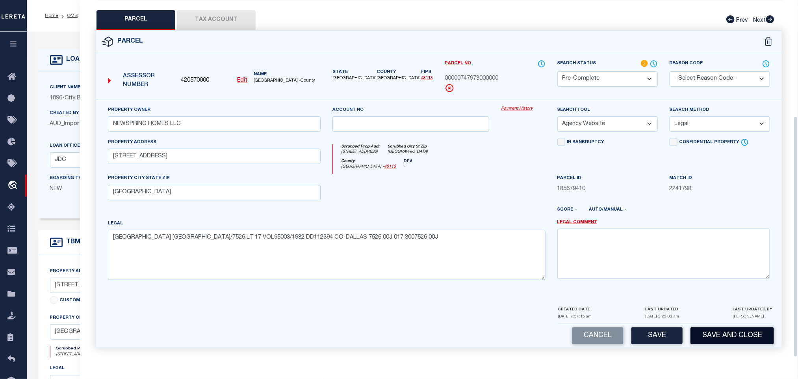
click at [707, 327] on button "Save and Close" at bounding box center [733, 335] width 84 height 17
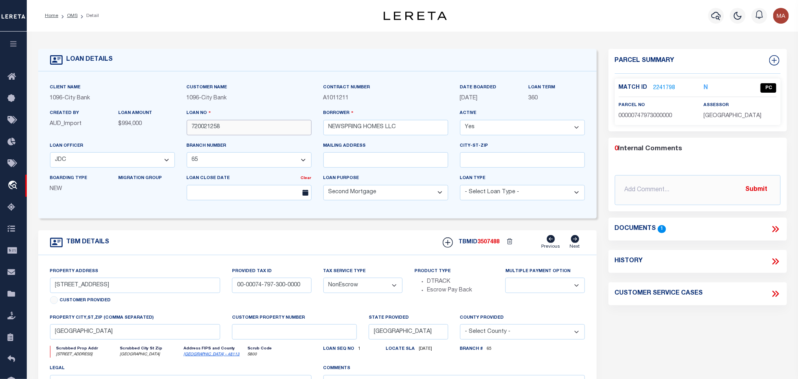
drag, startPoint x: 203, startPoint y: 125, endPoint x: 209, endPoint y: 129, distance: 7.6
click at [203, 125] on input "720021258" at bounding box center [249, 127] width 125 height 15
click at [209, 129] on input "720021258" at bounding box center [249, 127] width 125 height 15
click at [492, 245] on span "3507488" at bounding box center [489, 242] width 22 height 6
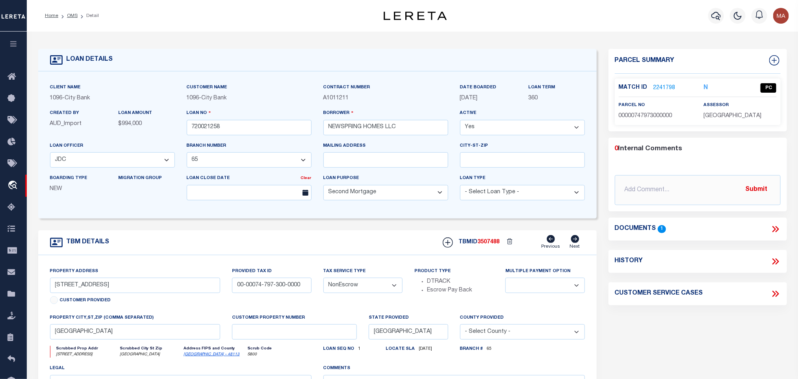
click at [492, 245] on span "3507488" at bounding box center [489, 242] width 22 height 6
click at [726, 117] on span "DALLAS COUNTY" at bounding box center [733, 116] width 58 height 6
click at [647, 116] on span "00000747973000000" at bounding box center [646, 116] width 54 height 6
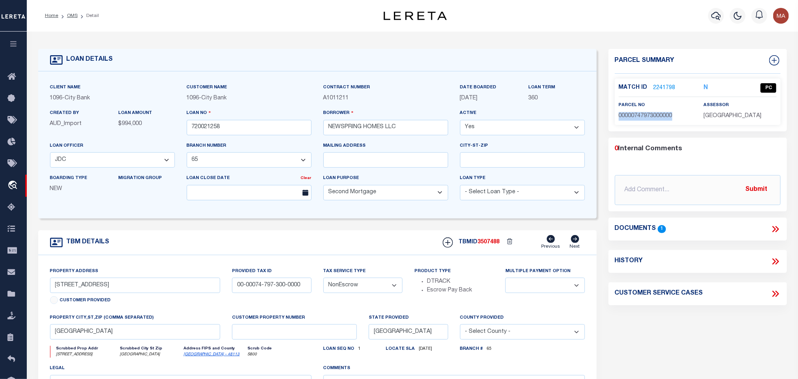
click at [647, 116] on span "00000747973000000" at bounding box center [646, 116] width 54 height 6
click at [70, 19] on ol "Home OMS Detail" at bounding box center [72, 15] width 67 height 17
click at [71, 18] on link "OMS" at bounding box center [72, 15] width 11 height 5
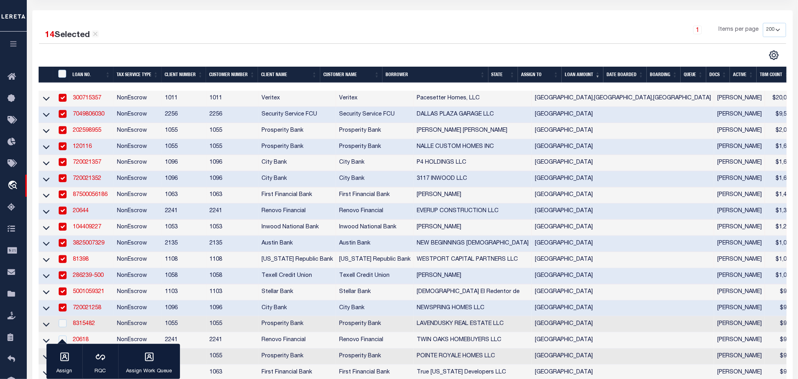
scroll to position [177, 0]
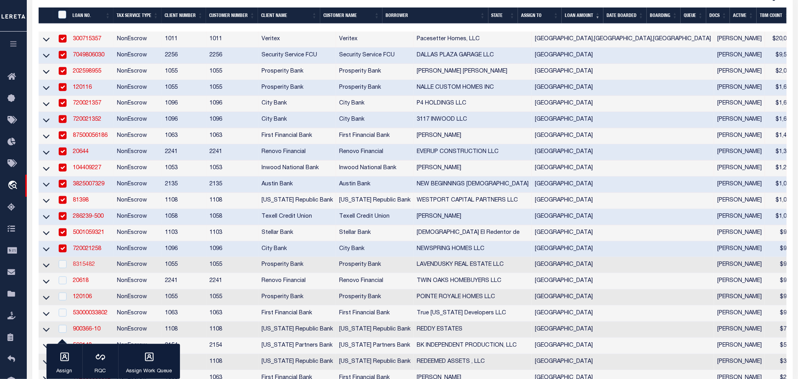
click at [83, 267] on link "8315482" at bounding box center [84, 265] width 22 height 6
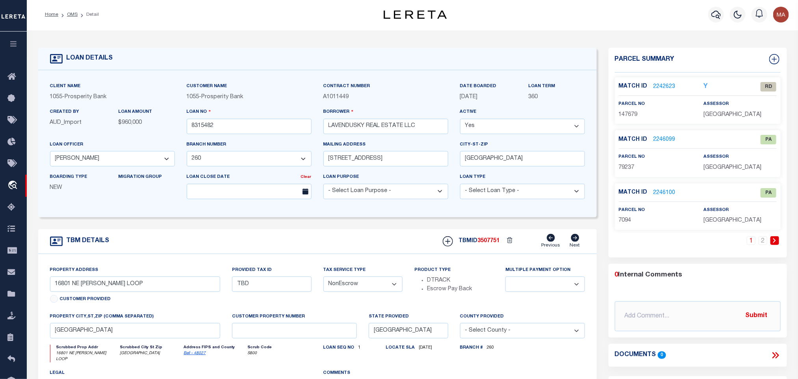
scroll to position [59, 0]
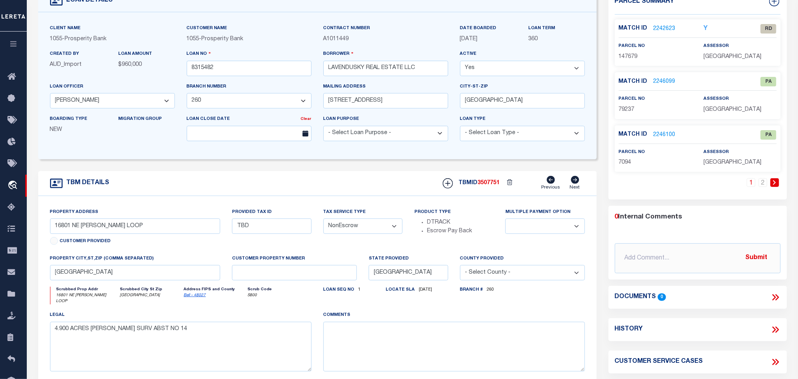
click at [662, 30] on link "2242623" at bounding box center [665, 29] width 22 height 8
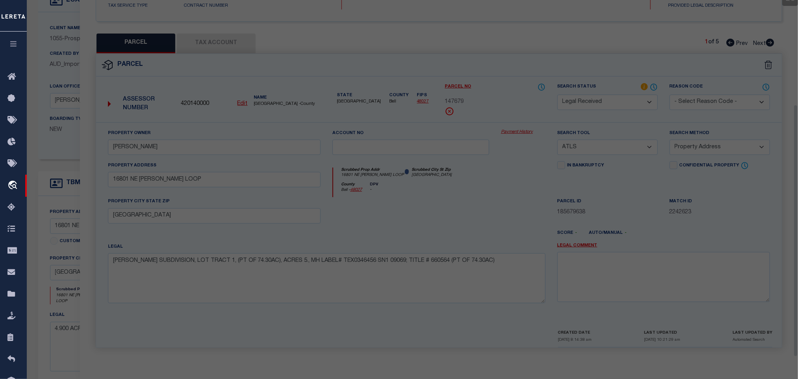
scroll to position [148, 0]
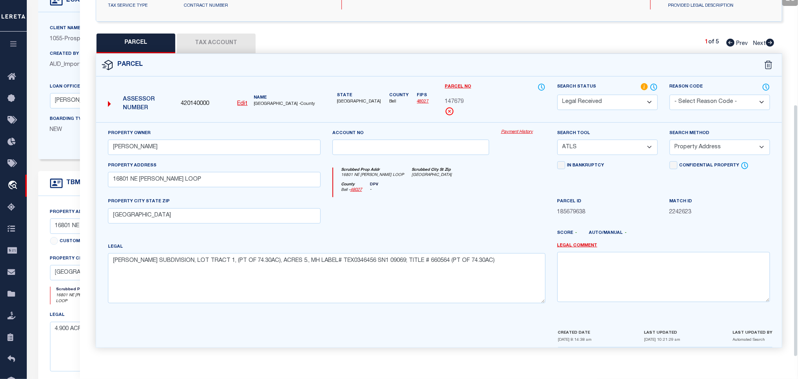
click at [67, 75] on div "Created By AUD_Import" at bounding box center [78, 63] width 69 height 26
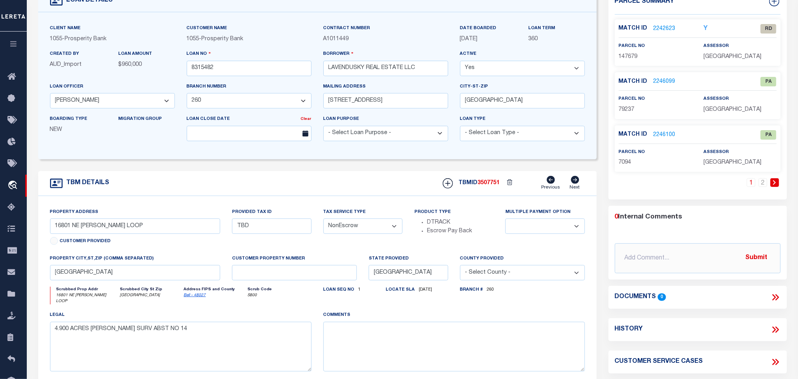
click at [667, 28] on link "2242623" at bounding box center [665, 29] width 22 height 8
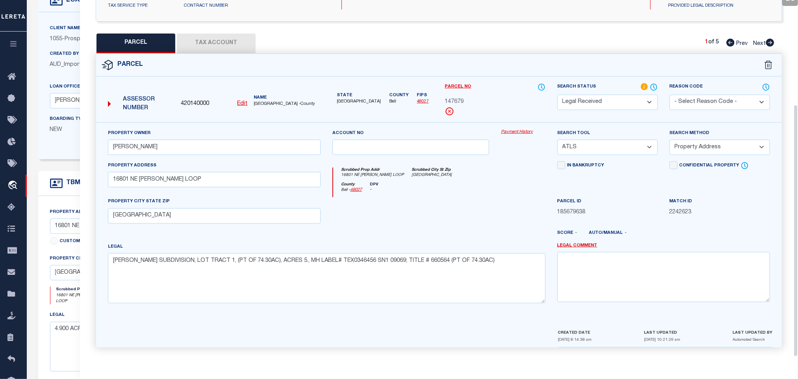
click at [611, 97] on select "Automated Search Bad Parcel Complete Duplicate Parcel High Dollar Reporting In …" at bounding box center [608, 102] width 100 height 15
drag, startPoint x: 611, startPoint y: 97, endPoint x: 591, endPoint y: 268, distance: 172.2
click at [611, 97] on select "Automated Search Bad Parcel Complete Duplicate Parcel High Dollar Reporting In …" at bounding box center [608, 102] width 100 height 15
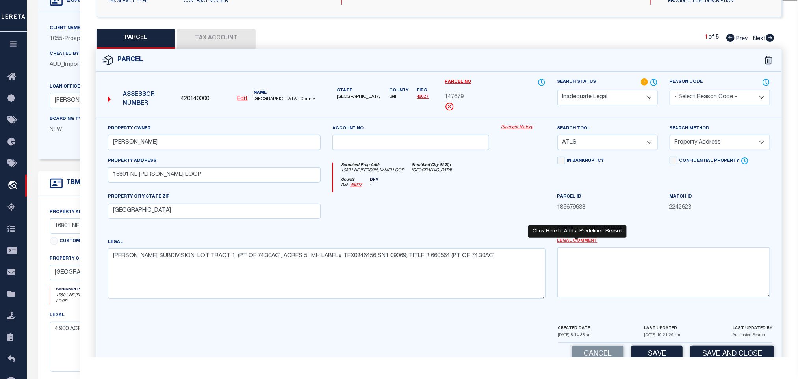
click at [580, 244] on link "Legal Comment" at bounding box center [578, 241] width 40 height 7
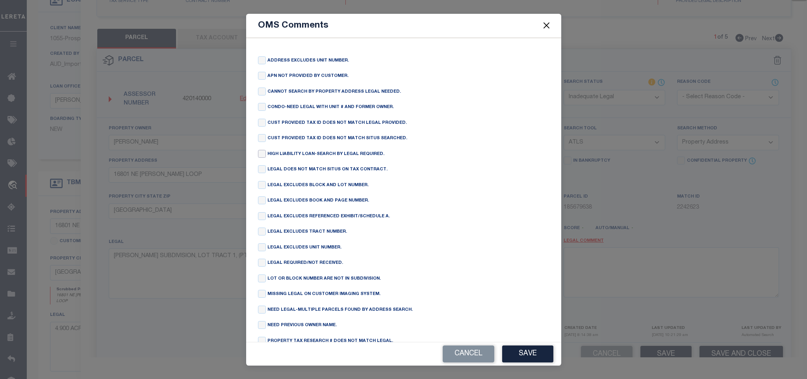
click at [262, 158] on input "checkbox" at bounding box center [262, 154] width 8 height 8
click at [544, 355] on button "Save" at bounding box center [527, 353] width 51 height 17
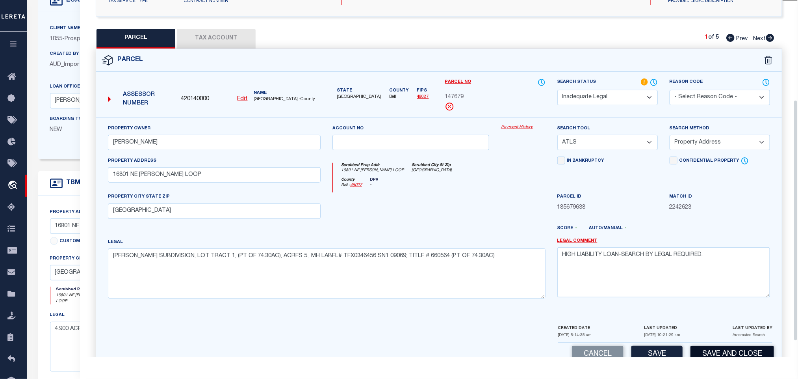
click at [735, 356] on button "Save and Close" at bounding box center [733, 354] width 84 height 17
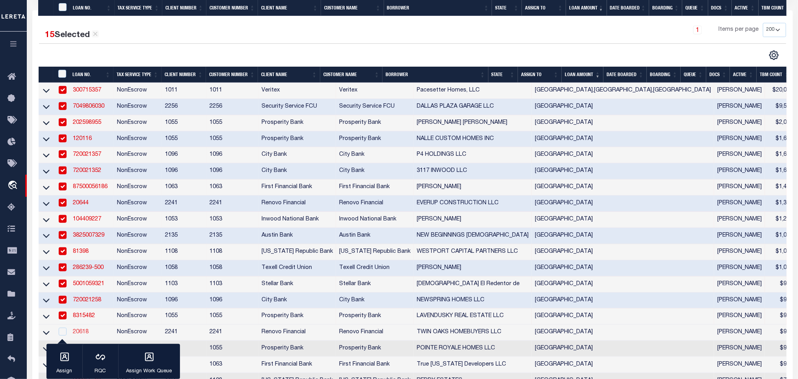
scroll to position [236, 0]
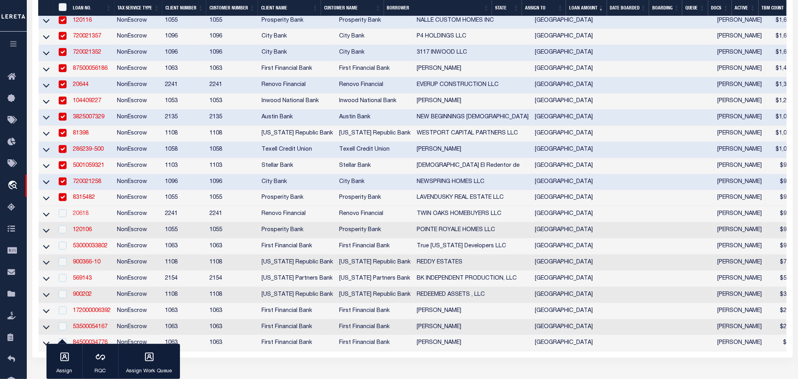
click at [84, 216] on link "20618" at bounding box center [81, 214] width 16 height 6
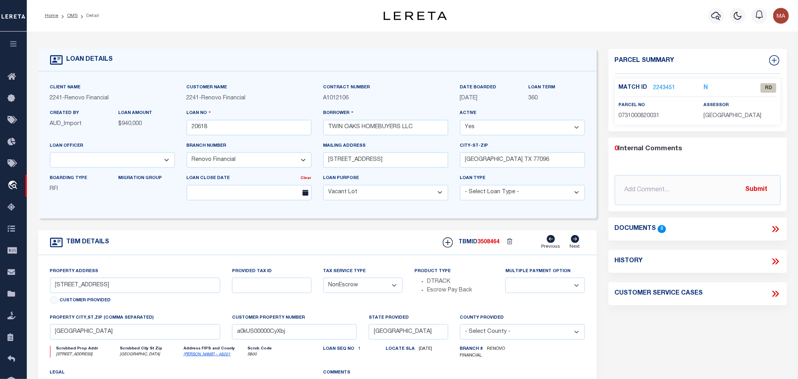
click at [663, 86] on link "2243451" at bounding box center [665, 88] width 22 height 8
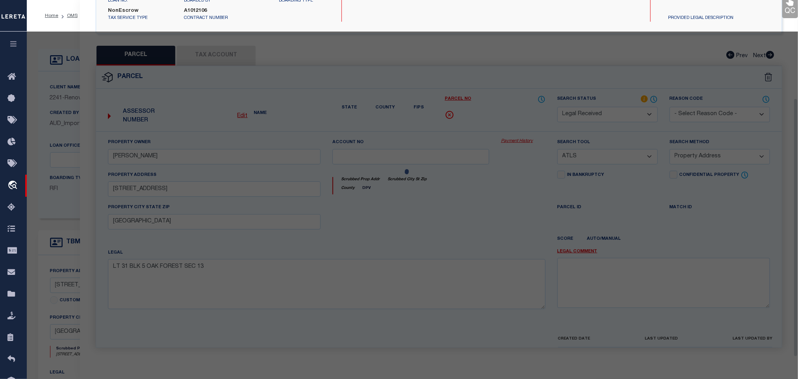
scroll to position [148, 0]
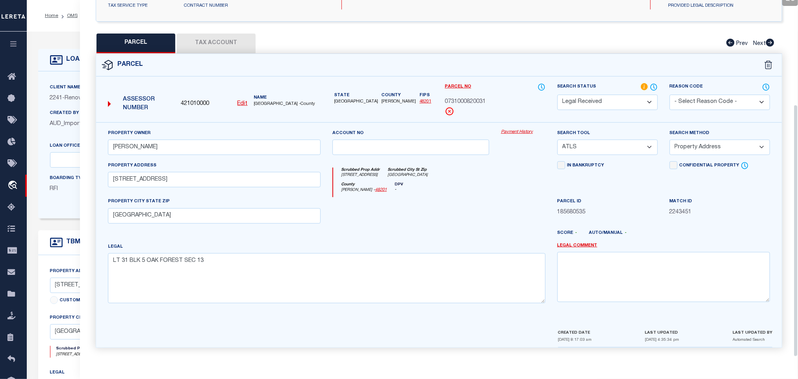
click at [635, 98] on select "Automated Search Bad Parcel Complete Duplicate Parcel High Dollar Reporting In …" at bounding box center [608, 102] width 100 height 15
drag, startPoint x: 635, startPoint y: 98, endPoint x: 676, endPoint y: 247, distance: 154.9
click at [635, 98] on select "Automated Search Bad Parcel Complete Duplicate Parcel High Dollar Reporting In …" at bounding box center [608, 102] width 100 height 15
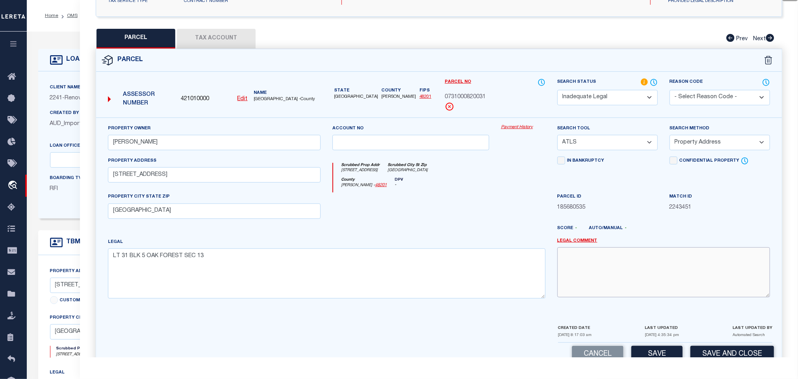
click at [677, 262] on textarea at bounding box center [664, 272] width 213 height 50
paste textarea "Renovo Financial. Need legal document to proceed."
click at [734, 355] on button "Save and Close" at bounding box center [733, 354] width 84 height 17
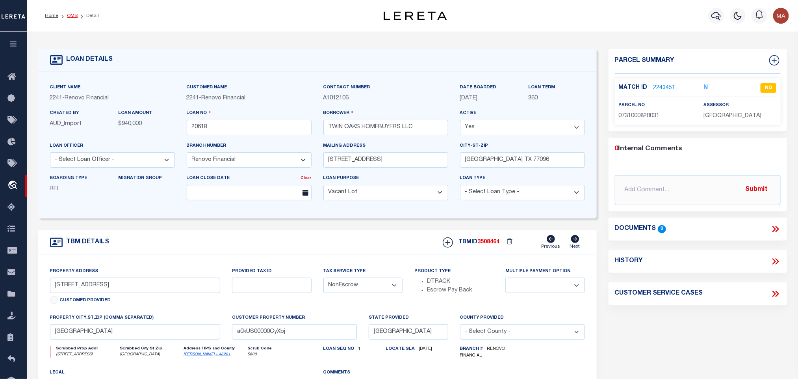
click at [70, 15] on link "OMS" at bounding box center [72, 15] width 11 height 5
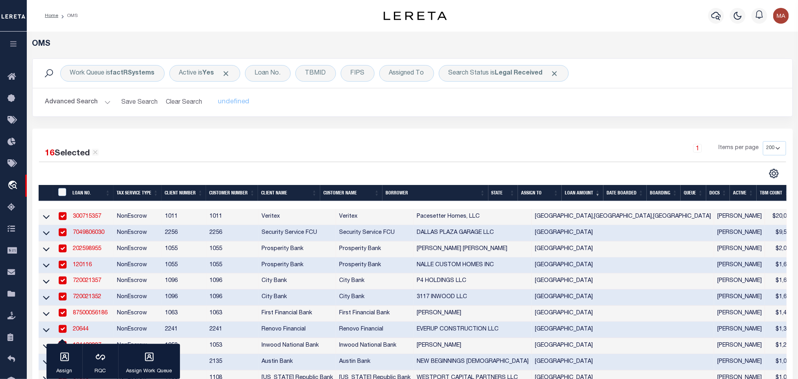
scroll to position [177, 0]
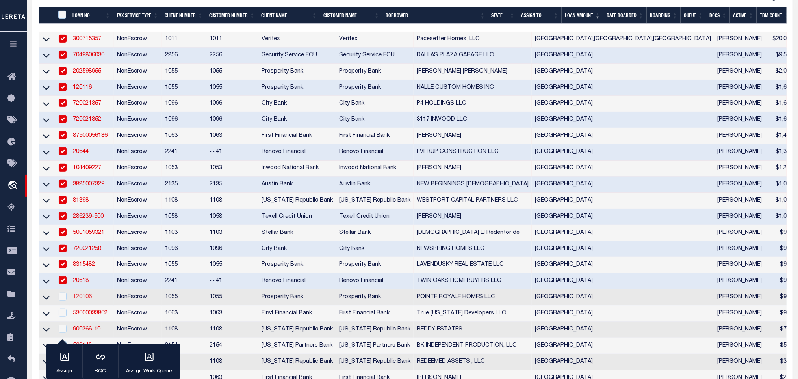
click at [85, 299] on link "120106" at bounding box center [82, 297] width 19 height 6
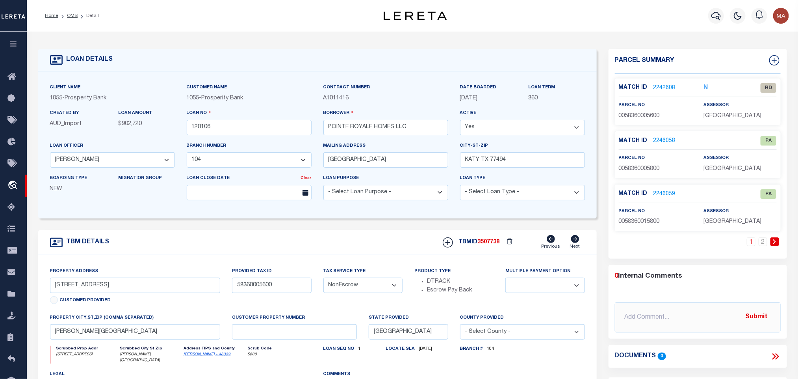
scroll to position [118, 0]
select select "10594"
select select "3928"
select select "NonEscrow"
click at [203, 352] on link "[PERSON_NAME] - 48339" at bounding box center [207, 354] width 47 height 4
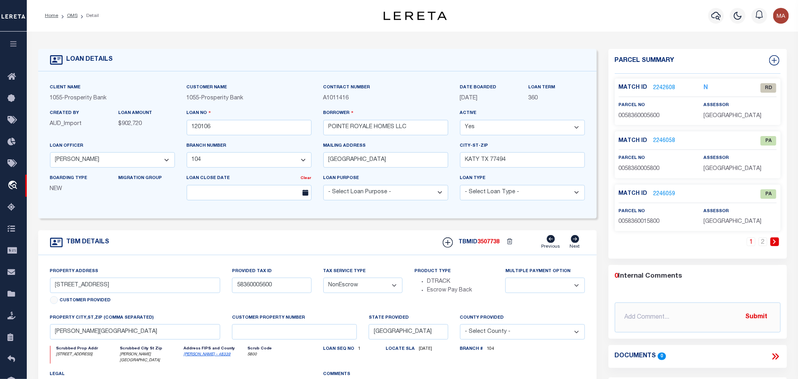
click at [641, 115] on span "0058360005600" at bounding box center [639, 116] width 41 height 6
copy span "0058360005600"
click at [90, 285] on input "4578 BLUE AGAVE WAY" at bounding box center [135, 284] width 171 height 15
click at [662, 91] on link "2242608" at bounding box center [665, 88] width 22 height 8
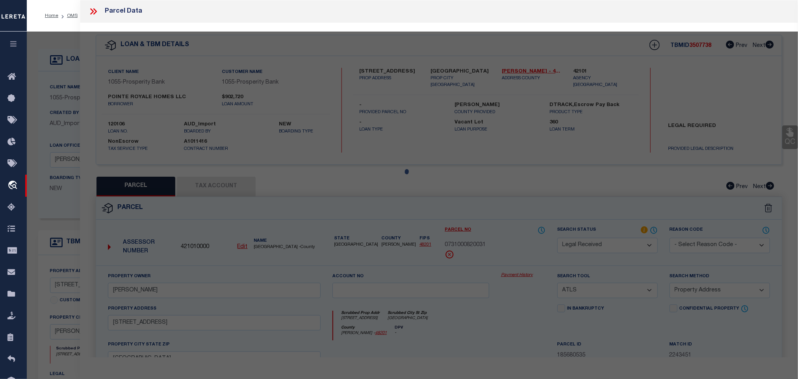
select select "AS"
select select
checkbox input "false"
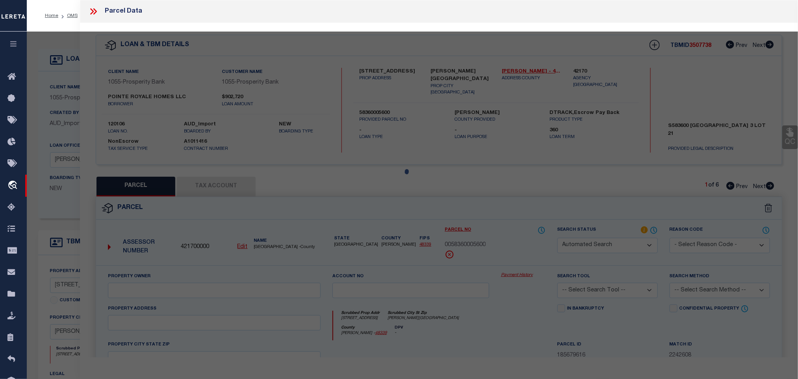
select select "RD"
type input "HME WEST LLC"
select select "ATL"
select select "ADD"
type input "4578 BLUE AGAVE WAY"
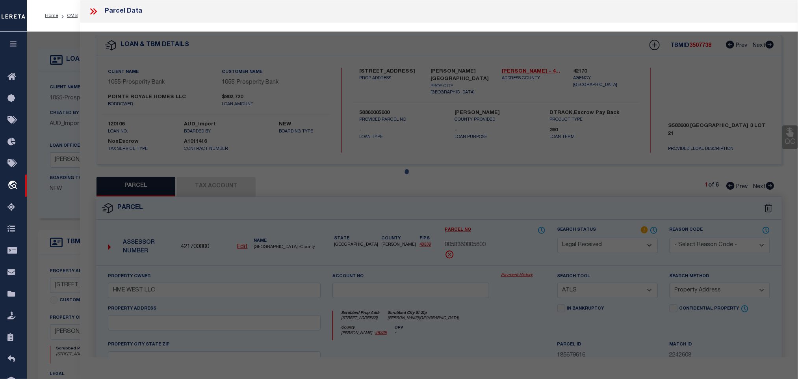
checkbox input "false"
type input "MONTGOMERY, TX 77316"
type textarea "S583600 - HIGH MEADOW WEST 01, BLOCK 3, LOT 21"
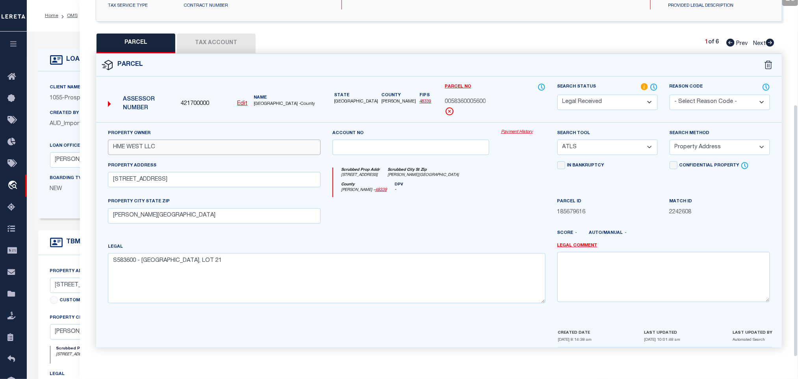
drag, startPoint x: 177, startPoint y: 145, endPoint x: 380, endPoint y: 148, distance: 202.5
click at [177, 145] on input "HME WEST LLC" at bounding box center [214, 146] width 213 height 15
paste input "POINTE ROYALE HOMES"
type input "POINTE ROYALE HOMES LLC"
click at [616, 144] on select "-- Select Search Tool -- 3rd Party Website Agency File Agency Website ATLS CNV-…" at bounding box center [608, 146] width 100 height 15
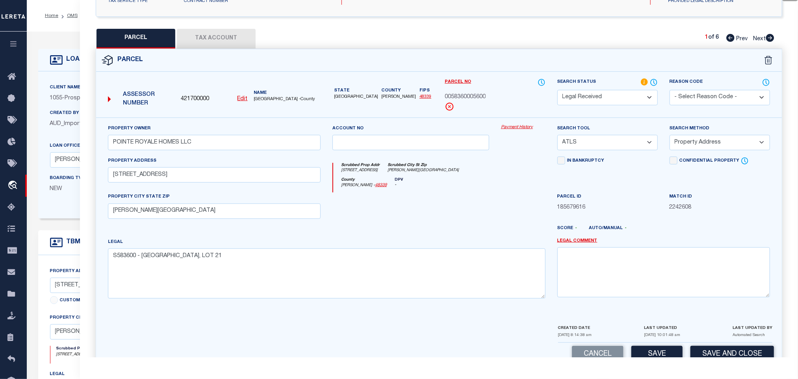
select select "AGW"
click at [558, 137] on select "-- Select Search Tool -- 3rd Party Website Agency File Agency Website ATLS CNV-…" at bounding box center [608, 142] width 100 height 15
click at [730, 150] on select "-- Select Search Method -- Property Address Legal Liability Info Provided" at bounding box center [720, 142] width 100 height 15
select select "LEG"
click at [670, 137] on select "-- Select Search Method -- Property Address Legal Liability Info Provided" at bounding box center [720, 142] width 100 height 15
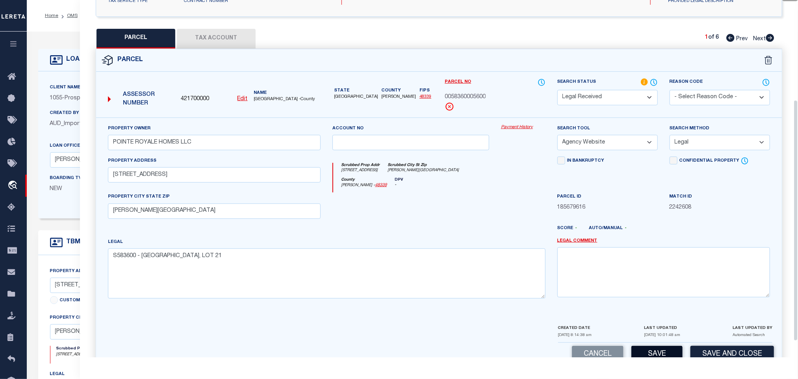
click at [672, 355] on button "Save" at bounding box center [657, 354] width 51 height 17
click at [220, 39] on button "Tax Account" at bounding box center [216, 39] width 79 height 20
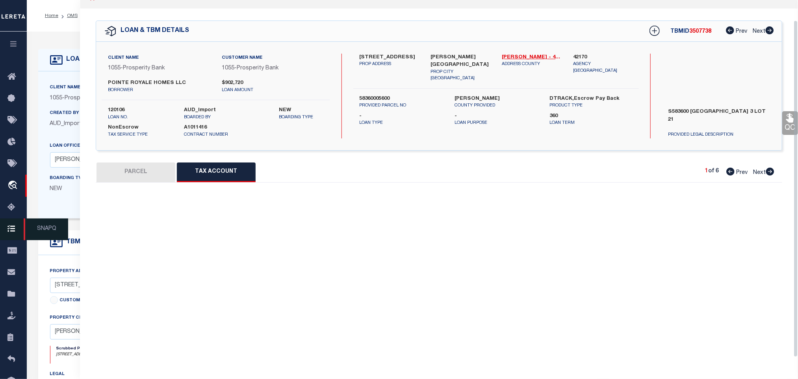
scroll to position [22, 0]
select select "100"
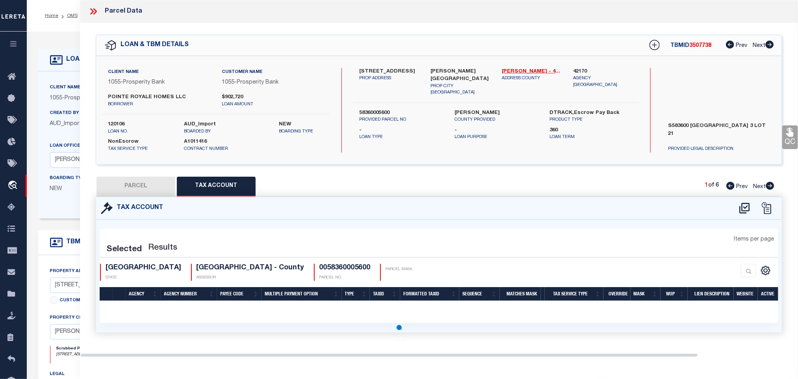
select select "100"
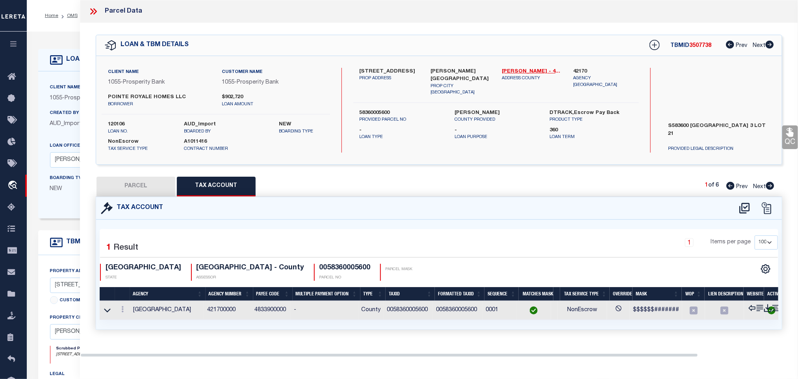
scroll to position [0, 0]
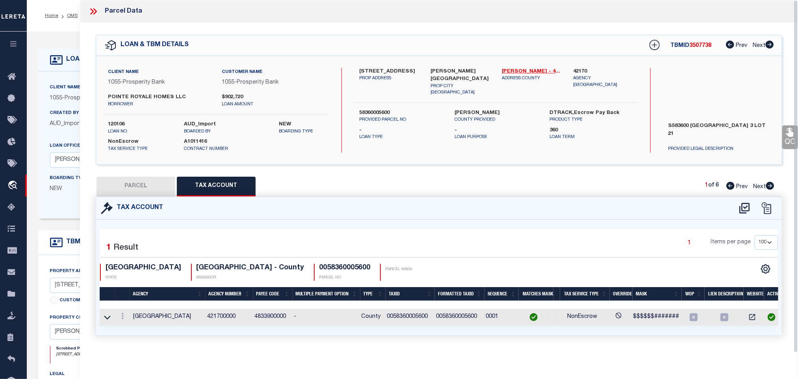
click at [133, 183] on button "PARCEL" at bounding box center [136, 187] width 79 height 20
select select "AS"
select select
checkbox input "false"
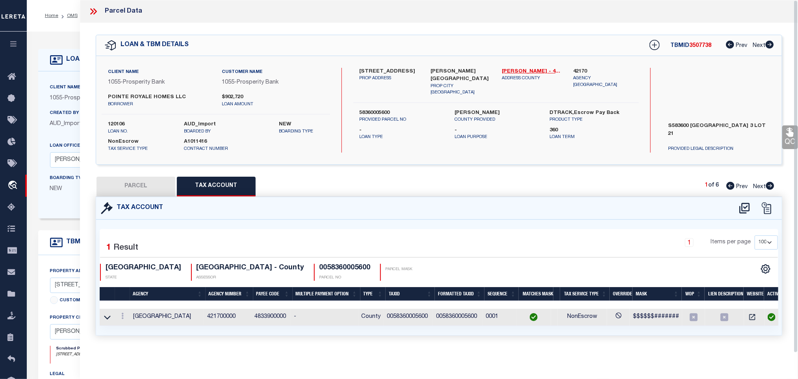
checkbox input "false"
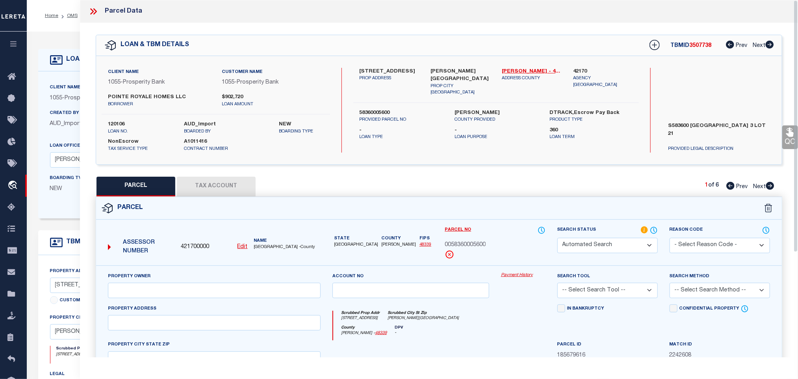
select select "RD"
type input "POINTE ROYALE HOMES LLC"
select select "AGW"
select select "LEG"
type input "4578 BLUE AGAVE WAY"
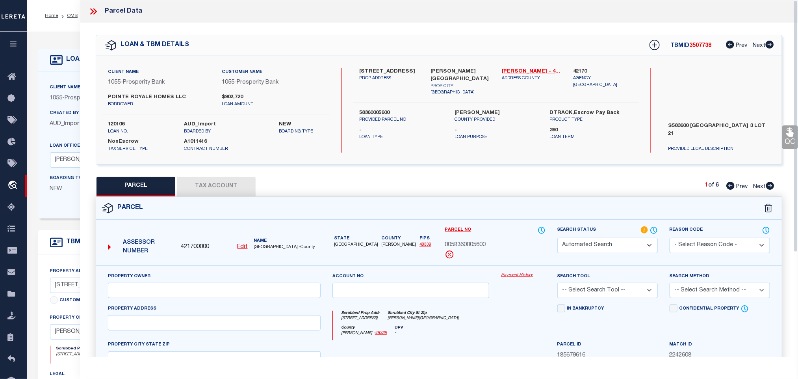
type input "MONTGOMERY, TX 77316"
type textarea "S583600 - HIGH MEADOW WEST 01, BLOCK 3, LOT 21"
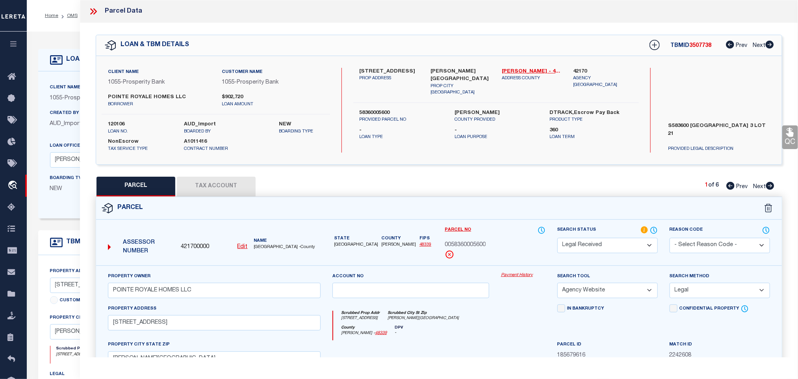
click at [629, 240] on select "Automated Search Bad Parcel Complete Duplicate Parcel High Dollar Reporting In …" at bounding box center [608, 245] width 100 height 15
select select "PC"
click at [558, 238] on select "Automated Search Bad Parcel Complete Duplicate Parcel High Dollar Reporting In …" at bounding box center [608, 245] width 100 height 15
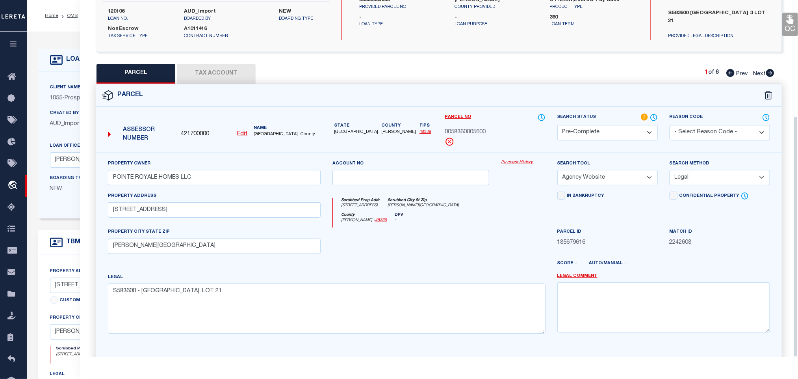
scroll to position [171, 0]
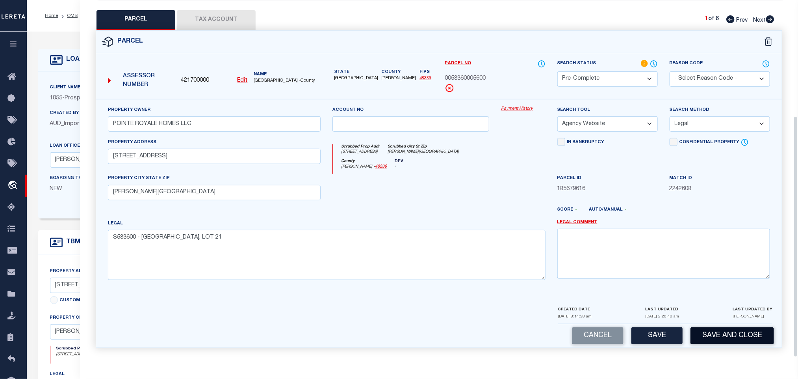
click at [736, 335] on button "Save and Close" at bounding box center [733, 335] width 84 height 17
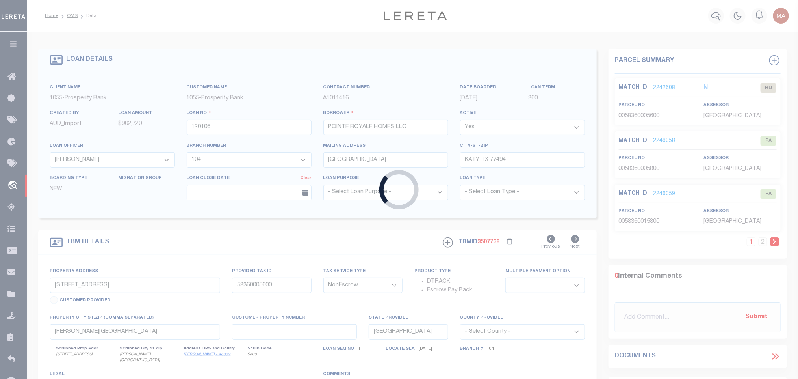
select select
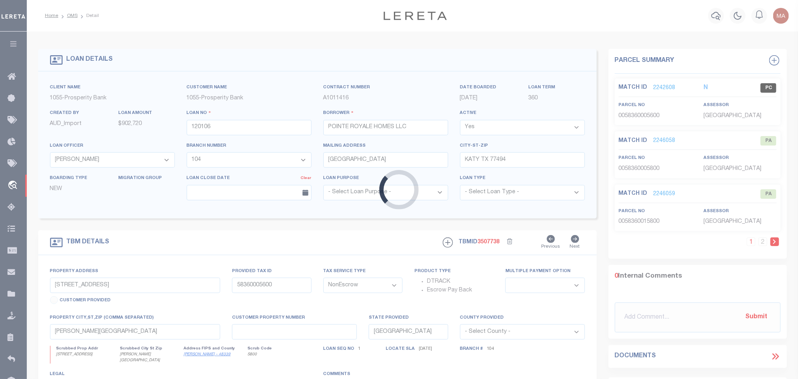
select select
click at [253, 126] on input "120106" at bounding box center [249, 127] width 125 height 15
select select "10594"
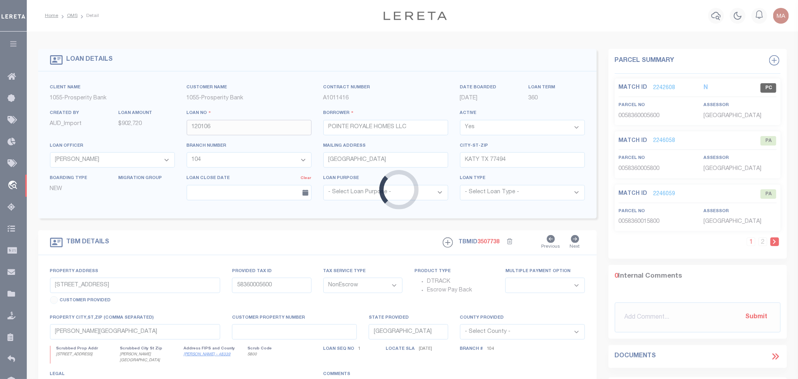
select select "3928"
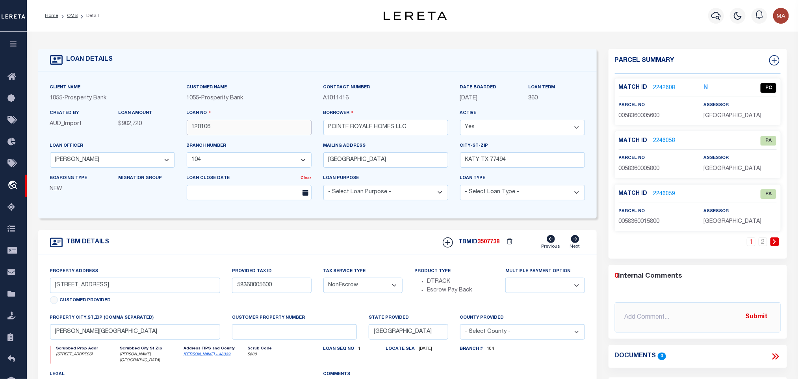
click at [249, 129] on input "120106" at bounding box center [249, 127] width 125 height 15
click at [482, 243] on span "3507738" at bounding box center [489, 242] width 22 height 6
click at [724, 121] on div "Match ID 2242608 N PC parcel no assessor" at bounding box center [698, 101] width 166 height 46
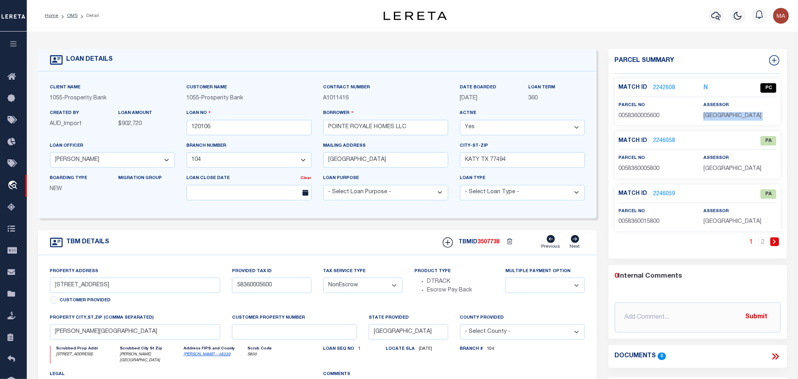
click at [724, 121] on div "Match ID 2242608 N PC parcel no assessor" at bounding box center [698, 101] width 166 height 46
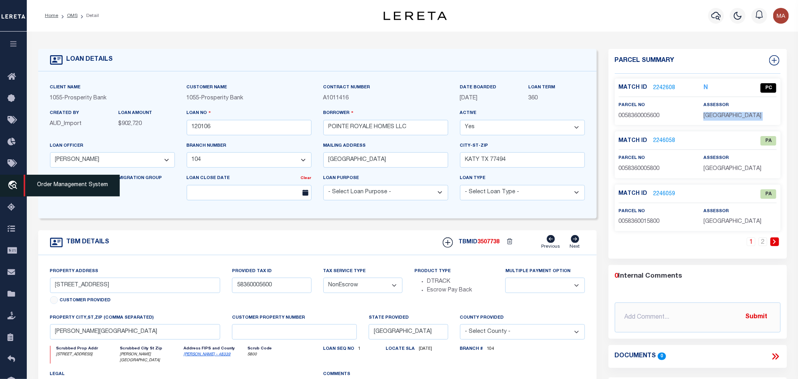
copy div "MONTGOMERY COUNTY"
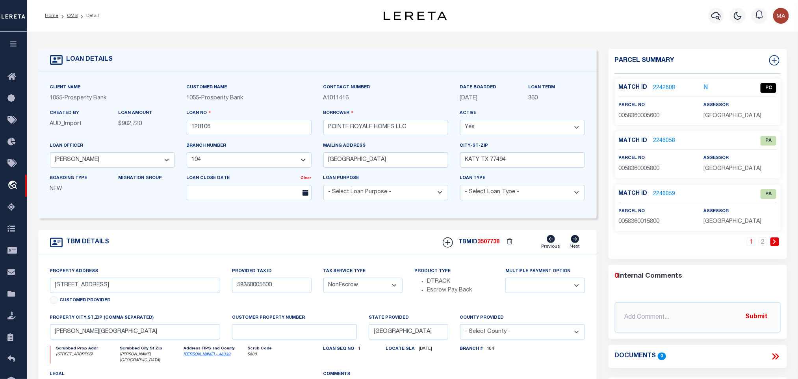
click at [655, 117] on span "0058360005600" at bounding box center [639, 116] width 41 height 6
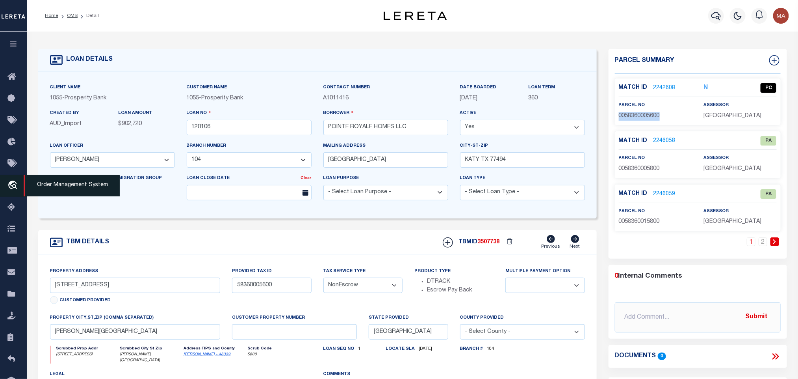
copy span "0058360005600"
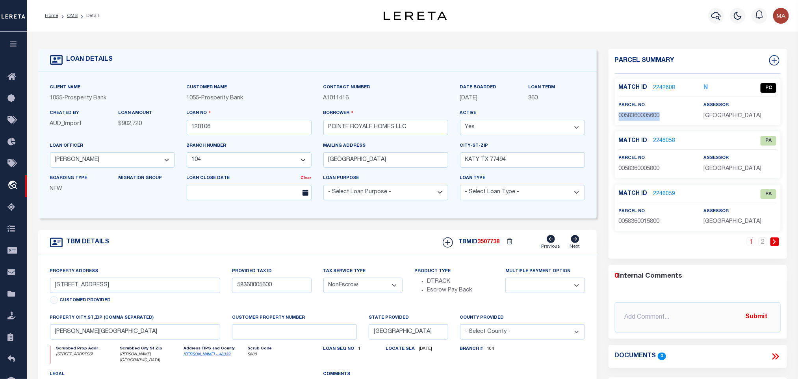
click at [667, 142] on link "2246058" at bounding box center [665, 141] width 22 height 8
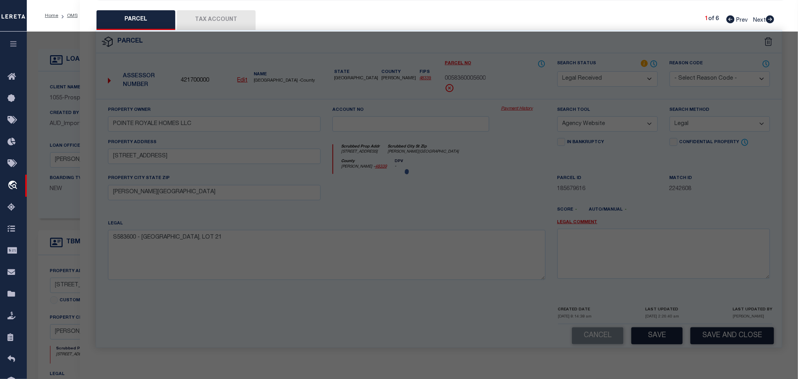
click at [461, 377] on div at bounding box center [412, 314] width 771 height 564
select select "AS"
select select
checkbox input "false"
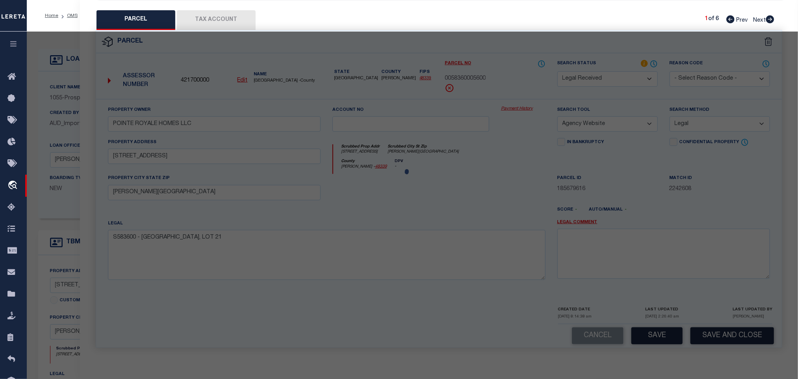
checkbox input "false"
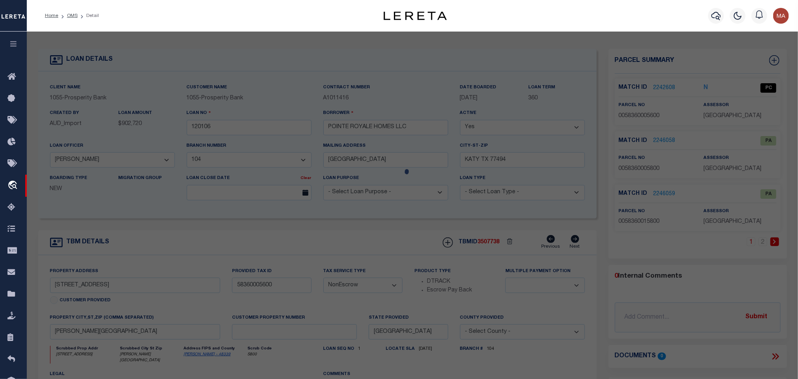
select select "PA"
type input "HME WEST LLC"
select select "ATL"
select select "ADD"
type input "4562 BLUE AGAVE WAY"
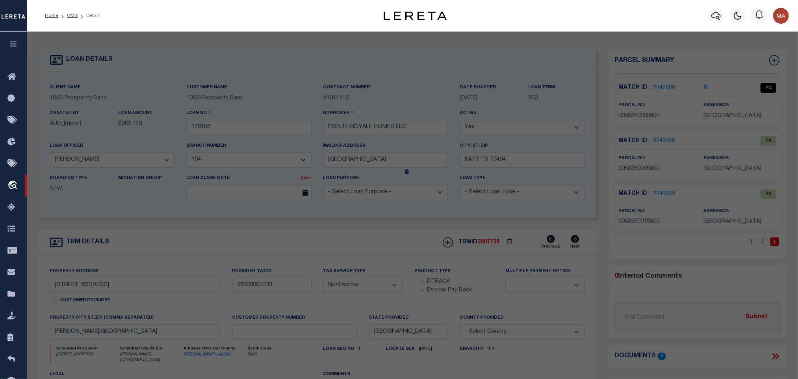
checkbox input "false"
type input "MONTGOMERY, TX 77316"
type textarea "S583600 - HIGH MEADOW WEST 01, BLOCK 3, LOT 23"
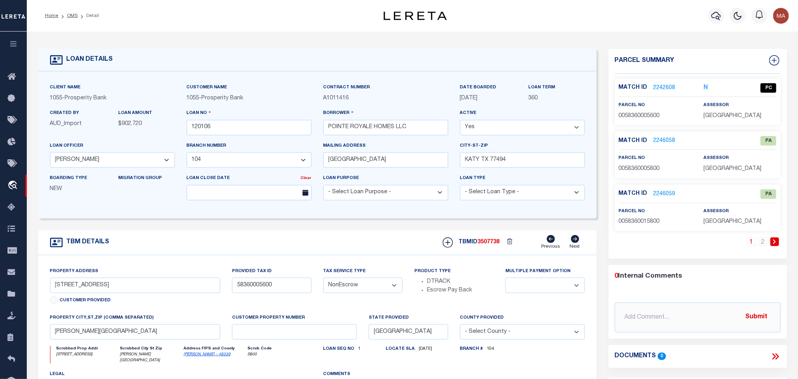
click at [670, 138] on link "2246058" at bounding box center [665, 141] width 22 height 8
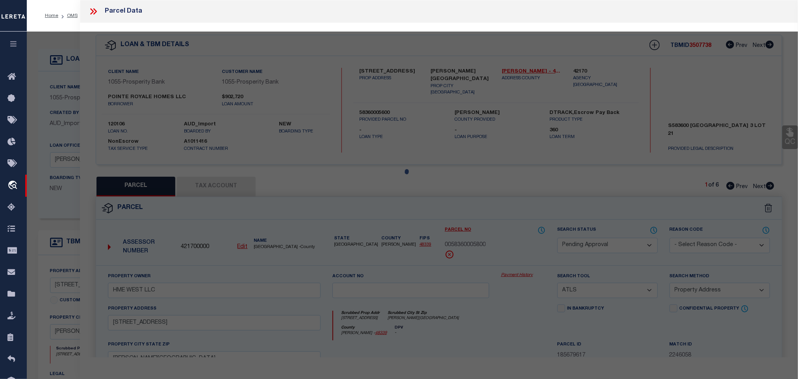
select select "AS"
select select
checkbox input "false"
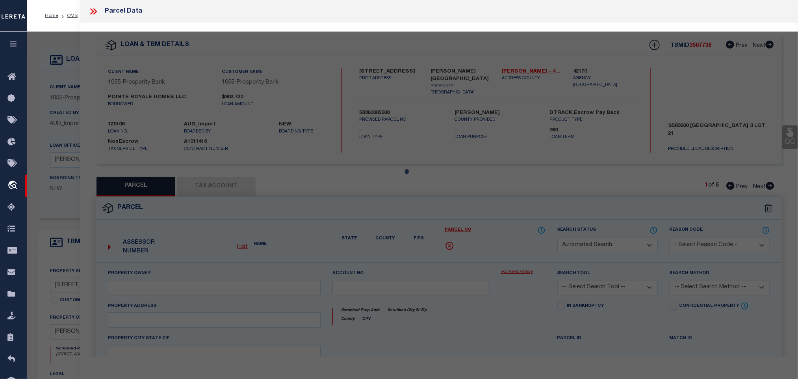
select select "PA"
type input "HME WEST LLC"
select select "ATL"
select select "ADD"
type input "4562 BLUE AGAVE WAY"
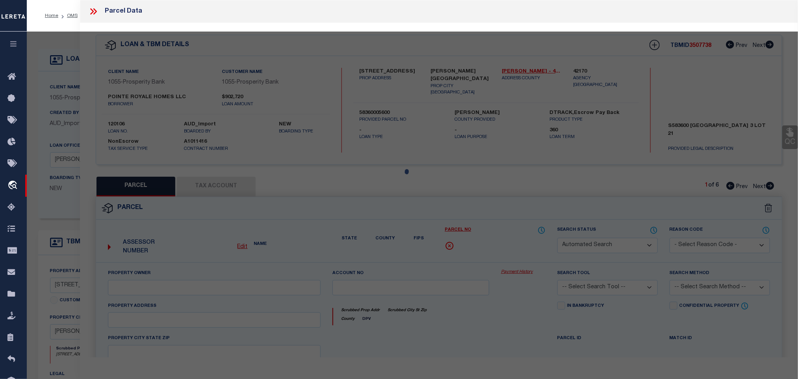
checkbox input "false"
type input "MONTGOMERY, TX 77316"
type textarea "S583600 - HIGH MEADOW WEST 01, BLOCK 3, LOT 23"
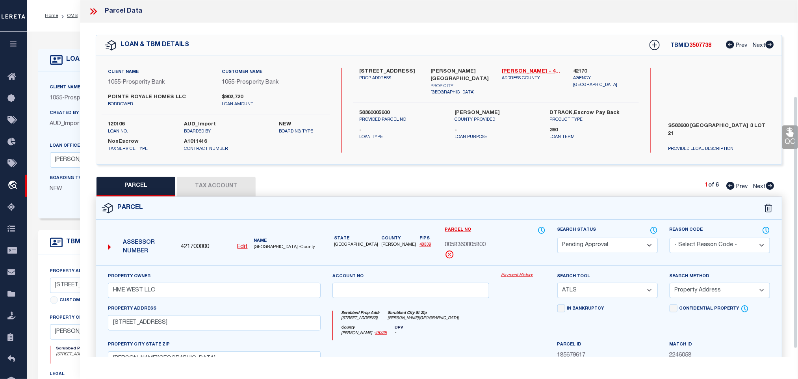
click at [635, 238] on select "Automated Search Bad Parcel Complete Duplicate Parcel High Dollar Reporting In …" at bounding box center [608, 245] width 100 height 15
select select "PR"
drag, startPoint x: 706, startPoint y: 113, endPoint x: 712, endPoint y: 110, distance: 6.9
click at [706, 238] on select "- Select Reason Code - 099 - Other (Provide additional detail) ACT - Agency Cha…" at bounding box center [720, 245] width 100 height 15
click at [712, 238] on select "- Select Reason Code - 099 - Other (Provide additional detail) ACT - Agency Cha…" at bounding box center [720, 245] width 100 height 15
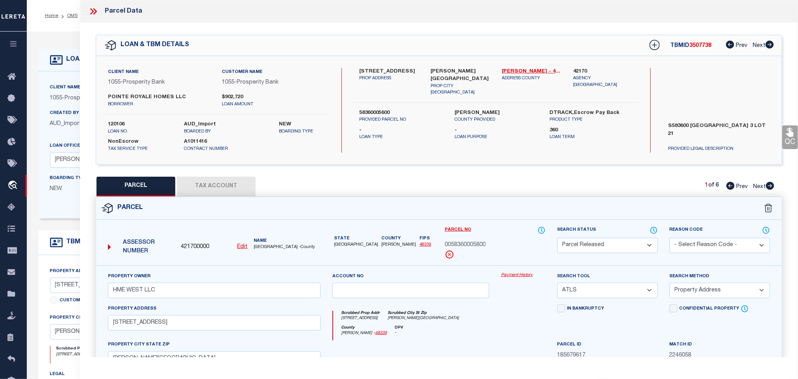
select select "099"
click at [712, 238] on select "- Select Reason Code - 099 - Other (Provide additional detail) ACT - Agency Cha…" at bounding box center [720, 245] width 100 height 15
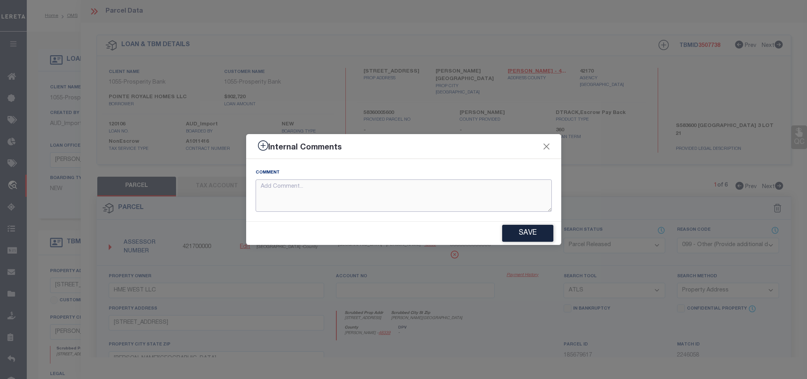
click at [432, 195] on textarea at bounding box center [404, 195] width 296 height 33
paste textarea "Parcel not needed"
type textarea "Parcel not needed"
click at [518, 233] on button "Save" at bounding box center [527, 233] width 51 height 17
type textarea "Parcel not needed"
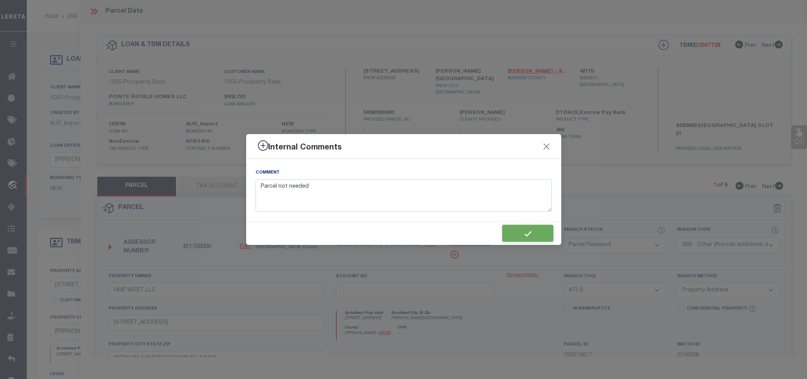
type textarea "Parcel not needed"
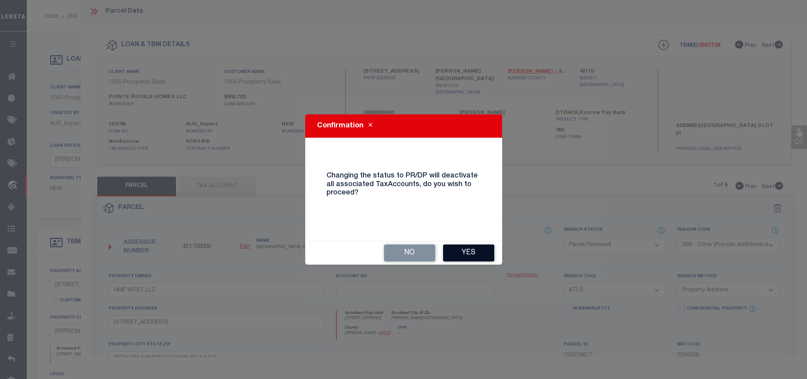
click at [470, 251] on button "Yes" at bounding box center [468, 252] width 51 height 17
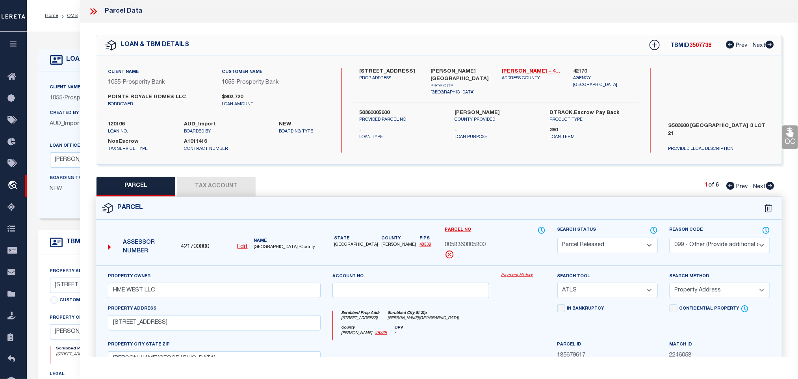
select select "AS"
select select
checkbox input "false"
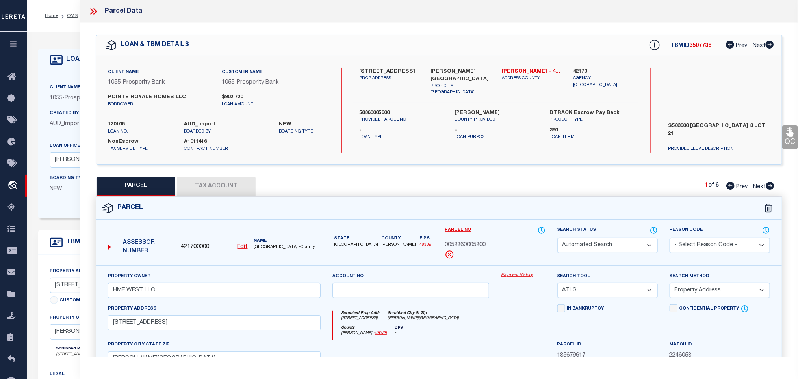
checkbox input "false"
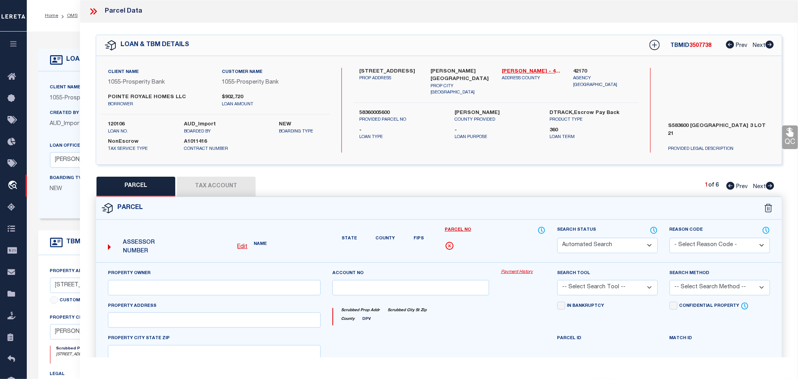
select select "PR"
select select "099"
type input "HME WEST LLC"
select select "ATL"
select select "ADD"
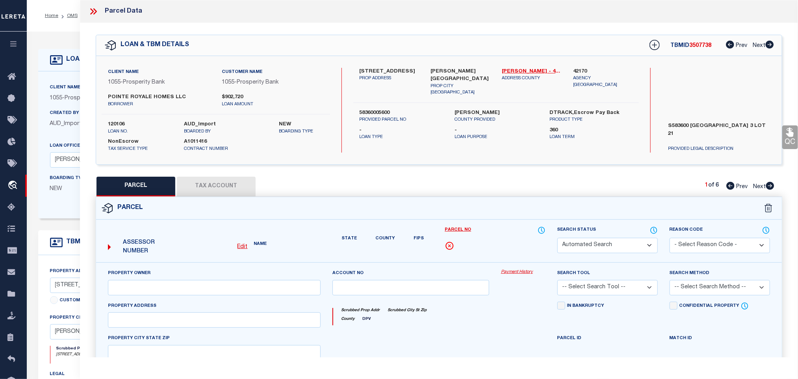
type input "4562 BLUE AGAVE WAY"
type input "MONTGOMERY, TX 77316"
type textarea "S583600 - HIGH MEADOW WEST 01, BLOCK 3, LOT 23"
type textarea "Parcel not needed"
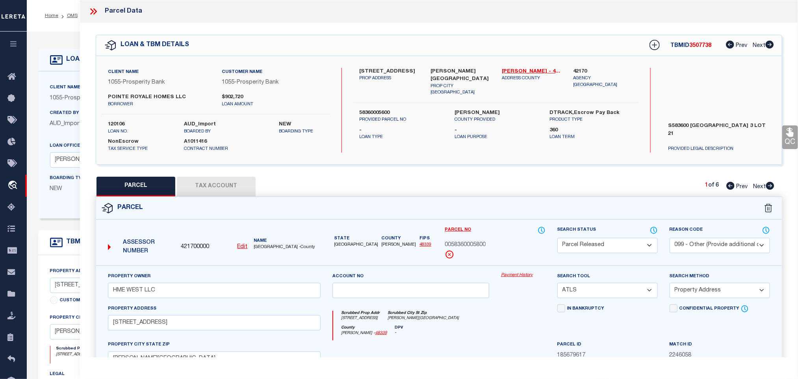
click at [769, 182] on icon at bounding box center [770, 186] width 8 height 8
select select "AS"
select select
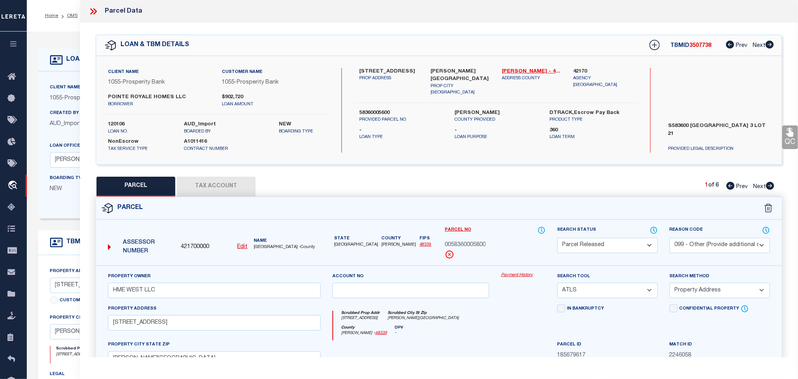
checkbox input "false"
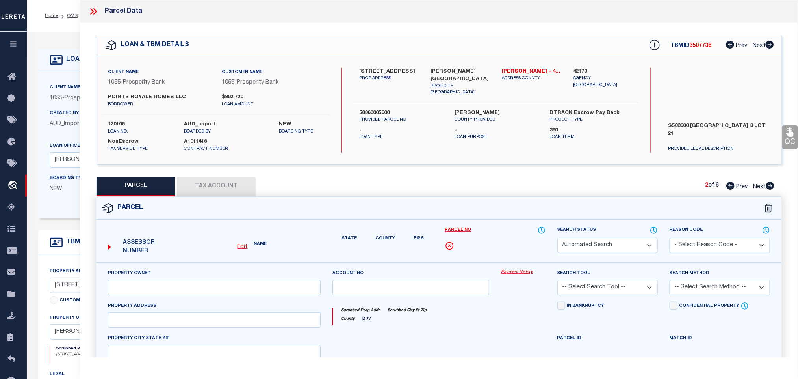
select select "QC"
type input "POINTE ROYALE HOMES LLC"
select select "AGW"
select select "LEG"
type input "4578 BLUE AGAVE WAY"
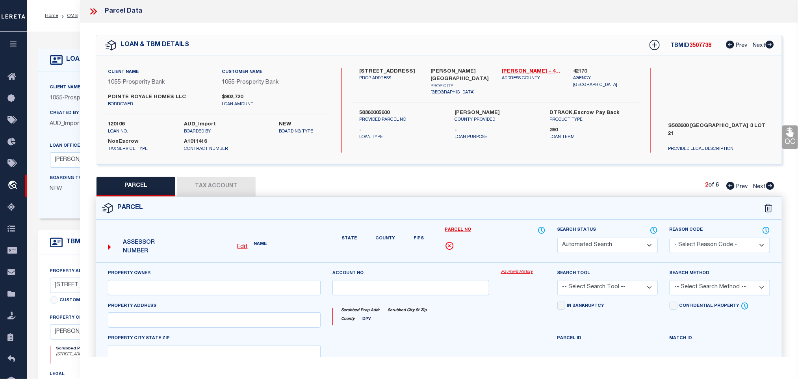
type input "MONTGOMERY, TX 77316"
type textarea "S583600 - HIGH MEADOW WEST 01, BLOCK 3, LOT 21"
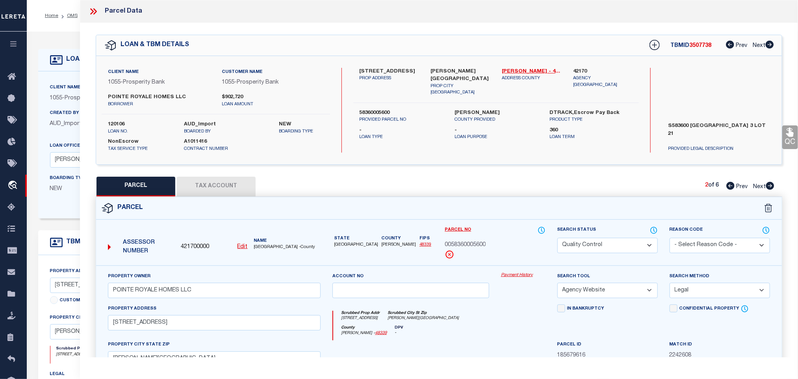
click at [769, 182] on icon at bounding box center [770, 186] width 8 height 8
select select "AS"
select select
checkbox input "false"
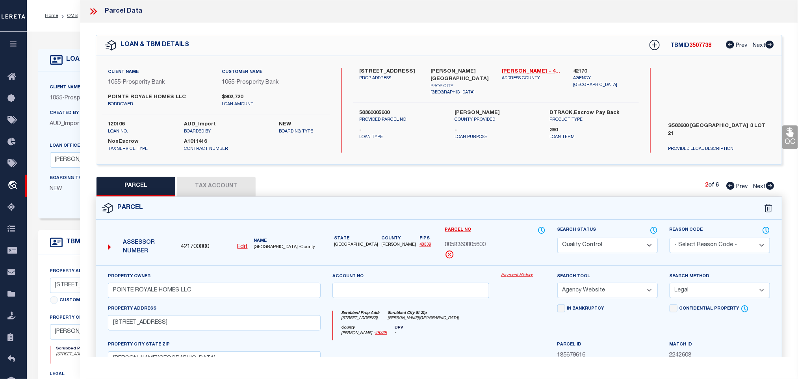
checkbox input "false"
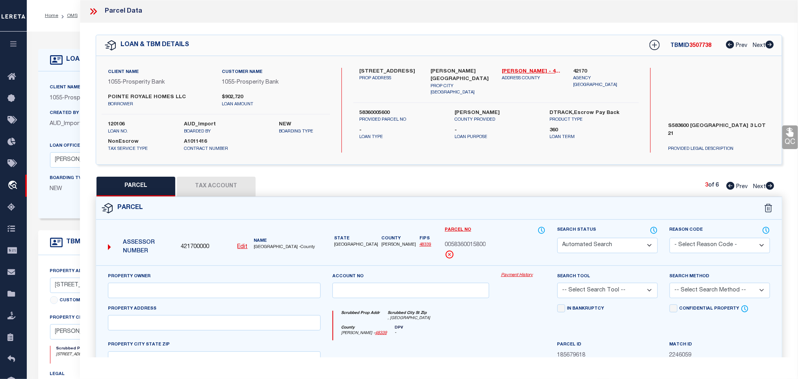
select select "PA"
type input "HME WEST LLC"
select select "ATL"
select select "ADD"
checkbox input "false"
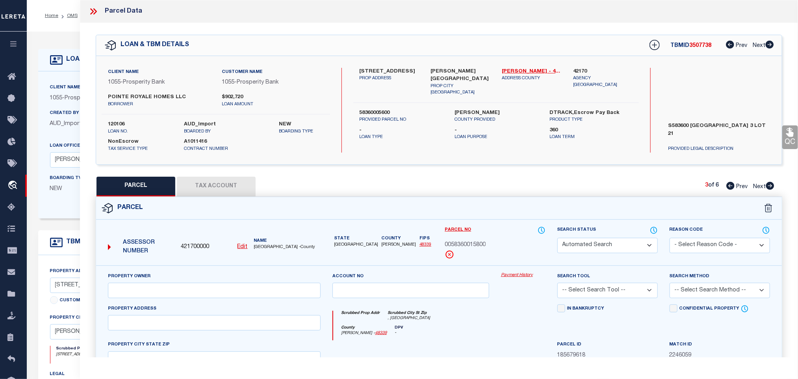
type input ", TX"
type textarea "S583600 - HIGH MEADOW WEST 01, RES A, ACRES 0.063"
click at [611, 238] on select "Automated Search Bad Parcel Complete Duplicate Parcel High Dollar Reporting In …" at bounding box center [608, 245] width 100 height 15
select select "PR"
drag, startPoint x: 611, startPoint y: 111, endPoint x: 682, endPoint y: 106, distance: 71.1
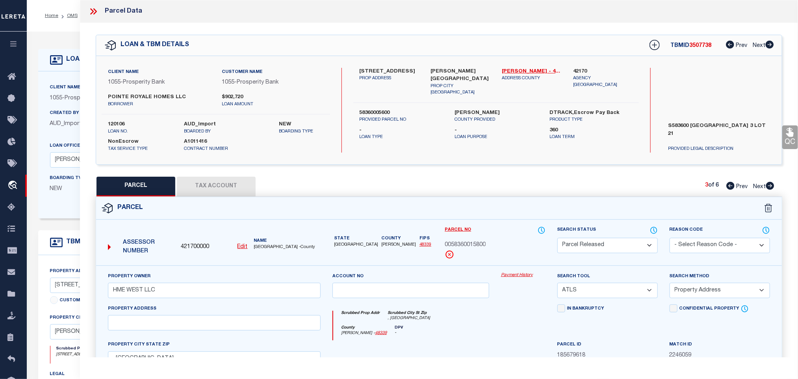
click at [611, 238] on select "Automated Search Bad Parcel Complete Duplicate Parcel High Dollar Reporting In …" at bounding box center [608, 245] width 100 height 15
click at [682, 238] on select "- Select Reason Code - 099 - Other (Provide additional detail) ACT - Agency Cha…" at bounding box center [720, 245] width 100 height 15
select select "099"
click at [682, 238] on select "- Select Reason Code - 099 - Other (Provide additional detail) ACT - Agency Cha…" at bounding box center [720, 245] width 100 height 15
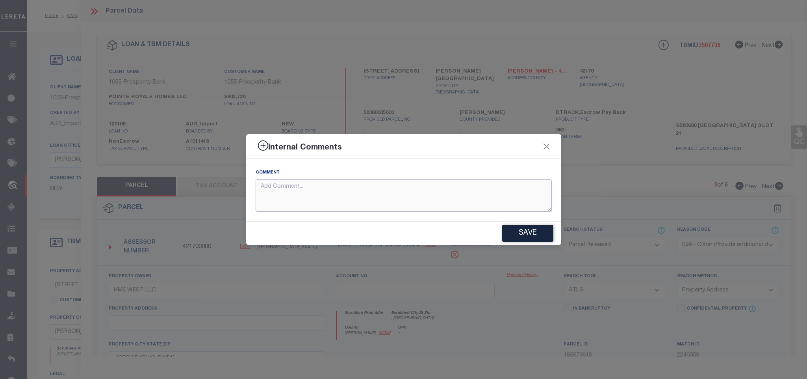
click at [424, 206] on textarea at bounding box center [404, 195] width 296 height 33
paste textarea "Parcel not needed"
type textarea "Parcel not needed"
click at [516, 232] on button "Save" at bounding box center [527, 233] width 51 height 17
type textarea "Parcel not needed"
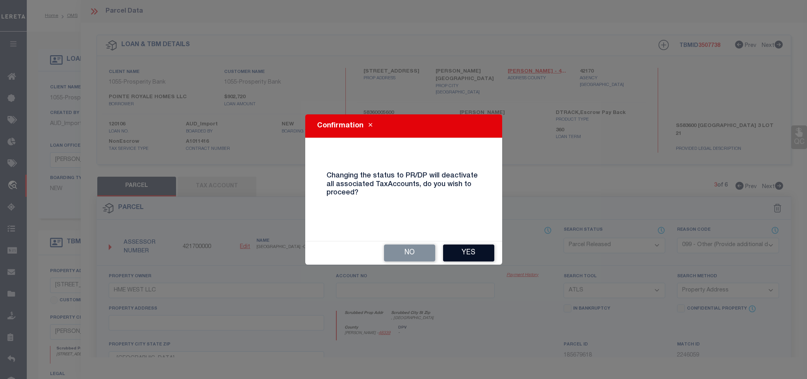
click at [476, 247] on button "Yes" at bounding box center [468, 252] width 51 height 17
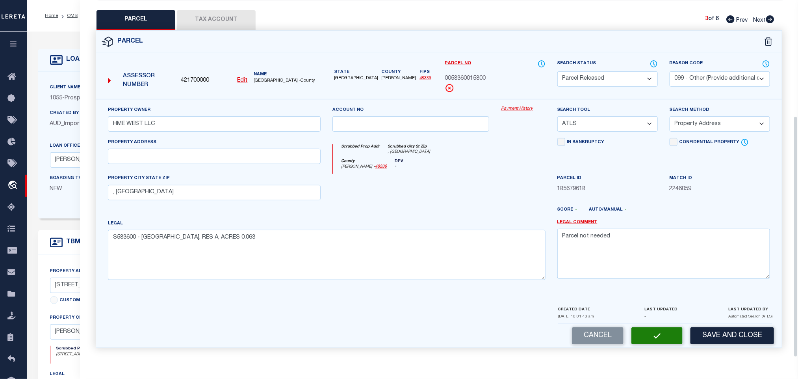
select select "AS"
select select
checkbox input "false"
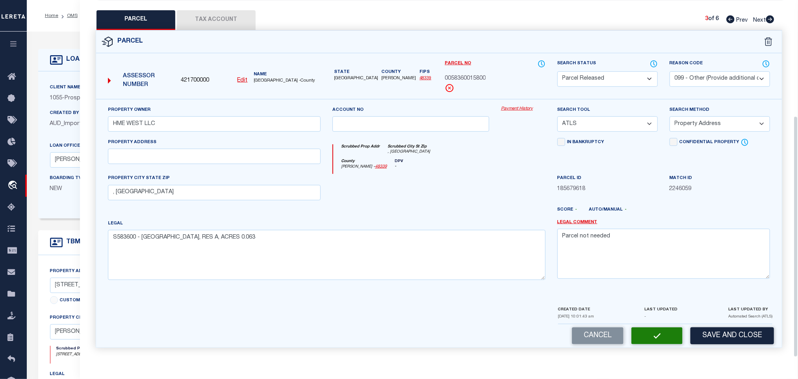
checkbox input "false"
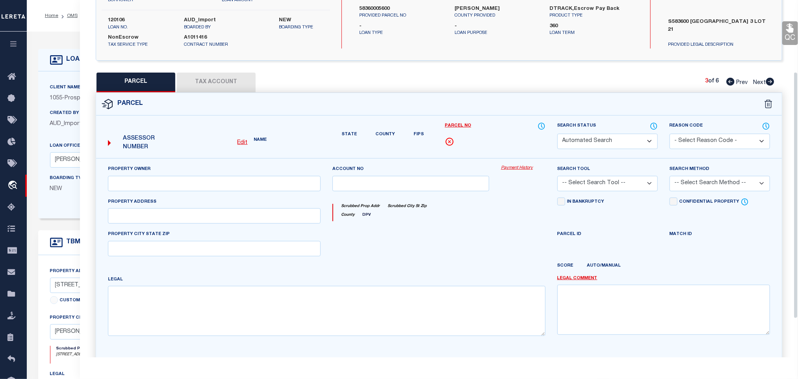
select select "PR"
select select "099"
type input "HME WEST LLC"
select select "ATL"
select select "ADD"
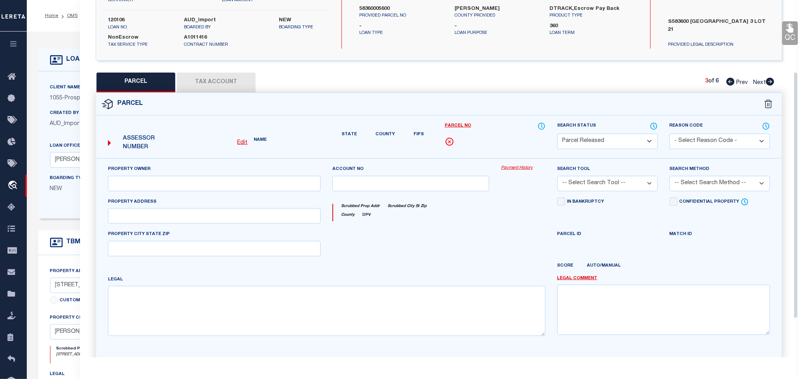
type input ", TX"
type textarea "S583600 - HIGH MEADOW WEST 01, RES A, ACRES 0.063"
type textarea "Parcel not needed"
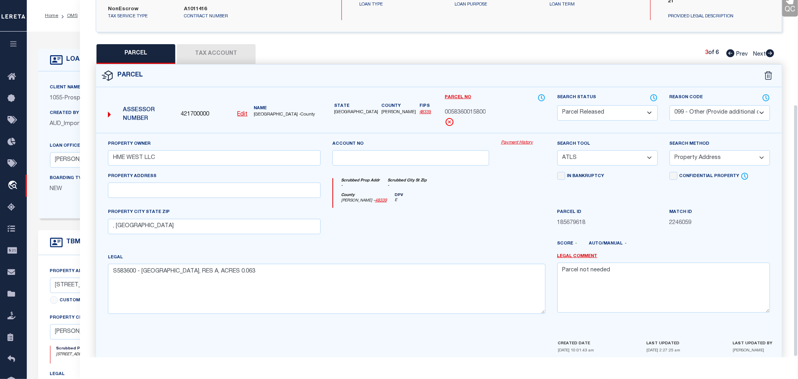
scroll to position [148, 0]
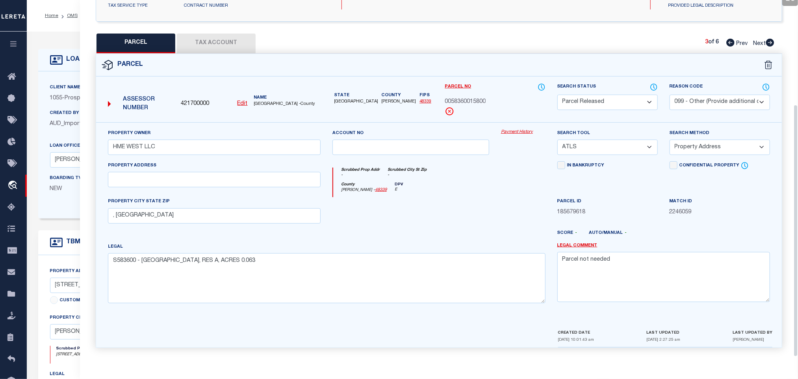
click at [769, 39] on icon at bounding box center [770, 43] width 8 height 8
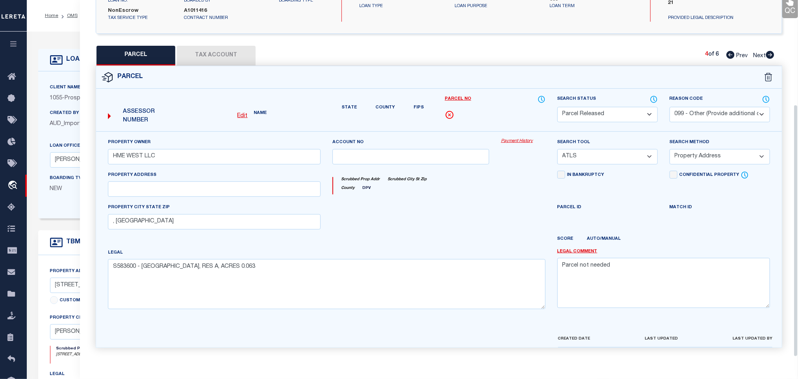
select select "AS"
select select
checkbox input "false"
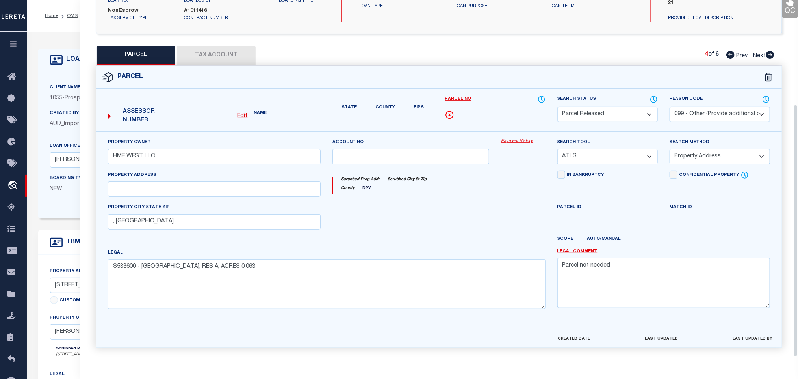
checkbox input "false"
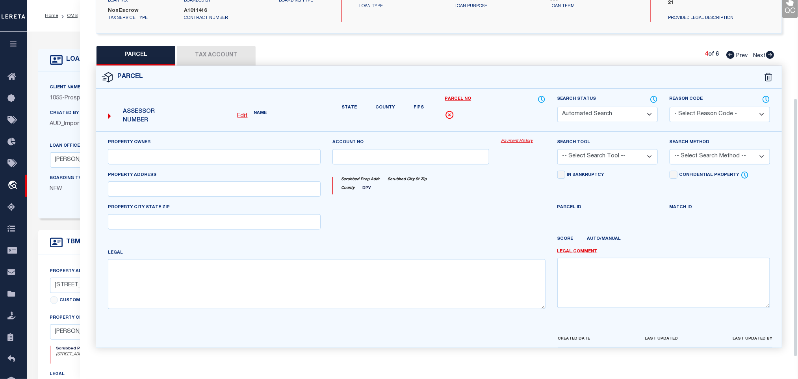
scroll to position [136, 0]
click at [610, 101] on div "Search Status Automated Search Bad Parcel Complete Duplicate Parcel High Dollar…" at bounding box center [608, 108] width 100 height 27
select select "PA"
type input "HME WEST LLC"
select select "ATL"
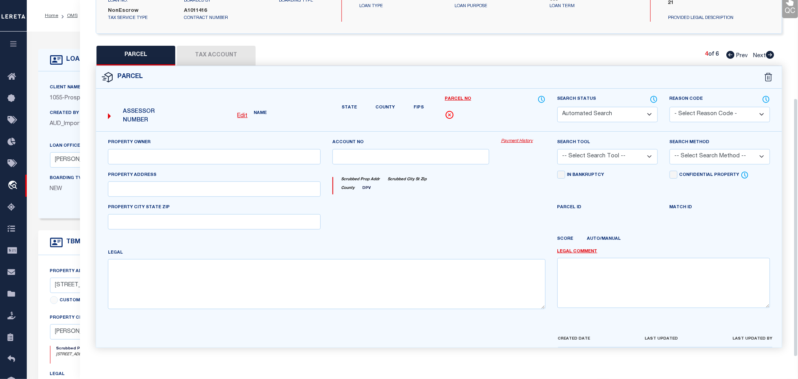
select select "ADD"
checkbox input "false"
type input ", TX"
type textarea "S583600 - HIGH MEADOW WEST 01, RES B, ACRES 0.063"
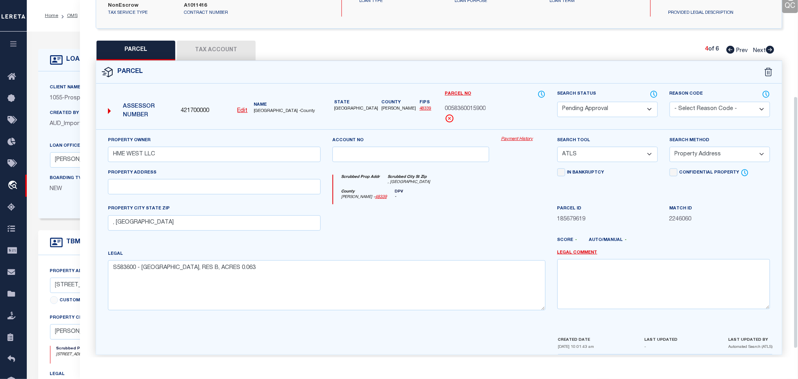
click at [615, 106] on select "Automated Search Bad Parcel Complete Duplicate Parcel High Dollar Reporting In …" at bounding box center [608, 109] width 100 height 15
select select "PR"
drag, startPoint x: 615, startPoint y: 106, endPoint x: 687, endPoint y: 110, distance: 72.6
click at [615, 106] on select "Automated Search Bad Parcel Complete Duplicate Parcel High Dollar Reporting In …" at bounding box center [608, 109] width 100 height 15
click at [687, 110] on select "- Select Reason Code - 099 - Other (Provide additional detail) ACT - Agency Cha…" at bounding box center [720, 109] width 100 height 15
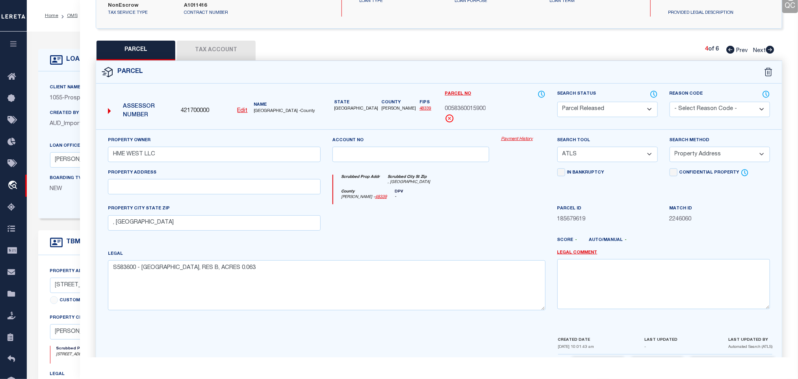
select select "099"
click at [687, 110] on select "- Select Reason Code - 099 - Other (Provide additional detail) ACT - Agency Cha…" at bounding box center [720, 109] width 100 height 15
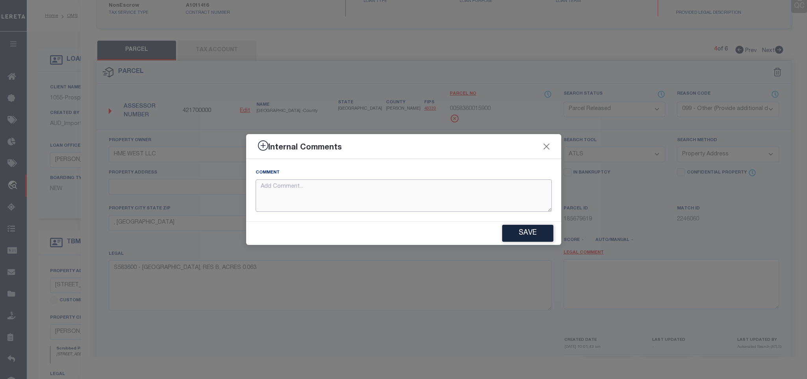
click at [465, 190] on textarea at bounding box center [404, 195] width 296 height 33
paste textarea "Parcel not needed"
type textarea "Parcel not needed"
click at [541, 232] on button "Save" at bounding box center [527, 233] width 51 height 17
type textarea "Parcel not needed"
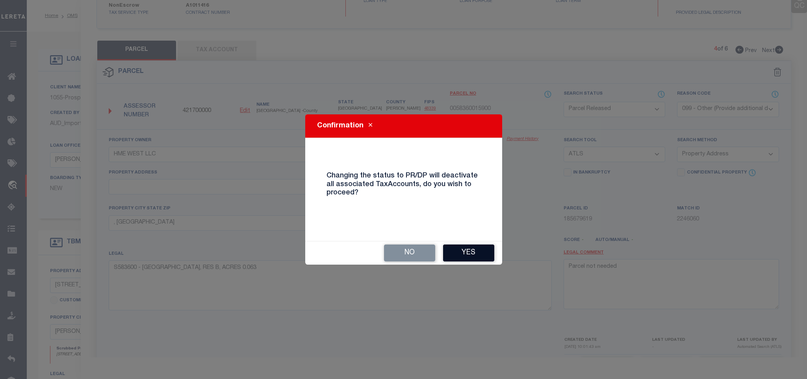
click at [473, 246] on button "Yes" at bounding box center [468, 252] width 51 height 17
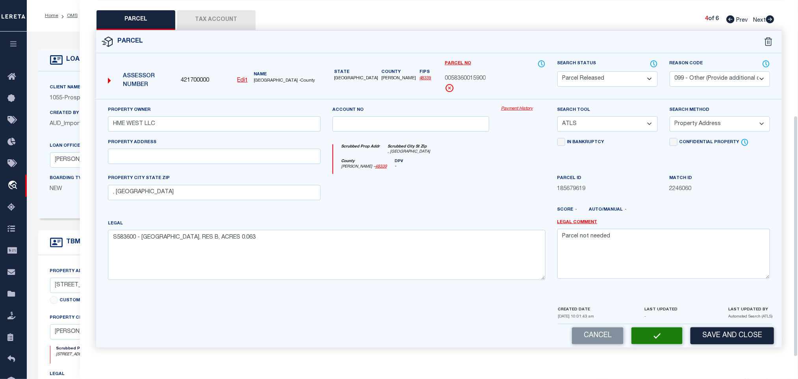
select select "AS"
select select
checkbox input "false"
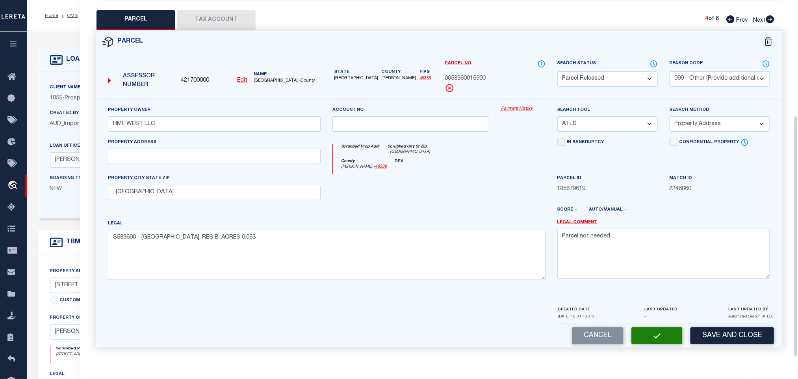
checkbox input "false"
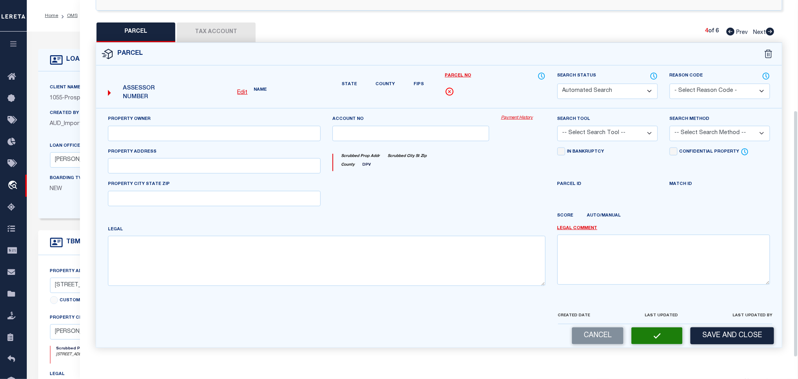
select select "PR"
select select "099"
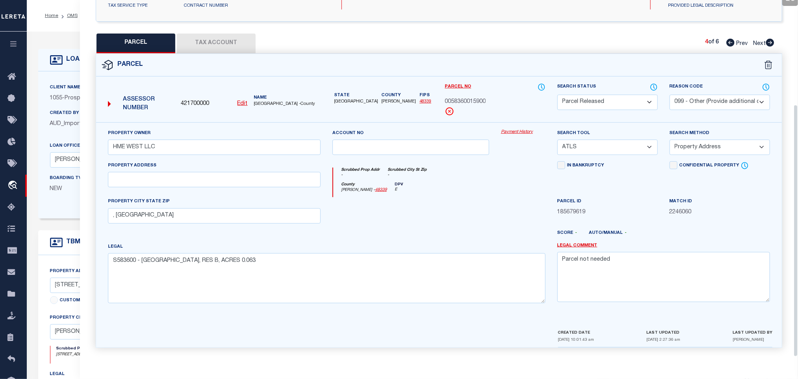
scroll to position [148, 0]
click at [773, 43] on icon at bounding box center [770, 43] width 9 height 8
click at [609, 103] on select "Automated Search Bad Parcel Complete Duplicate Parcel High Dollar Reporting In …" at bounding box center [608, 102] width 100 height 15
drag, startPoint x: 609, startPoint y: 103, endPoint x: 721, endPoint y: 106, distance: 112.7
click at [609, 103] on select "Automated Search Bad Parcel Complete Duplicate Parcel High Dollar Reporting In …" at bounding box center [608, 102] width 100 height 15
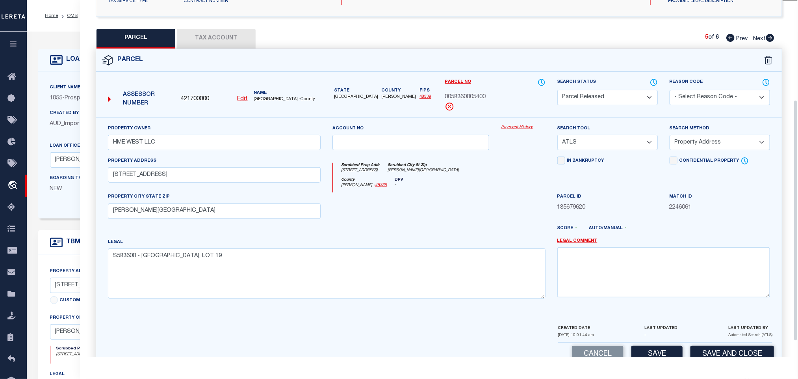
click at [721, 105] on select "- Select Reason Code - 099 - Other (Provide additional detail) ACT - Agency Cha…" at bounding box center [720, 97] width 100 height 15
click at [721, 103] on select "- Select Reason Code - 099 - Other (Provide additional detail) ACT - Agency Cha…" at bounding box center [720, 97] width 100 height 15
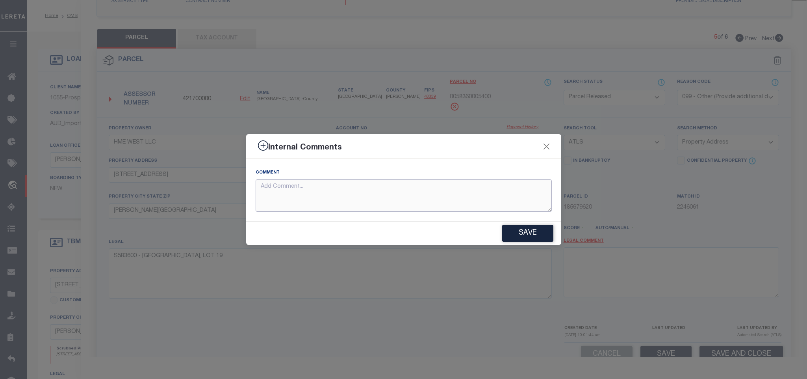
click at [506, 188] on textarea at bounding box center [404, 195] width 296 height 33
paste textarea "Parcel not needed"
click at [535, 241] on button "Save" at bounding box center [527, 233] width 51 height 17
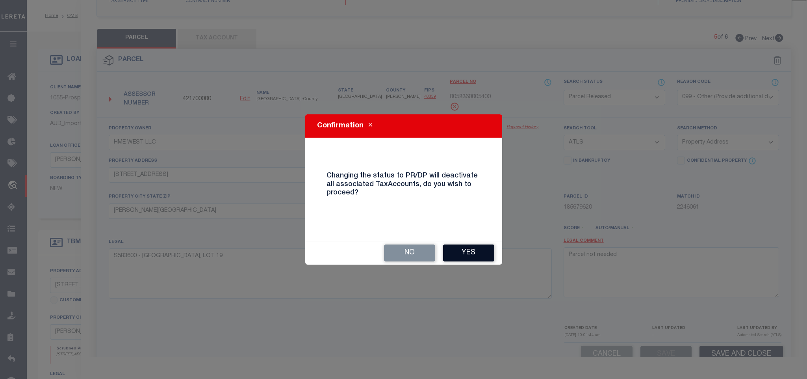
click at [469, 253] on button "Yes" at bounding box center [468, 252] width 51 height 17
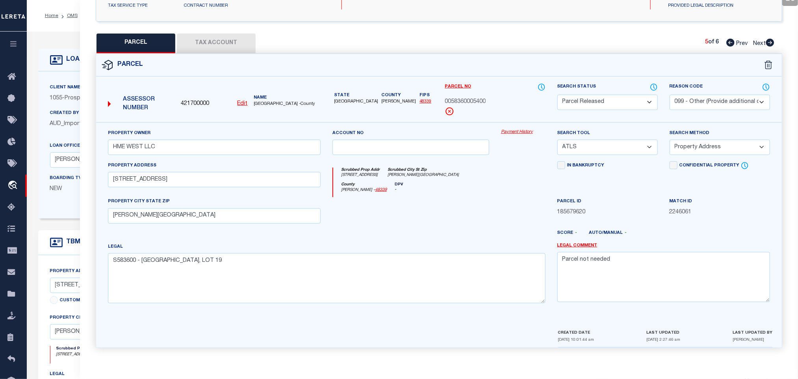
click at [771, 39] on icon at bounding box center [770, 43] width 9 height 8
click at [617, 103] on select "Automated Search Bad Parcel Complete Duplicate Parcel High Dollar Reporting In …" at bounding box center [608, 102] width 100 height 15
click at [617, 102] on select "Automated Search Bad Parcel Complete Duplicate Parcel High Dollar Reporting In …" at bounding box center [608, 102] width 100 height 15
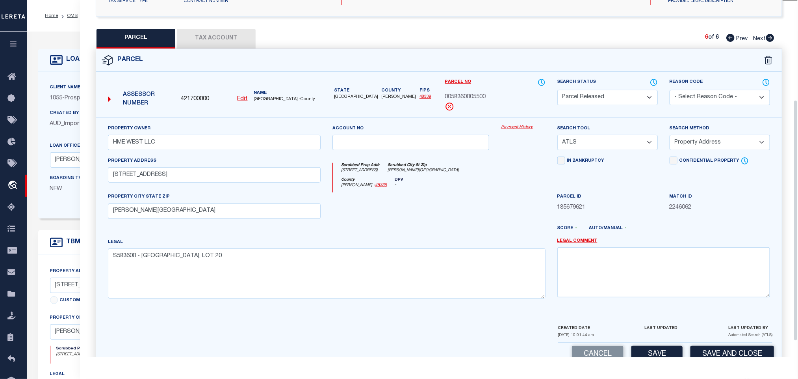
click at [678, 95] on select "- Select Reason Code - 099 - Other (Provide additional detail) ACT - Agency Cha…" at bounding box center [720, 97] width 100 height 15
click at [682, 95] on select "- Select Reason Code - 099 - Other (Provide additional detail) ACT - Agency Cha…" at bounding box center [720, 97] width 100 height 15
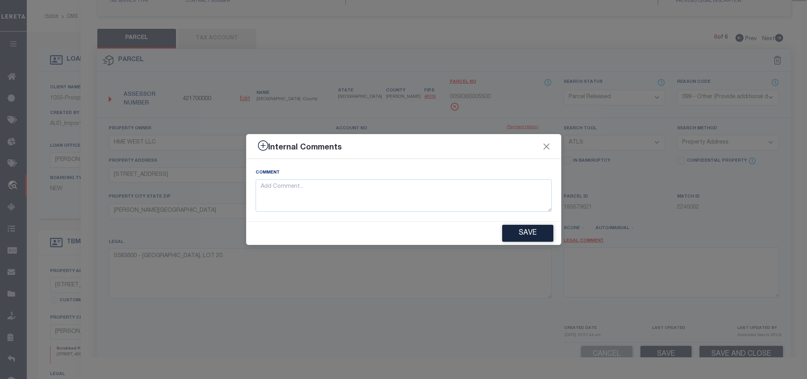
click at [510, 178] on div "Comment" at bounding box center [404, 189] width 296 height 43
click at [515, 189] on textarea at bounding box center [404, 195] width 296 height 33
paste textarea "Parcel not needed"
click at [527, 227] on button "Save" at bounding box center [527, 233] width 51 height 17
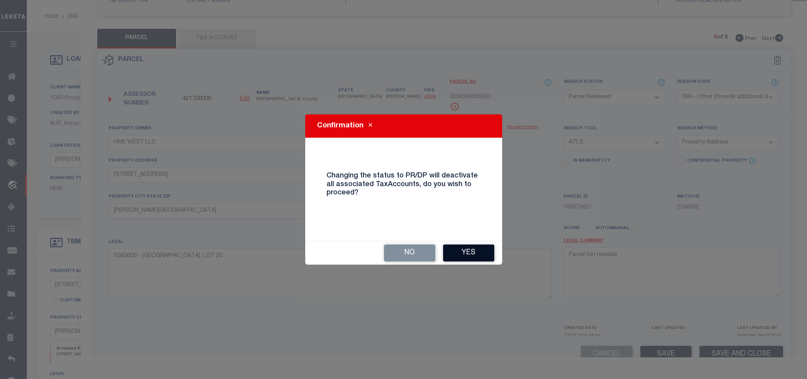
click at [487, 247] on button "Yes" at bounding box center [468, 252] width 51 height 17
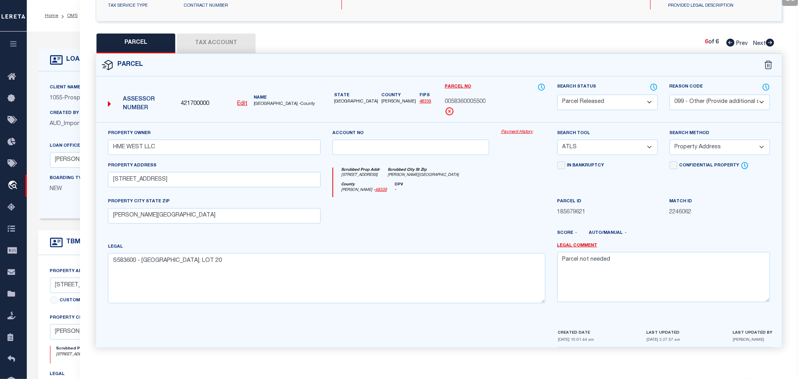
click at [67, 36] on div "LOAN DETAILS Client Name 1055" at bounding box center [412, 302] width 771 height 540
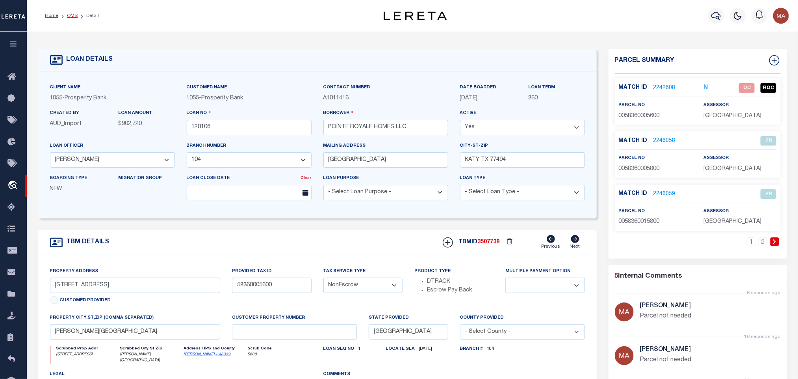
click at [69, 15] on link "OMS" at bounding box center [72, 15] width 11 height 5
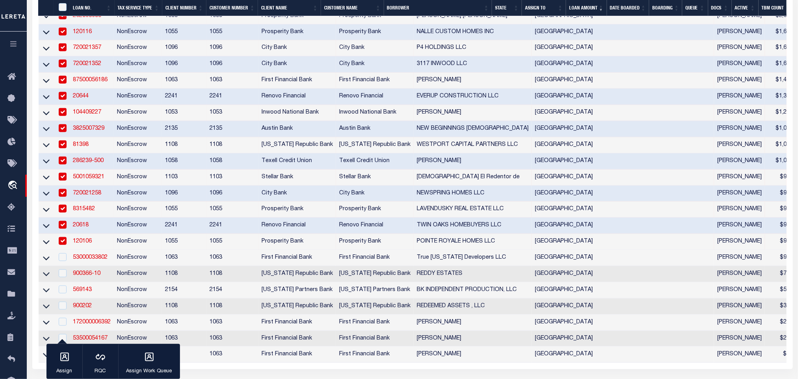
scroll to position [295, 0]
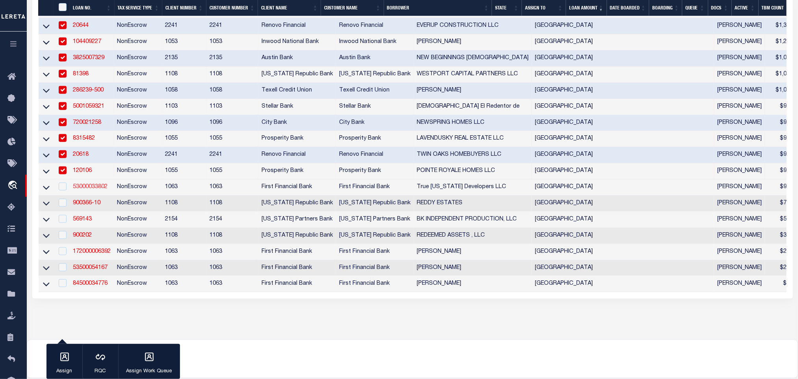
click at [91, 188] on link "53000033802" at bounding box center [90, 187] width 35 height 6
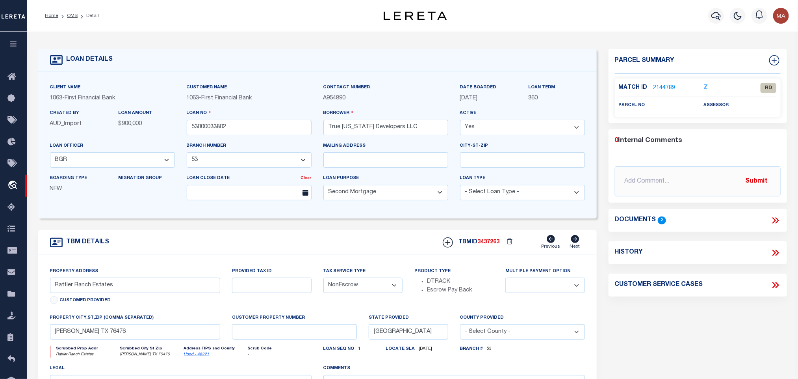
click at [773, 221] on icon at bounding box center [776, 220] width 10 height 10
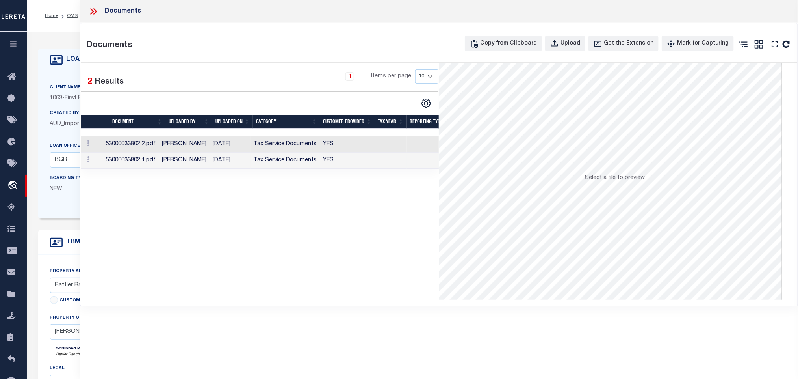
click at [370, 156] on td "YES" at bounding box center [347, 160] width 55 height 16
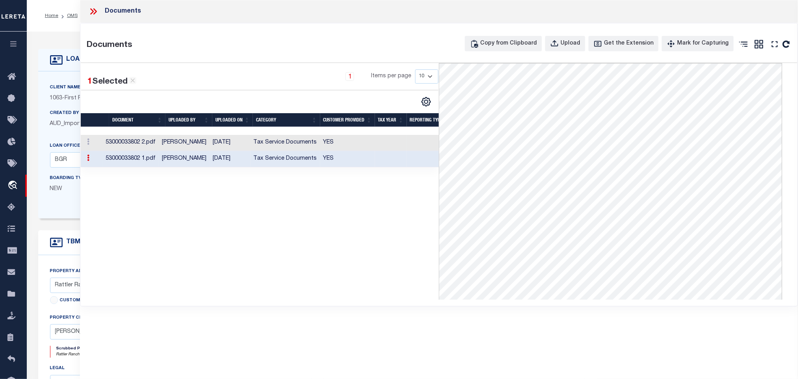
click at [203, 148] on td "McKade Vinson" at bounding box center [184, 143] width 51 height 16
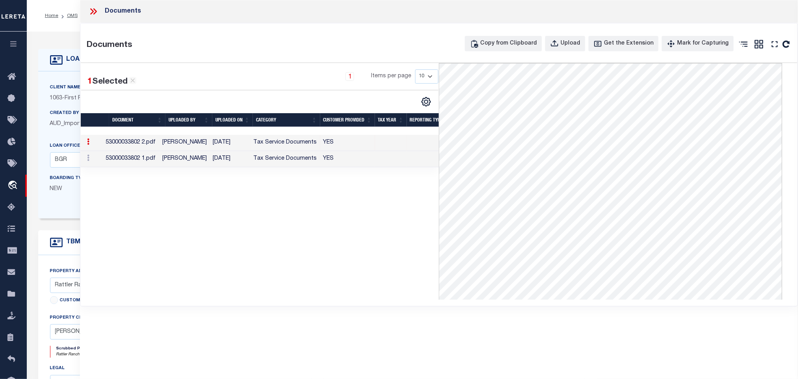
click at [92, 12] on icon at bounding box center [93, 11] width 10 height 10
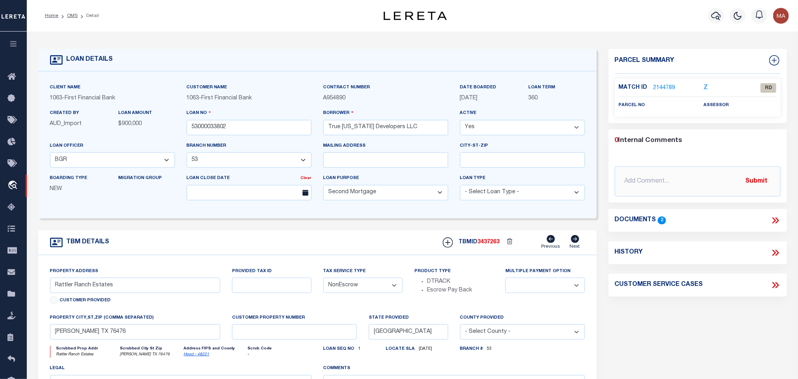
click at [196, 356] on link "Hood - 48221" at bounding box center [197, 354] width 26 height 4
click at [336, 133] on input "True Texas Developers LLC" at bounding box center [385, 127] width 125 height 15
click at [242, 135] on input "53000033802" at bounding box center [249, 127] width 125 height 15
click at [671, 88] on link "2144789" at bounding box center [665, 88] width 22 height 8
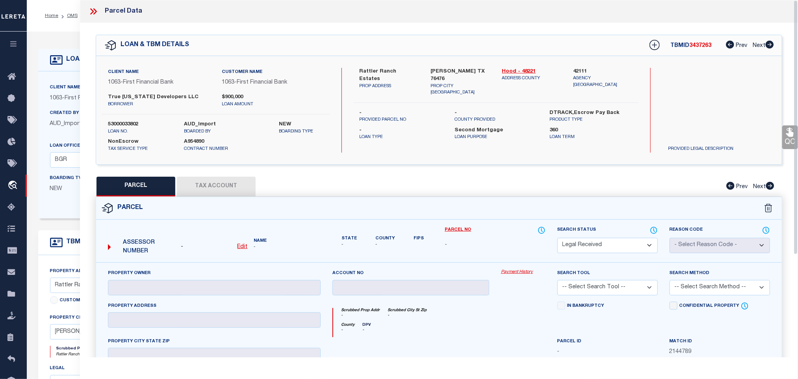
click at [245, 246] on u "Edit" at bounding box center [243, 247] width 10 height 6
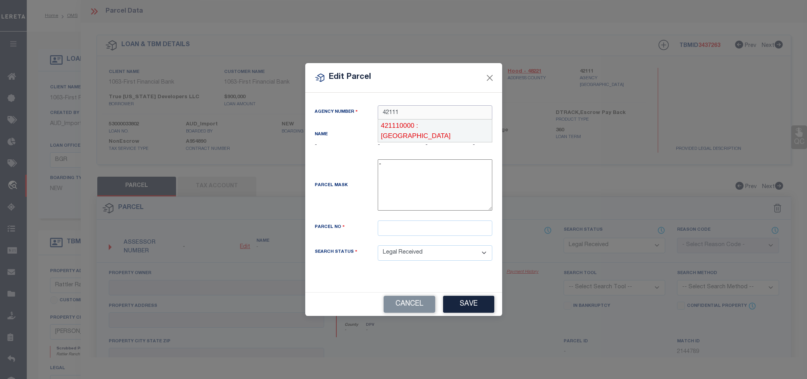
click at [438, 127] on div "421110000 : HOOD COUNTY" at bounding box center [435, 130] width 114 height 22
click at [446, 228] on input "text" at bounding box center [435, 227] width 115 height 15
paste input "R000045096"
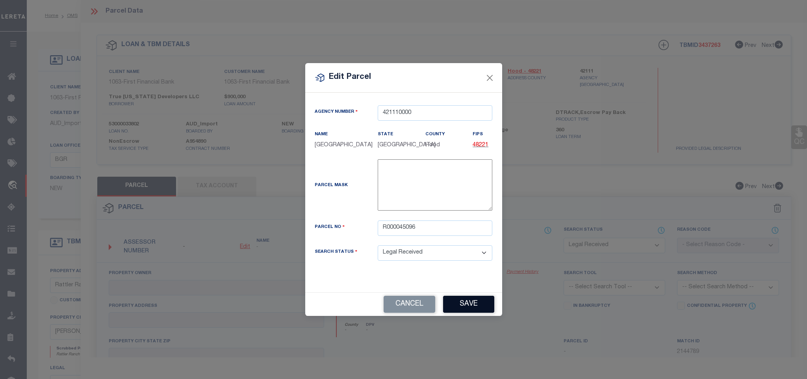
click at [466, 306] on button "Save" at bounding box center [468, 303] width 51 height 17
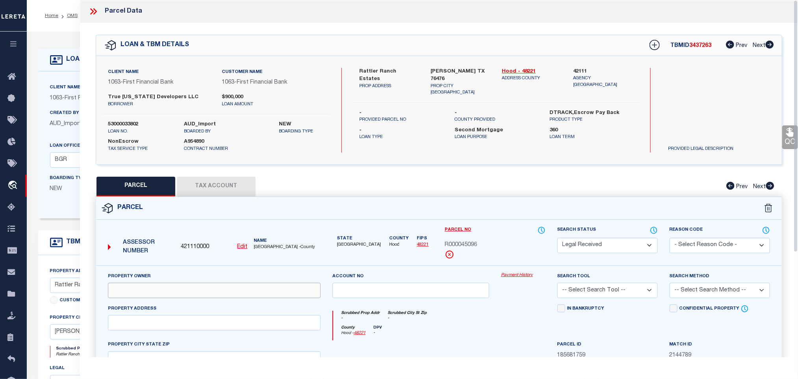
drag, startPoint x: 201, startPoint y: 287, endPoint x: 152, endPoint y: 301, distance: 50.5
click at [201, 287] on input "text" at bounding box center [214, 289] width 213 height 15
paste input "SWAIM JOE & SYBIL"
click at [229, 330] on input "text" at bounding box center [214, 322] width 213 height 15
paste input "418 E 4TH ST"
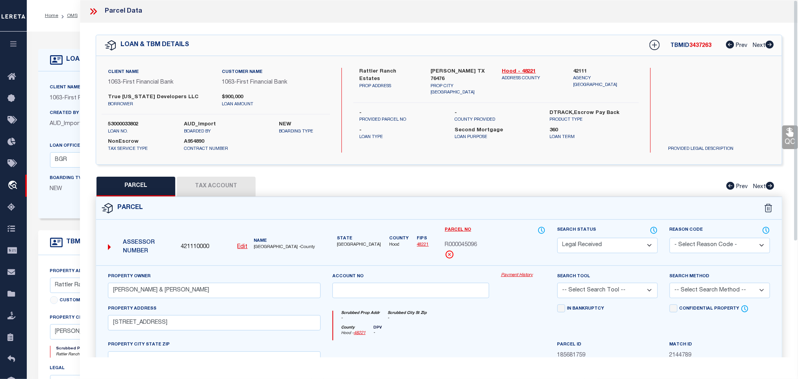
click at [455, 61] on div "Client Name 1063 - First Financial Bank Customer Name 1063 - First Financial Ba…" at bounding box center [439, 110] width 686 height 108
copy div "Tolar TX 76476"
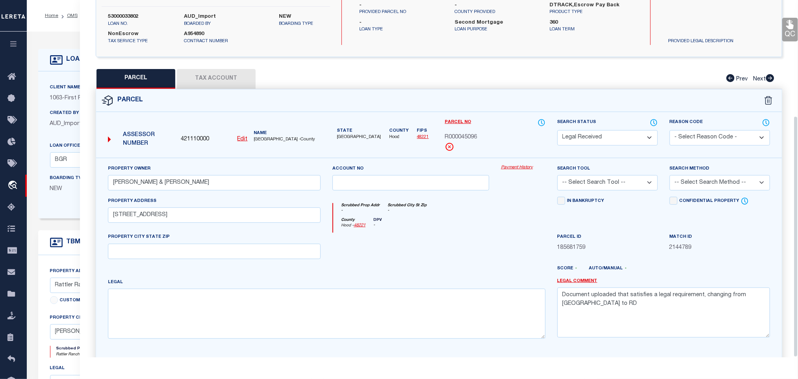
scroll to position [171, 0]
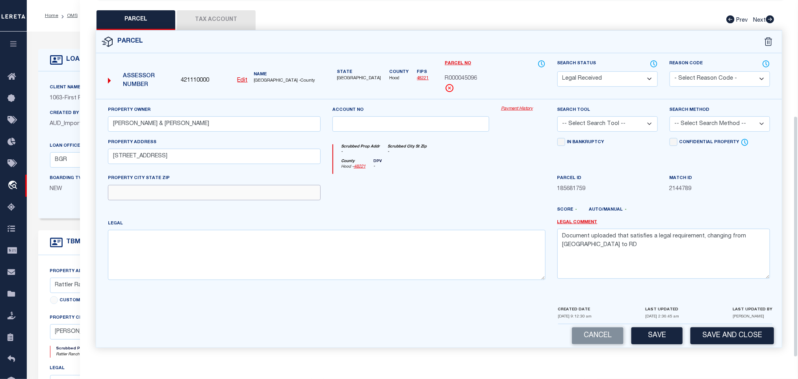
click at [299, 187] on input "text" at bounding box center [214, 192] width 213 height 15
paste input "Tolar TX 76476"
click at [252, 258] on textarea at bounding box center [327, 255] width 438 height 50
paste textarea "Acres 27.193, Abst R STORY - ABST 501"
click at [628, 229] on textarea "Document uploaded that satisfies a legal requirement, changing from ND to RD" at bounding box center [664, 254] width 213 height 50
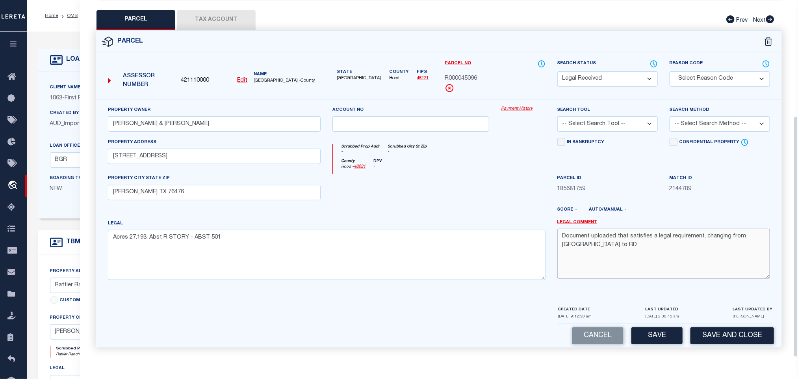
click at [628, 229] on textarea "Document uploaded that satisfies a legal requirement, changing from ND to RD" at bounding box center [664, 254] width 213 height 50
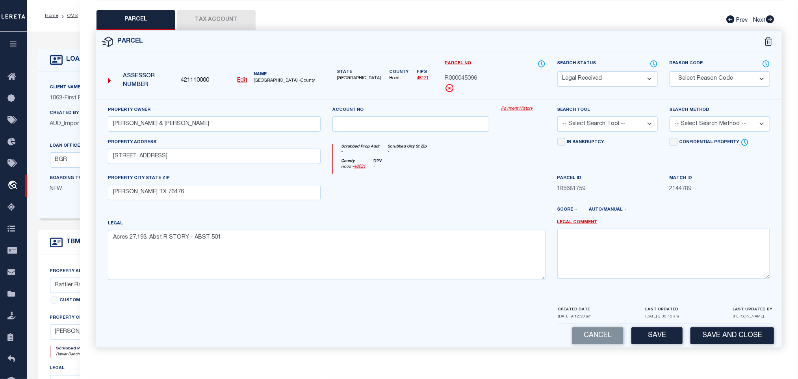
click at [606, 106] on div "Search Tool -- Select Search Tool -- 3rd Party Website Agency File Agency Websi…" at bounding box center [608, 119] width 100 height 26
drag, startPoint x: 608, startPoint y: 117, endPoint x: 608, endPoint y: 126, distance: 8.7
click at [608, 117] on select "-- Select Search Tool -- 3rd Party Website Agency File Agency Website ATLS CNV-…" at bounding box center [608, 123] width 100 height 15
click at [558, 116] on select "-- Select Search Tool -- 3rd Party Website Agency File Agency Website ATLS CNV-…" at bounding box center [608, 123] width 100 height 15
click at [681, 126] on select "-- Select Search Method -- Property Address Legal Liability Info Provided" at bounding box center [720, 123] width 100 height 15
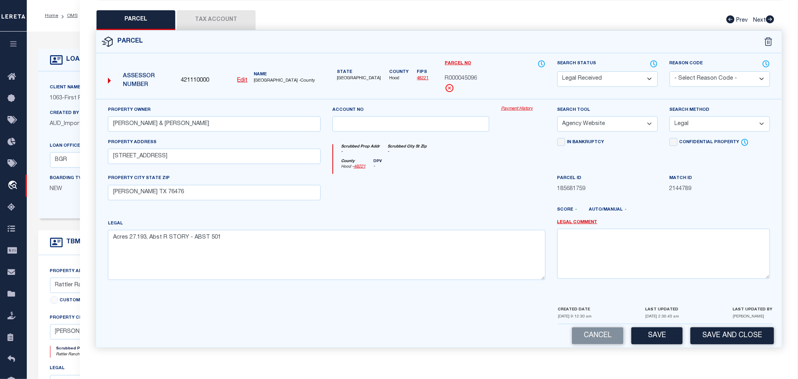
click at [670, 116] on select "-- Select Search Method -- Property Address Legal Liability Info Provided" at bounding box center [720, 123] width 100 height 15
click at [670, 341] on button "Save" at bounding box center [657, 335] width 51 height 17
click at [216, 14] on button "Tax Account" at bounding box center [216, 20] width 79 height 20
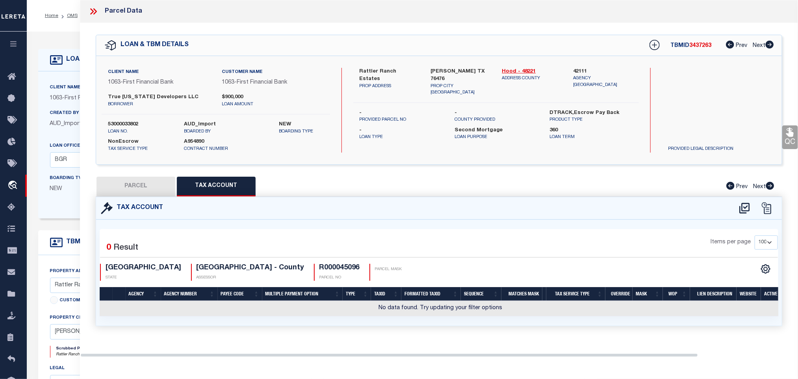
scroll to position [0, 0]
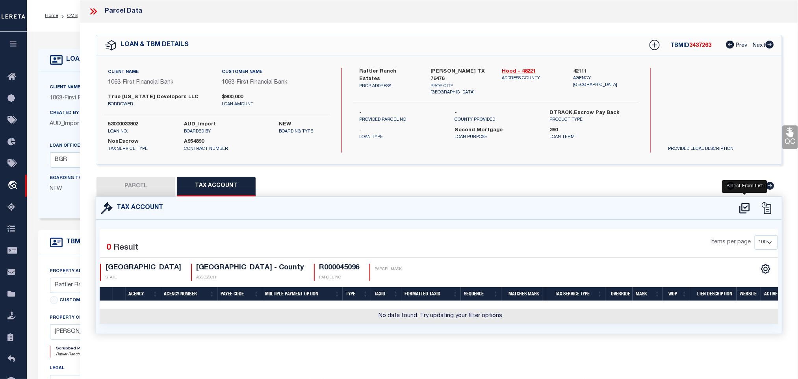
click at [745, 206] on icon at bounding box center [744, 208] width 13 height 13
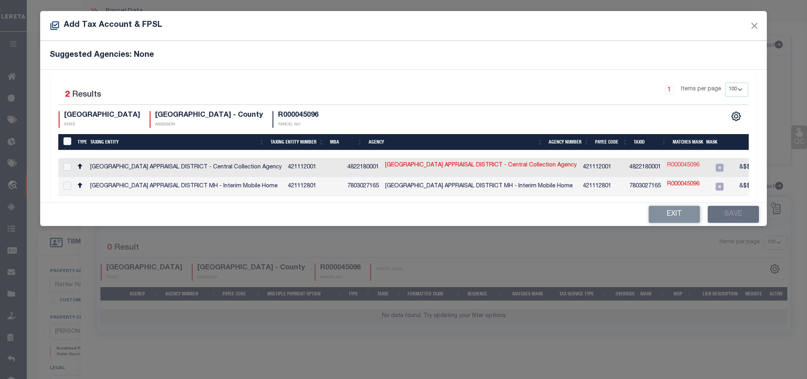
click at [667, 167] on link "R000045096" at bounding box center [683, 165] width 32 height 9
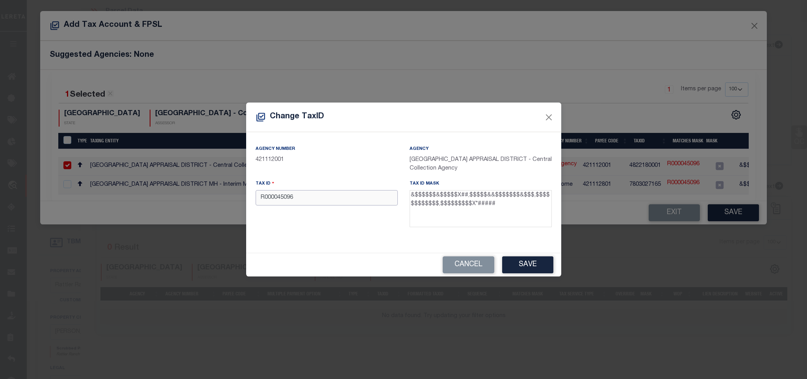
click at [343, 199] on input "R000045096" at bounding box center [327, 197] width 142 height 15
paste input "20501.000.0620.2"
click at [528, 260] on button "Save" at bounding box center [527, 264] width 51 height 17
click at [329, 188] on div "Tax ID 2050100006202" at bounding box center [327, 192] width 142 height 26
click at [331, 196] on input "2050100006202" at bounding box center [327, 197] width 142 height 15
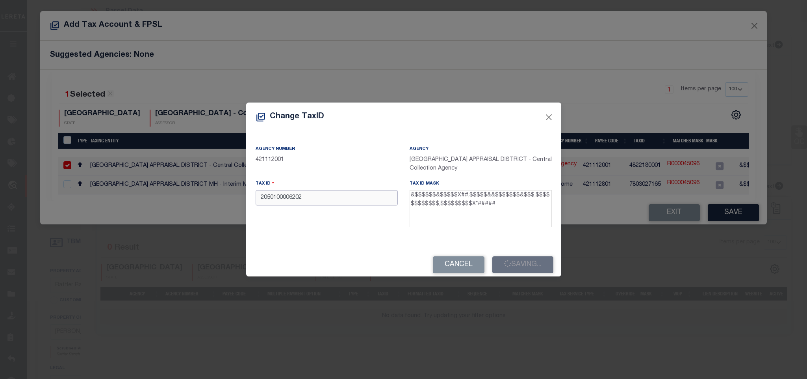
click at [331, 196] on input "2050100006202" at bounding box center [327, 197] width 142 height 15
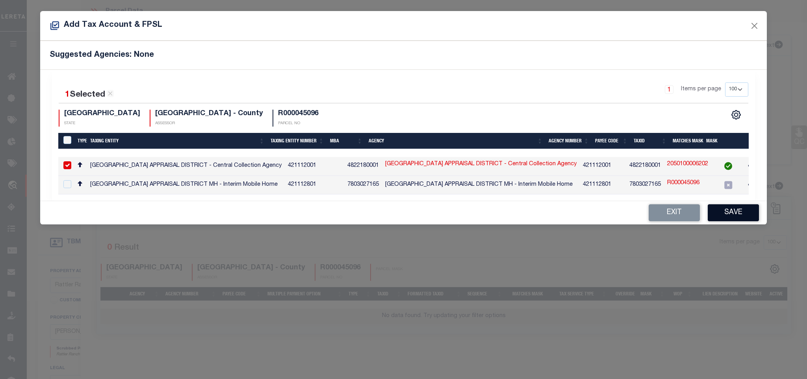
click at [720, 217] on button "Save" at bounding box center [733, 212] width 51 height 17
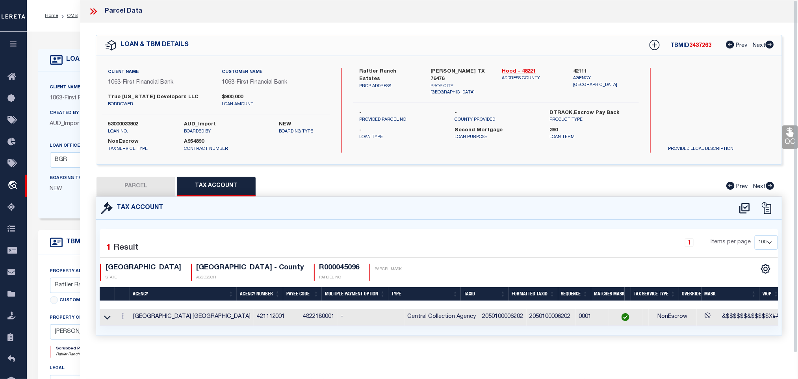
click at [166, 188] on button "PARCEL" at bounding box center [136, 187] width 79 height 20
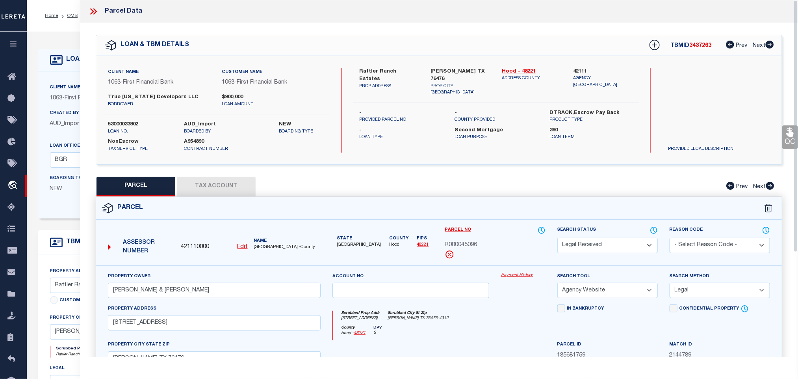
drag, startPoint x: 636, startPoint y: 249, endPoint x: 628, endPoint y: 242, distance: 10.1
click at [636, 249] on select "Automated Search Bad Parcel Complete Duplicate Parcel High Dollar Reporting In …" at bounding box center [608, 245] width 100 height 15
click at [558, 238] on select "Automated Search Bad Parcel Complete Duplicate Parcel High Dollar Reporting In …" at bounding box center [608, 245] width 100 height 15
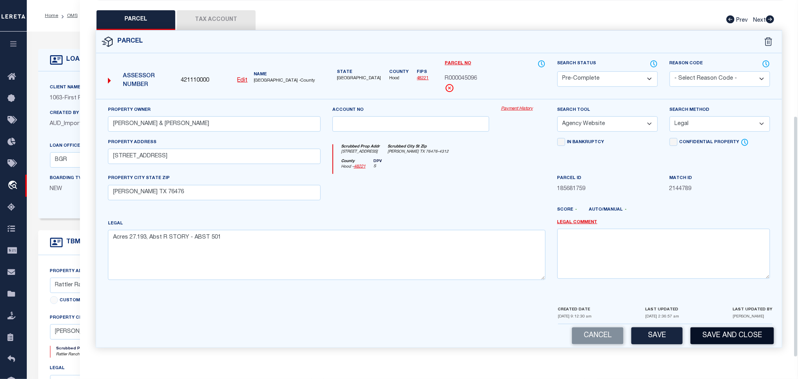
click at [732, 342] on button "Save and Close" at bounding box center [733, 335] width 84 height 17
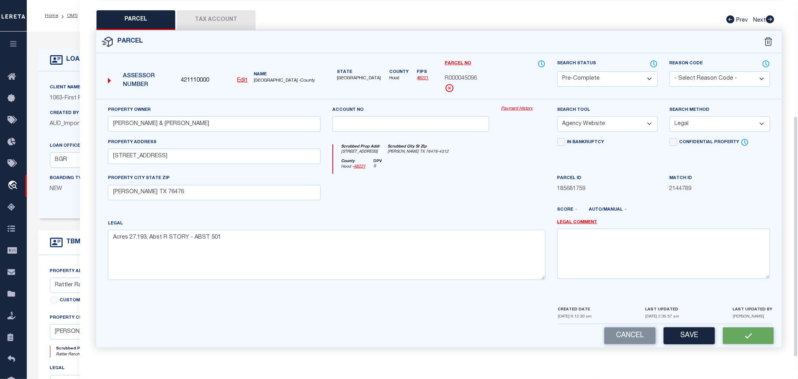
click at [205, 77] on span "421110000" at bounding box center [195, 80] width 28 height 9
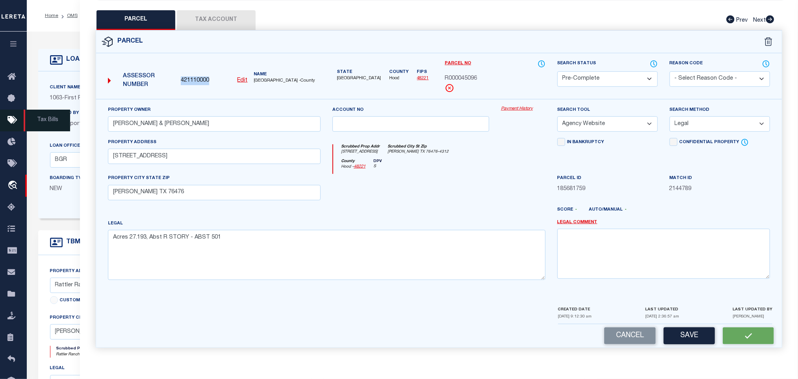
copy span "421110000"
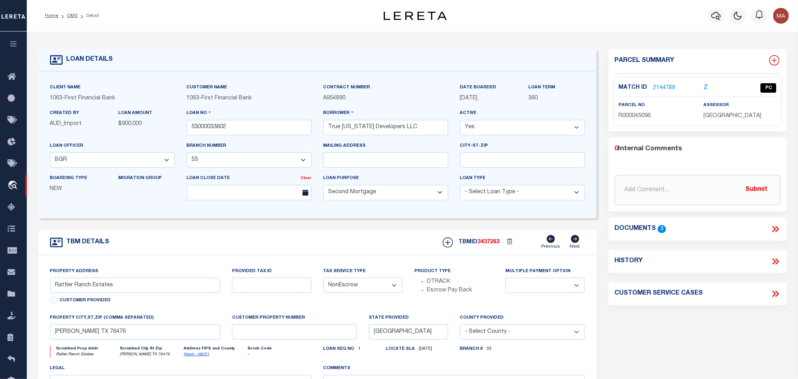
click at [775, 61] on icon at bounding box center [774, 60] width 5 height 5
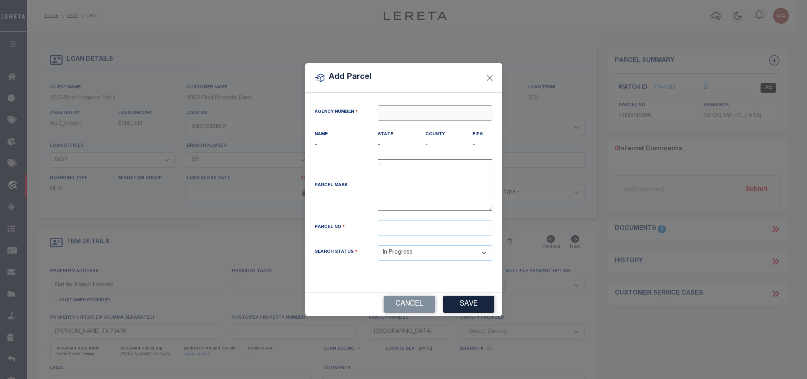
click at [414, 115] on input "text" at bounding box center [435, 112] width 115 height 15
paste input "421110000"
click at [437, 123] on div "421110000 : HOOD COUNTY" at bounding box center [435, 130] width 114 height 22
drag, startPoint x: 441, startPoint y: 226, endPoint x: 462, endPoint y: 271, distance: 49.7
click at [441, 226] on input "text" at bounding box center [435, 227] width 115 height 15
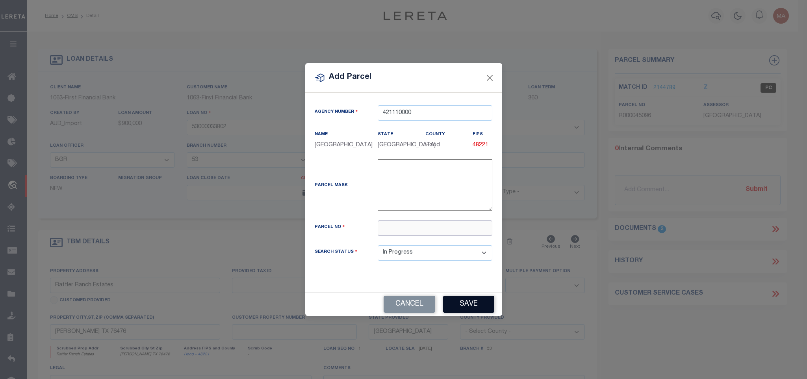
paste input "R000045094"
click at [470, 302] on button "Save" at bounding box center [468, 303] width 51 height 17
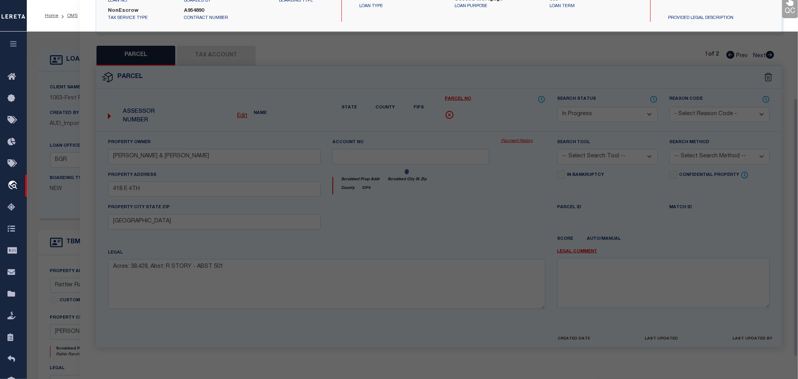
scroll to position [148, 0]
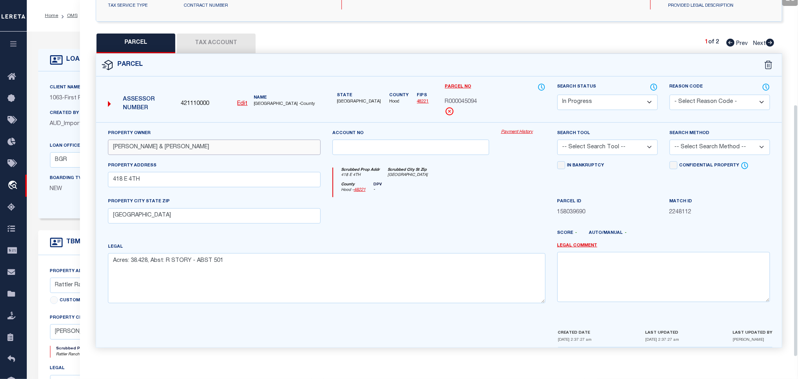
click at [265, 145] on input "SWAIM JOE & SYBIL" at bounding box center [214, 146] width 213 height 15
paste input "SYBIL M TRUSTEE"
click at [639, 148] on select "-- Select Search Tool -- 3rd Party Website Agency File Agency Website ATLS CNV-…" at bounding box center [608, 146] width 100 height 15
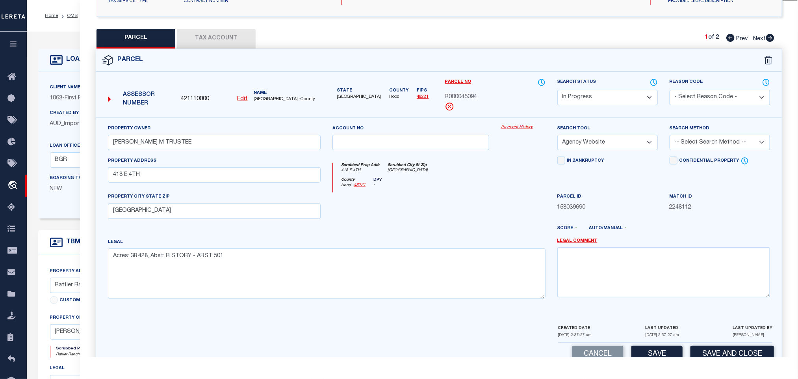
click at [558, 137] on select "-- Select Search Tool -- 3rd Party Website Agency File Agency Website ATLS CNV-…" at bounding box center [608, 142] width 100 height 15
drag, startPoint x: 712, startPoint y: 142, endPoint x: 711, endPoint y: 147, distance: 4.5
click at [712, 142] on select "-- Select Search Method -- Property Address Legal Liability Info Provided" at bounding box center [720, 142] width 100 height 15
click at [670, 137] on select "-- Select Search Method -- Property Address Legal Liability Info Provided" at bounding box center [720, 142] width 100 height 15
drag, startPoint x: 694, startPoint y: 146, endPoint x: 694, endPoint y: 152, distance: 5.9
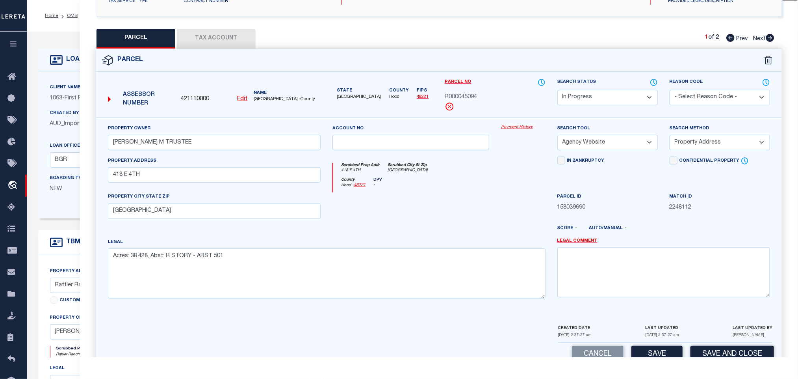
click at [694, 146] on select "-- Select Search Method -- Property Address Legal Liability Info Provided" at bounding box center [720, 142] width 100 height 15
click at [670, 137] on select "-- Select Search Method -- Property Address Legal Liability Info Provided" at bounding box center [720, 142] width 100 height 15
click at [665, 351] on button "Save" at bounding box center [657, 354] width 51 height 17
click at [229, 34] on button "Tax Account" at bounding box center [216, 39] width 79 height 20
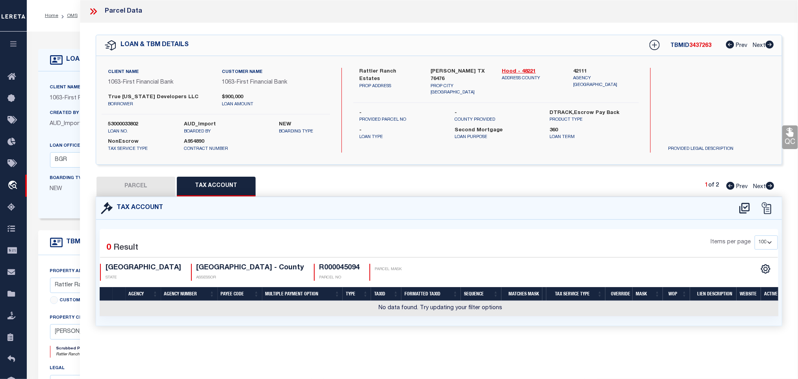
scroll to position [0, 0]
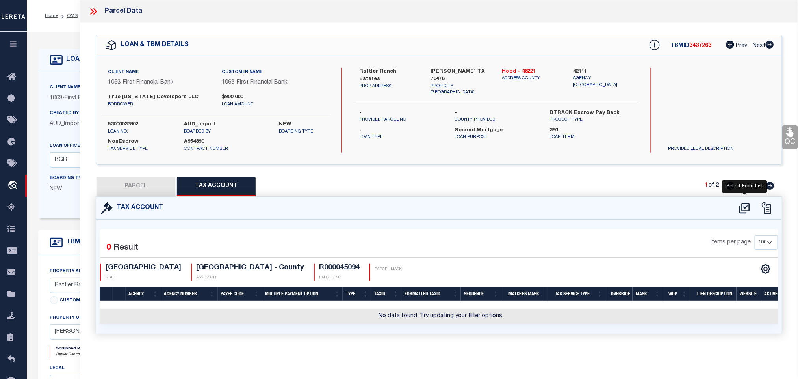
click at [748, 211] on icon at bounding box center [744, 208] width 13 height 13
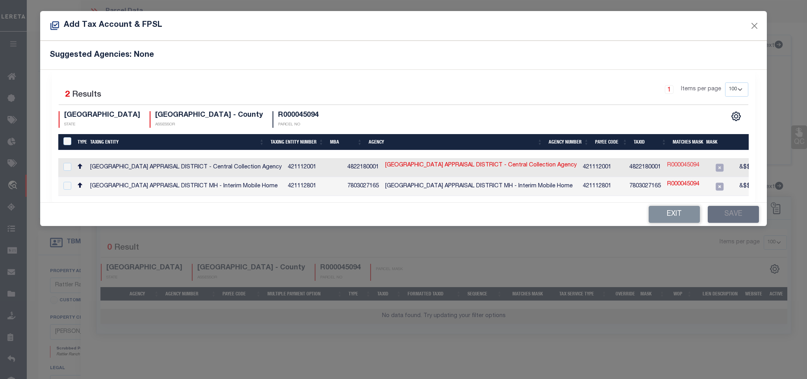
click at [667, 167] on link "R000045094" at bounding box center [683, 165] width 32 height 9
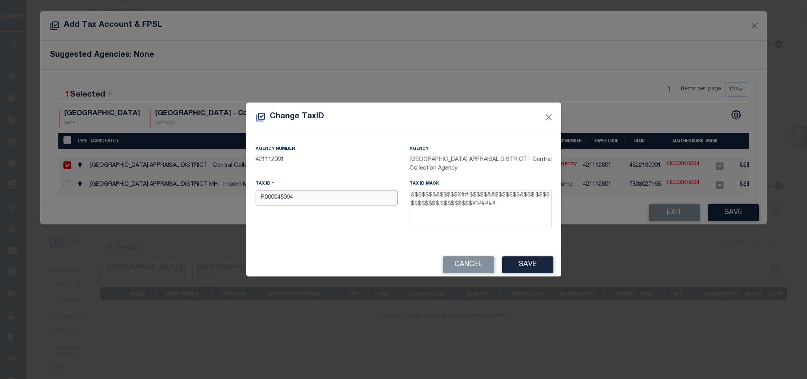
click at [340, 204] on input "R000045094" at bounding box center [327, 197] width 142 height 15
paste input "20501.000.0620.0"
click at [515, 270] on button "Save" at bounding box center [527, 264] width 51 height 17
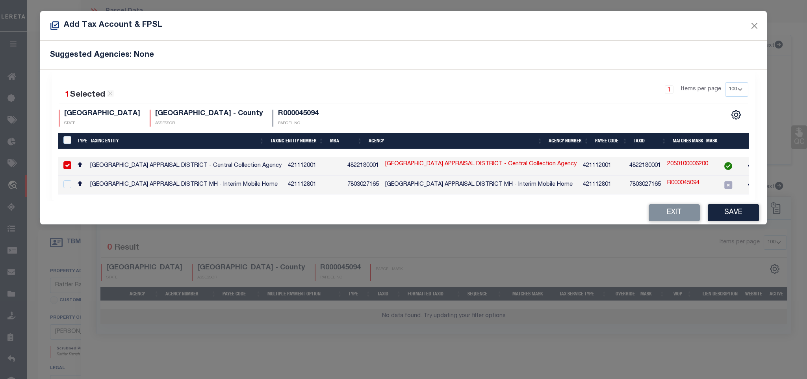
click at [736, 216] on button "Save" at bounding box center [733, 212] width 51 height 17
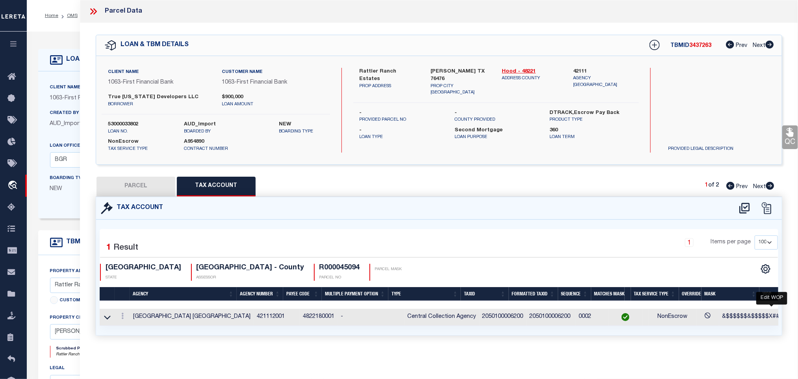
click at [790, 317] on icon at bounding box center [794, 317] width 8 height 8
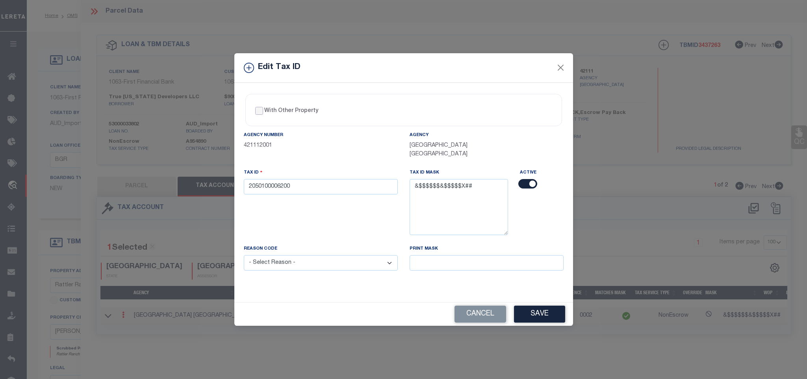
click at [262, 110] on input "With Other Property" at bounding box center [259, 111] width 8 height 8
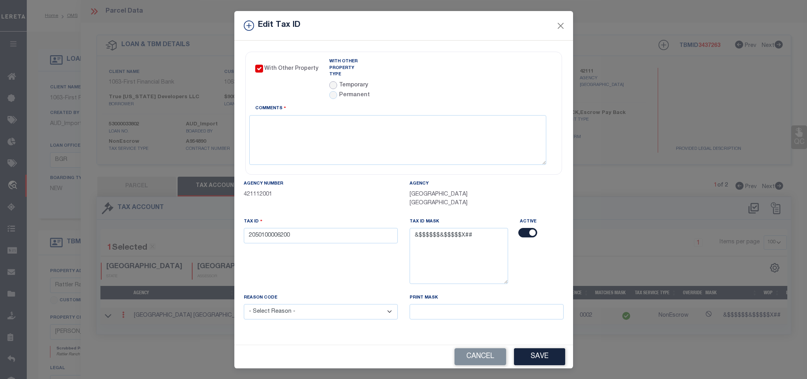
click at [329, 82] on input "radio" at bounding box center [333, 85] width 8 height 8
click at [507, 62] on link "Agency Calendar" at bounding box center [529, 63] width 45 height 10
click at [416, 76] on input "text" at bounding box center [441, 75] width 74 height 15
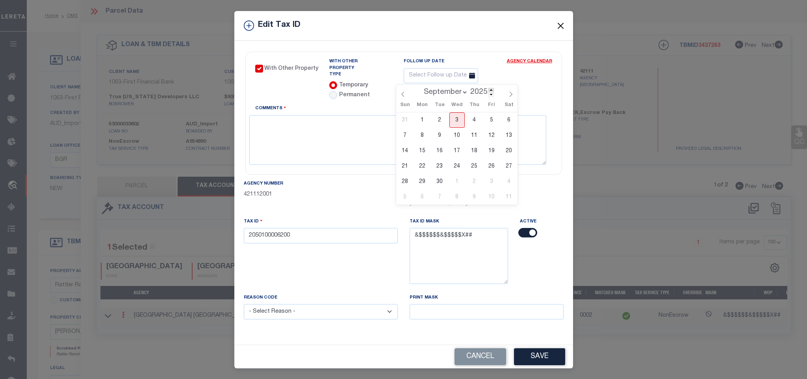
click at [492, 91] on span at bounding box center [492, 90] width 6 height 4
click at [453, 91] on select "January February March April May June July August September October November De…" at bounding box center [444, 92] width 48 height 8
click at [420, 88] on select "January February March April May June July August September October November De…" at bounding box center [444, 92] width 48 height 8
click at [509, 120] on span "3" at bounding box center [509, 119] width 15 height 15
click at [457, 139] on textarea "Comments" at bounding box center [397, 140] width 297 height 50
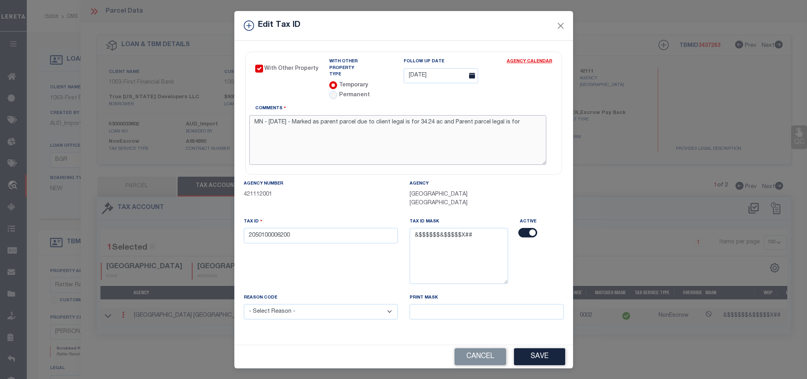
drag, startPoint x: 460, startPoint y: 119, endPoint x: 537, endPoint y: 116, distance: 76.9
click at [537, 116] on div "With Other Property With Other Property Type Temporary Permanent Parent Parcel …" at bounding box center [403, 113] width 317 height 123
click at [528, 354] on button "Save" at bounding box center [539, 356] width 51 height 17
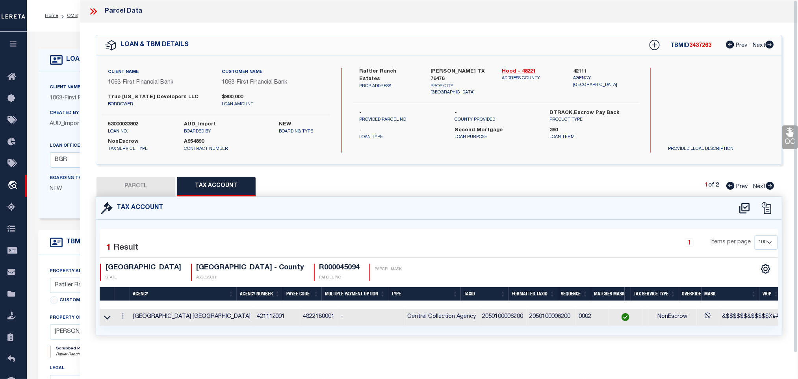
click at [148, 182] on button "PARCEL" at bounding box center [136, 187] width 79 height 20
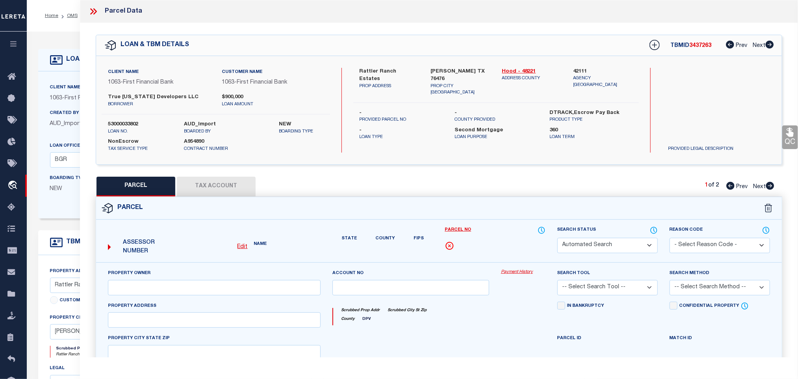
drag, startPoint x: 594, startPoint y: 249, endPoint x: 594, endPoint y: 243, distance: 5.1
click at [594, 249] on select "Automated Search Bad Parcel Complete Duplicate Parcel High Dollar Reporting In …" at bounding box center [608, 245] width 100 height 15
click at [558, 238] on select "Automated Search Bad Parcel Complete Duplicate Parcel High Dollar Reporting In …" at bounding box center [608, 245] width 100 height 15
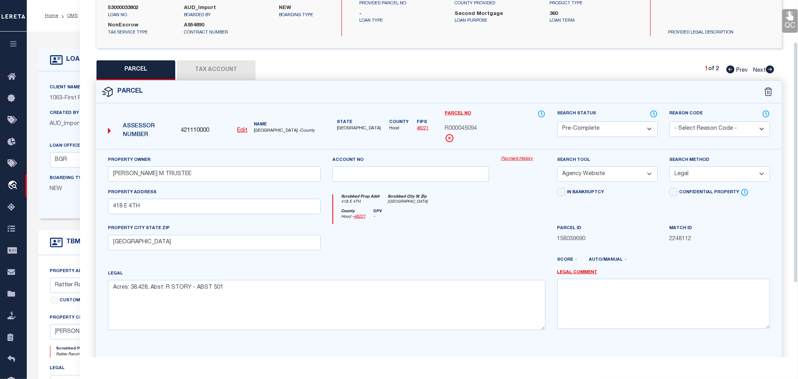
scroll to position [171, 0]
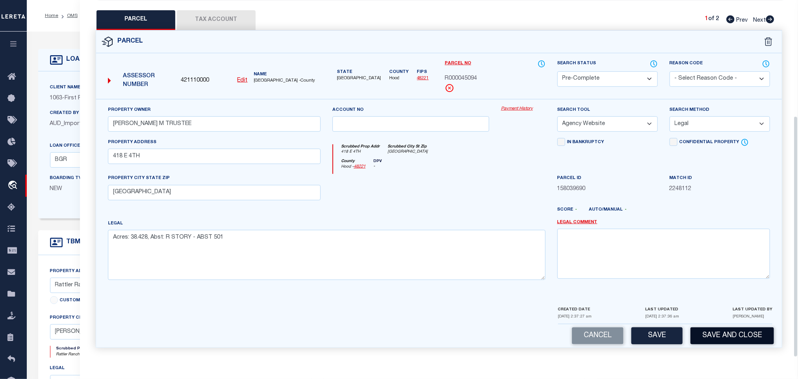
click at [713, 335] on button "Save and Close" at bounding box center [733, 335] width 84 height 17
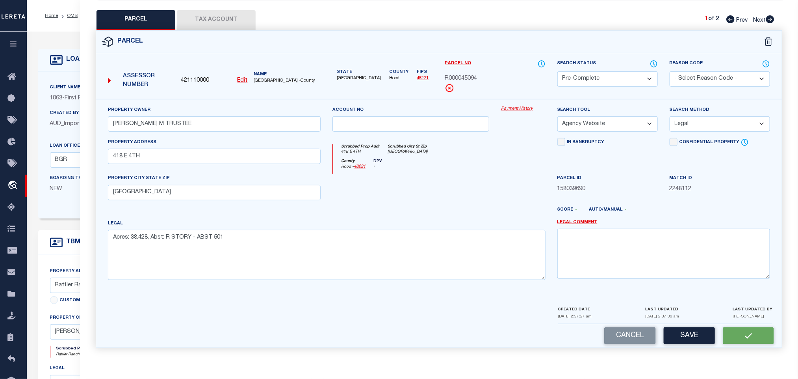
click at [196, 79] on span "421110000" at bounding box center [195, 80] width 28 height 9
copy span "421110000"
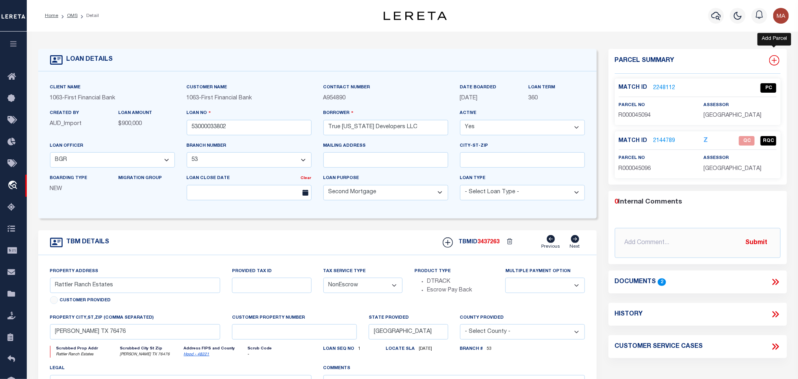
click at [777, 60] on icon at bounding box center [774, 60] width 5 height 5
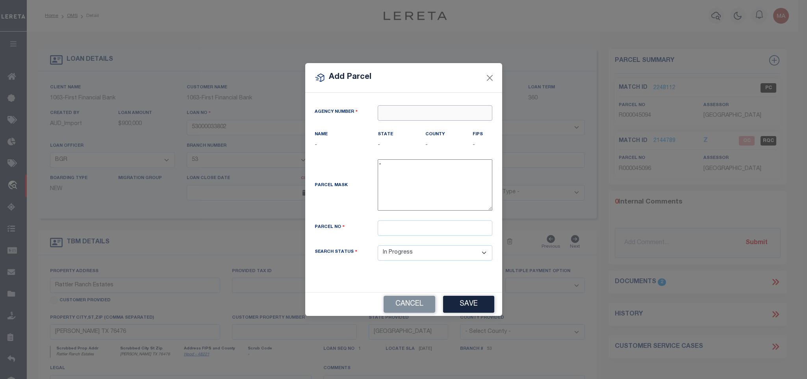
click at [423, 112] on input "text" at bounding box center [435, 112] width 115 height 15
paste input "421110000"
click at [482, 128] on div "421110000 : HOOD COUNTY" at bounding box center [435, 130] width 114 height 22
click at [437, 227] on input "text" at bounding box center [435, 227] width 115 height 15
paste input "R000108083"
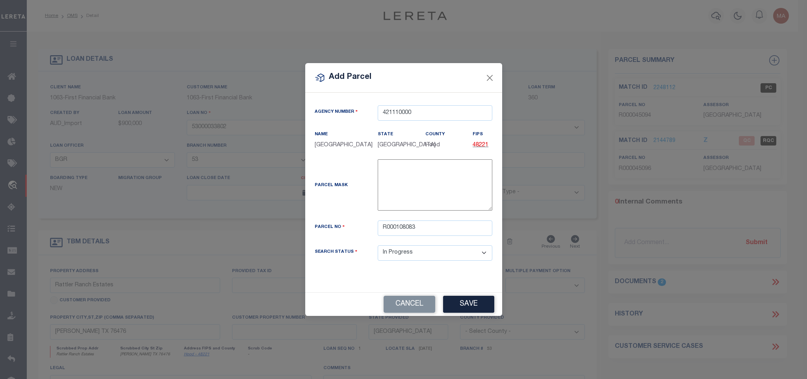
click at [463, 316] on div "Cancel Save" at bounding box center [403, 303] width 197 height 23
click at [463, 312] on button "Save" at bounding box center [468, 303] width 51 height 17
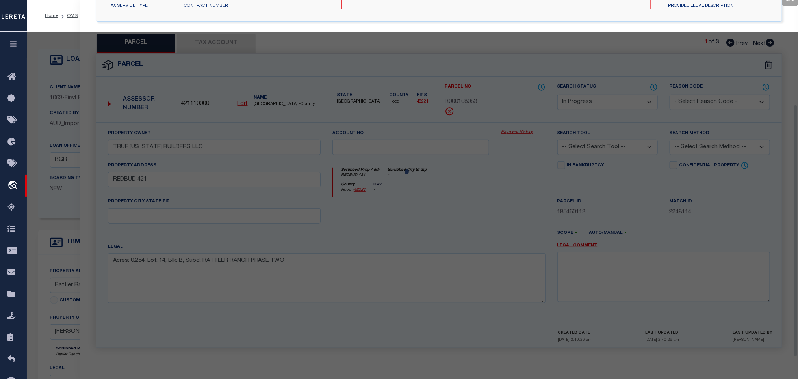
scroll to position [148, 0]
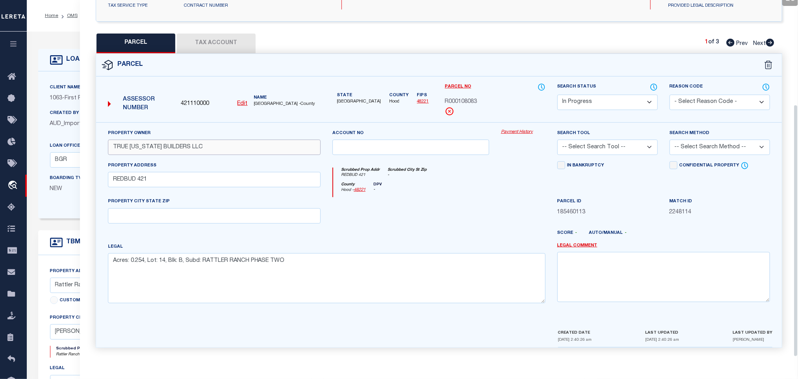
click at [233, 145] on input "TRUE TEXAS BUILDERS LLC" at bounding box center [214, 146] width 213 height 15
click at [238, 215] on input "text" at bounding box center [214, 215] width 213 height 15
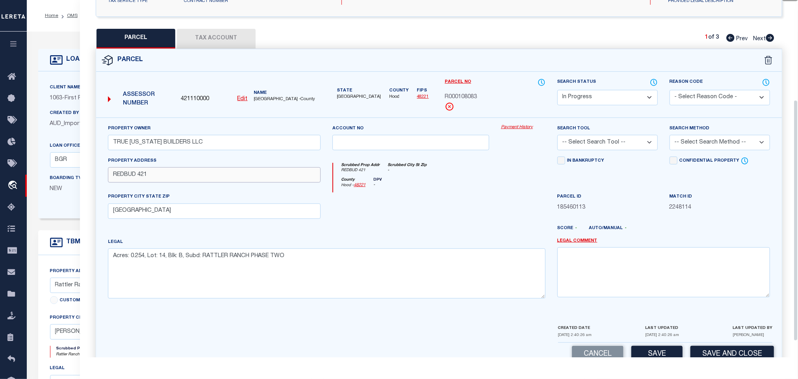
click at [142, 174] on input "REDBUD 421" at bounding box center [214, 174] width 213 height 15
paste input "421 REDBUD LN"
click at [636, 148] on select "-- Select Search Tool -- 3rd Party Website Agency File Agency Website ATLS CNV-…" at bounding box center [608, 142] width 100 height 15
click at [558, 137] on select "-- Select Search Tool -- 3rd Party Website Agency File Agency Website ATLS CNV-…" at bounding box center [608, 142] width 100 height 15
drag, startPoint x: 702, startPoint y: 139, endPoint x: 700, endPoint y: 148, distance: 9.1
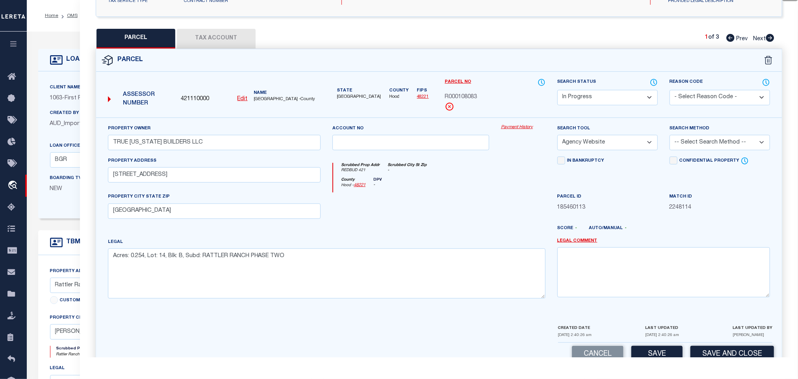
click at [702, 139] on select "-- Select Search Method -- Property Address Legal Liability Info Provided" at bounding box center [720, 142] width 100 height 15
click at [670, 137] on select "-- Select Search Method -- Property Address Legal Liability Info Provided" at bounding box center [720, 142] width 100 height 15
click at [653, 355] on button "Save" at bounding box center [657, 354] width 51 height 17
click at [233, 39] on button "Tax Account" at bounding box center [216, 39] width 79 height 20
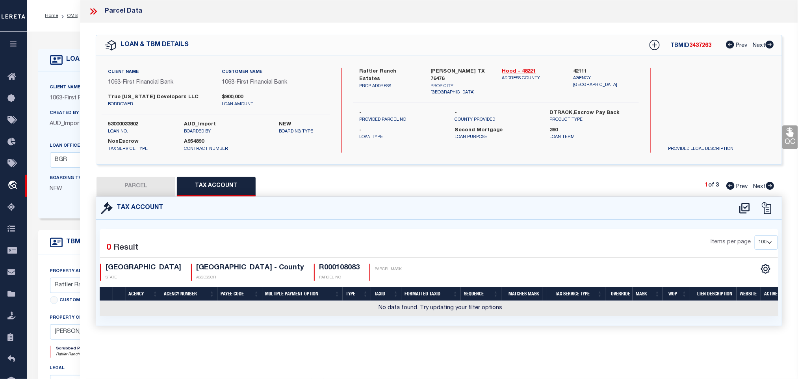
scroll to position [0, 0]
click at [743, 208] on icon at bounding box center [744, 208] width 13 height 13
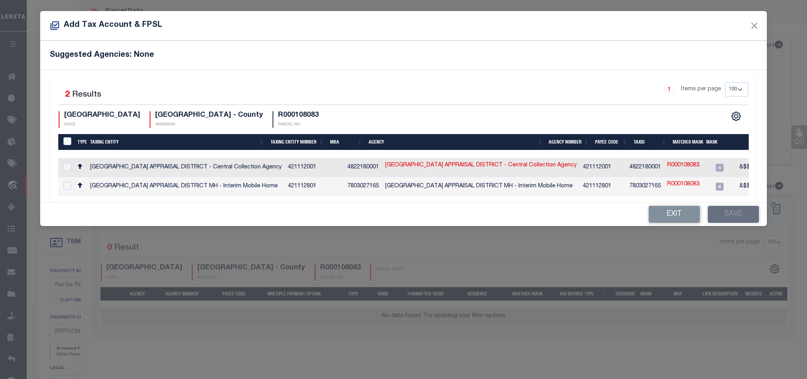
click at [664, 160] on td "R000108083" at bounding box center [683, 167] width 39 height 19
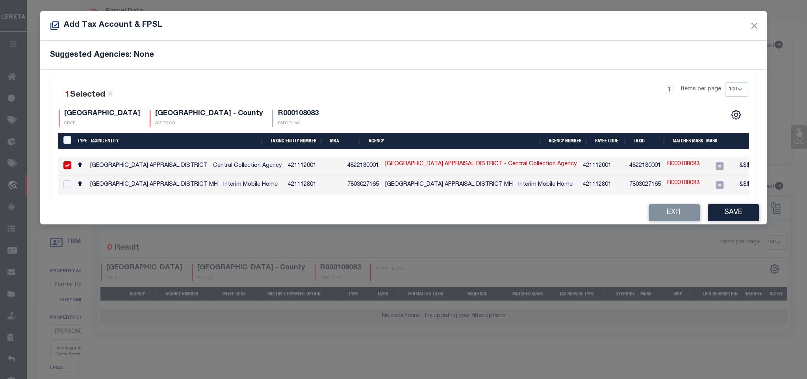
click at [626, 166] on td "4822180001" at bounding box center [645, 166] width 38 height 19
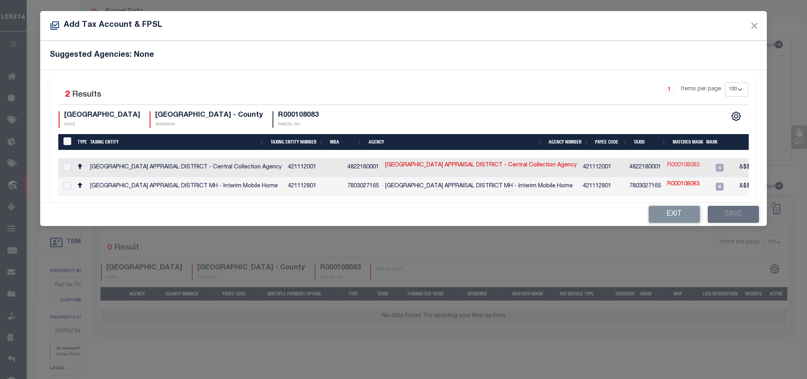
click at [667, 167] on link "R000108083" at bounding box center [683, 165] width 32 height 9
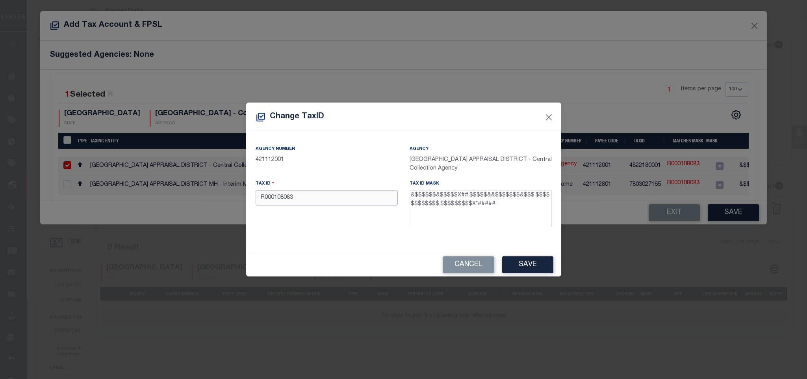
click at [356, 197] on input "R000108083" at bounding box center [327, 197] width 142 height 15
paste input "17856.002.0014.0"
click at [525, 264] on button "Save" at bounding box center [527, 264] width 51 height 17
click at [353, 193] on input "1785600200140" at bounding box center [327, 197] width 142 height 15
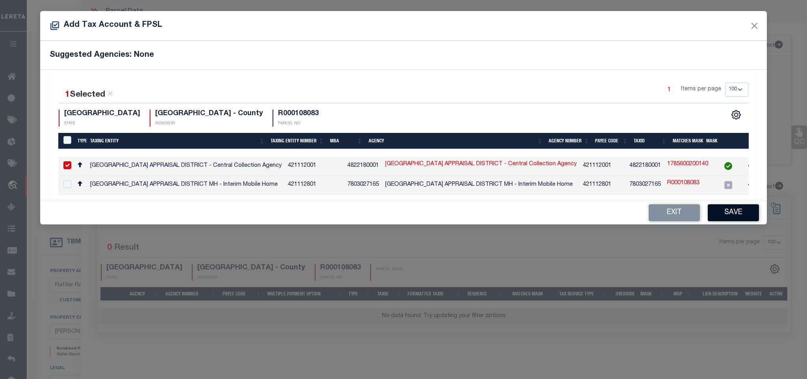
click at [749, 220] on button "Save" at bounding box center [733, 212] width 51 height 17
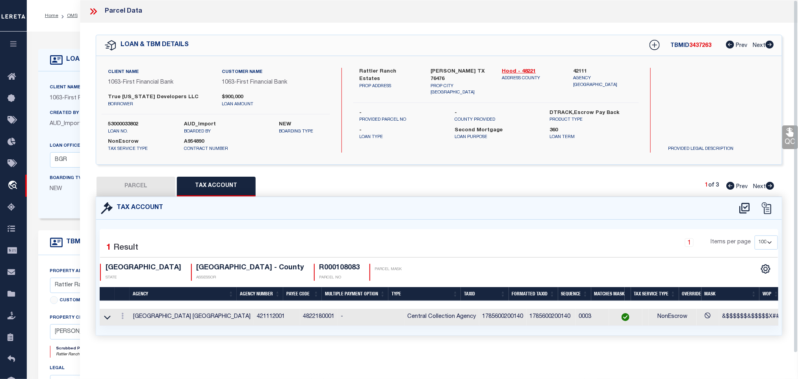
click at [155, 187] on button "PARCEL" at bounding box center [136, 187] width 79 height 20
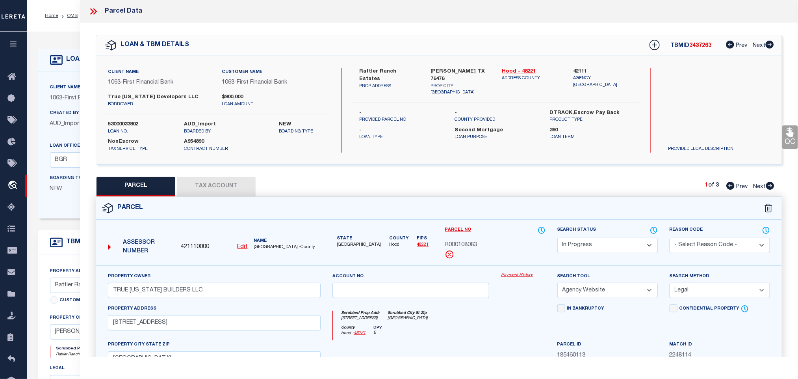
click at [598, 246] on select "Automated Search Bad Parcel Complete Duplicate Parcel High Dollar Reporting In …" at bounding box center [608, 245] width 100 height 15
click at [558, 238] on select "Automated Search Bad Parcel Complete Duplicate Parcel High Dollar Reporting In …" at bounding box center [608, 245] width 100 height 15
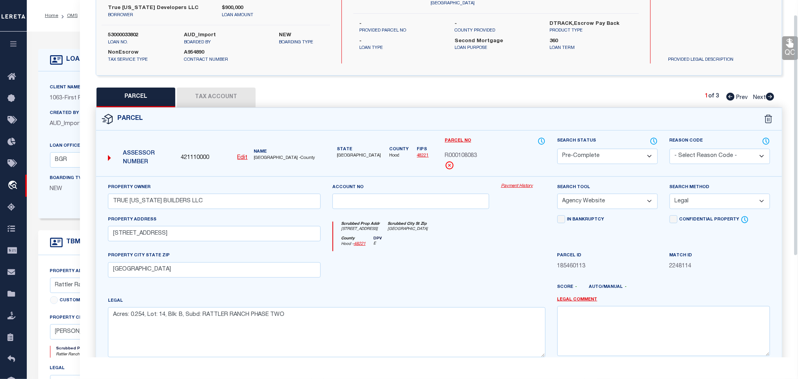
scroll to position [171, 0]
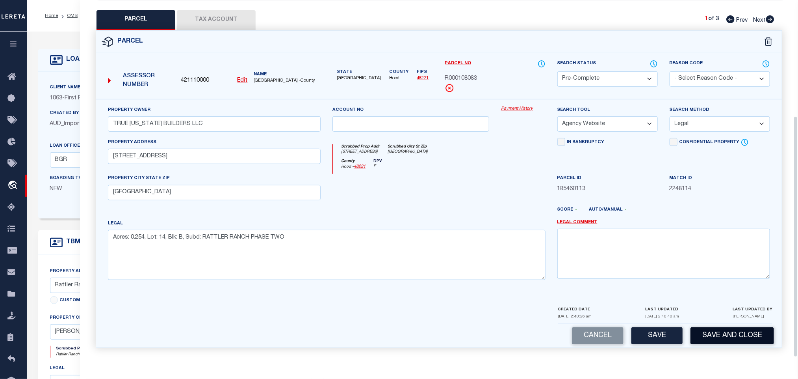
click at [727, 333] on button "Save and Close" at bounding box center [733, 335] width 84 height 17
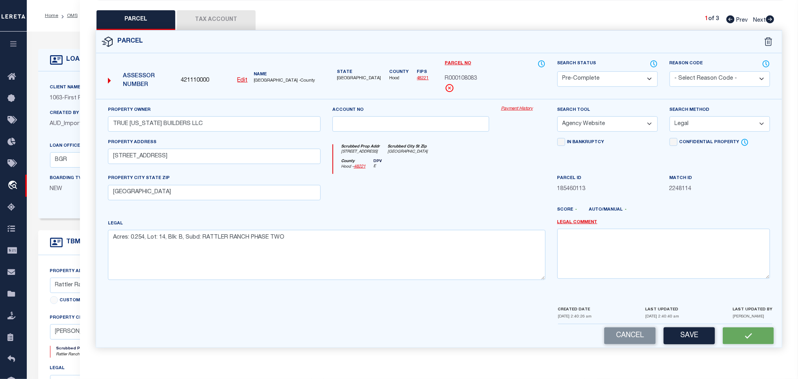
click at [188, 78] on span "421110000" at bounding box center [195, 80] width 28 height 9
copy span "421110000"
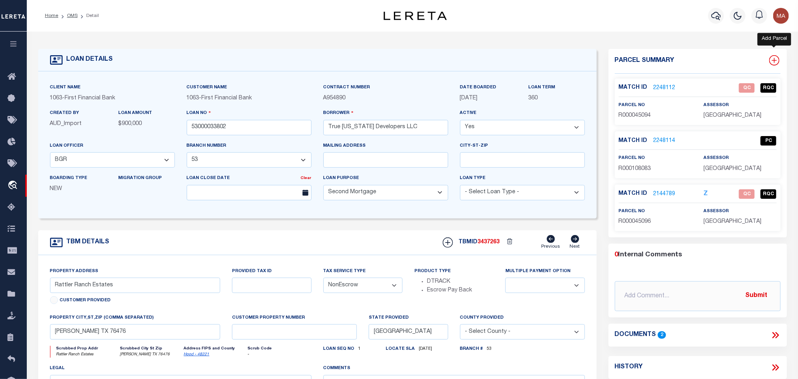
click at [769, 58] on icon at bounding box center [774, 60] width 10 height 10
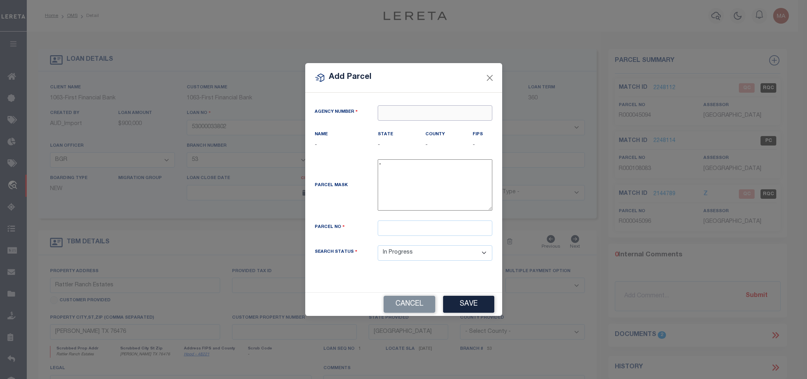
click at [445, 115] on input "text" at bounding box center [435, 112] width 115 height 15
paste input "421110000"
click at [437, 126] on div "421110000 : HOOD COUNTY" at bounding box center [435, 130] width 114 height 22
click at [450, 236] on input "text" at bounding box center [435, 227] width 115 height 15
paste input "R000108084"
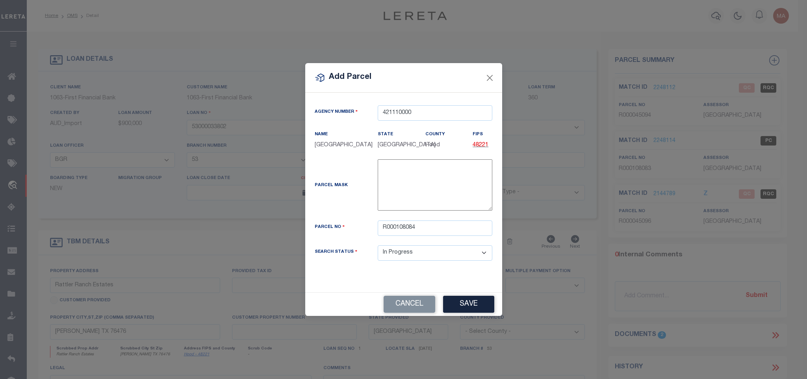
click at [465, 289] on div "Agency Number 421110000 Name HOOD COUNTY State" at bounding box center [403, 192] width 197 height 199
click at [467, 299] on button "Save" at bounding box center [468, 303] width 51 height 17
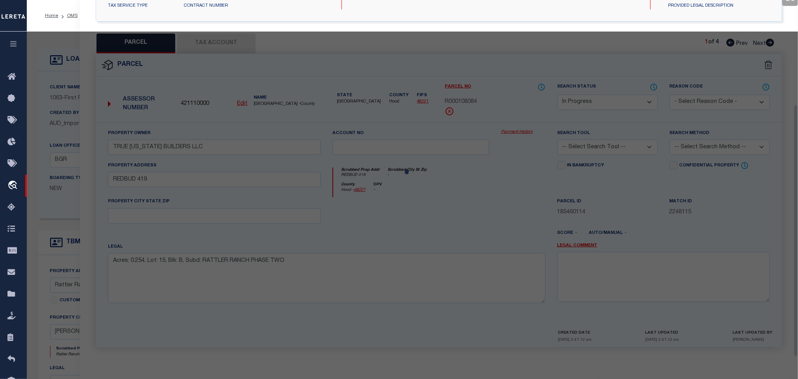
scroll to position [148, 0]
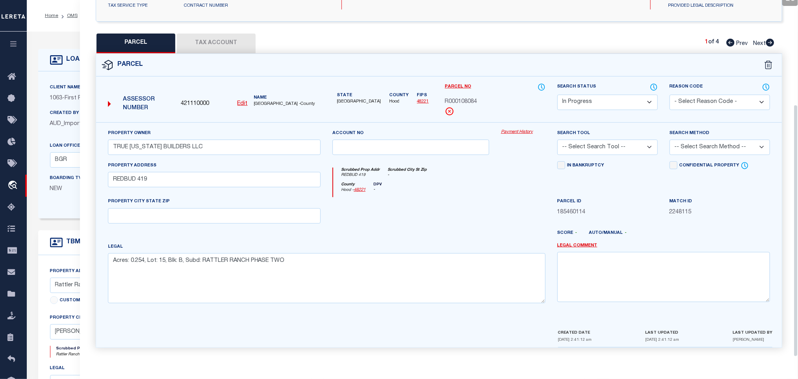
drag, startPoint x: 212, startPoint y: 155, endPoint x: 208, endPoint y: 176, distance: 21.6
click at [212, 155] on div "Property Owner TRUE TEXAS BUILDERS LLC" at bounding box center [214, 145] width 225 height 32
click at [208, 176] on input "REDBUD 419" at bounding box center [214, 179] width 213 height 15
paste input "419 REDBUD LN"
click at [160, 216] on input "text" at bounding box center [214, 215] width 213 height 15
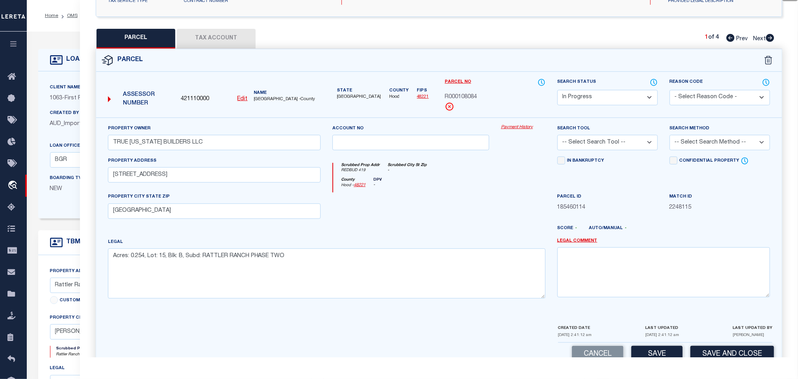
click at [635, 140] on select "-- Select Search Tool -- 3rd Party Website Agency File Agency Website ATLS CNV-…" at bounding box center [608, 142] width 100 height 15
click at [558, 137] on select "-- Select Search Tool -- 3rd Party Website Agency File Agency Website ATLS CNV-…" at bounding box center [608, 142] width 100 height 15
click at [697, 143] on select "-- Select Search Method -- Property Address Legal Liability Info Provided" at bounding box center [720, 142] width 100 height 15
click at [670, 137] on select "-- Select Search Method -- Property Address Legal Liability Info Provided" at bounding box center [720, 142] width 100 height 15
click at [652, 357] on button "Save" at bounding box center [657, 354] width 51 height 17
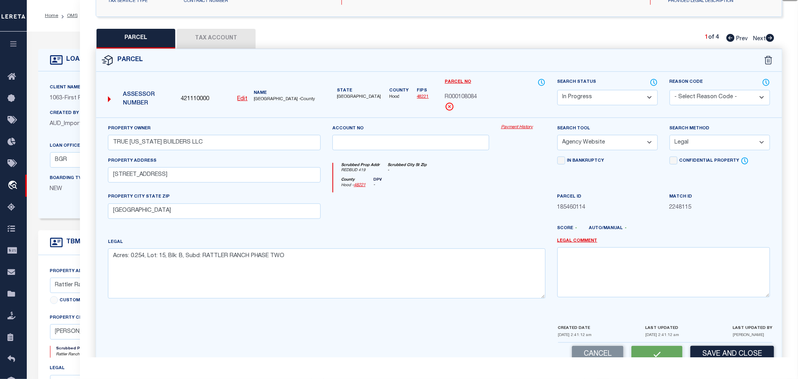
click at [195, 36] on button "Tax Account" at bounding box center [216, 39] width 79 height 20
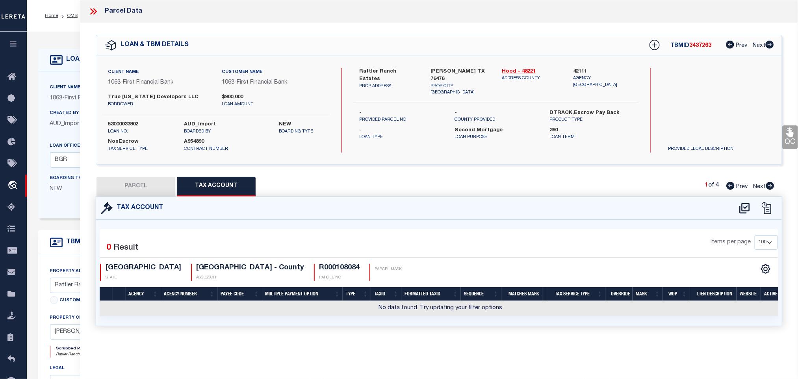
scroll to position [0, 0]
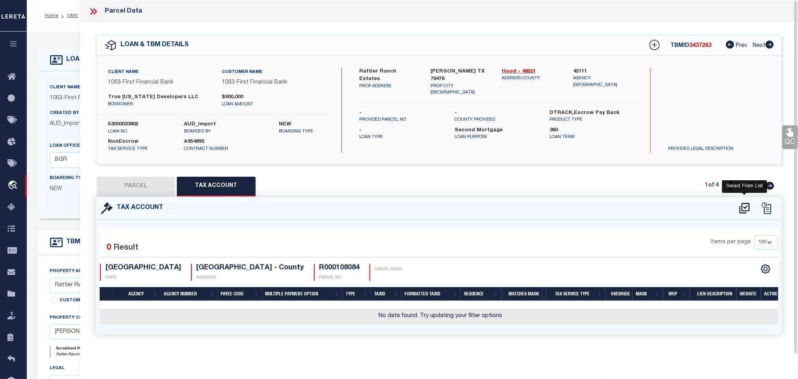
click at [747, 211] on icon at bounding box center [744, 208] width 13 height 13
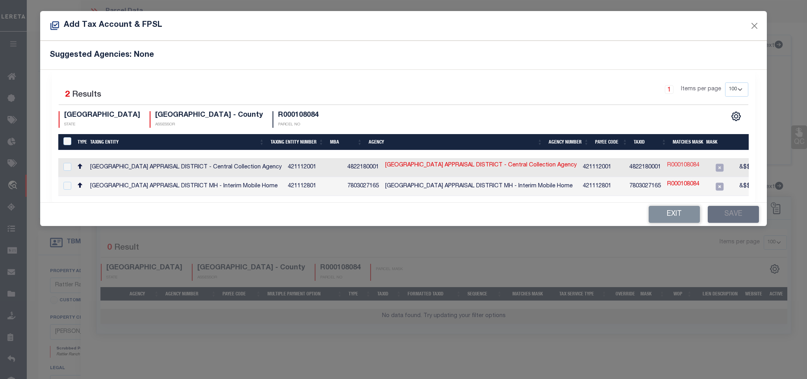
click at [667, 170] on link "R000108084" at bounding box center [683, 165] width 32 height 9
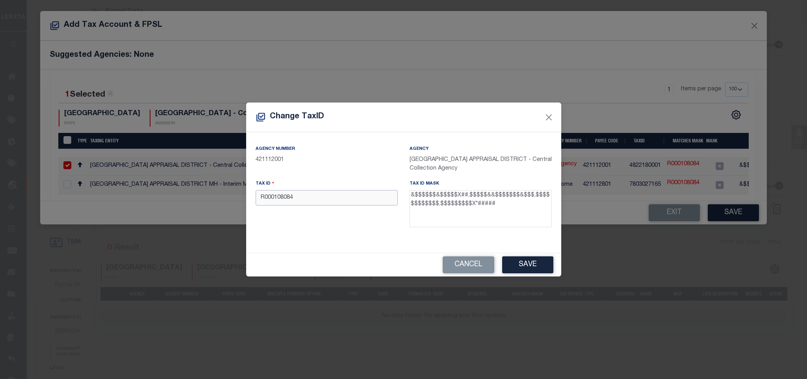
click at [317, 195] on input "R000108084" at bounding box center [327, 197] width 142 height 15
paste input "17856.002.0015.0"
click at [507, 259] on button "Save" at bounding box center [527, 264] width 51 height 17
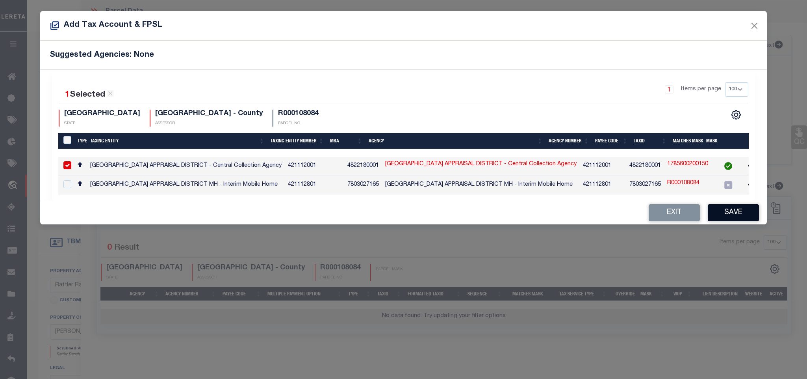
click at [741, 216] on button "Save" at bounding box center [733, 212] width 51 height 17
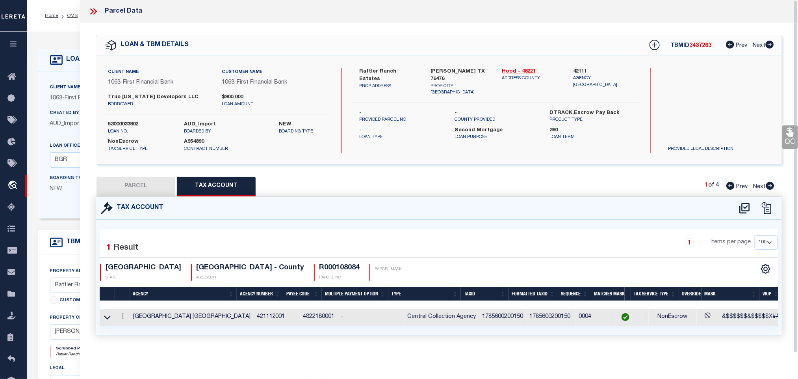
click at [145, 187] on button "PARCEL" at bounding box center [136, 187] width 79 height 20
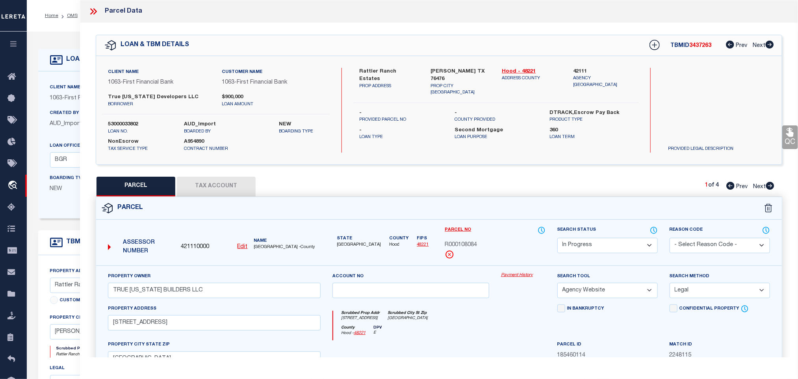
drag, startPoint x: 609, startPoint y: 246, endPoint x: 608, endPoint y: 240, distance: 5.6
click at [609, 246] on select "Automated Search Bad Parcel Complete Duplicate Parcel High Dollar Reporting In …" at bounding box center [608, 245] width 100 height 15
click at [558, 238] on select "Automated Search Bad Parcel Complete Duplicate Parcel High Dollar Reporting In …" at bounding box center [608, 245] width 100 height 15
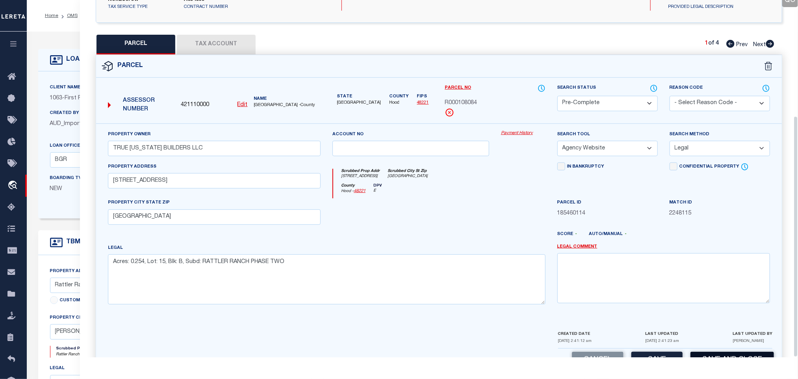
scroll to position [171, 0]
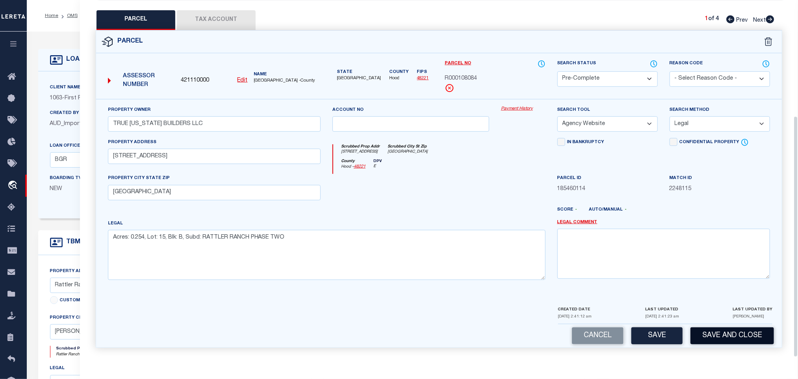
click at [731, 342] on button "Save and Close" at bounding box center [733, 335] width 84 height 17
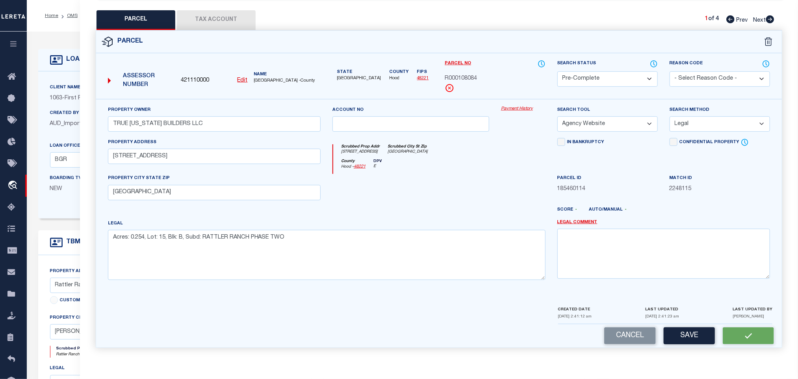
click at [193, 76] on span "421110000" at bounding box center [195, 80] width 28 height 9
copy span "421110000"
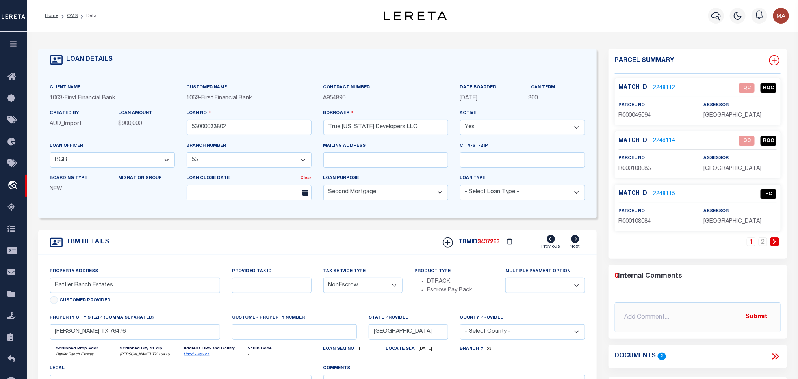
click at [778, 57] on icon at bounding box center [774, 60] width 10 height 10
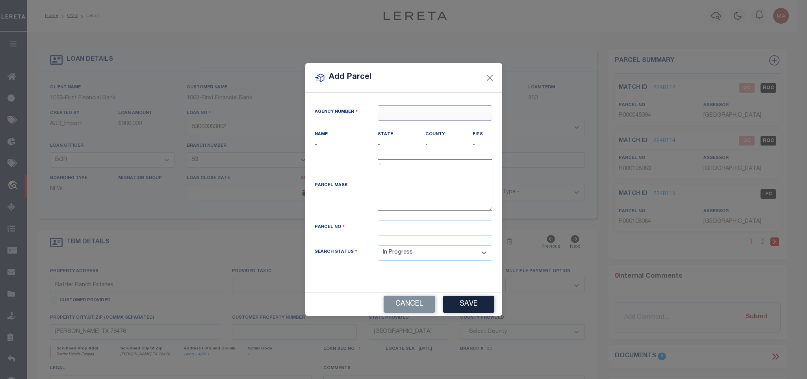
click at [461, 118] on input "text" at bounding box center [435, 112] width 115 height 15
paste input "421110000"
click at [429, 124] on div "421110000 : HOOD COUNTY" at bounding box center [435, 130] width 114 height 22
click at [466, 236] on input "text" at bounding box center [435, 227] width 115 height 15
paste input "R000108085"
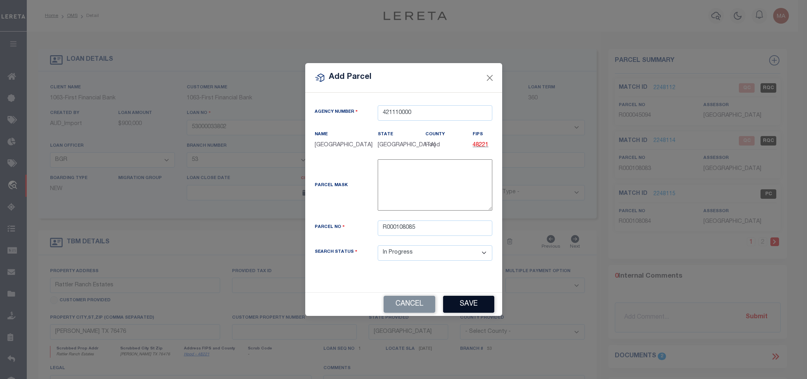
click at [467, 304] on button "Save" at bounding box center [468, 303] width 51 height 17
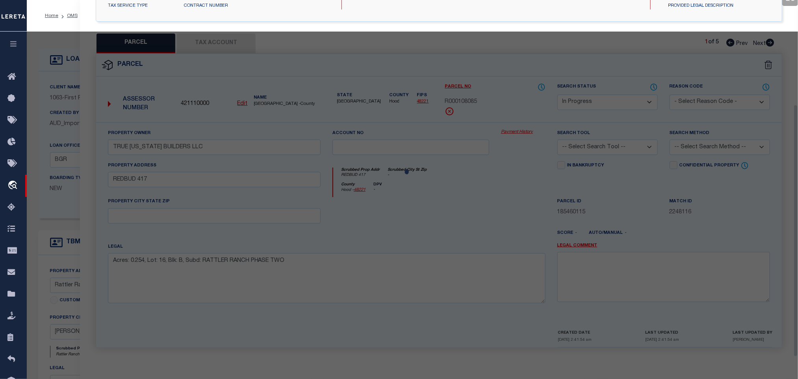
scroll to position [148, 0]
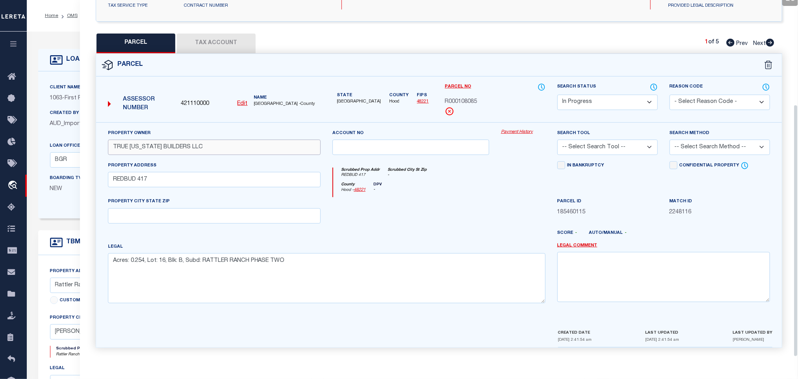
click at [216, 144] on input "TRUE TEXAS BUILDERS LLC" at bounding box center [214, 146] width 213 height 15
click at [186, 213] on input "text" at bounding box center [214, 215] width 213 height 15
drag, startPoint x: 615, startPoint y: 142, endPoint x: 617, endPoint y: 151, distance: 9.5
click at [615, 142] on select "-- Select Search Tool -- 3rd Party Website Agency File Agency Website ATLS CNV-…" at bounding box center [608, 146] width 100 height 15
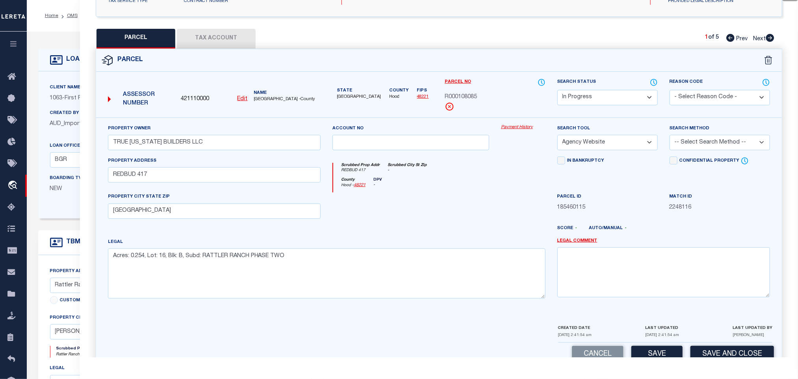
click at [558, 137] on select "-- Select Search Tool -- 3rd Party Website Agency File Agency Website ATLS CNV-…" at bounding box center [608, 142] width 100 height 15
drag, startPoint x: 710, startPoint y: 142, endPoint x: 707, endPoint y: 150, distance: 8.3
click at [710, 142] on select "-- Select Search Method -- Property Address Legal Liability Info Provided" at bounding box center [720, 142] width 100 height 15
click at [670, 137] on select "-- Select Search Method -- Property Address Legal Liability Info Provided" at bounding box center [720, 142] width 100 height 15
click at [669, 355] on button "Save" at bounding box center [657, 354] width 51 height 17
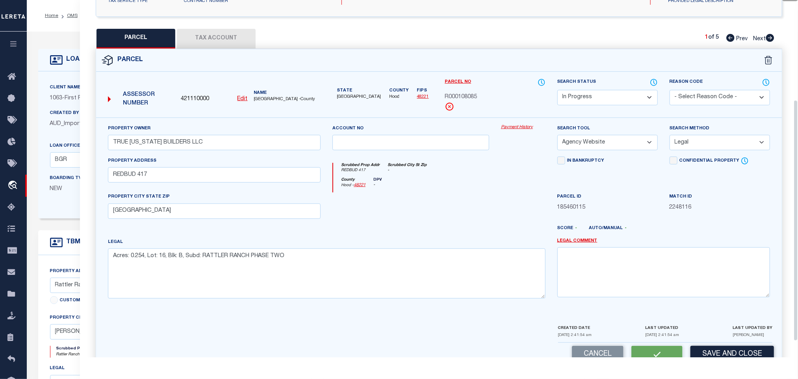
click at [227, 28] on div "QC QC QC" at bounding box center [439, 125] width 718 height 500
click at [234, 54] on div "Parcel" at bounding box center [439, 60] width 686 height 22
click at [234, 37] on button "Tax Account" at bounding box center [216, 39] width 79 height 20
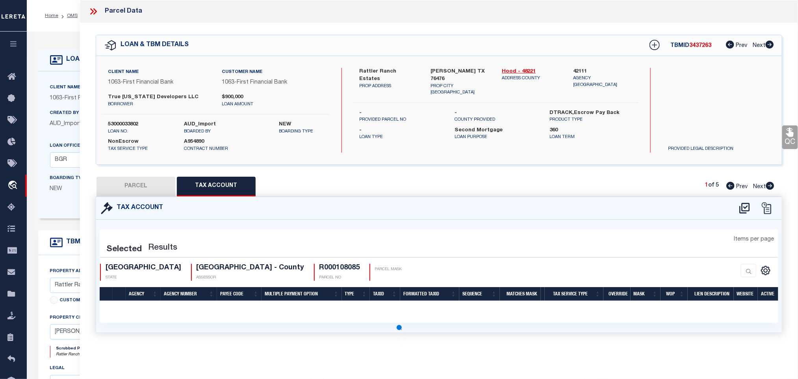
scroll to position [0, 0]
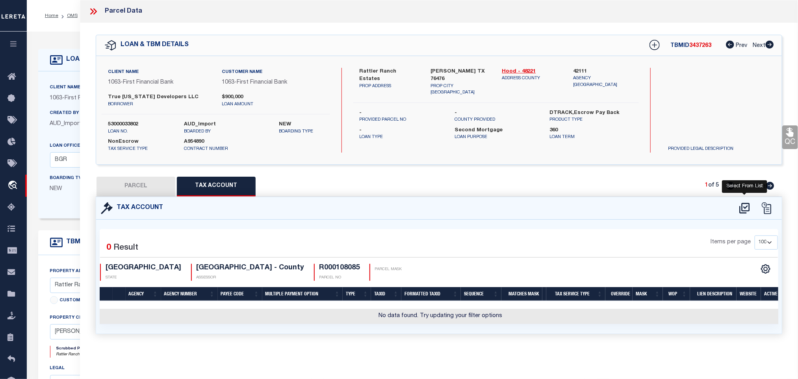
click at [746, 207] on icon at bounding box center [744, 208] width 13 height 13
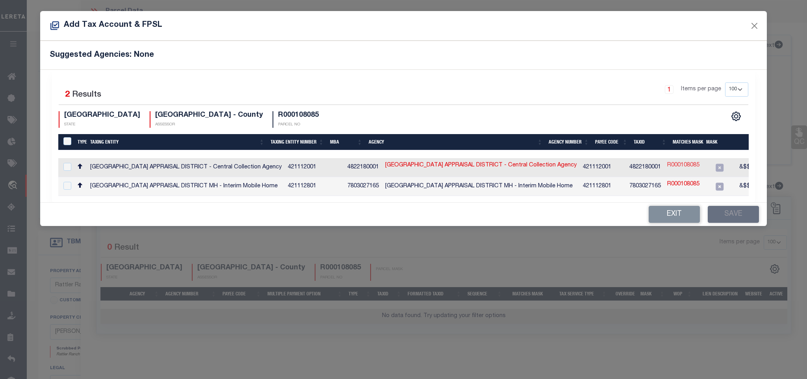
click at [667, 164] on link "R000108085" at bounding box center [683, 165] width 32 height 9
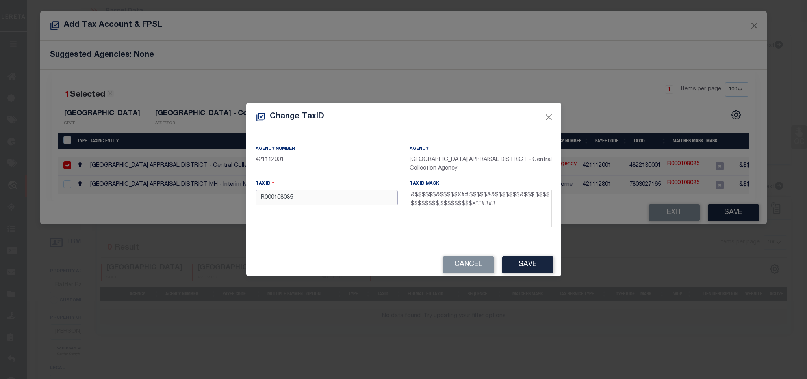
click at [348, 195] on input "R000108085" at bounding box center [327, 197] width 142 height 15
paste input "17856.002.0016.0"
click at [534, 282] on div "Change TaxID Agency Number 421112001 Agency HOOD COUNTY APPRAISAL DISTRICT - Ce…" at bounding box center [403, 189] width 807 height 379
click at [533, 272] on button "Save" at bounding box center [527, 264] width 51 height 17
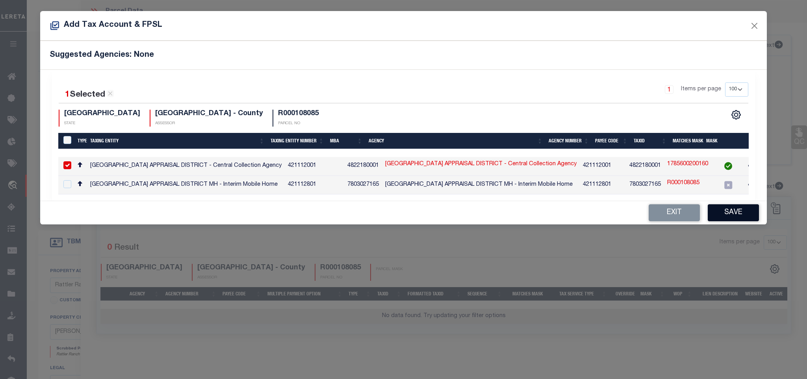
click at [717, 219] on button "Save" at bounding box center [733, 212] width 51 height 17
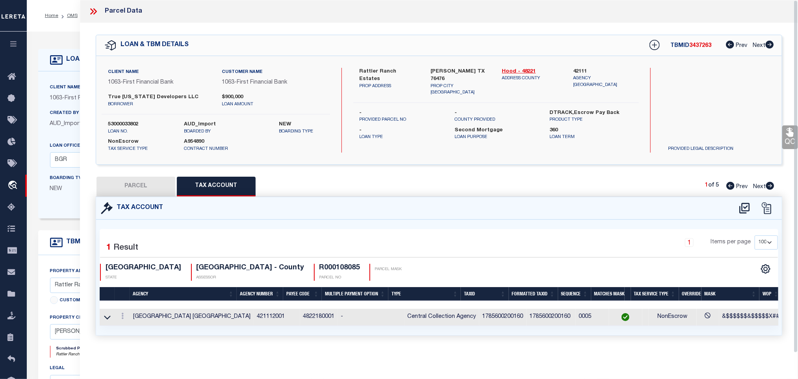
click at [149, 185] on button "PARCEL" at bounding box center [136, 187] width 79 height 20
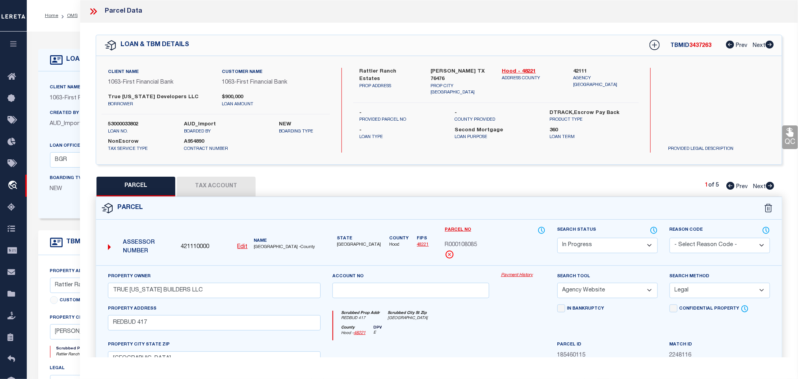
click at [643, 245] on select "Automated Search Bad Parcel Complete Duplicate Parcel High Dollar Reporting In …" at bounding box center [608, 245] width 100 height 15
click at [558, 238] on select "Automated Search Bad Parcel Complete Duplicate Parcel High Dollar Reporting In …" at bounding box center [608, 245] width 100 height 15
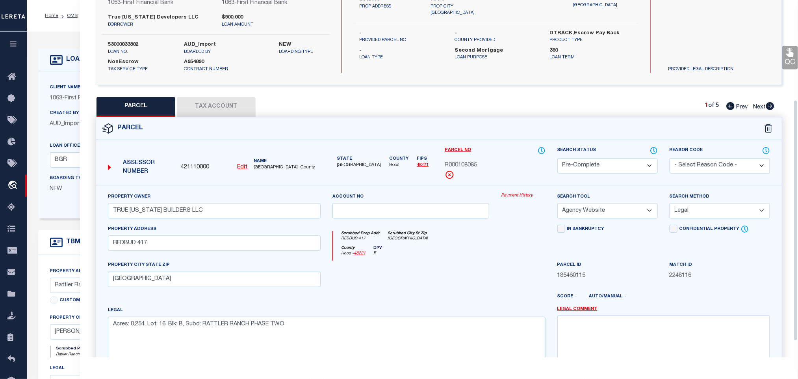
scroll to position [148, 0]
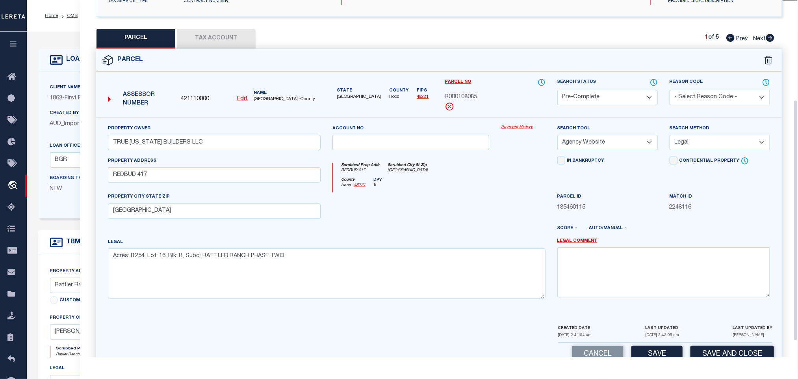
click at [718, 323] on div "Property Owner TRUE TEXAS BUILDERS LLC Account no Payment History Search Tool -…" at bounding box center [439, 220] width 686 height 206
click at [720, 357] on button "Save and Close" at bounding box center [733, 354] width 84 height 17
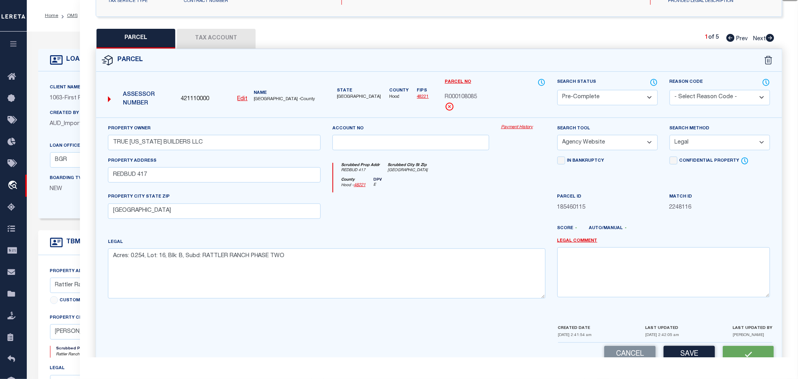
click at [191, 102] on span "421110000" at bounding box center [195, 99] width 28 height 9
copy span "421110000"
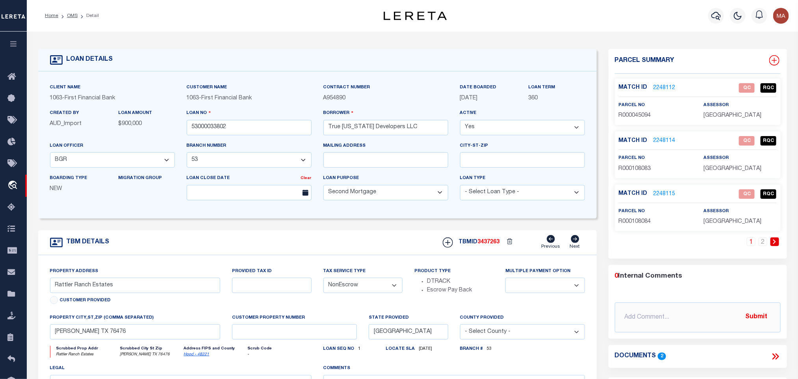
click at [775, 59] on icon at bounding box center [774, 60] width 5 height 5
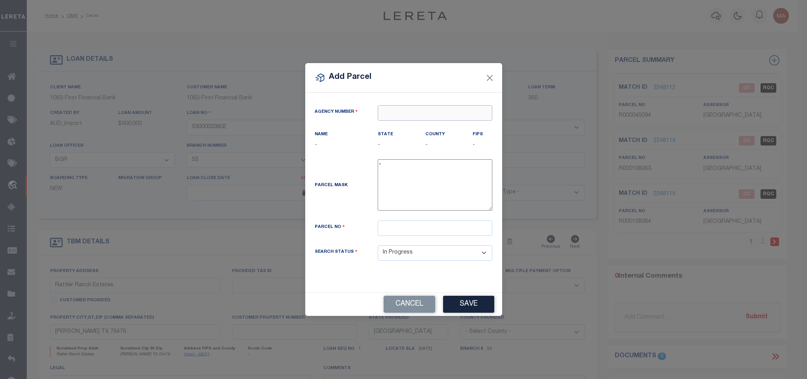
click at [420, 112] on input "text" at bounding box center [435, 112] width 115 height 15
paste input "421110000"
click at [434, 125] on div "421110000 : HOOD COUNTY" at bounding box center [435, 130] width 114 height 22
drag, startPoint x: 467, startPoint y: 233, endPoint x: 467, endPoint y: 282, distance: 48.5
click at [467, 233] on input "text" at bounding box center [435, 227] width 115 height 15
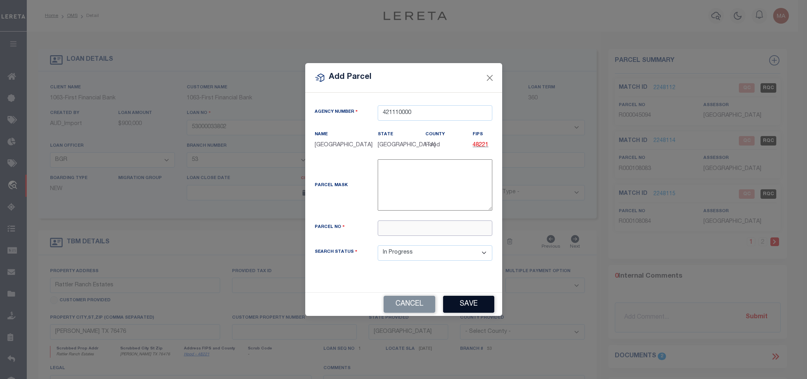
paste input "R000108086"
click at [468, 305] on button "Save" at bounding box center [468, 303] width 51 height 17
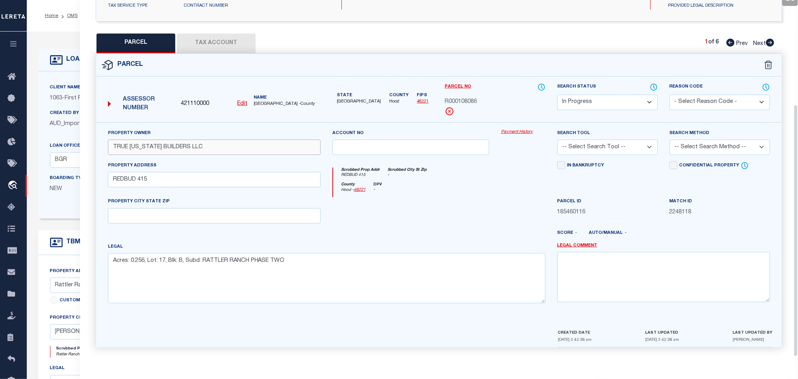
click at [240, 145] on input "TRUE TEXAS BUILDERS LLC" at bounding box center [214, 146] width 213 height 15
click at [198, 212] on input "text" at bounding box center [214, 215] width 213 height 15
drag, startPoint x: 587, startPoint y: 141, endPoint x: 591, endPoint y: 182, distance: 41.6
click at [587, 141] on select "-- Select Search Tool -- 3rd Party Website Agency File Agency Website ATLS CNV-…" at bounding box center [608, 146] width 100 height 15
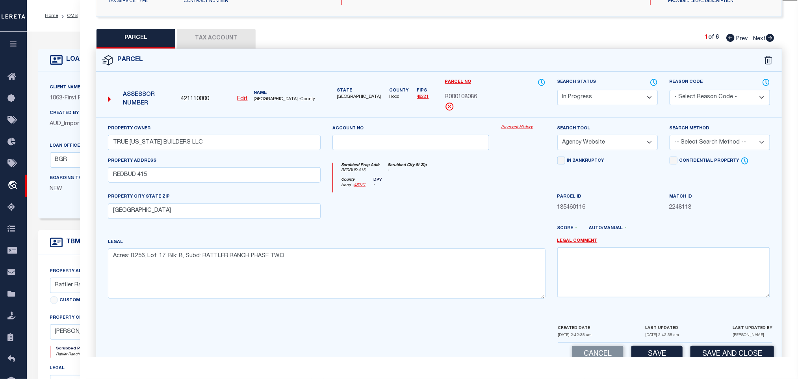
click at [558, 137] on select "-- Select Search Tool -- 3rd Party Website Agency File Agency Website ATLS CNV-…" at bounding box center [608, 142] width 100 height 15
click at [696, 147] on select "-- Select Search Method -- Property Address Legal Liability Info Provided" at bounding box center [720, 142] width 100 height 15
click at [670, 137] on select "-- Select Search Method -- Property Address Legal Liability Info Provided" at bounding box center [720, 142] width 100 height 15
click at [668, 349] on div "Cancel Save Save and Close" at bounding box center [439, 353] width 686 height 23
click at [668, 352] on button "Save" at bounding box center [657, 354] width 51 height 17
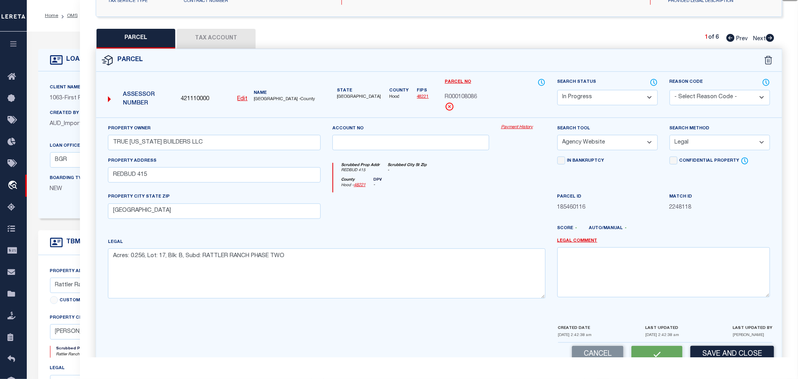
click at [238, 41] on button "Tax Account" at bounding box center [216, 39] width 79 height 20
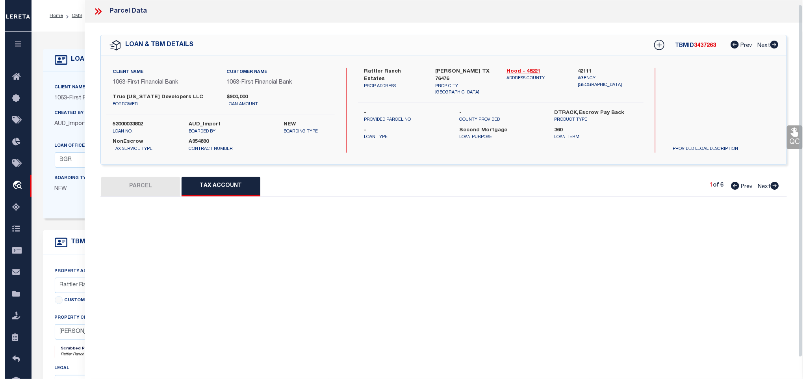
scroll to position [5, 0]
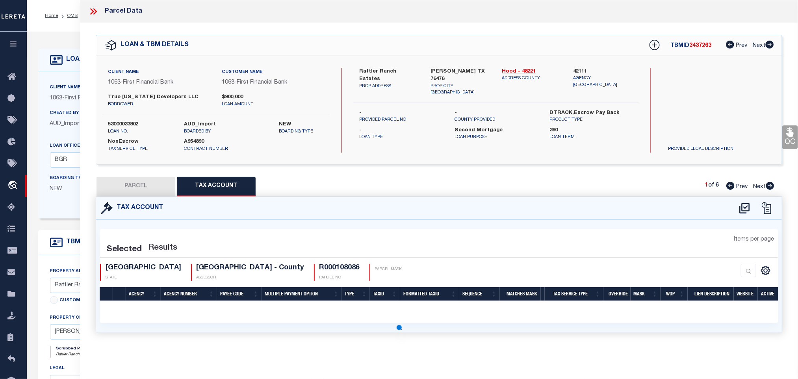
click at [745, 210] on icon at bounding box center [744, 208] width 13 height 13
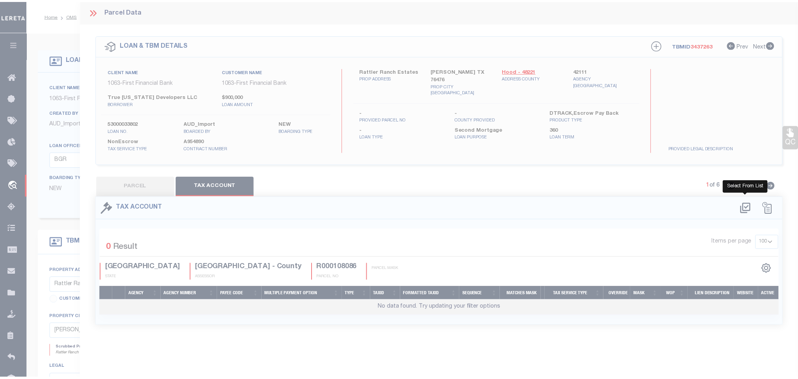
scroll to position [0, 0]
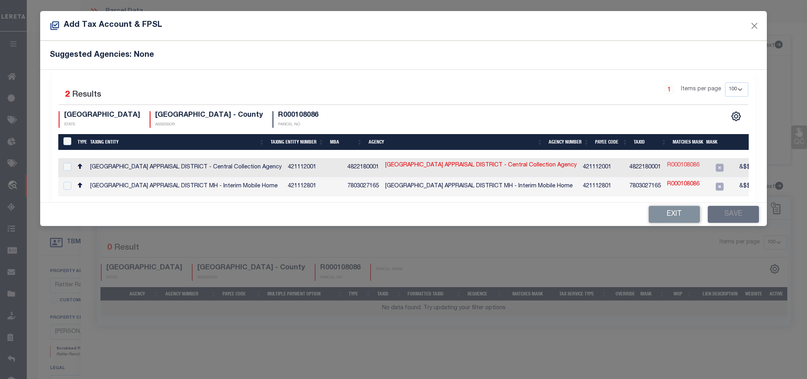
click at [667, 168] on link "R000108086" at bounding box center [683, 165] width 32 height 9
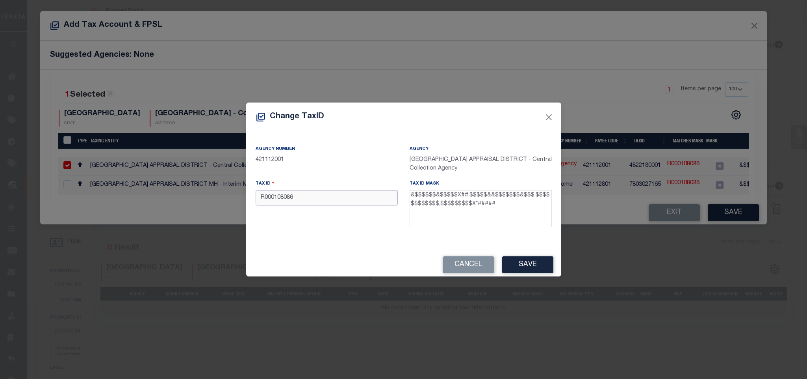
click at [346, 200] on input "R000108086" at bounding box center [327, 197] width 142 height 15
paste input "17856.002.0017.0"
click at [512, 263] on button "Save" at bounding box center [527, 264] width 51 height 17
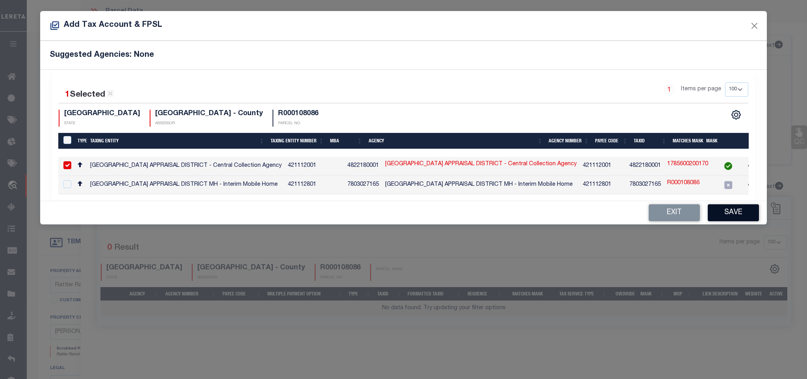
click at [732, 216] on button "Save" at bounding box center [733, 212] width 51 height 17
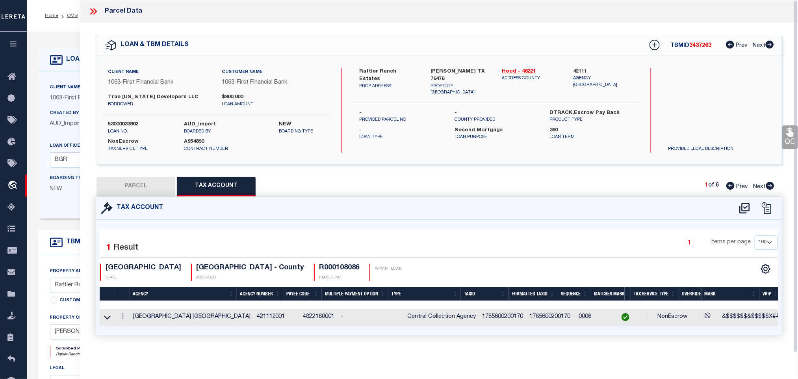
click at [136, 180] on button "PARCEL" at bounding box center [136, 187] width 79 height 20
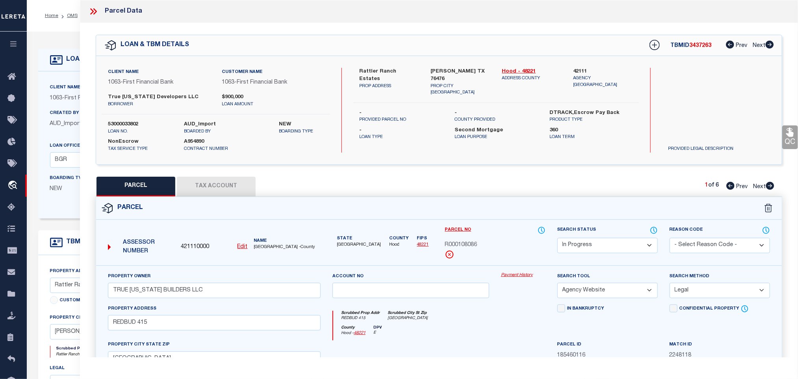
click at [613, 243] on select "Automated Search Bad Parcel Complete Duplicate Parcel High Dollar Reporting In …" at bounding box center [608, 245] width 100 height 15
click at [558, 238] on select "Automated Search Bad Parcel Complete Duplicate Parcel High Dollar Reporting In …" at bounding box center [608, 245] width 100 height 15
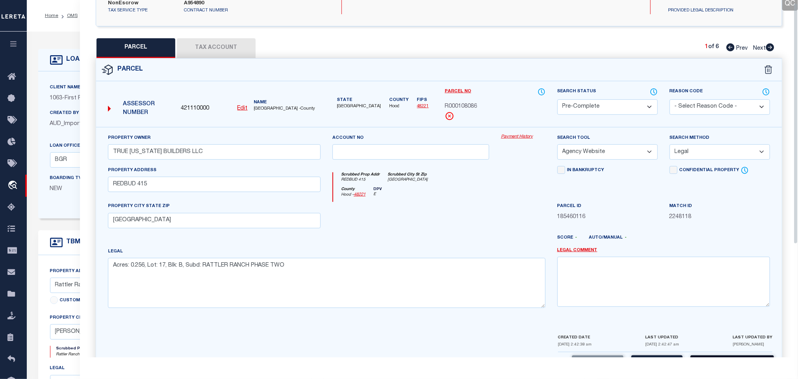
scroll to position [171, 0]
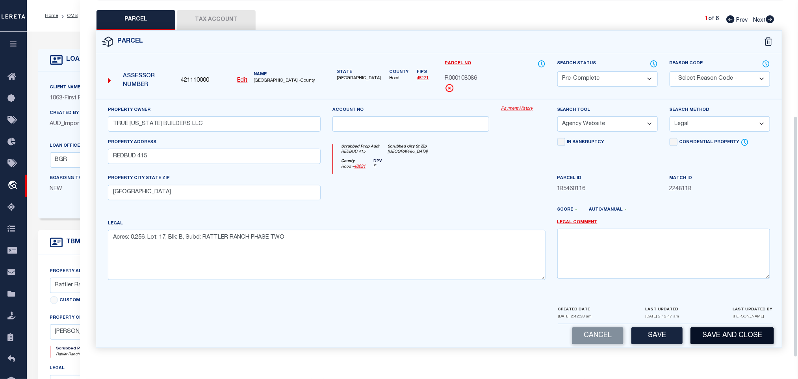
click at [724, 337] on button "Save and Close" at bounding box center [733, 335] width 84 height 17
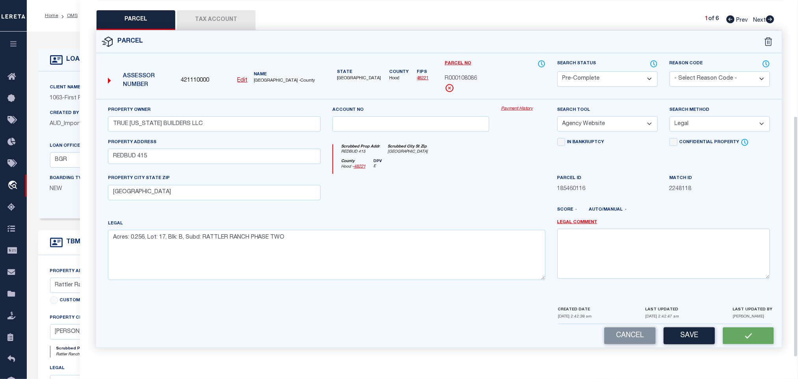
click at [199, 70] on div "Assessor Number 421110000 Edit Name HOOD COUNTY -County" at bounding box center [214, 78] width 219 height 30
copy span "421110000"
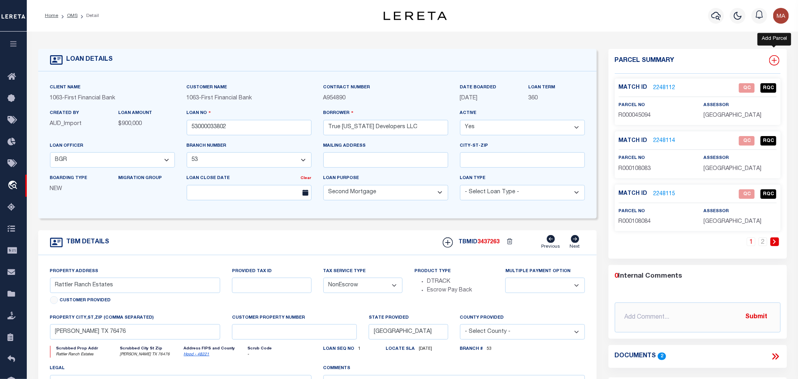
click at [777, 61] on icon at bounding box center [774, 60] width 10 height 10
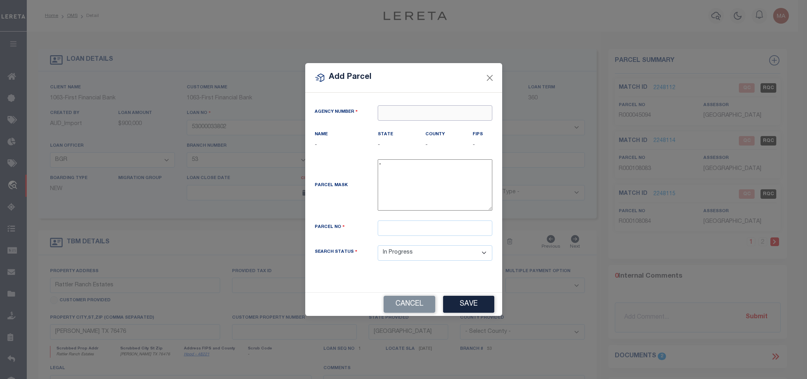
click at [426, 111] on input "text" at bounding box center [435, 112] width 115 height 15
paste input "421110000"
click at [432, 125] on div "421110000 : HOOD COUNTY" at bounding box center [435, 130] width 114 height 22
drag, startPoint x: 438, startPoint y: 230, endPoint x: 453, endPoint y: 271, distance: 43.0
click at [438, 230] on input "text" at bounding box center [435, 227] width 115 height 15
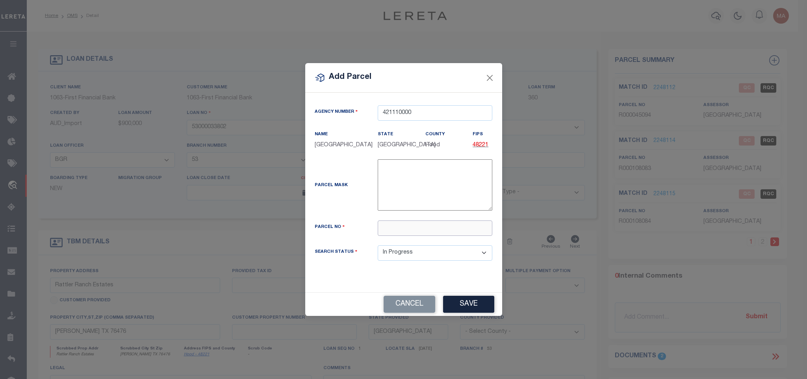
paste input "R000108095"
click at [458, 297] on div "Cancel Save" at bounding box center [403, 303] width 197 height 23
click at [461, 301] on button "Save" at bounding box center [468, 303] width 51 height 17
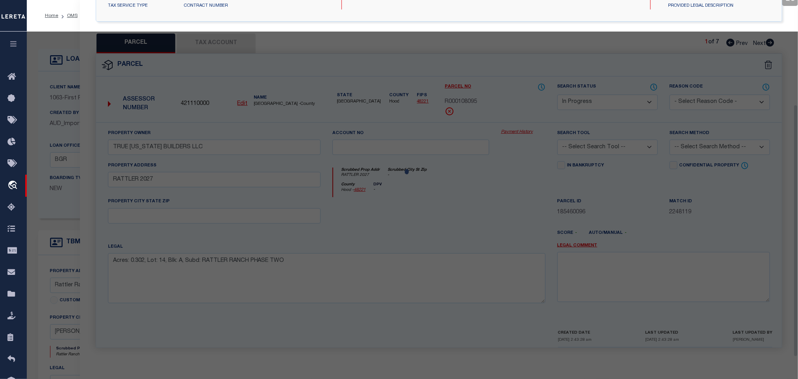
scroll to position [148, 0]
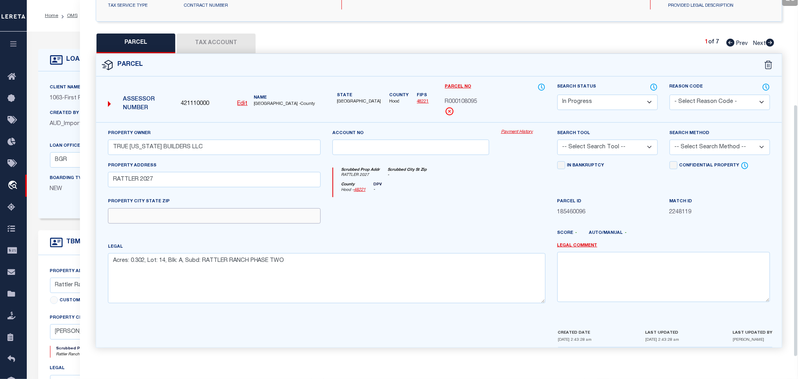
click at [191, 213] on input "text" at bounding box center [214, 215] width 213 height 15
click at [618, 142] on select "-- Select Search Tool -- 3rd Party Website Agency File Agency Website ATLS CNV-…" at bounding box center [608, 146] width 100 height 15
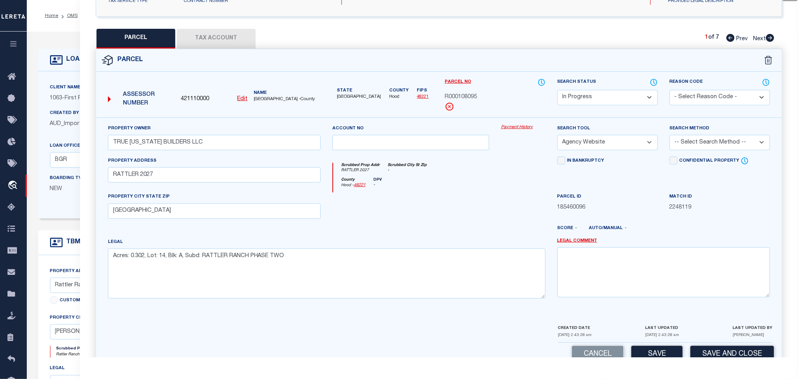
click at [558, 137] on select "-- Select Search Tool -- 3rd Party Website Agency File Agency Website ATLS CNV-…" at bounding box center [608, 142] width 100 height 15
click at [719, 149] on select "-- Select Search Method -- Property Address Legal Liability Info Provided" at bounding box center [720, 142] width 100 height 15
click at [670, 137] on select "-- Select Search Method -- Property Address Legal Liability Info Provided" at bounding box center [720, 142] width 100 height 15
click at [655, 350] on button "Save" at bounding box center [657, 354] width 51 height 17
click at [208, 34] on button "Tax Account" at bounding box center [216, 39] width 79 height 20
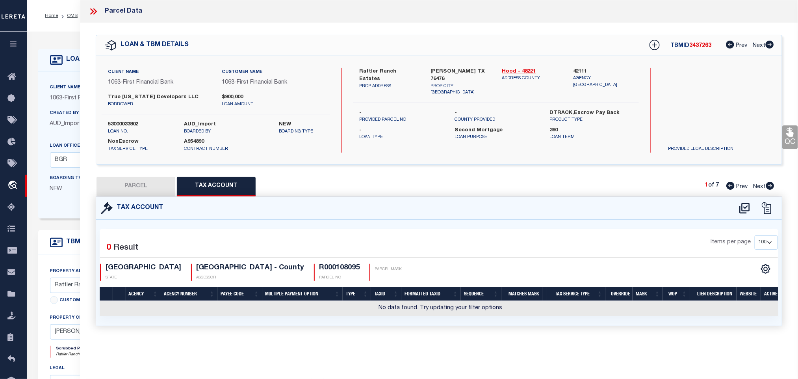
scroll to position [0, 0]
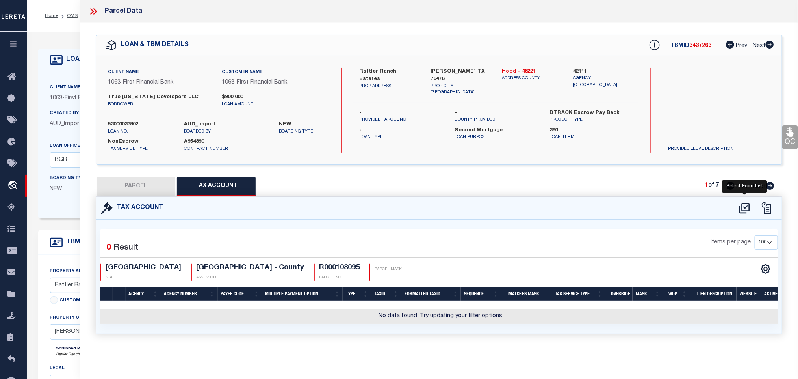
click at [750, 209] on icon at bounding box center [744, 208] width 13 height 13
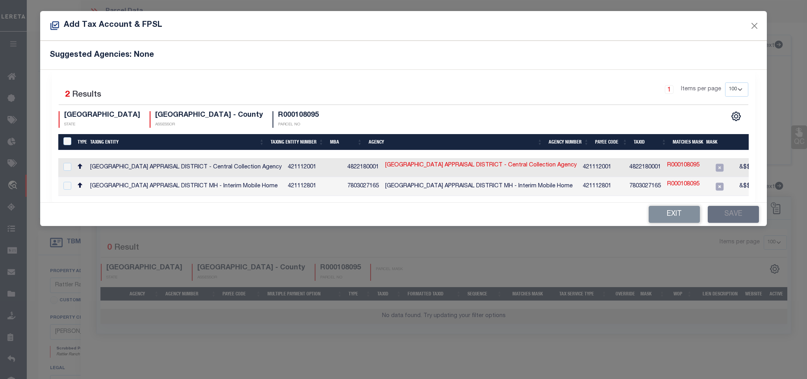
click at [664, 172] on td "R000108095" at bounding box center [683, 167] width 39 height 19
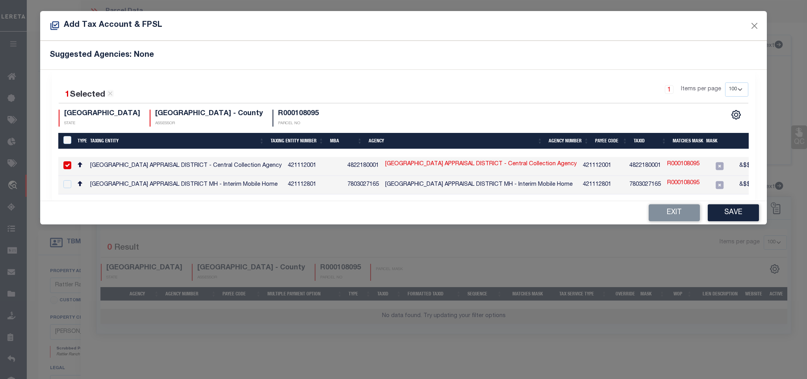
click at [629, 170] on td "4822180001" at bounding box center [645, 166] width 38 height 19
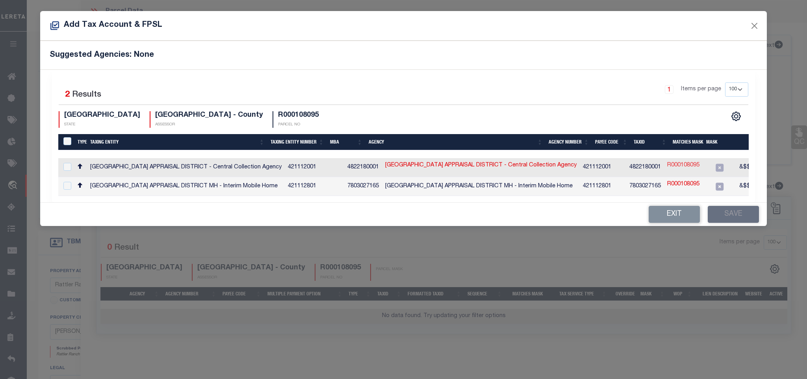
click at [667, 163] on link "R000108095" at bounding box center [683, 165] width 32 height 9
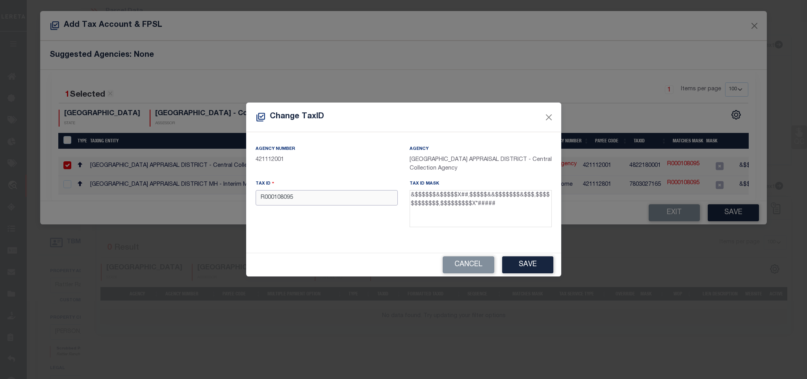
click at [306, 194] on input "R000108095" at bounding box center [327, 197] width 142 height 15
paste input "17856.001.0014.0"
click at [540, 267] on button "Save" at bounding box center [527, 264] width 51 height 17
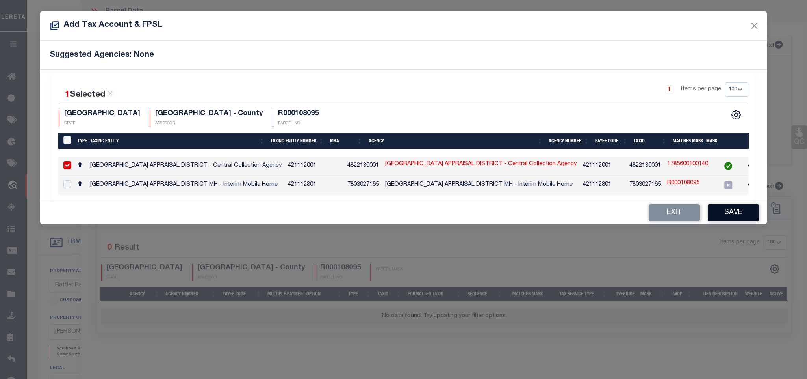
click at [751, 220] on button "Save" at bounding box center [733, 212] width 51 height 17
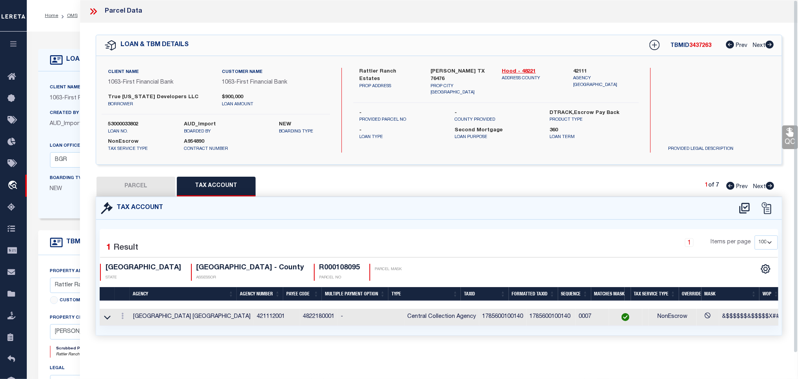
click at [142, 183] on button "PARCEL" at bounding box center [136, 187] width 79 height 20
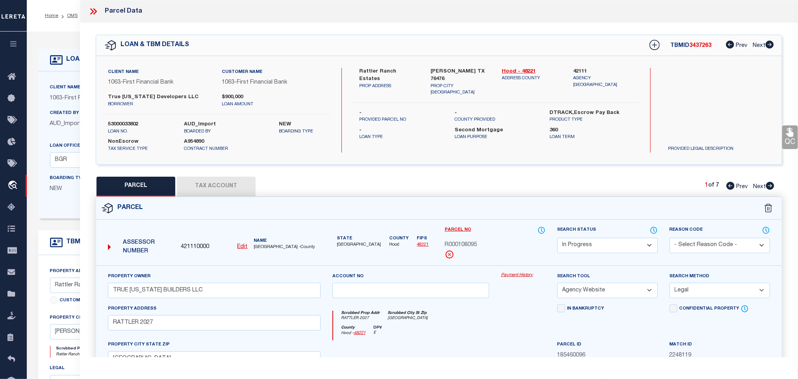
drag, startPoint x: 610, startPoint y: 249, endPoint x: 611, endPoint y: 242, distance: 7.9
click at [610, 249] on select "Automated Search Bad Parcel Complete Duplicate Parcel High Dollar Reporting In …" at bounding box center [608, 245] width 100 height 15
click at [558, 238] on select "Automated Search Bad Parcel Complete Duplicate Parcel High Dollar Reporting In …" at bounding box center [608, 245] width 100 height 15
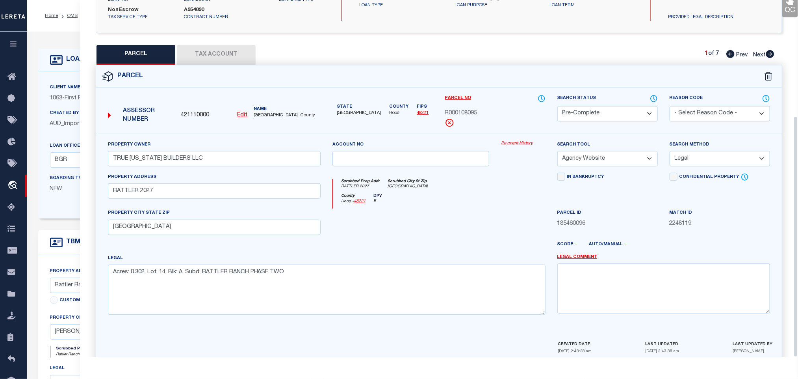
scroll to position [171, 0]
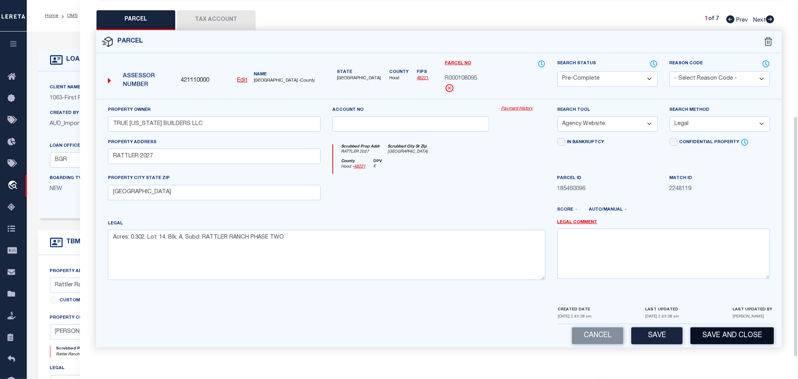
click at [728, 331] on button "Save and Close" at bounding box center [733, 335] width 84 height 17
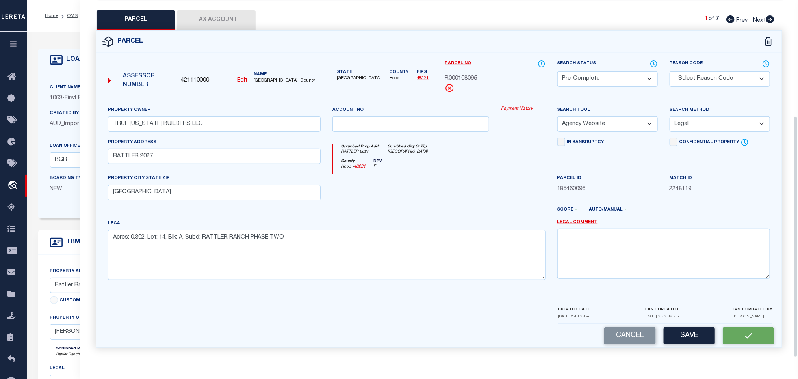
click at [193, 77] on span "421110000" at bounding box center [195, 80] width 28 height 9
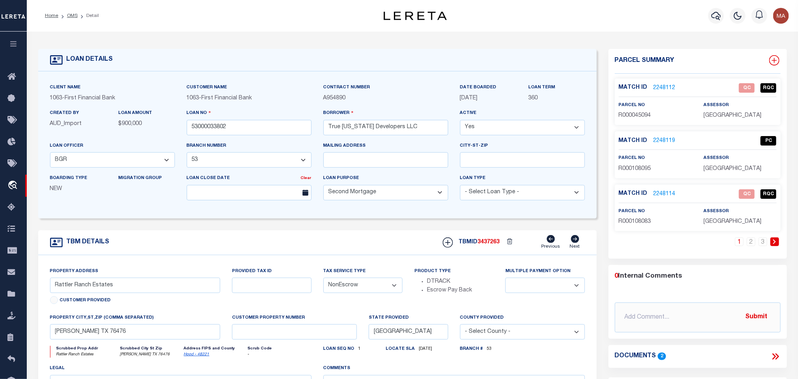
click at [774, 59] on icon at bounding box center [774, 60] width 10 height 10
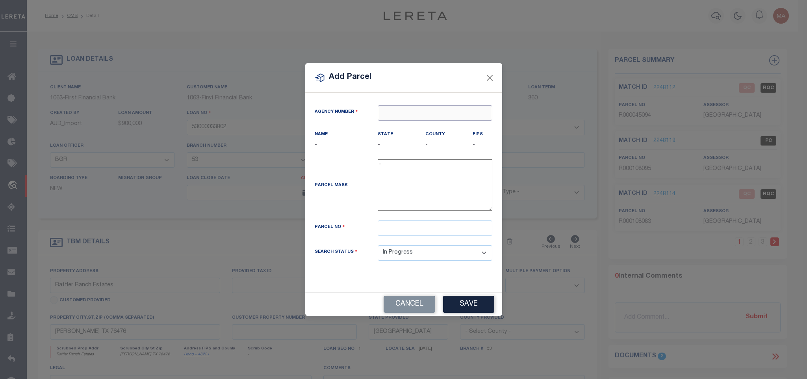
click at [450, 111] on input "text" at bounding box center [435, 112] width 115 height 15
paste input "421110000"
click at [439, 126] on div "421110000 : HOOD COUNTY" at bounding box center [435, 130] width 114 height 22
drag, startPoint x: 465, startPoint y: 232, endPoint x: 468, endPoint y: 246, distance: 15.1
click at [465, 232] on input "text" at bounding box center [435, 227] width 115 height 15
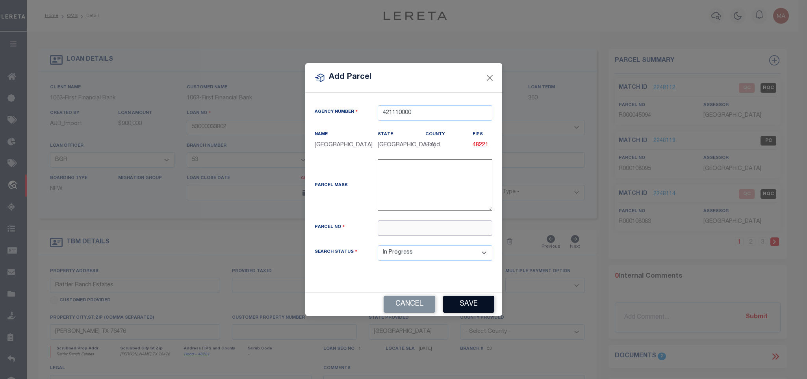
paste input "R000108096"
click at [470, 308] on button "Save" at bounding box center [468, 303] width 51 height 17
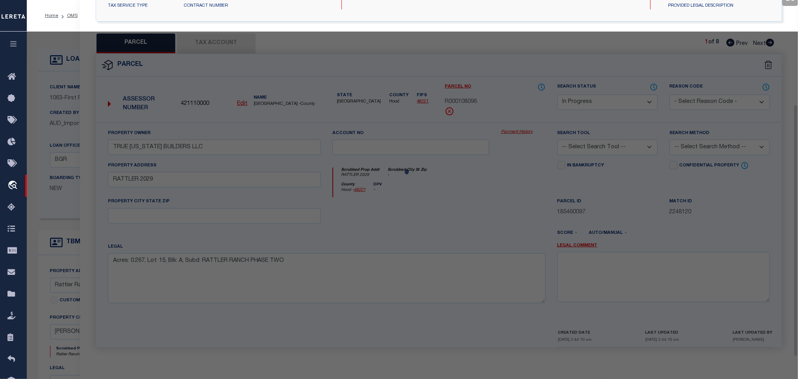
scroll to position [148, 0]
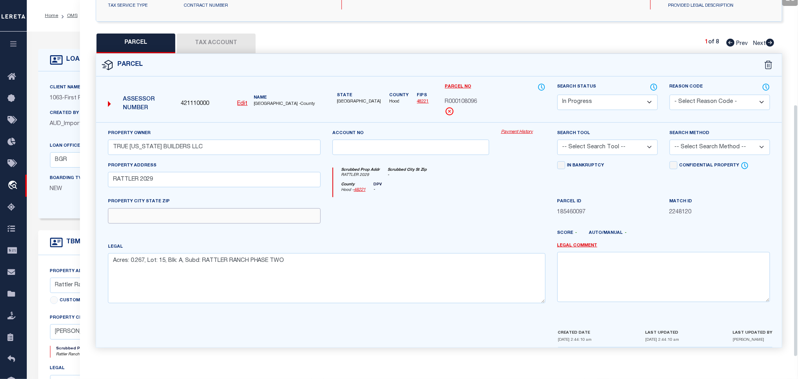
click at [177, 217] on input "text" at bounding box center [214, 215] width 213 height 15
click at [600, 151] on select "-- Select Search Tool -- 3rd Party Website Agency File Agency Website ATLS CNV-…" at bounding box center [608, 146] width 100 height 15
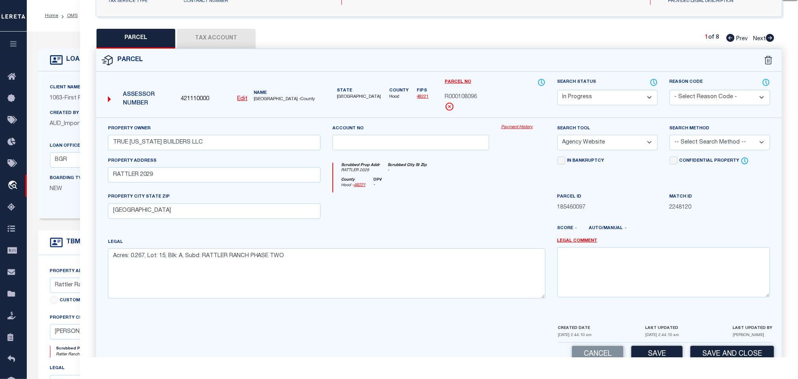
click at [558, 137] on select "-- Select Search Tool -- 3rd Party Website Agency File Agency Website ATLS CNV-…" at bounding box center [608, 142] width 100 height 15
click at [724, 154] on div "Search Method -- Select Search Method -- Property Address Legal Liability Info …" at bounding box center [720, 140] width 112 height 32
click at [702, 140] on select "-- Select Search Method -- Property Address Legal Liability Info Provided" at bounding box center [720, 142] width 100 height 15
click at [670, 137] on select "-- Select Search Method -- Property Address Legal Liability Info Provided" at bounding box center [720, 142] width 100 height 15
click at [645, 350] on button "Save" at bounding box center [657, 354] width 51 height 17
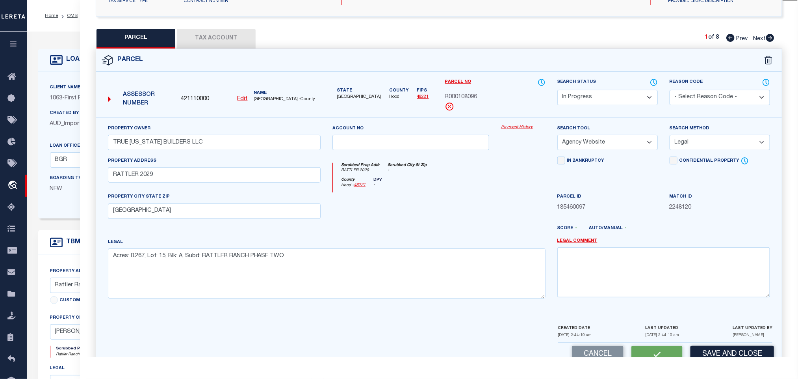
click at [240, 33] on button "Tax Account" at bounding box center [216, 39] width 79 height 20
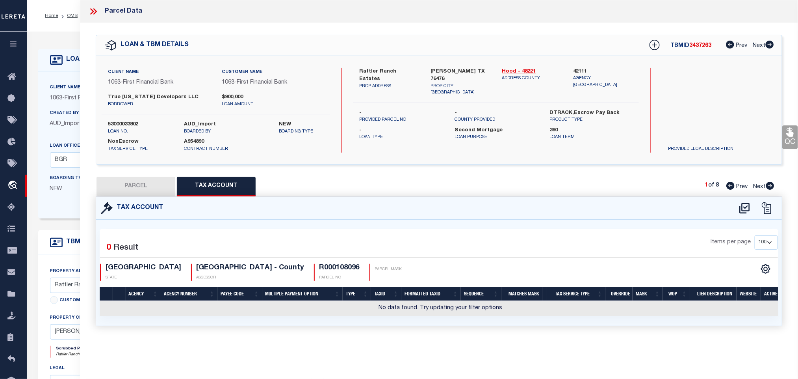
scroll to position [0, 0]
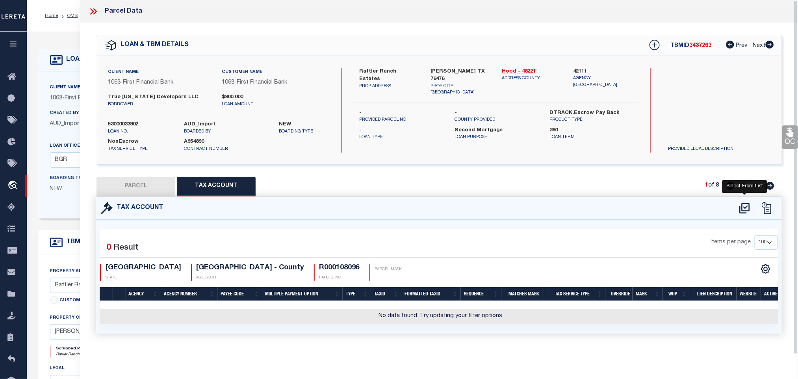
click at [743, 207] on icon at bounding box center [744, 208] width 13 height 13
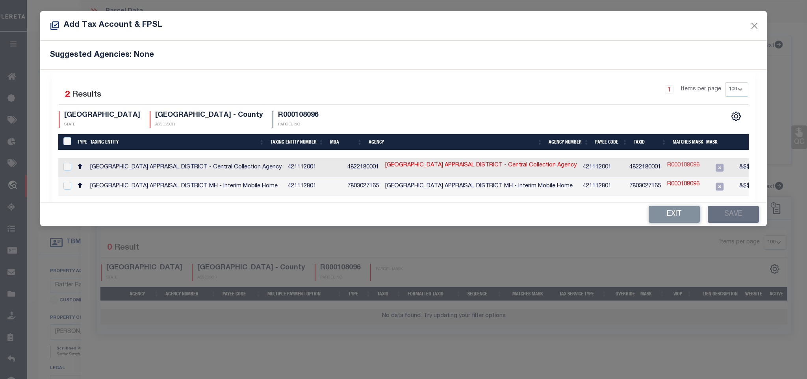
click at [667, 168] on link "R000108096" at bounding box center [683, 165] width 32 height 9
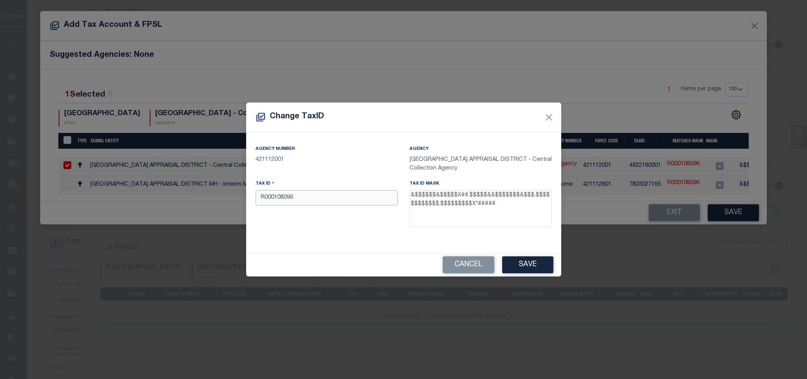
click at [343, 199] on input "R000108096" at bounding box center [327, 197] width 142 height 15
paste input "17856.001.0015.0"
click at [521, 273] on div "Cancel Save" at bounding box center [403, 264] width 315 height 23
click at [531, 271] on button "Save" at bounding box center [527, 264] width 51 height 17
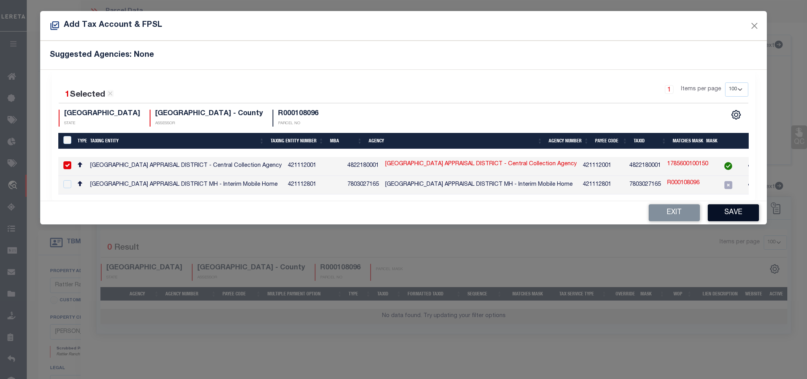
click at [728, 210] on button "Save" at bounding box center [733, 212] width 51 height 17
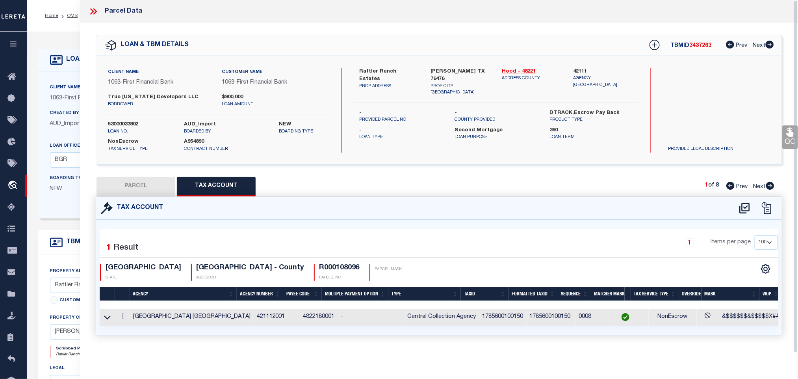
click at [149, 184] on button "PARCEL" at bounding box center [136, 187] width 79 height 20
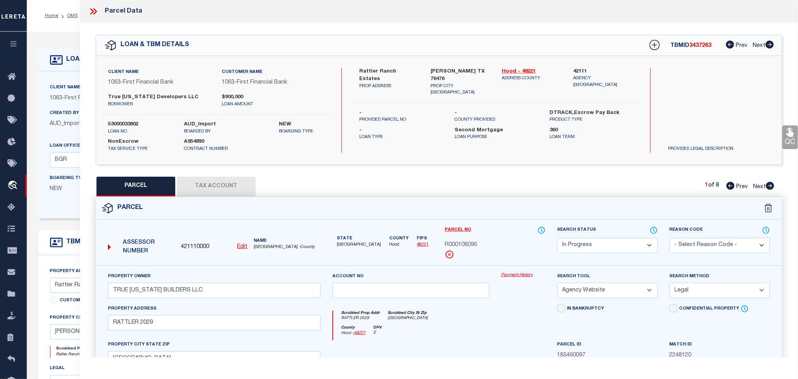
drag, startPoint x: 587, startPoint y: 251, endPoint x: 588, endPoint y: 243, distance: 7.1
click at [587, 251] on select "Automated Search Bad Parcel Complete Duplicate Parcel High Dollar Reporting In …" at bounding box center [608, 245] width 100 height 15
click at [558, 238] on select "Automated Search Bad Parcel Complete Duplicate Parcel High Dollar Reporting In …" at bounding box center [608, 245] width 100 height 15
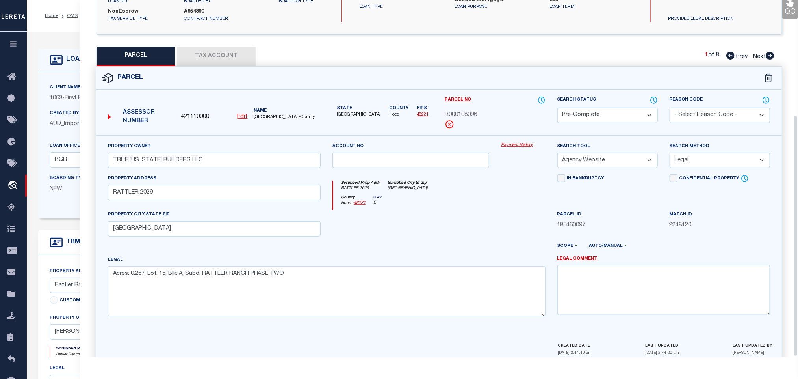
scroll to position [171, 0]
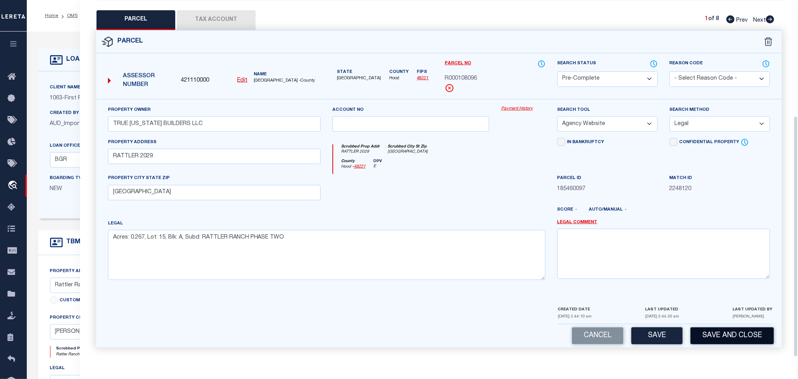
click at [719, 336] on button "Save and Close" at bounding box center [733, 335] width 84 height 17
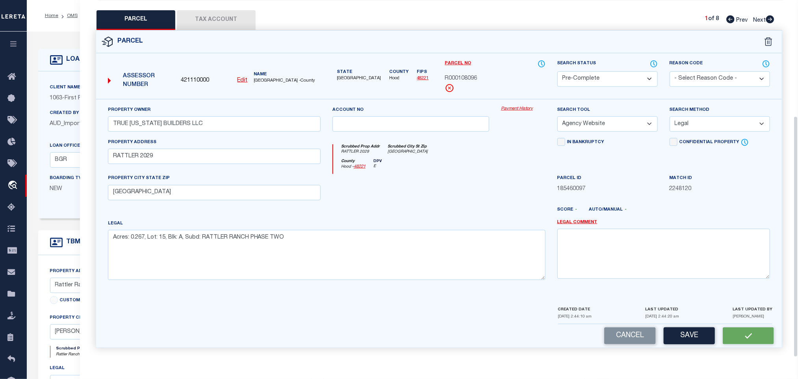
click at [193, 76] on span "421110000" at bounding box center [195, 80] width 28 height 9
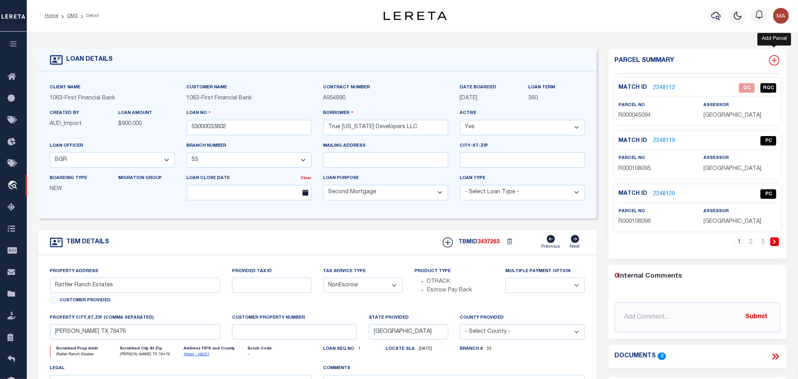
click at [774, 58] on icon at bounding box center [774, 60] width 10 height 10
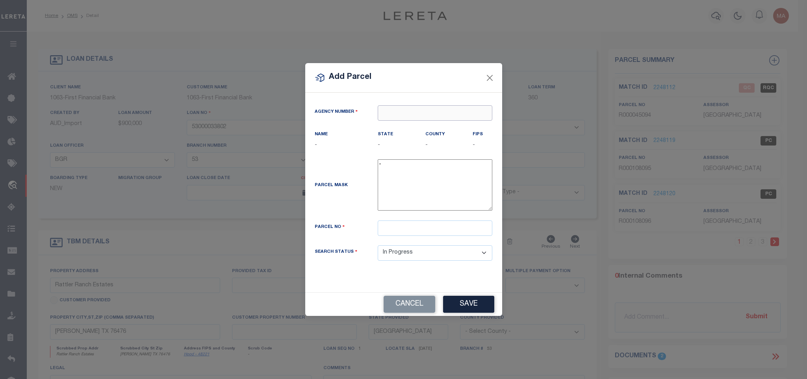
click at [486, 107] on input "text" at bounding box center [435, 112] width 115 height 15
paste input "421110000"
click at [429, 123] on div "421110000 : HOOD COUNTY" at bounding box center [435, 130] width 114 height 22
click at [401, 225] on input "text" at bounding box center [435, 227] width 115 height 15
paste input "R000108097"
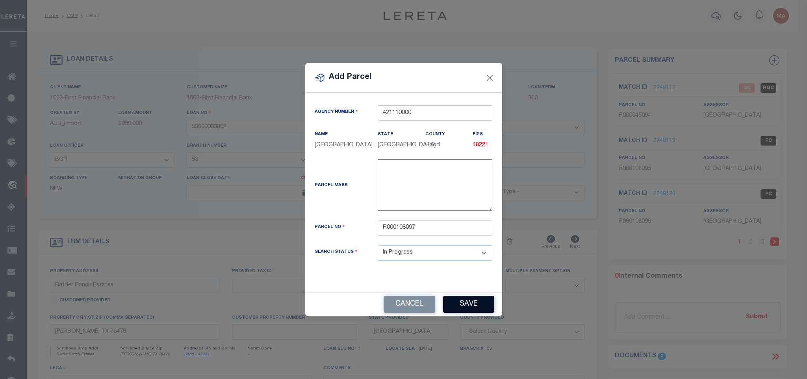
click at [465, 299] on button "Save" at bounding box center [468, 303] width 51 height 17
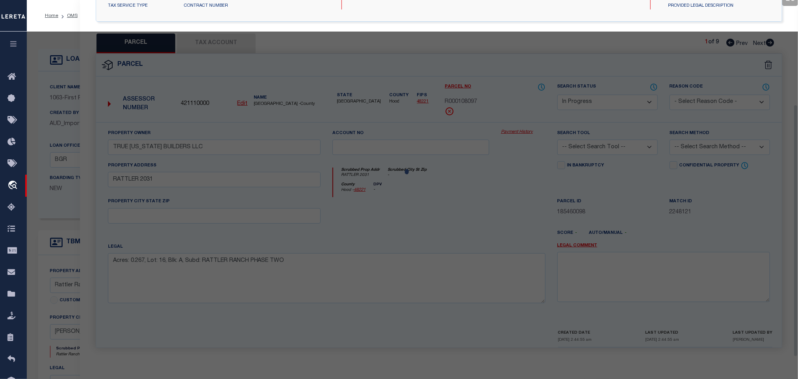
scroll to position [148, 0]
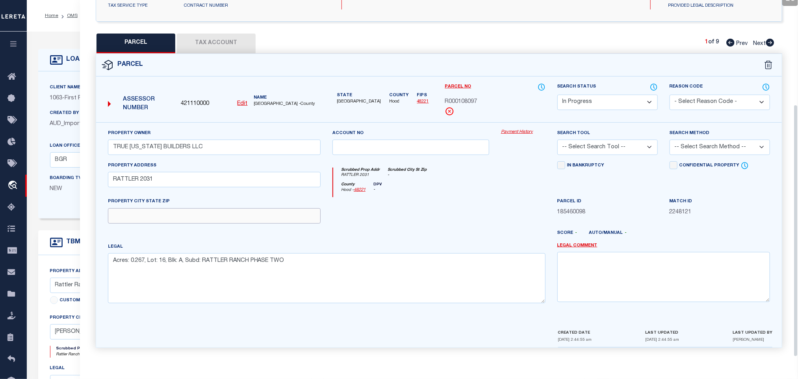
click at [167, 210] on input "text" at bounding box center [214, 215] width 213 height 15
click at [630, 142] on select "-- Select Search Tool -- 3rd Party Website Agency File Agency Website ATLS CNV-…" at bounding box center [608, 146] width 100 height 15
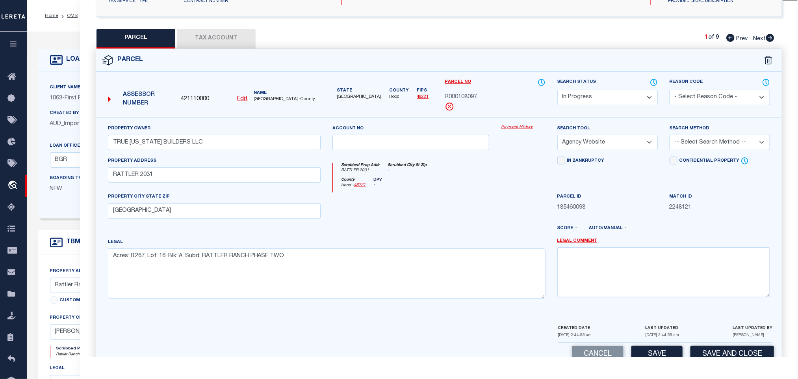
click at [558, 137] on select "-- Select Search Tool -- 3rd Party Website Agency File Agency Website ATLS CNV-…" at bounding box center [608, 142] width 100 height 15
drag, startPoint x: 721, startPoint y: 137, endPoint x: 708, endPoint y: 152, distance: 20.1
click at [721, 137] on select "-- Select Search Method -- Property Address Legal Liability Info Provided" at bounding box center [720, 142] width 100 height 15
click at [670, 137] on select "-- Select Search Method -- Property Address Legal Liability Info Provided" at bounding box center [720, 142] width 100 height 15
click at [656, 351] on button "Save" at bounding box center [657, 354] width 51 height 17
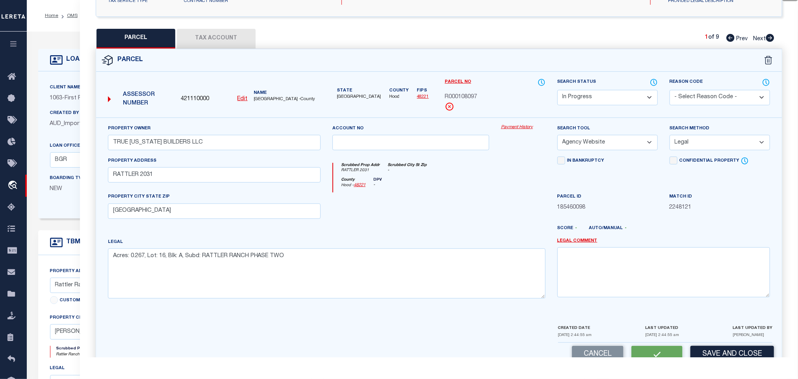
click at [214, 20] on div "QC QC QC" at bounding box center [439, 125] width 718 height 500
click at [225, 44] on button "Tax Account" at bounding box center [216, 39] width 79 height 20
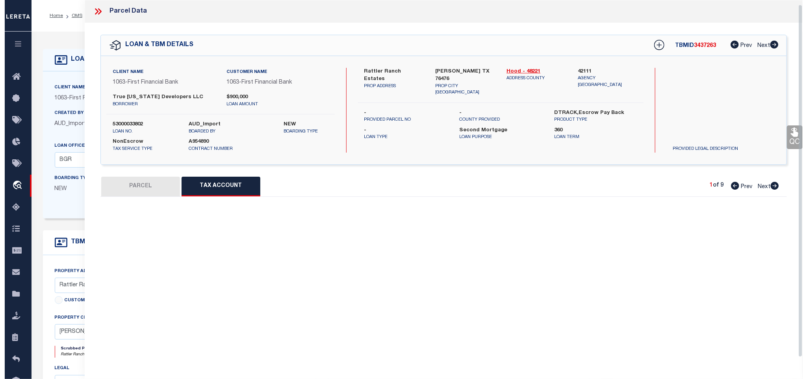
scroll to position [5, 0]
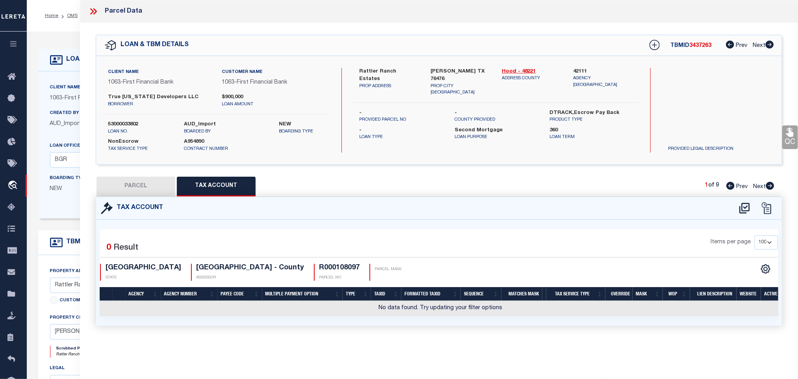
click at [746, 207] on icon at bounding box center [744, 208] width 13 height 13
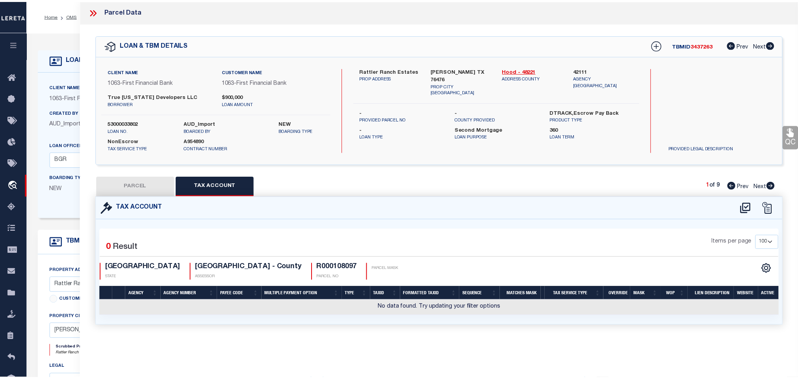
scroll to position [0, 0]
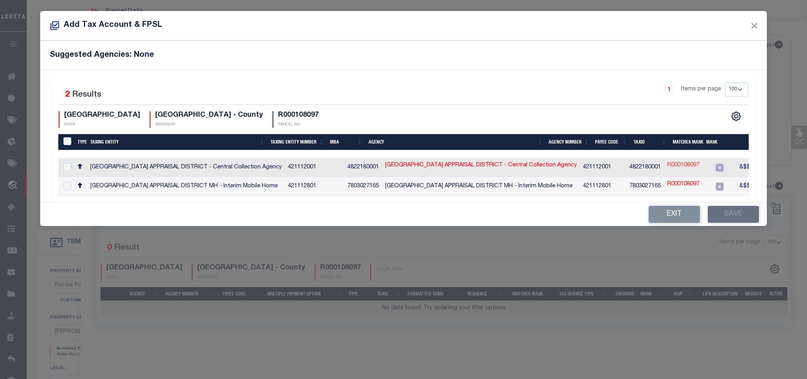
click at [667, 168] on link "R000108097" at bounding box center [683, 165] width 32 height 9
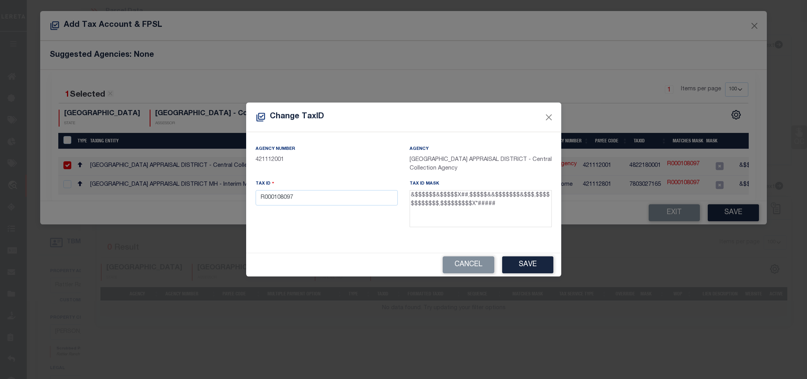
click at [343, 190] on div "Tax ID R000108097" at bounding box center [327, 192] width 142 height 26
click at [343, 194] on input "R000108097" at bounding box center [327, 197] width 142 height 15
paste input "17856.001.0016.0"
click at [546, 271] on button "Save" at bounding box center [527, 264] width 51 height 17
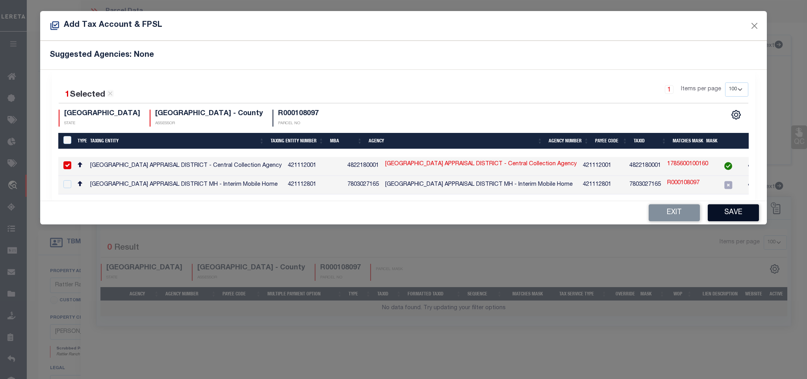
click at [712, 216] on button "Save" at bounding box center [733, 212] width 51 height 17
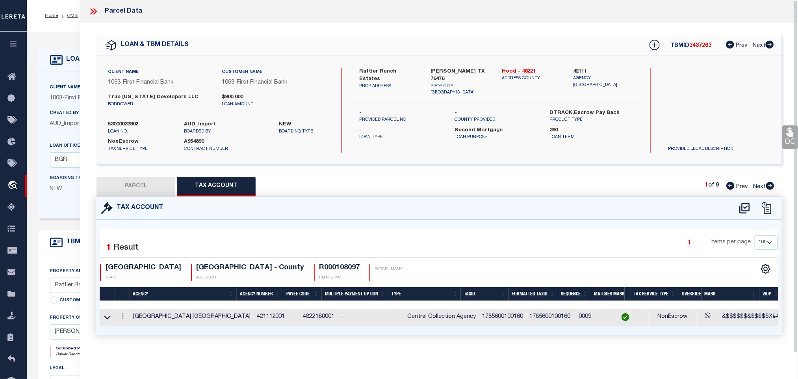
click at [156, 182] on button "PARCEL" at bounding box center [136, 187] width 79 height 20
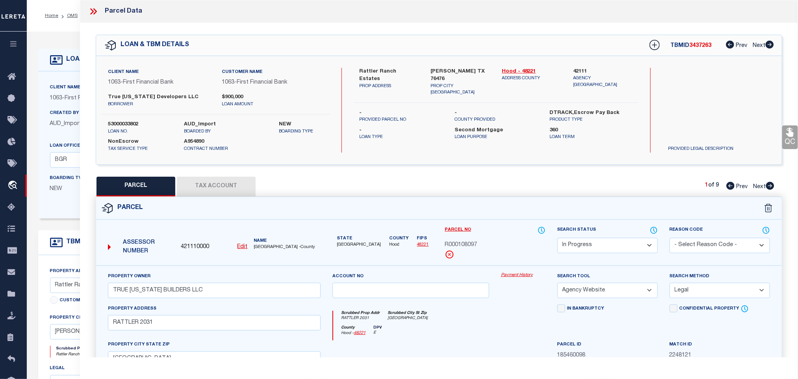
drag, startPoint x: 574, startPoint y: 241, endPoint x: 590, endPoint y: 239, distance: 15.5
click at [574, 241] on select "Automated Search Bad Parcel Complete Duplicate Parcel High Dollar Reporting In …" at bounding box center [608, 245] width 100 height 15
click at [558, 238] on select "Automated Search Bad Parcel Complete Duplicate Parcel High Dollar Reporting In …" at bounding box center [608, 245] width 100 height 15
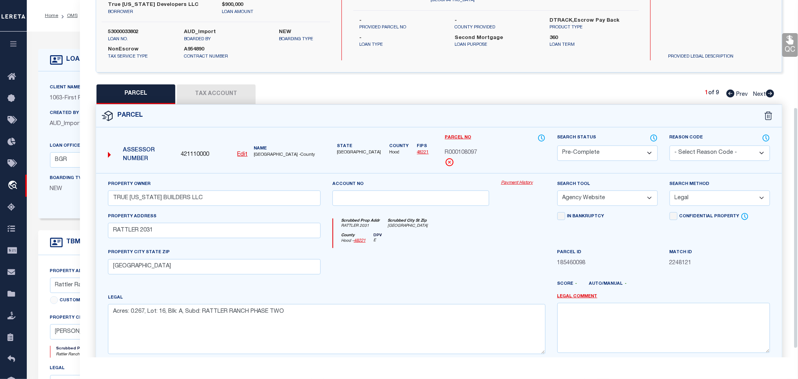
scroll to position [171, 0]
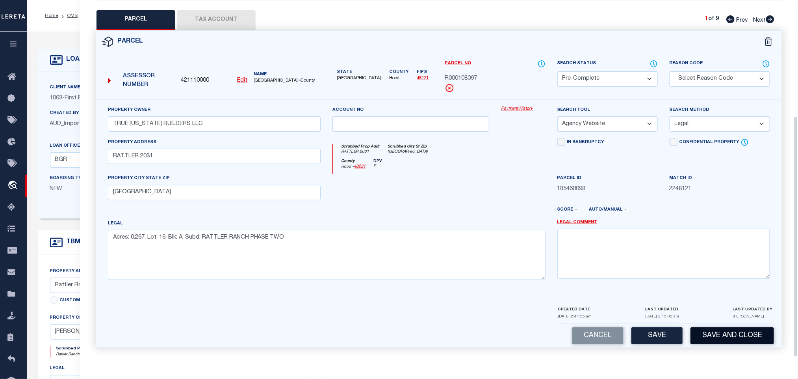
click at [734, 336] on button "Save and Close" at bounding box center [733, 335] width 84 height 17
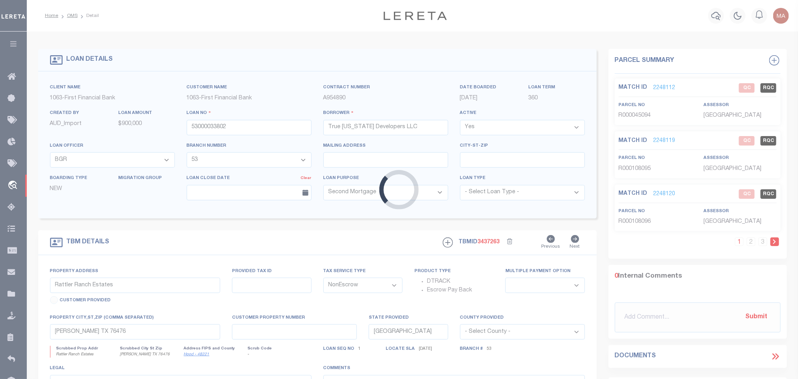
click at [220, 128] on div "Loading..." at bounding box center [399, 189] width 798 height 379
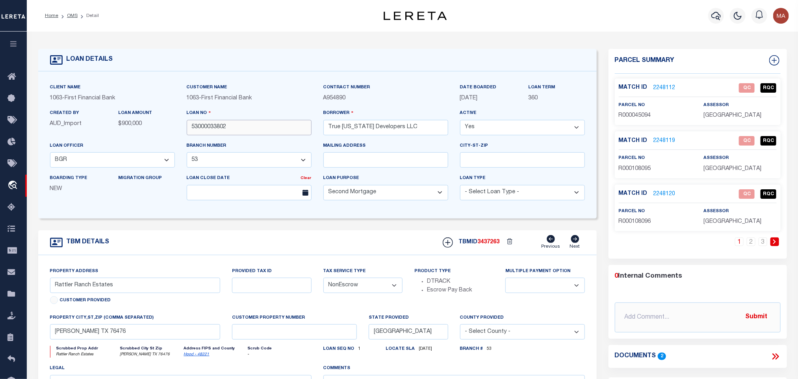
click at [212, 128] on input "53000033802" at bounding box center [249, 127] width 125 height 15
click at [496, 245] on span "3437263" at bounding box center [489, 242] width 22 height 6
click at [720, 115] on span "HOOD COUNTY" at bounding box center [733, 116] width 58 height 6
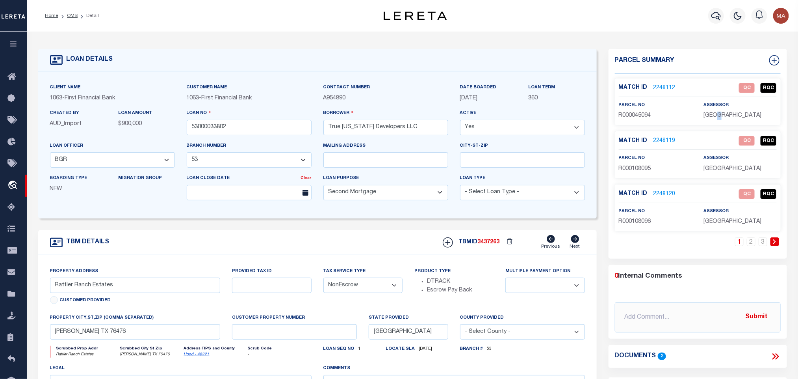
click at [720, 115] on span "HOOD COUNTY" at bounding box center [733, 116] width 58 height 6
click at [643, 113] on span "R000045094" at bounding box center [635, 116] width 32 height 6
click at [193, 125] on input "53000033802" at bounding box center [249, 127] width 125 height 15
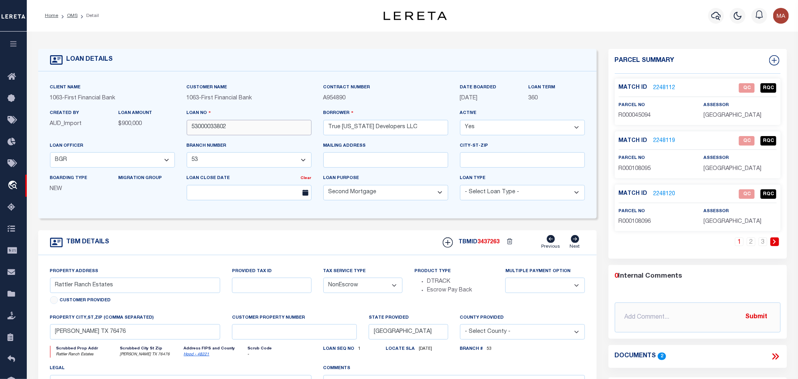
click at [193, 125] on input "53000033802" at bounding box center [249, 127] width 125 height 15
click at [496, 240] on div "TBMID 3437263 Previous Next" at bounding box center [511, 242] width 148 height 15
click at [727, 165] on p "HOOD COUNTY" at bounding box center [740, 169] width 73 height 9
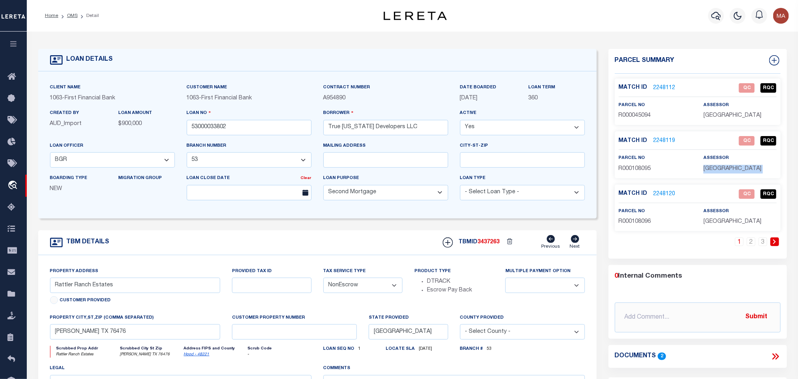
click at [727, 165] on p "HOOD COUNTY" at bounding box center [740, 169] width 73 height 9
click at [620, 171] on span "R000108095" at bounding box center [635, 169] width 32 height 6
click at [209, 132] on input "53000033802" at bounding box center [249, 127] width 125 height 15
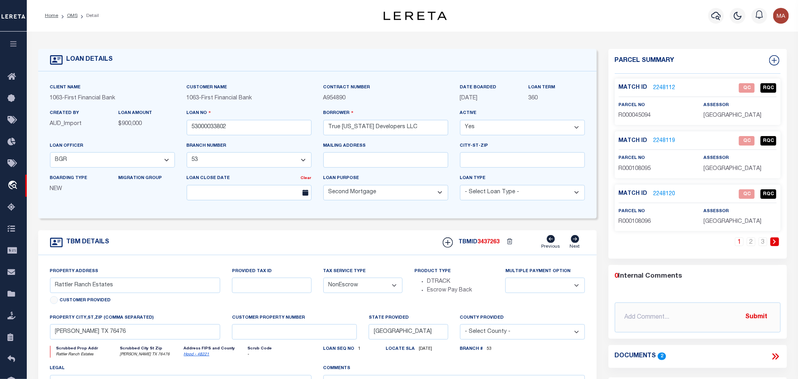
click at [492, 245] on span "3437263" at bounding box center [489, 242] width 22 height 6
click at [727, 229] on div "Match ID 2248120 QC RQC parcel no R000108096 assessor" at bounding box center [698, 207] width 166 height 46
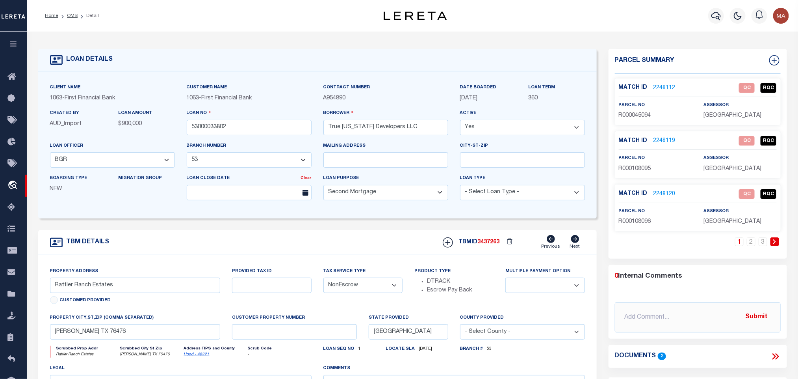
click at [641, 222] on span "R000108096" at bounding box center [635, 222] width 32 height 6
click at [210, 129] on input "53000033802" at bounding box center [249, 127] width 125 height 15
click at [752, 248] on div "1 2 3" at bounding box center [698, 247] width 166 height 21
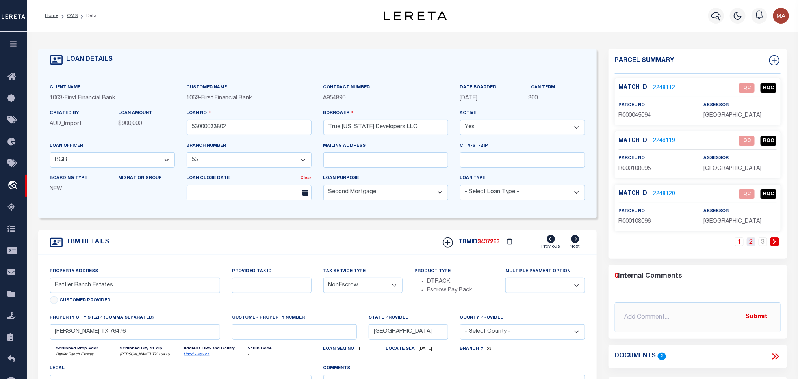
click at [752, 244] on link "2" at bounding box center [751, 241] width 9 height 9
click at [483, 245] on span "3437263" at bounding box center [489, 242] width 22 height 6
click at [728, 118] on span "HOOD COUNTY" at bounding box center [733, 116] width 58 height 6
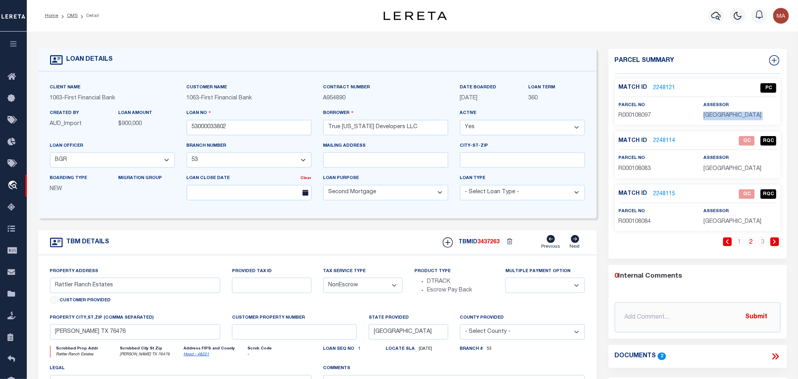
click at [728, 118] on span "HOOD COUNTY" at bounding box center [733, 116] width 58 height 6
click at [626, 113] on span "R000108097" at bounding box center [635, 116] width 32 height 6
click at [204, 129] on input "53000033802" at bounding box center [249, 127] width 125 height 15
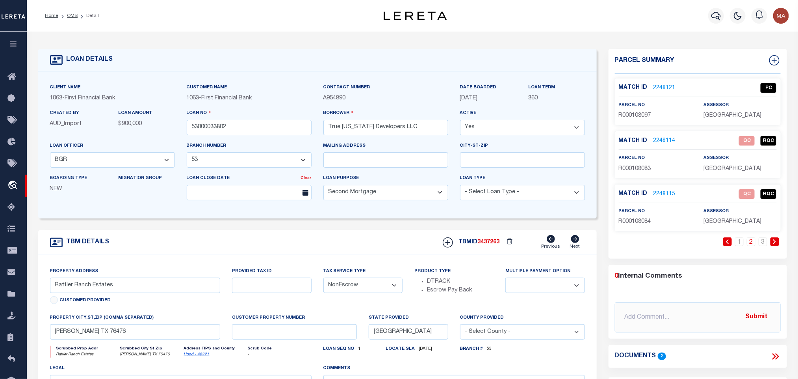
click at [492, 245] on span "3437263" at bounding box center [489, 242] width 22 height 6
click at [723, 168] on span "HOOD COUNTY" at bounding box center [733, 169] width 58 height 6
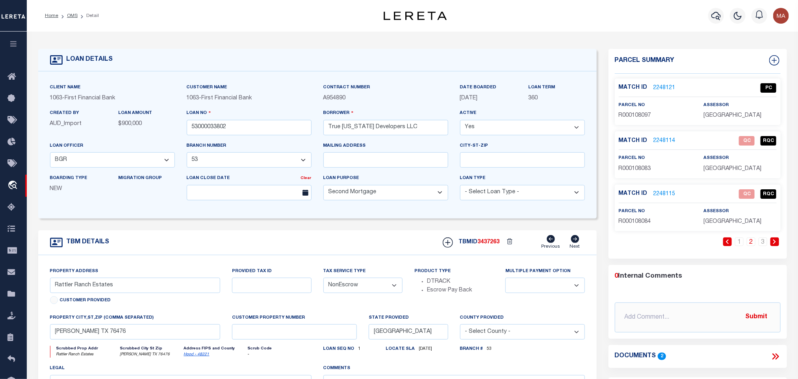
click at [626, 174] on div "Match ID 2248114 QC RQC parcel no R000108083 assessor" at bounding box center [698, 154] width 166 height 46
click at [207, 131] on input "53000033802" at bounding box center [249, 127] width 125 height 15
click at [495, 242] on span "3437263" at bounding box center [489, 242] width 22 height 6
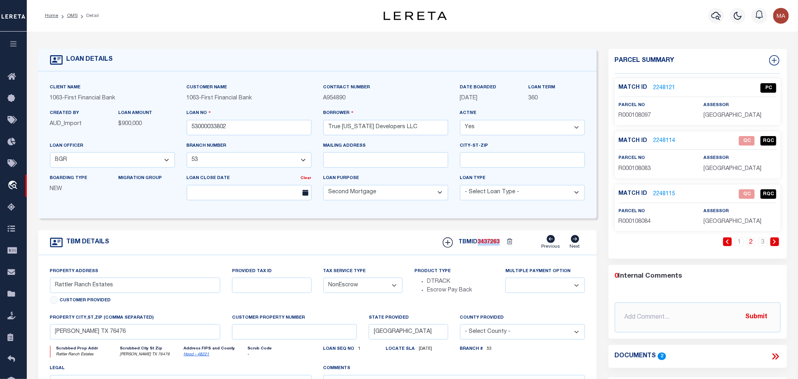
click at [495, 242] on span "3437263" at bounding box center [489, 242] width 22 height 6
click at [730, 168] on span "HOOD COUNTY" at bounding box center [733, 169] width 58 height 6
click at [723, 223] on span "HOOD COUNTY" at bounding box center [733, 222] width 58 height 6
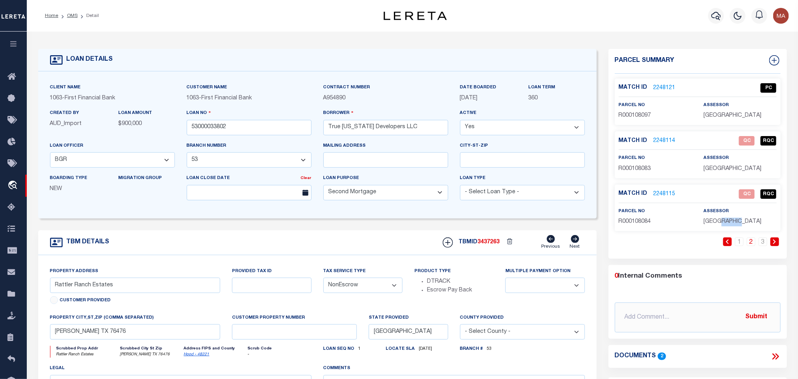
click at [723, 223] on span "HOOD COUNTY" at bounding box center [733, 222] width 58 height 6
click at [622, 221] on span "R000108084" at bounding box center [635, 222] width 32 height 6
drag, startPoint x: 217, startPoint y: 124, endPoint x: 236, endPoint y: 129, distance: 19.6
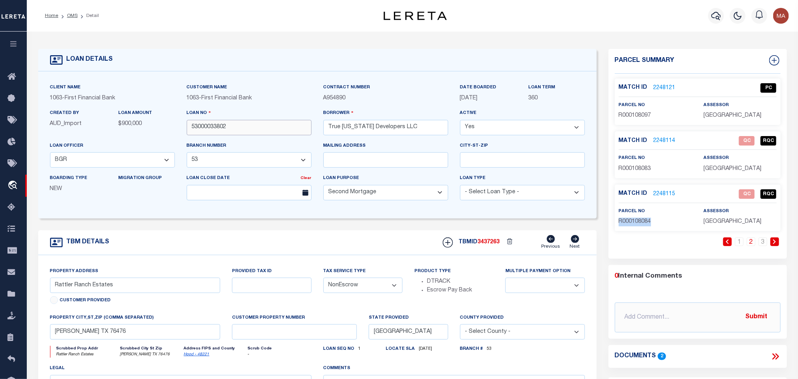
click at [217, 124] on input "53000033802" at bounding box center [249, 127] width 125 height 15
click at [764, 242] on link "3" at bounding box center [763, 241] width 9 height 9
click at [490, 245] on span "3437263" at bounding box center [489, 242] width 22 height 6
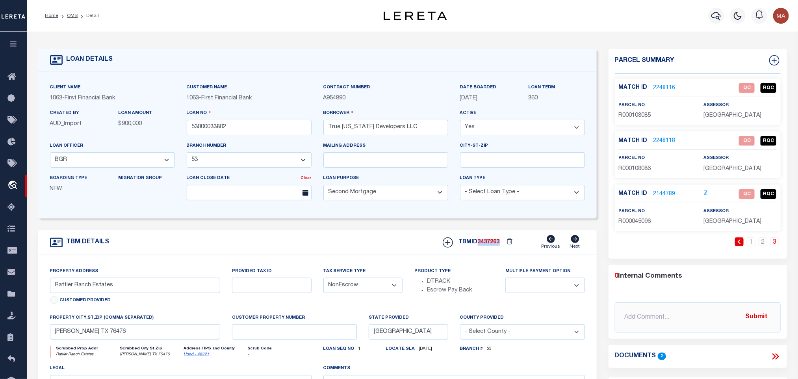
click at [736, 122] on div "Match ID 2248116 QC RQC parcel no R000108085 assessor" at bounding box center [698, 101] width 166 height 46
click at [630, 115] on span "R000108085" at bounding box center [635, 116] width 32 height 6
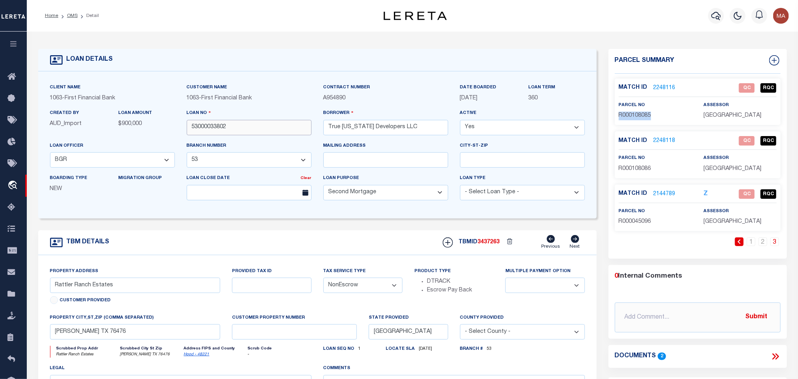
click at [201, 132] on input "53000033802" at bounding box center [249, 127] width 125 height 15
click at [491, 245] on span "3437263" at bounding box center [489, 242] width 22 height 6
click at [715, 174] on div "Match ID 2248118 QC RQC parcel no R000108086 assessor" at bounding box center [698, 154] width 166 height 46
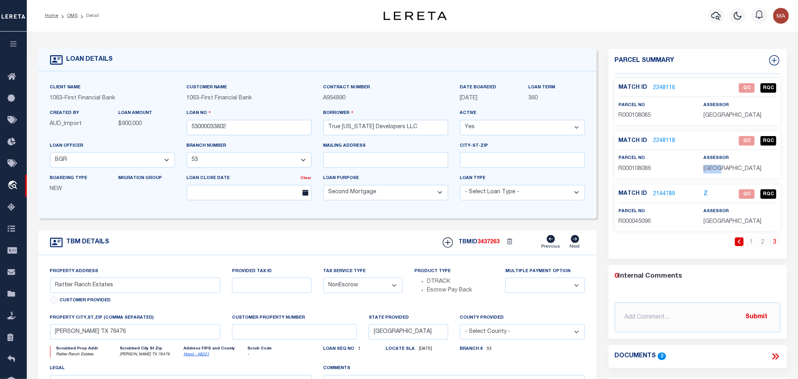
click at [715, 174] on div "Match ID 2248118 QC RQC parcel no R000108086 assessor" at bounding box center [698, 154] width 166 height 46
click at [632, 168] on span "R000108086" at bounding box center [635, 169] width 32 height 6
click at [202, 126] on input "53000033802" at bounding box center [249, 127] width 125 height 15
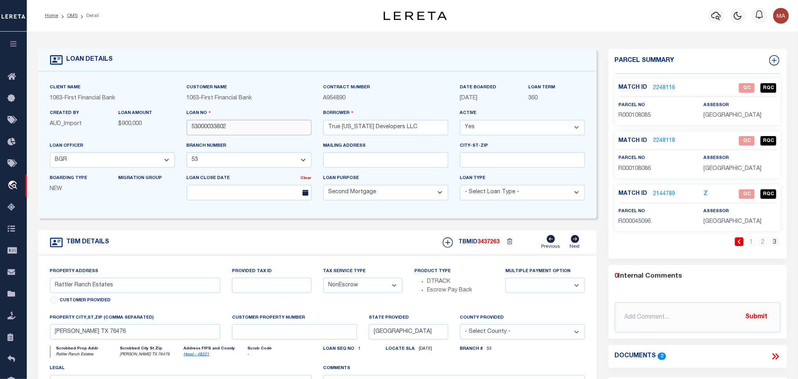
click at [202, 126] on input "53000033802" at bounding box center [249, 127] width 125 height 15
click at [492, 242] on div "TBMID 3437263 Previous Next" at bounding box center [511, 242] width 148 height 15
click at [736, 223] on span "HOOD COUNTY" at bounding box center [733, 222] width 58 height 6
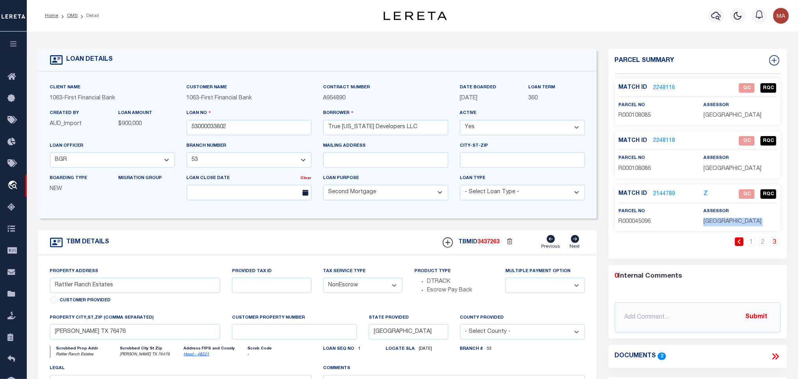
click at [736, 223] on span "HOOD COUNTY" at bounding box center [733, 222] width 58 height 6
click at [624, 221] on span "R000045096" at bounding box center [635, 222] width 32 height 6
drag, startPoint x: 73, startPoint y: 15, endPoint x: 206, endPoint y: 7, distance: 132.6
click at [73, 15] on link "OMS" at bounding box center [72, 15] width 11 height 5
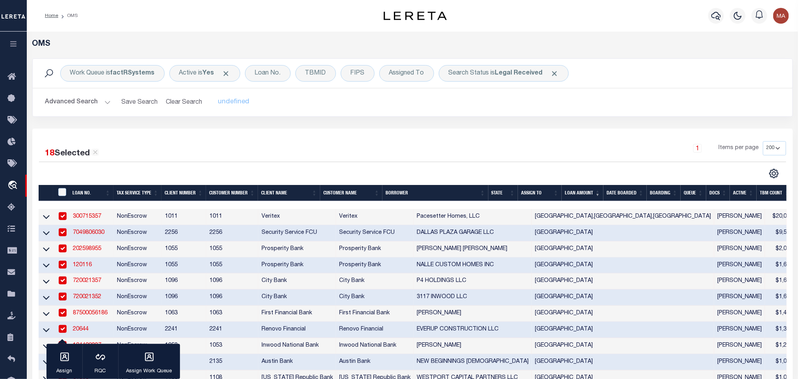
scroll to position [236, 0]
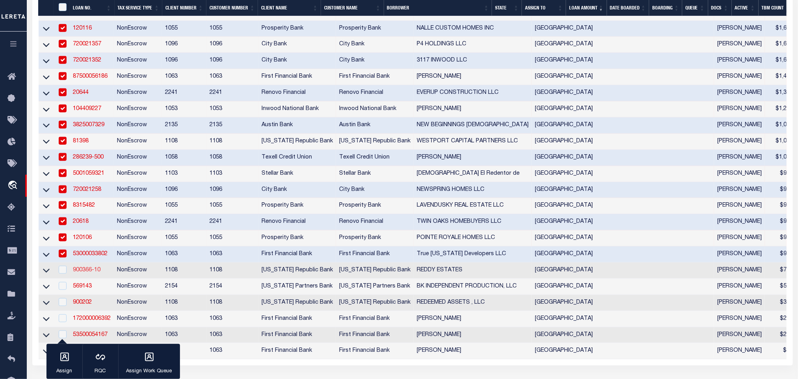
click at [83, 273] on link "900366-10" at bounding box center [87, 270] width 28 height 6
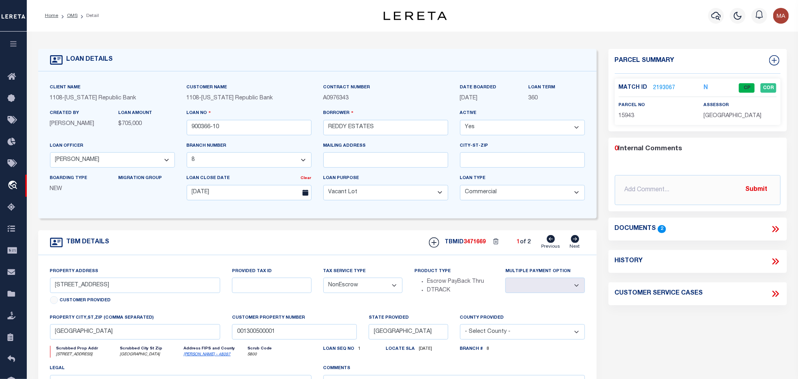
click at [485, 226] on form "LOAN DETAILS Client Name 1108 - Customer Name" at bounding box center [317, 264] width 559 height 431
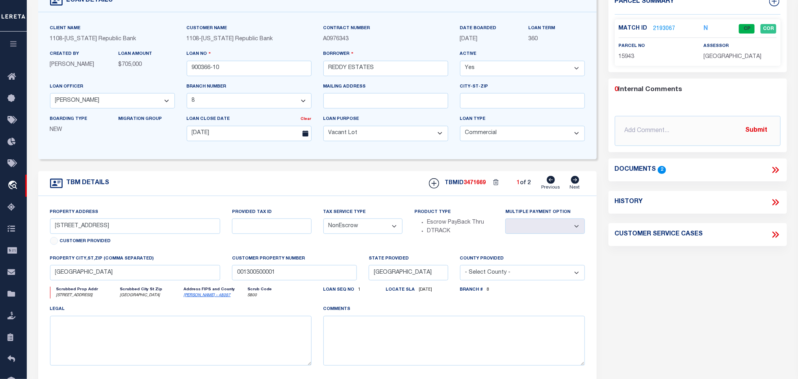
click at [577, 181] on icon at bounding box center [575, 180] width 8 height 8
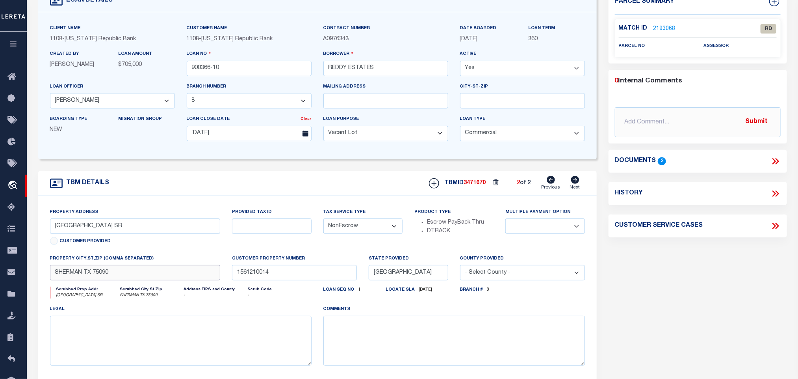
click at [165, 280] on input "SHERMAN TX 75090" at bounding box center [135, 272] width 171 height 15
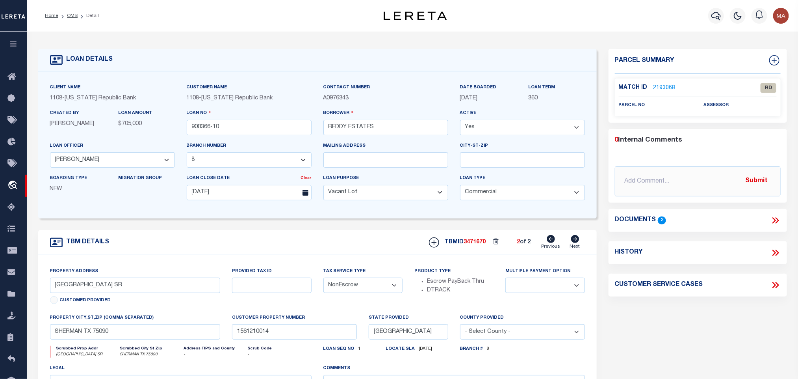
drag, startPoint x: 74, startPoint y: 15, endPoint x: 148, endPoint y: 92, distance: 106.7
click at [74, 15] on link "OMS" at bounding box center [72, 15] width 11 height 5
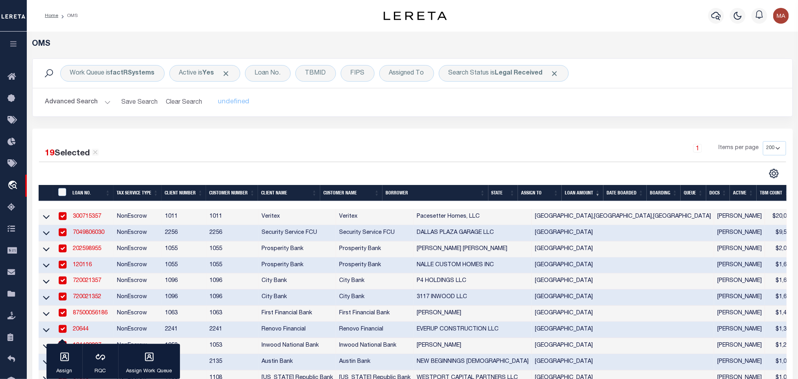
scroll to position [355, 0]
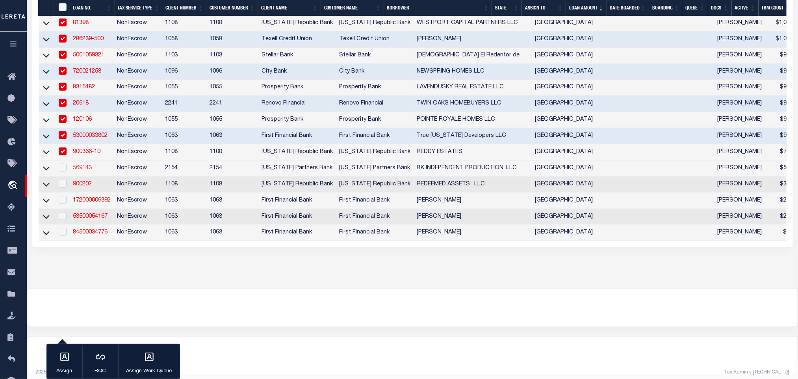
click at [88, 171] on link "569143" at bounding box center [82, 168] width 19 height 6
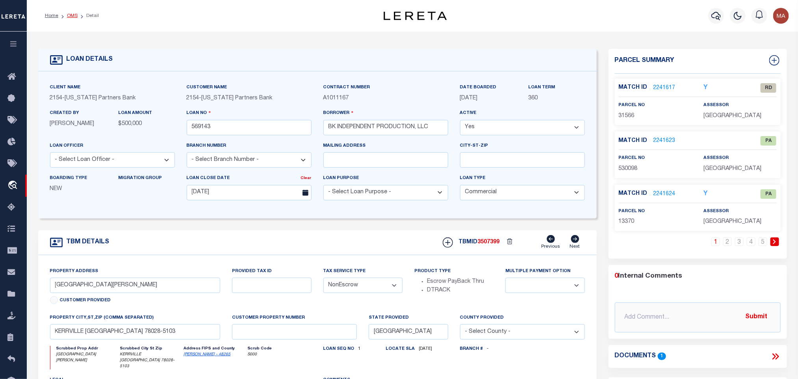
click at [75, 15] on link "OMS" at bounding box center [72, 15] width 11 height 5
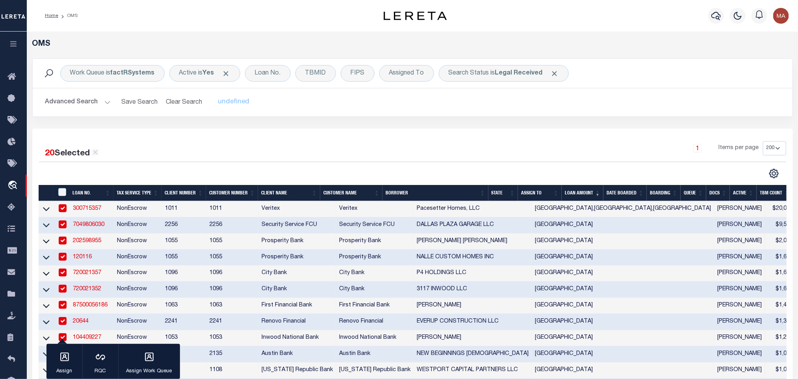
scroll to position [295, 0]
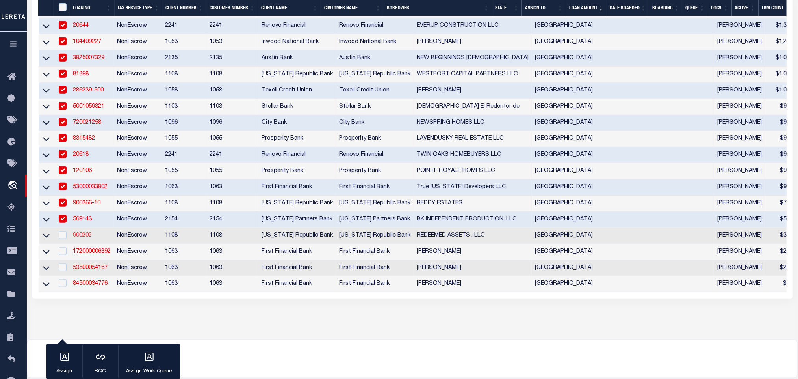
click at [78, 238] on link "900202" at bounding box center [82, 235] width 19 height 6
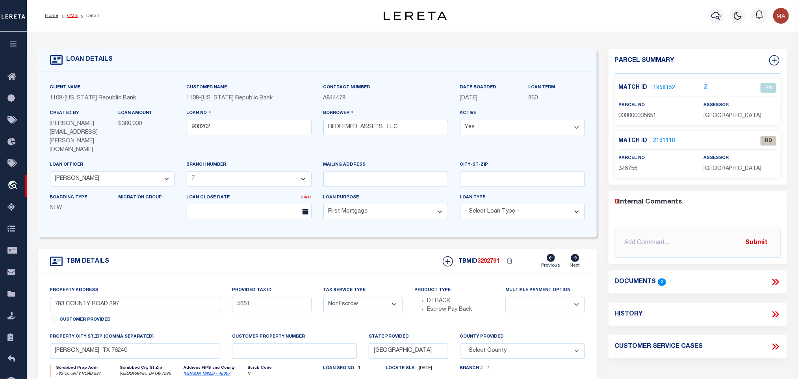
click at [76, 15] on link "OMS" at bounding box center [72, 15] width 11 height 5
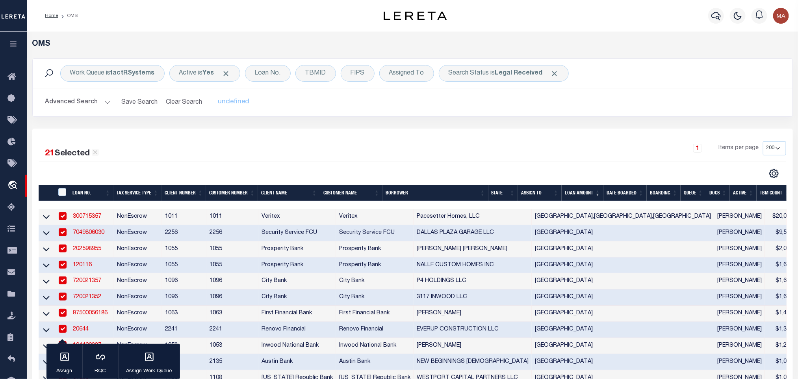
scroll to position [355, 0]
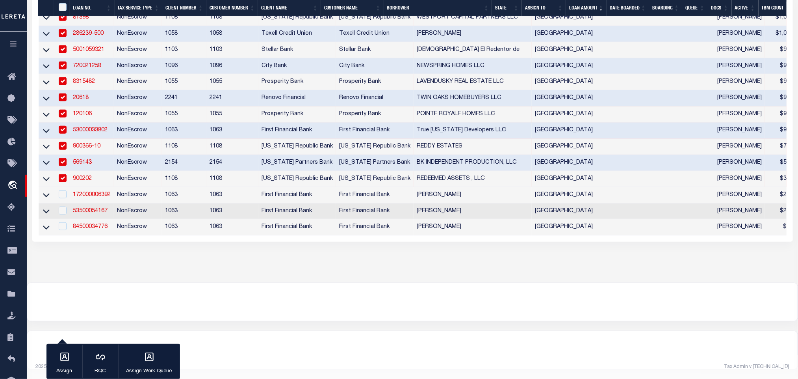
click at [100, 166] on td "569143" at bounding box center [92, 163] width 44 height 16
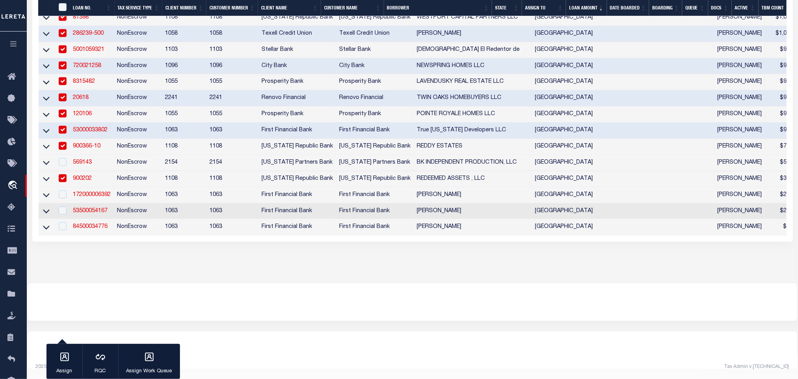
click at [96, 181] on td "900202" at bounding box center [92, 179] width 44 height 16
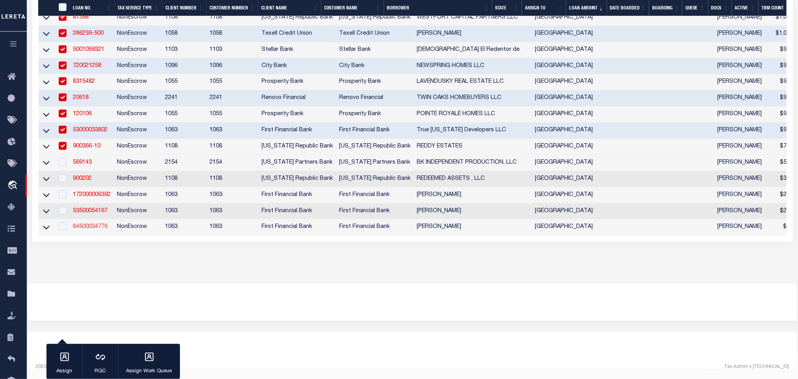
click at [99, 229] on link "84500034776" at bounding box center [90, 227] width 35 height 6
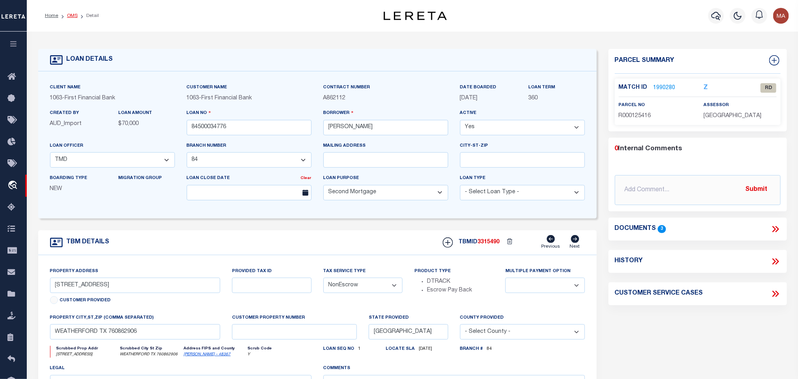
click at [75, 14] on link "OMS" at bounding box center [72, 15] width 11 height 5
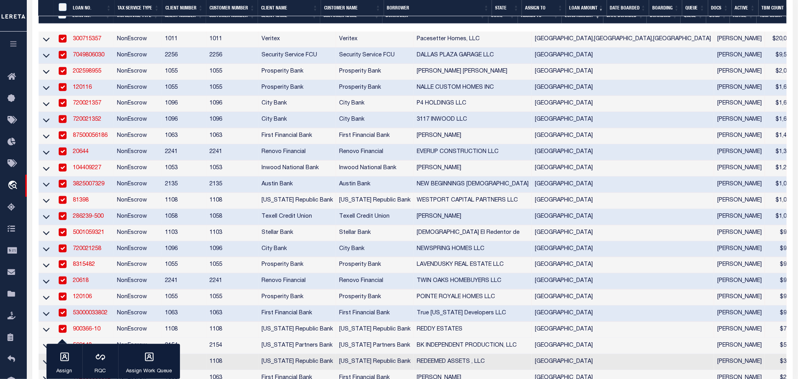
scroll to position [373, 0]
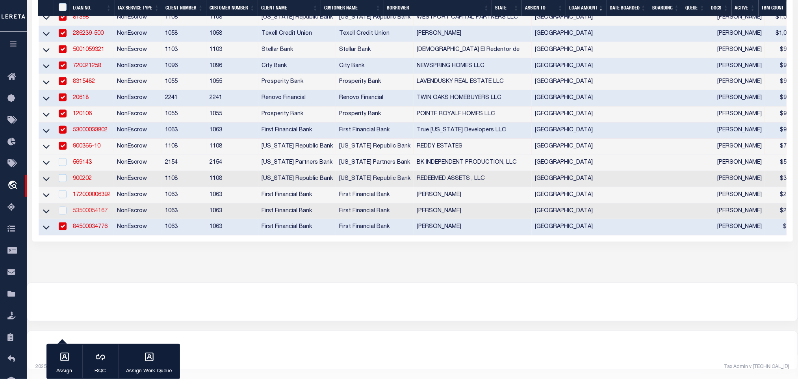
click at [93, 208] on link "53500054167" at bounding box center [90, 211] width 35 height 6
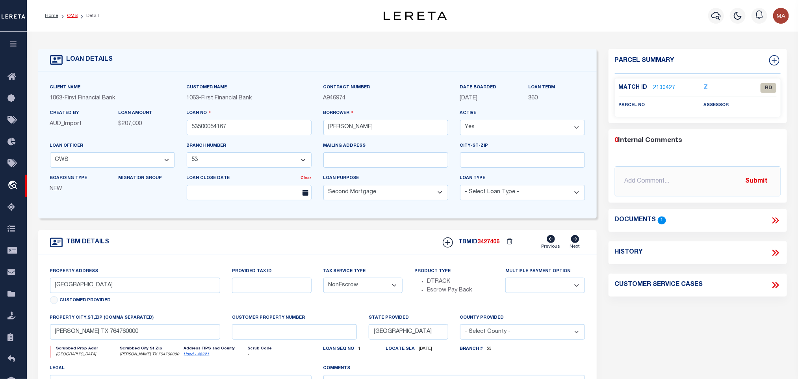
click at [72, 15] on link "OMS" at bounding box center [72, 15] width 11 height 5
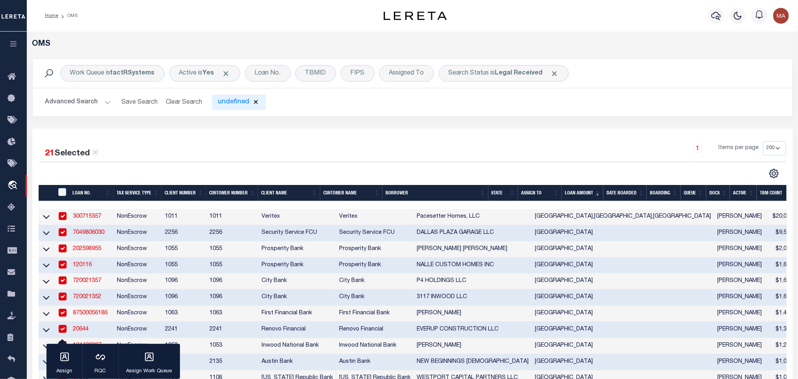
click at [235, 105] on div "undefined" at bounding box center [239, 102] width 54 height 15
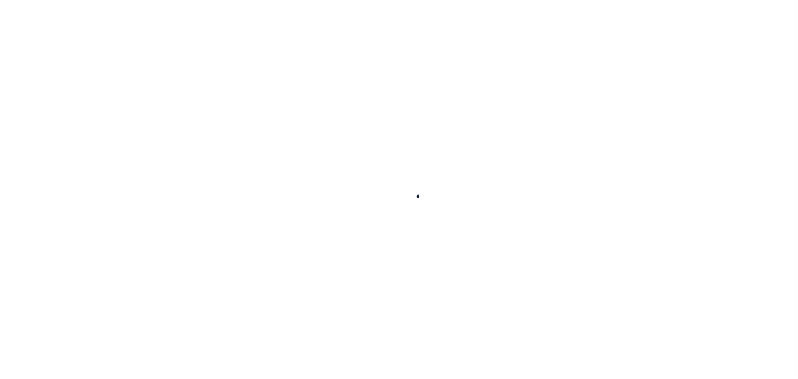
checkbox input "false"
type input "1"
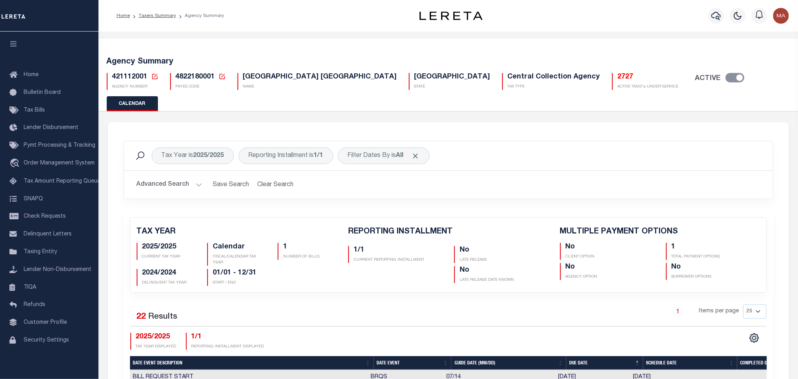
scroll to position [414, 0]
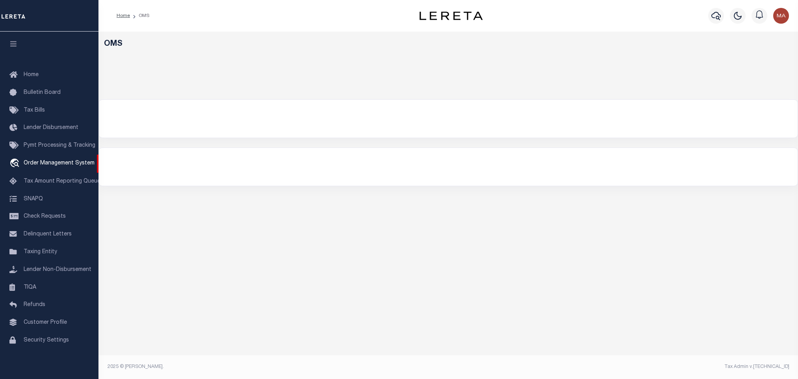
select select "200"
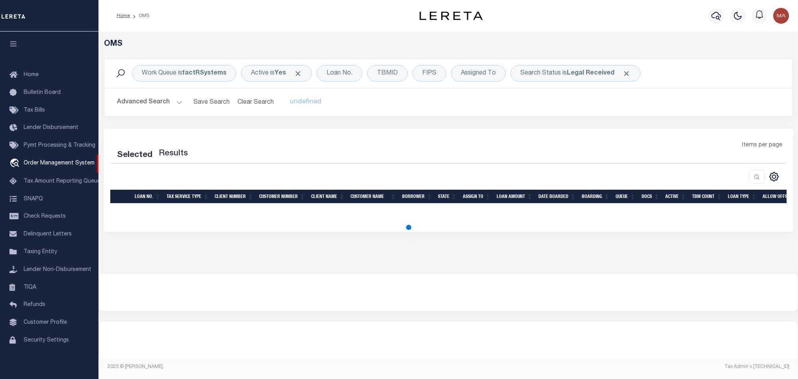
select select "200"
